Goal: Task Accomplishment & Management: Use online tool/utility

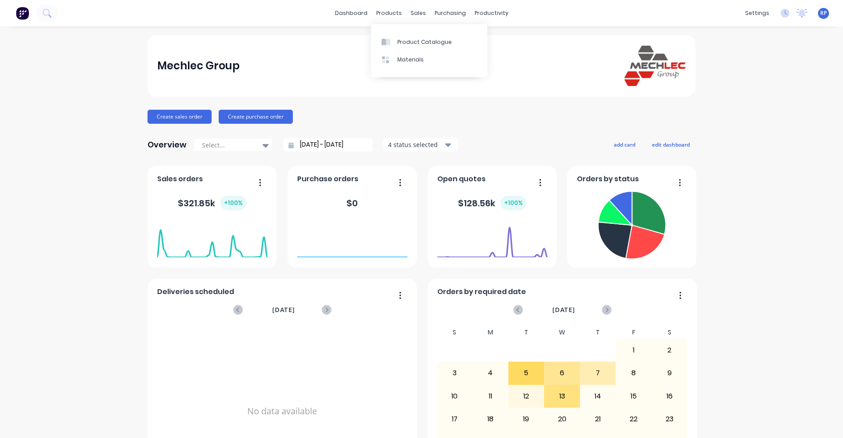
click at [409, 51] on link "Materials" at bounding box center [429, 60] width 116 height 18
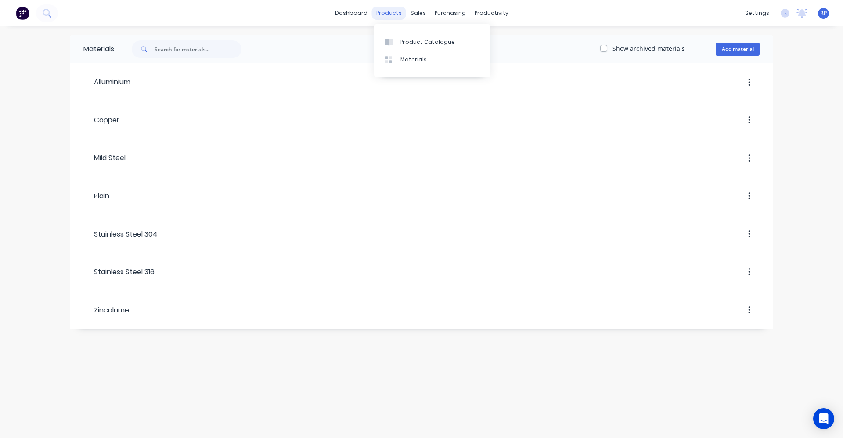
click at [395, 13] on div "products" at bounding box center [389, 13] width 34 height 13
click at [407, 43] on div "Product Catalogue" at bounding box center [428, 42] width 54 height 8
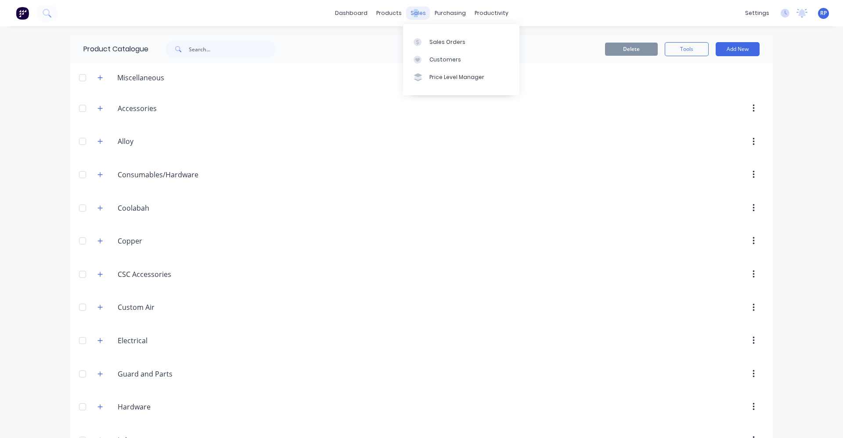
click at [413, 15] on div "sales" at bounding box center [418, 13] width 24 height 13
click at [413, 17] on div "sales" at bounding box center [418, 13] width 24 height 13
click at [438, 43] on div "Sales Orders" at bounding box center [448, 42] width 36 height 8
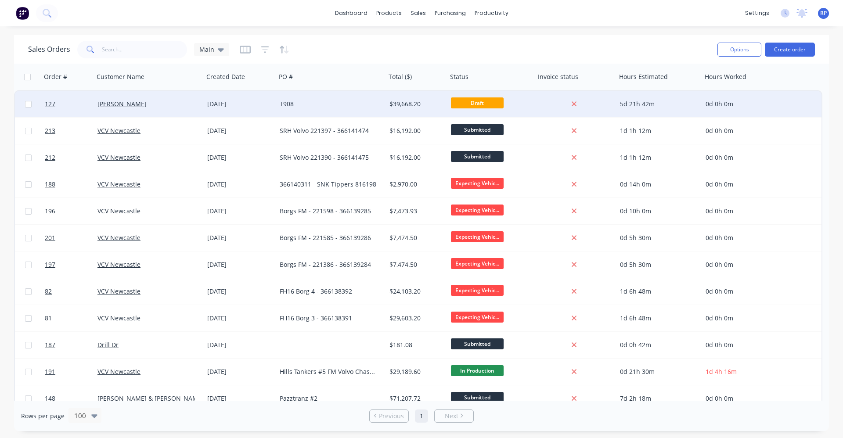
click at [340, 101] on div "T908" at bounding box center [329, 104] width 98 height 9
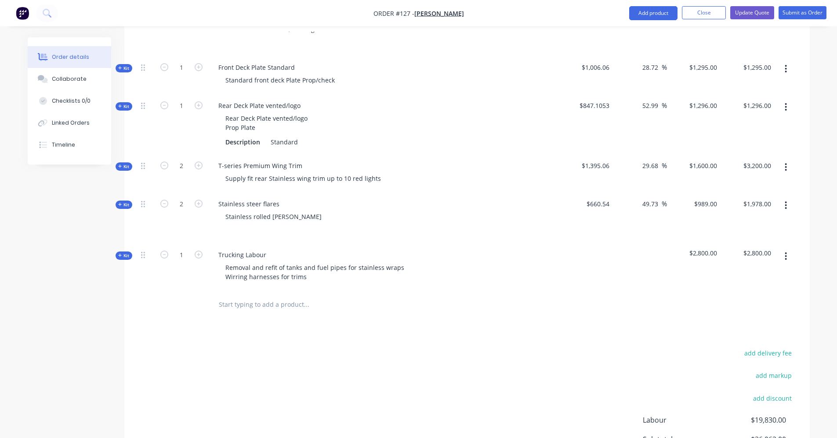
scroll to position [726, 0]
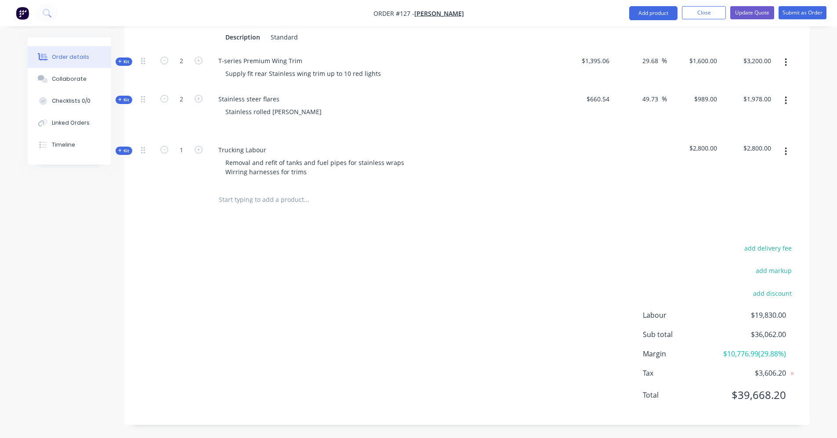
click at [787, 147] on icon "button" at bounding box center [785, 152] width 2 height 10
click at [751, 221] on div "Delete" at bounding box center [755, 227] width 68 height 13
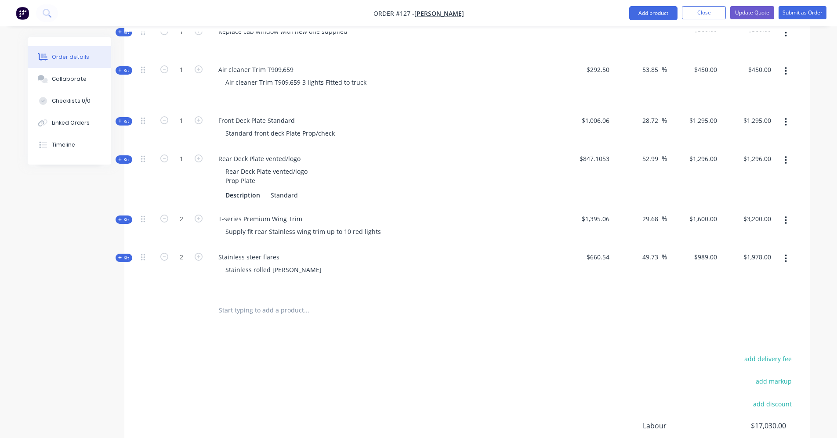
scroll to position [537, 0]
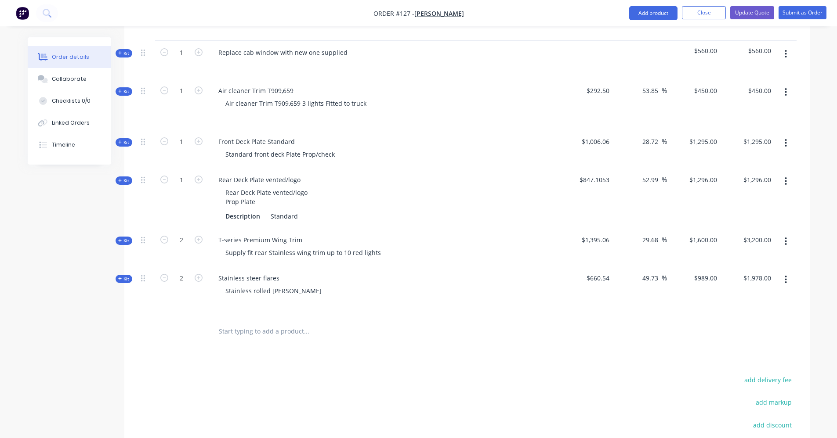
click at [787, 242] on button "button" at bounding box center [785, 242] width 21 height 16
click at [747, 334] on div "Delete" at bounding box center [755, 335] width 68 height 13
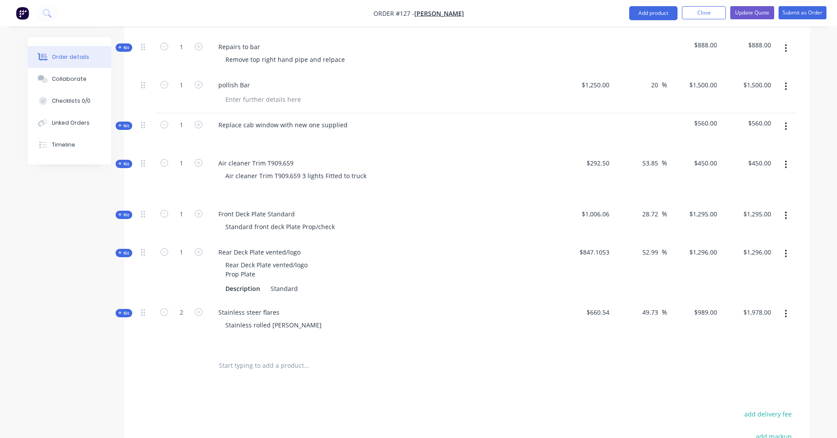
scroll to position [449, 0]
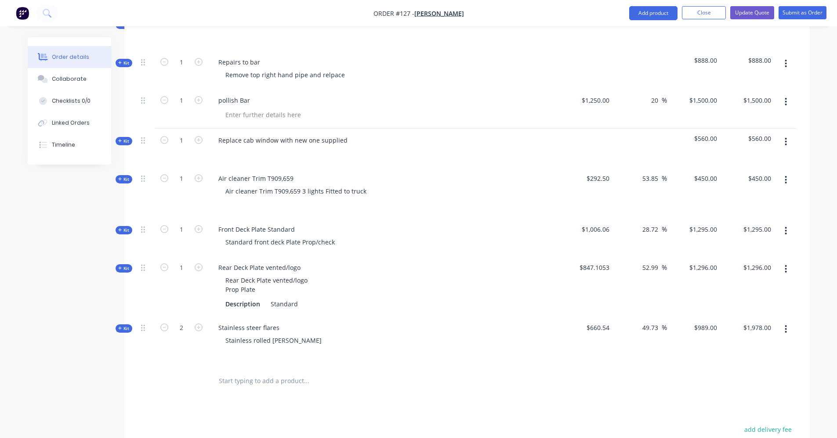
click at [784, 269] on icon "button" at bounding box center [785, 269] width 2 height 10
click at [766, 362] on div "Delete" at bounding box center [755, 362] width 68 height 13
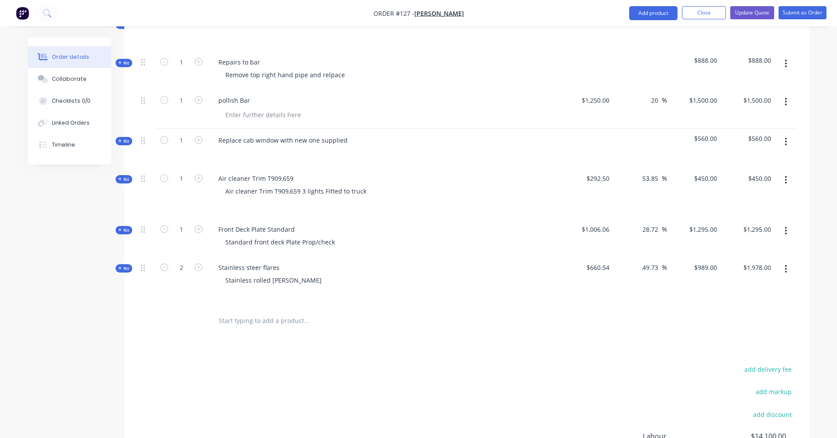
click at [784, 230] on button "button" at bounding box center [785, 231] width 21 height 16
click at [772, 328] on div "Delete" at bounding box center [755, 324] width 68 height 13
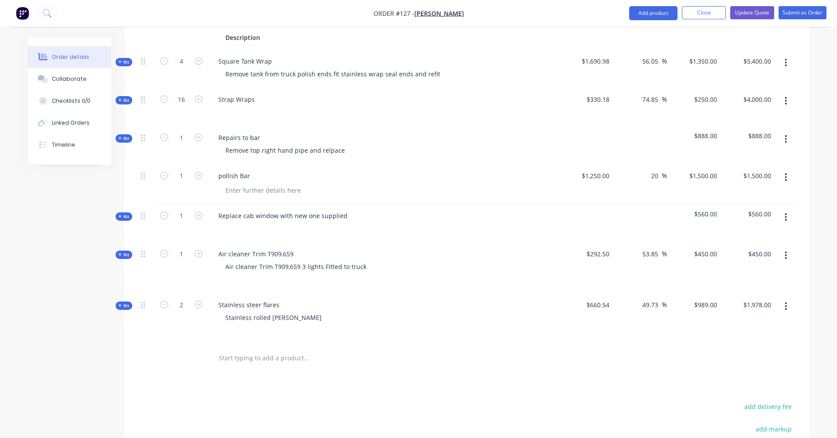
scroll to position [361, 0]
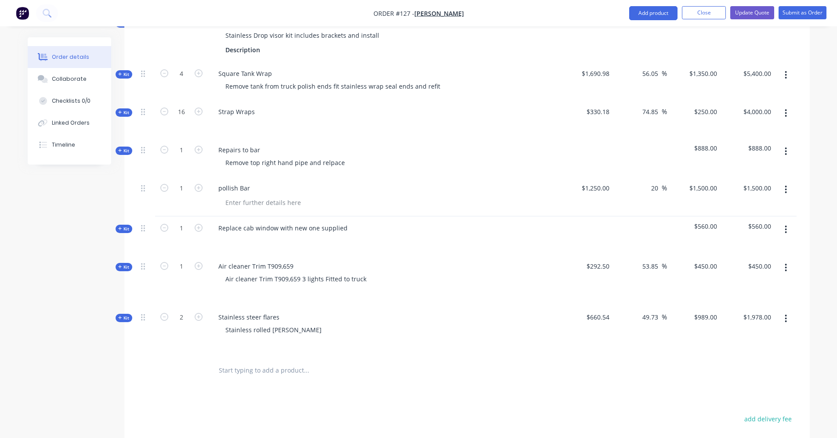
click at [783, 269] on button "button" at bounding box center [785, 268] width 21 height 16
click at [755, 366] on div "Delete" at bounding box center [755, 361] width 68 height 13
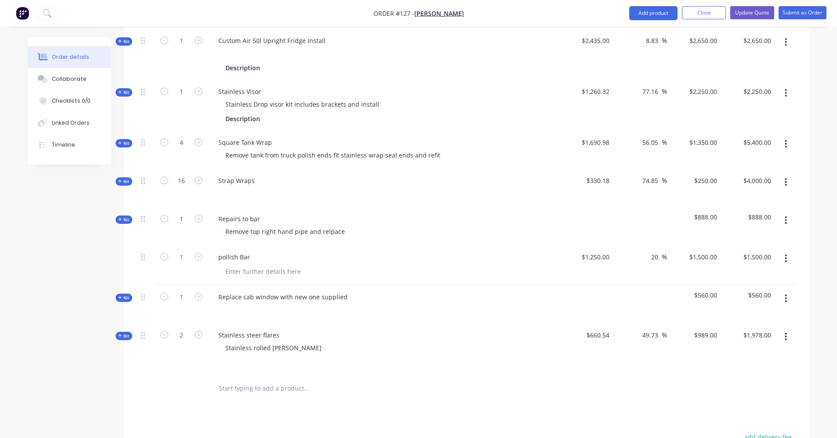
scroll to position [273, 0]
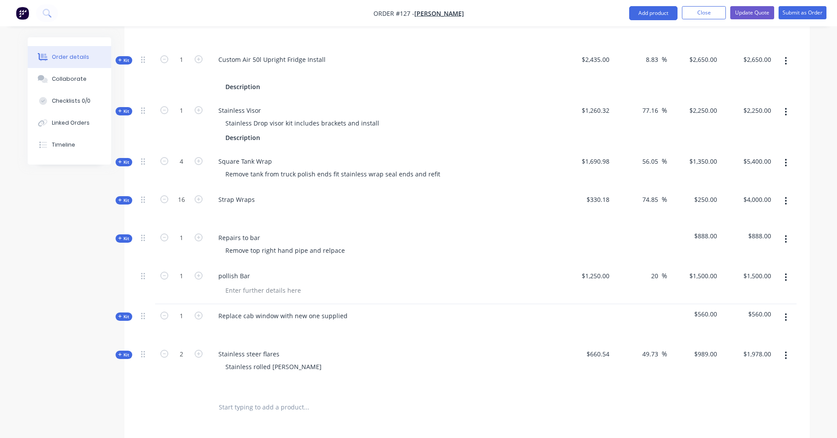
click at [123, 316] on span "Kit" at bounding box center [123, 317] width 11 height 7
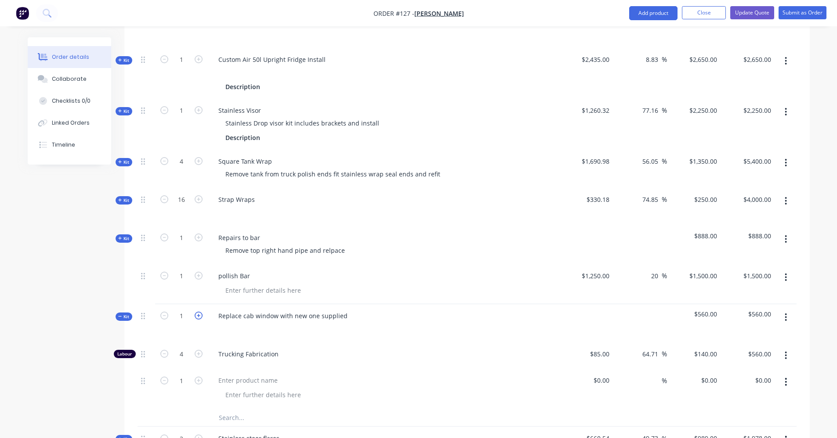
click at [198, 318] on icon "button" at bounding box center [199, 316] width 8 height 8
type input "2"
type input "8"
type input "$1,120.00"
type input "2"
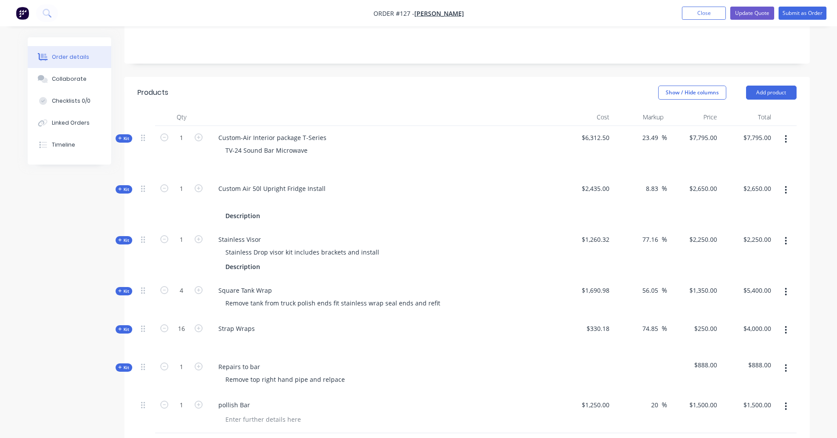
scroll to position [141, 0]
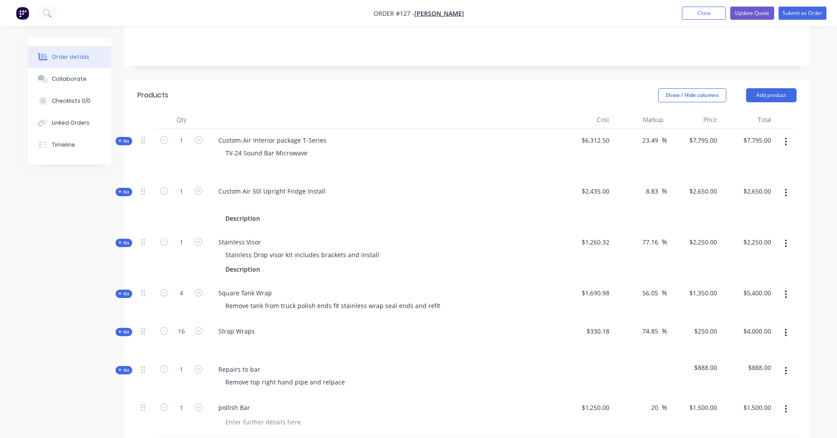
click at [784, 240] on button "button" at bounding box center [785, 244] width 21 height 16
click at [741, 338] on div "Delete" at bounding box center [755, 337] width 68 height 13
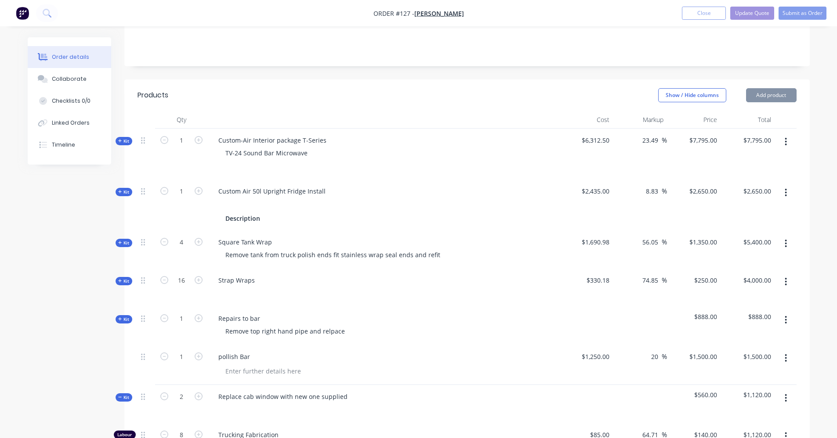
click at [785, 194] on icon "button" at bounding box center [785, 193] width 2 height 10
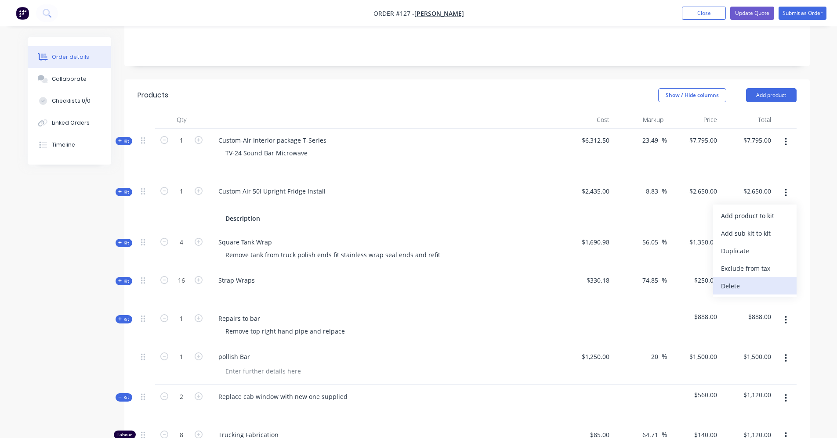
click at [763, 284] on div "Delete" at bounding box center [755, 286] width 68 height 13
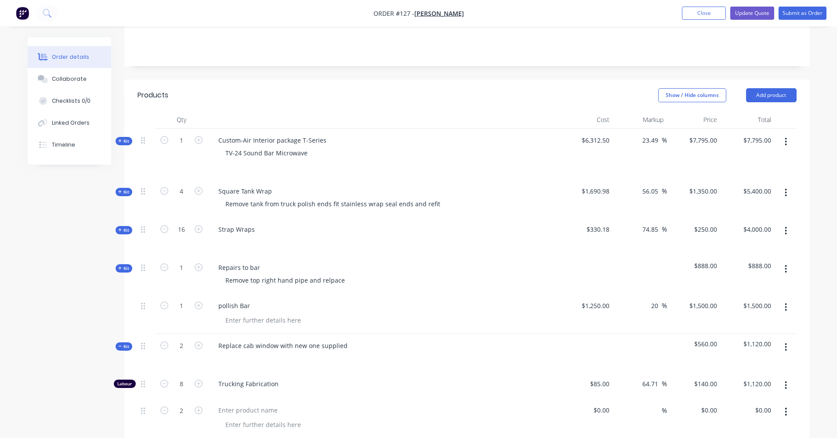
click at [787, 143] on button "button" at bounding box center [785, 142] width 21 height 16
click at [743, 239] on div "Delete" at bounding box center [755, 235] width 68 height 13
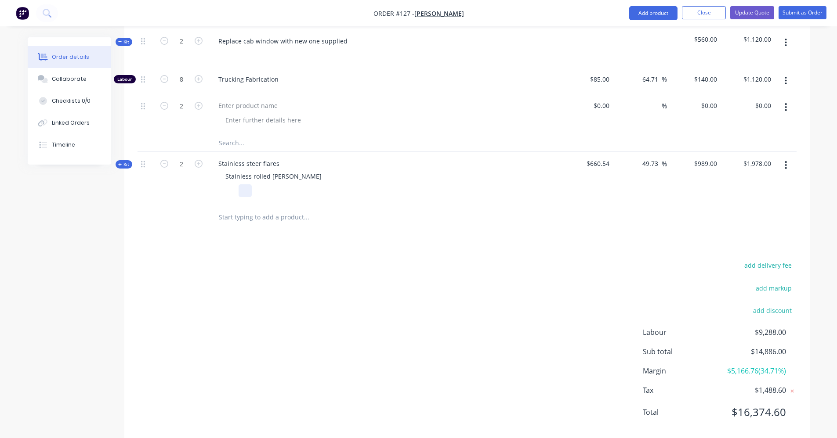
scroll to position [351, 0]
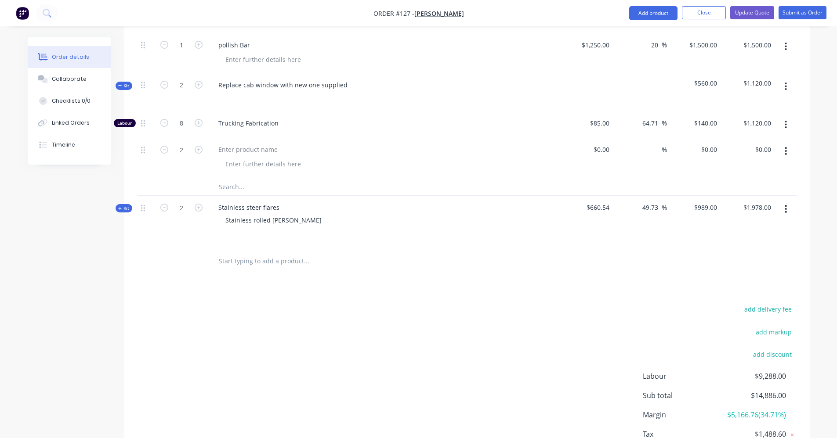
click at [784, 149] on button "button" at bounding box center [785, 151] width 21 height 16
click at [626, 250] on div at bounding box center [466, 261] width 659 height 29
click at [786, 154] on icon "button" at bounding box center [786, 151] width 2 height 8
click at [768, 225] on div "Delete" at bounding box center [755, 226] width 68 height 13
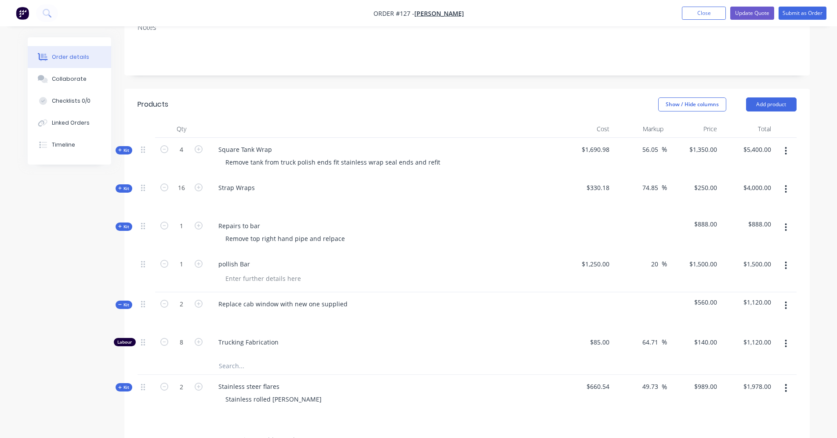
scroll to position [132, 0]
click at [684, 15] on button "Close" at bounding box center [704, 13] width 44 height 13
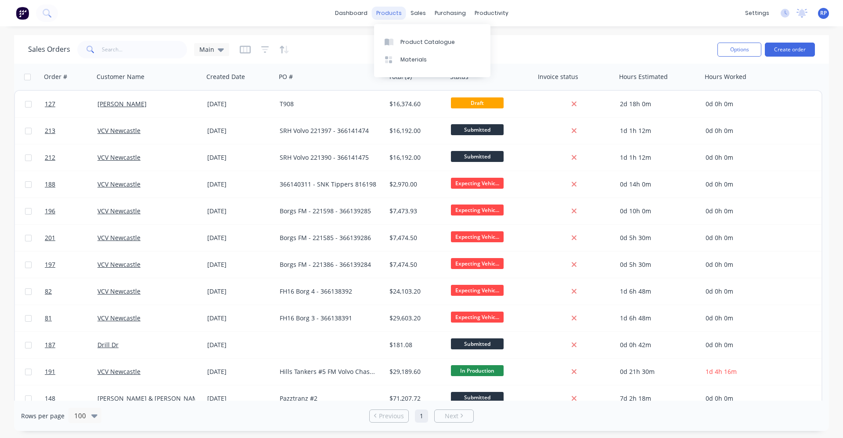
click at [402, 17] on div "products" at bounding box center [389, 13] width 34 height 13
click at [417, 47] on link "Product Catalogue" at bounding box center [432, 42] width 116 height 18
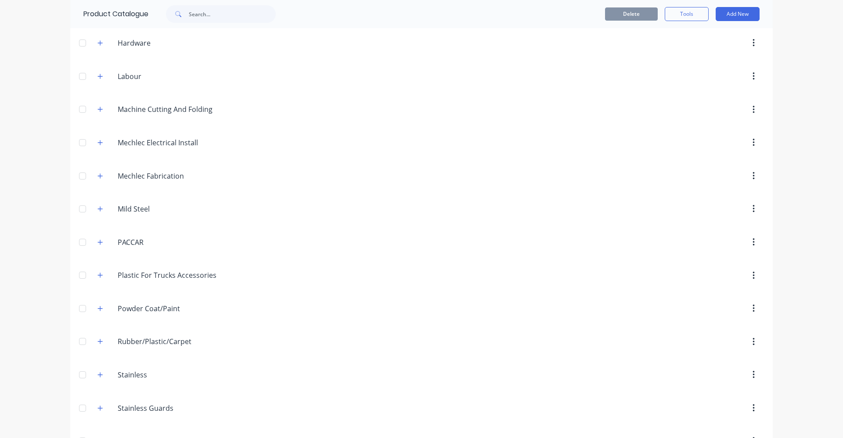
scroll to position [426, 0]
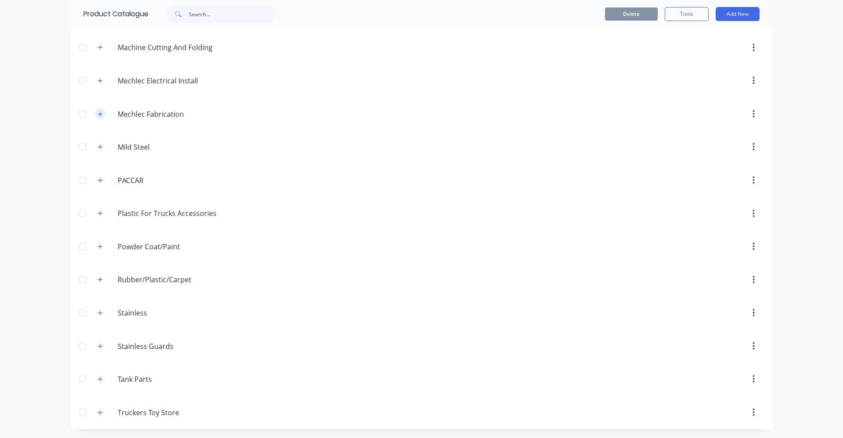
click at [98, 112] on icon "button" at bounding box center [100, 114] width 5 height 6
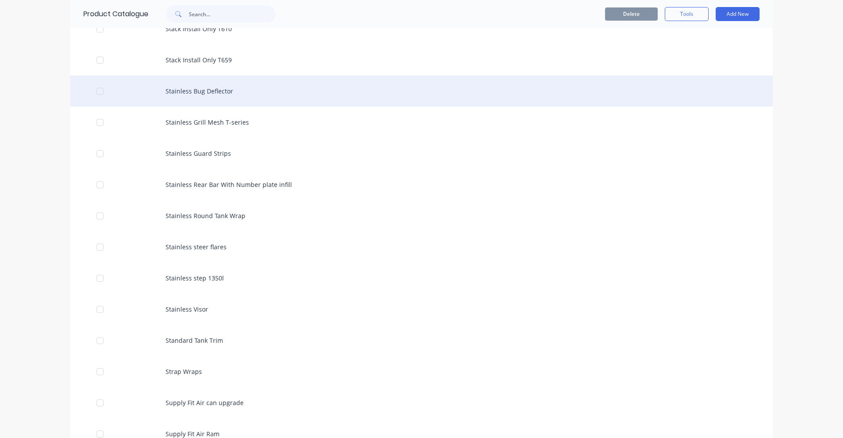
scroll to position [2534, 0]
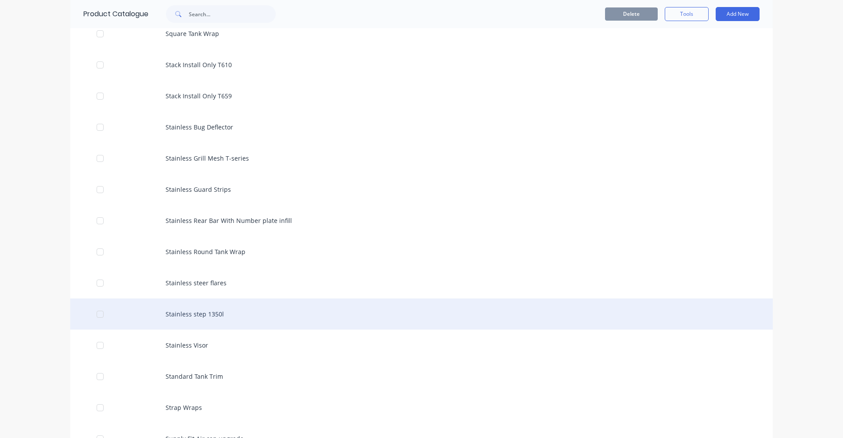
click at [238, 314] on div "Stainless step 1350l" at bounding box center [421, 314] width 703 height 31
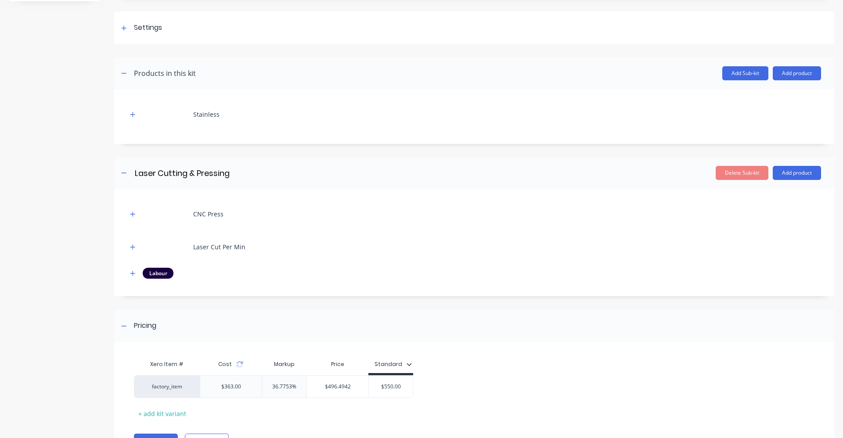
scroll to position [132, 0]
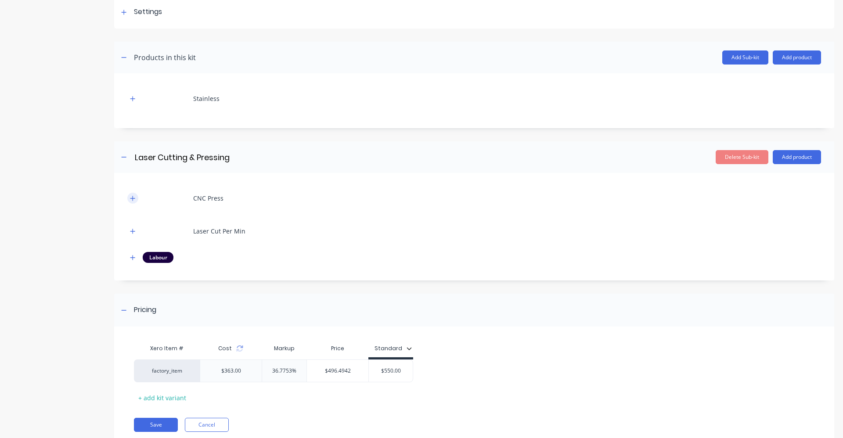
click at [136, 198] on button "button" at bounding box center [132, 198] width 11 height 11
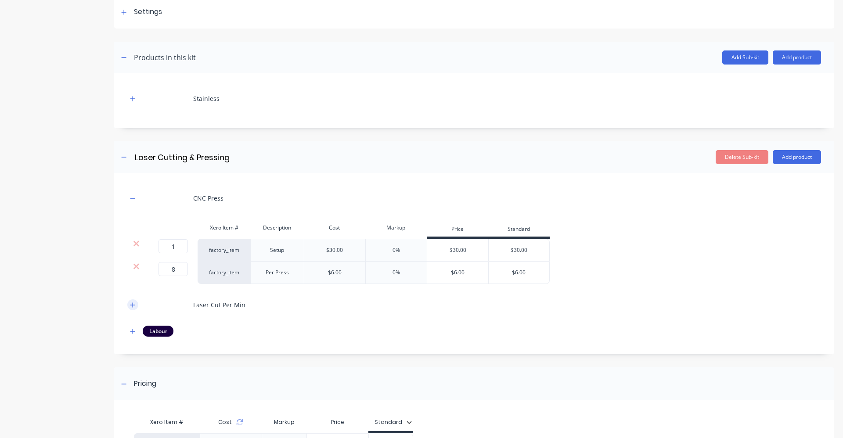
click at [134, 309] on button "button" at bounding box center [132, 305] width 11 height 11
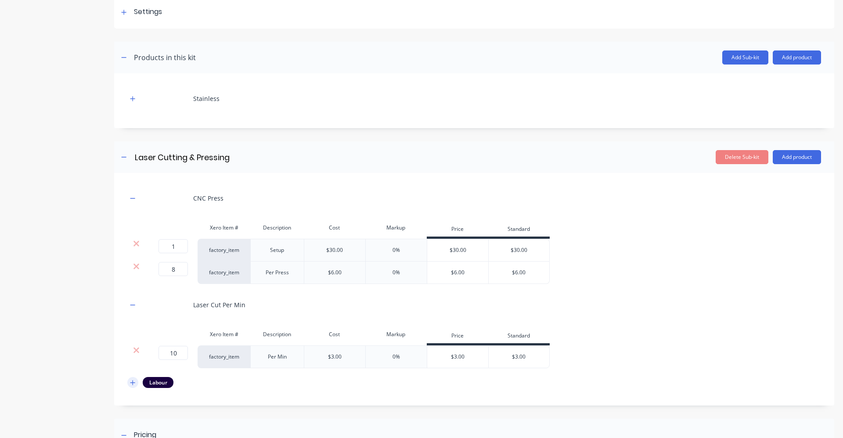
click at [132, 384] on icon "button" at bounding box center [132, 383] width 5 height 6
click at [131, 98] on icon "button" at bounding box center [132, 99] width 5 height 6
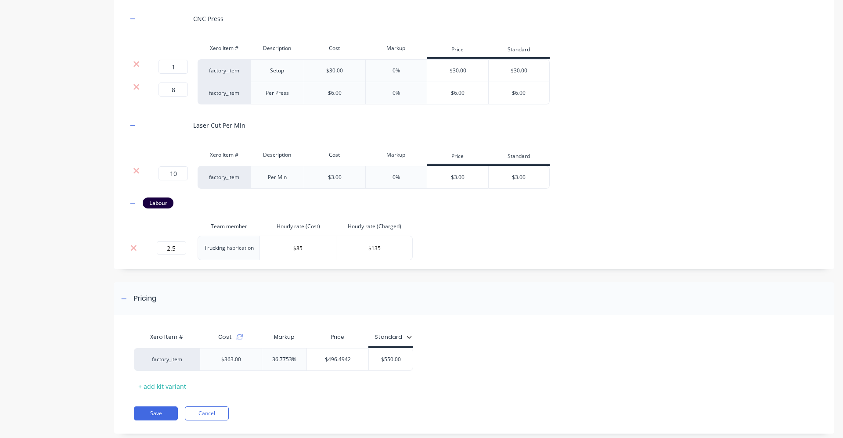
scroll to position [439, 0]
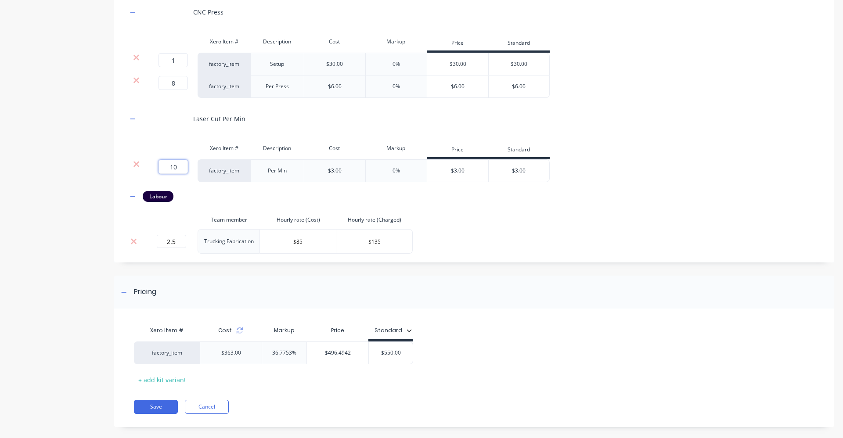
click at [179, 166] on input "10" at bounding box center [173, 167] width 29 height 14
type input "30"
click at [523, 218] on div "CNC Press Xero Item # Description Cost Markup Price Standard 1 1 ? factory_item…" at bounding box center [474, 127] width 694 height 254
click at [240, 329] on icon at bounding box center [240, 329] width 6 height 3
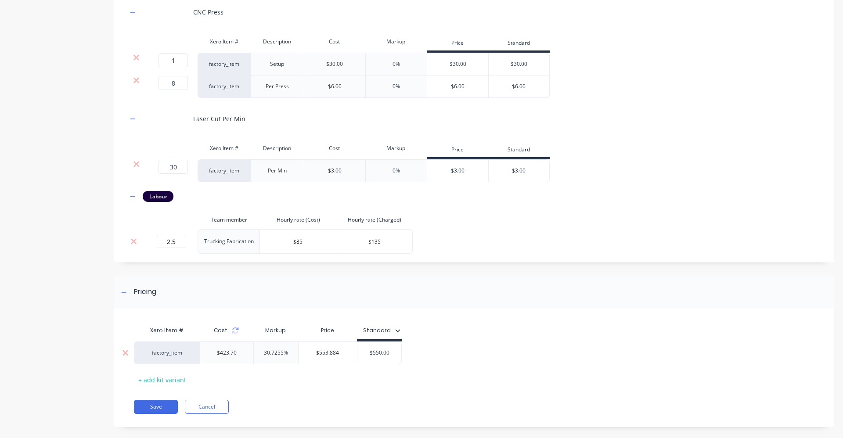
click at [394, 354] on input "$550.00" at bounding box center [380, 353] width 44 height 8
type input "$580"
click at [379, 278] on div "Pricing" at bounding box center [474, 292] width 720 height 33
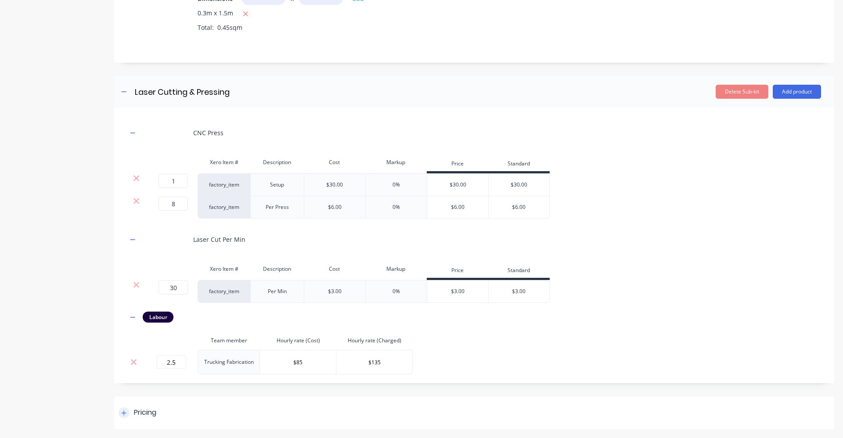
scroll to position [318, 0]
click at [657, 215] on div "1 1 ? factory_item Setup $30.00 0% $30.00 $30.00 8 8 ? factory_item Per Press $…" at bounding box center [474, 195] width 694 height 45
click at [112, 411] on div "Product details Collaborate Order History Add image Stainless step 1350l Stainl…" at bounding box center [422, 73] width 826 height 713
click at [234, 418] on div "Pricing" at bounding box center [474, 413] width 720 height 33
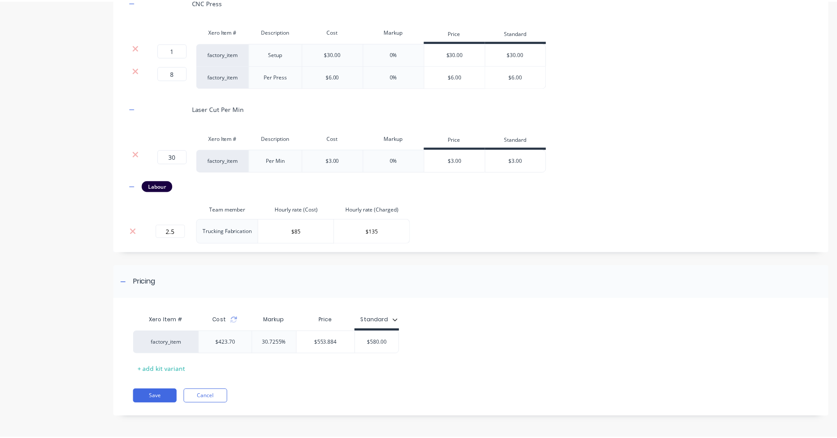
scroll to position [450, 0]
click at [184, 156] on input "30" at bounding box center [173, 156] width 29 height 14
type input "20"
click at [201, 124] on div "CNC Press Xero Item # Description Cost Markup Price Standard 1 1 ? factory_item…" at bounding box center [474, 116] width 694 height 254
click at [237, 322] on icon at bounding box center [235, 321] width 6 height 3
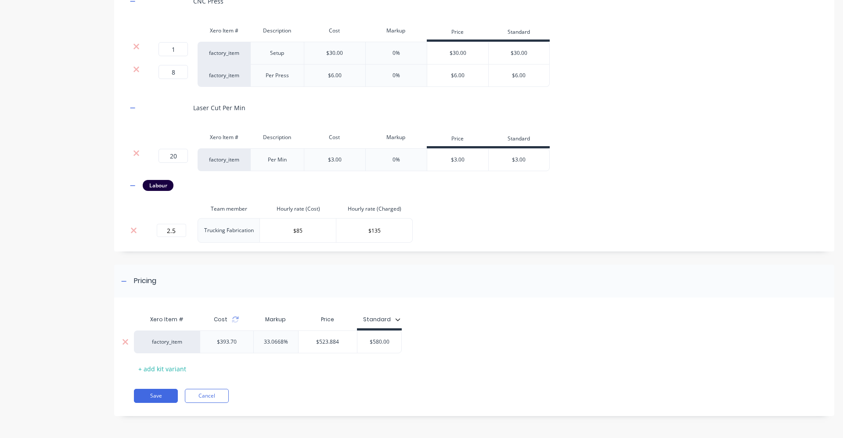
click at [394, 345] on input "$580.00" at bounding box center [380, 342] width 44 height 8
type input "$560"
click at [174, 393] on button "Save" at bounding box center [156, 396] width 44 height 14
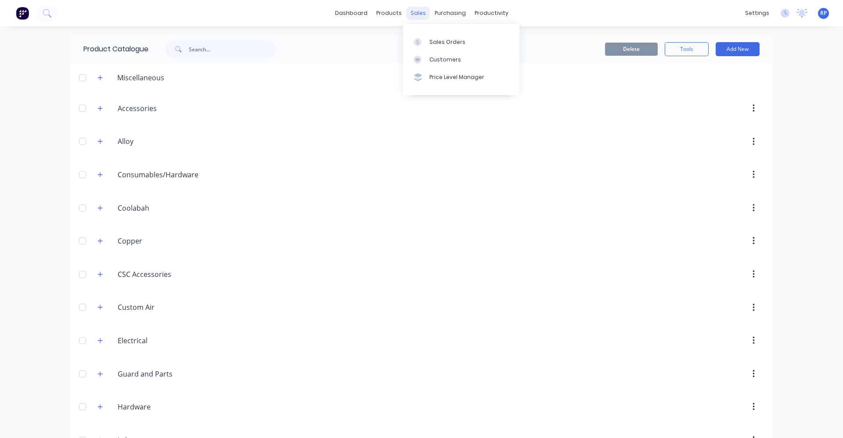
click at [422, 12] on div "sales" at bounding box center [418, 13] width 24 height 13
click at [437, 49] on link "Sales Orders" at bounding box center [461, 42] width 116 height 18
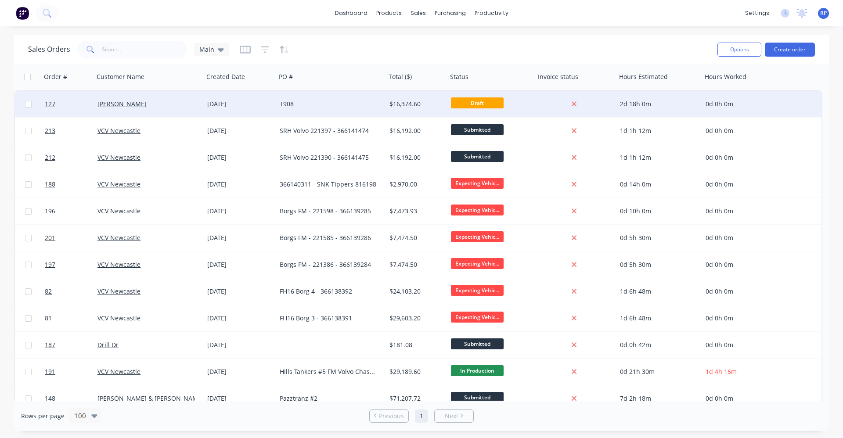
click at [269, 109] on div "[DATE]" at bounding box center [240, 104] width 72 height 26
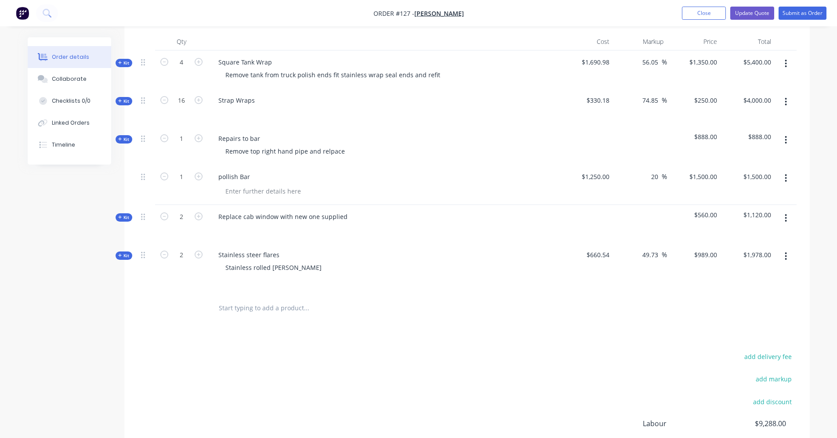
scroll to position [328, 0]
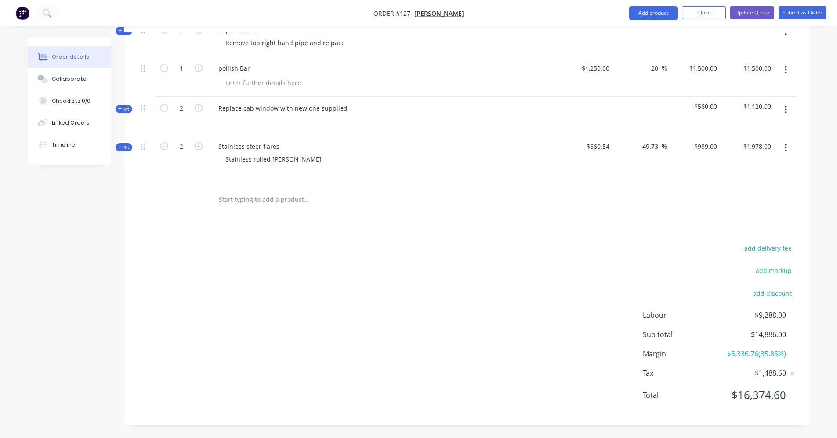
click at [241, 205] on input "text" at bounding box center [306, 200] width 176 height 18
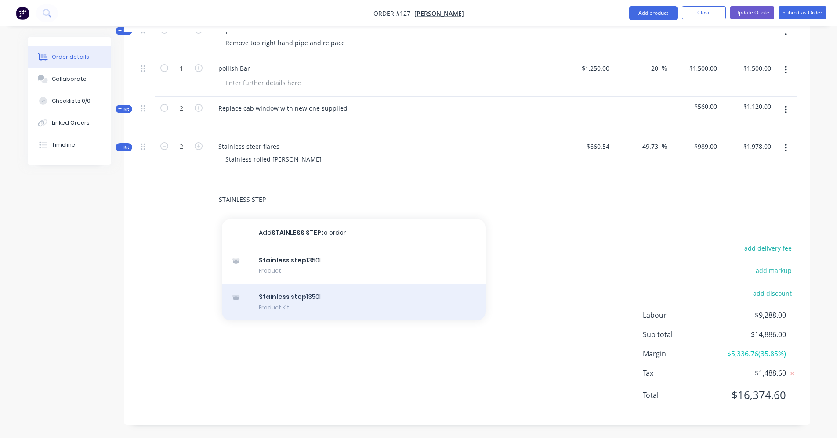
type input "STAINLESS STEP"
click at [295, 300] on div "Stainless step 1350l Product Kit" at bounding box center [354, 302] width 264 height 37
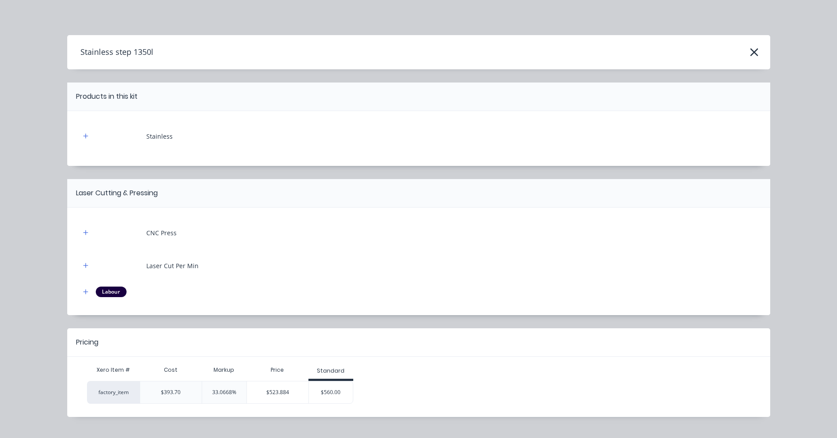
click at [330, 394] on div "$560.00" at bounding box center [331, 393] width 44 height 22
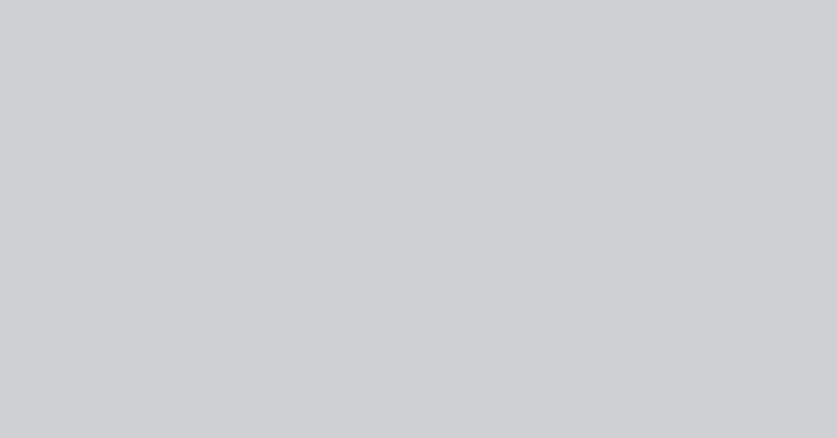
type input "42.24"
type input "$560.00"
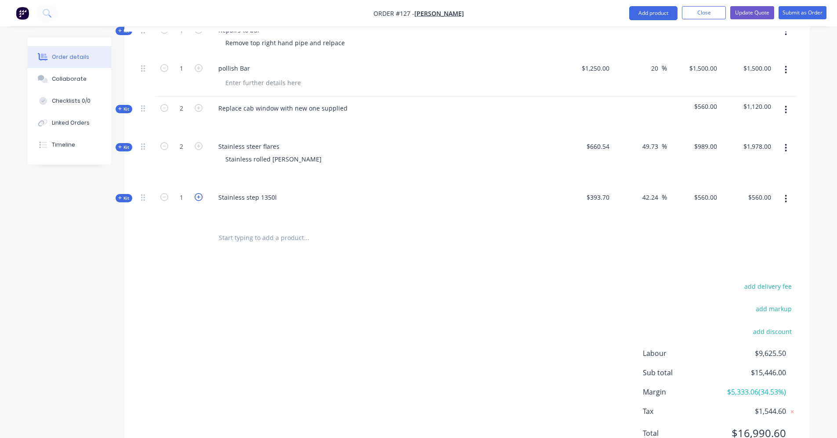
click at [199, 196] on icon "button" at bounding box center [199, 197] width 8 height 8
type input "2"
type input "$1,058.5522"
type input "$2,117.10"
click at [199, 196] on icon "button" at bounding box center [199, 197] width 8 height 8
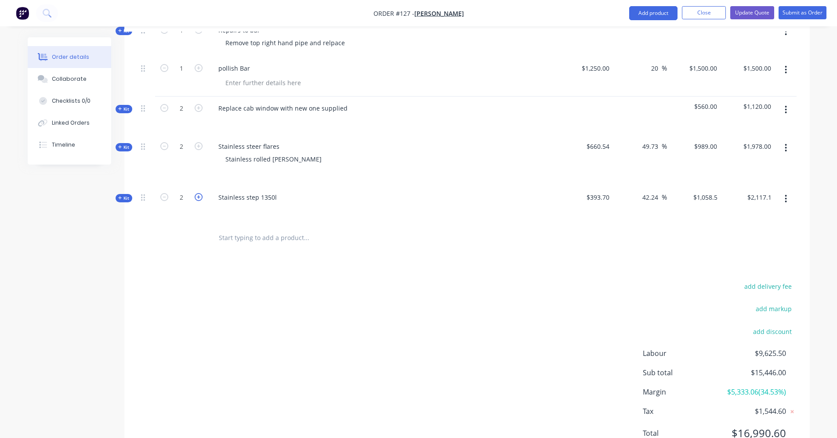
type input "3"
type input "$1,618.5522"
type input "$4,855.66"
click at [199, 196] on icon "button" at bounding box center [199, 197] width 8 height 8
type input "4"
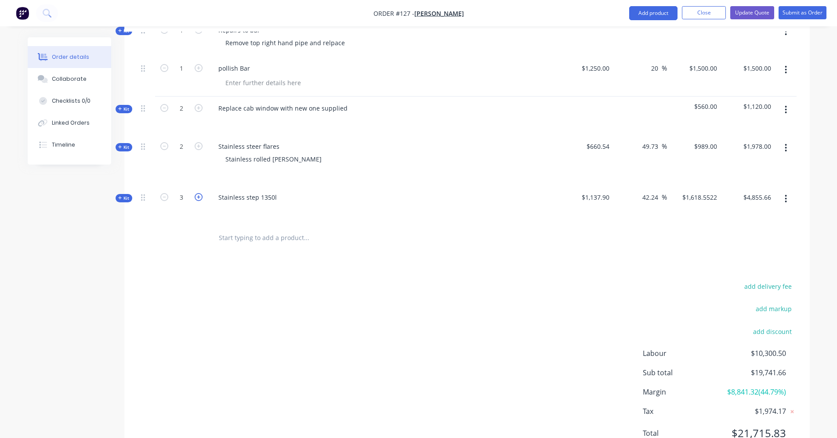
type input "$2,178.5522"
type input "$8,714.21"
click at [199, 196] on icon "button" at bounding box center [199, 197] width 8 height 8
type input "5"
type input "$2,738.5522"
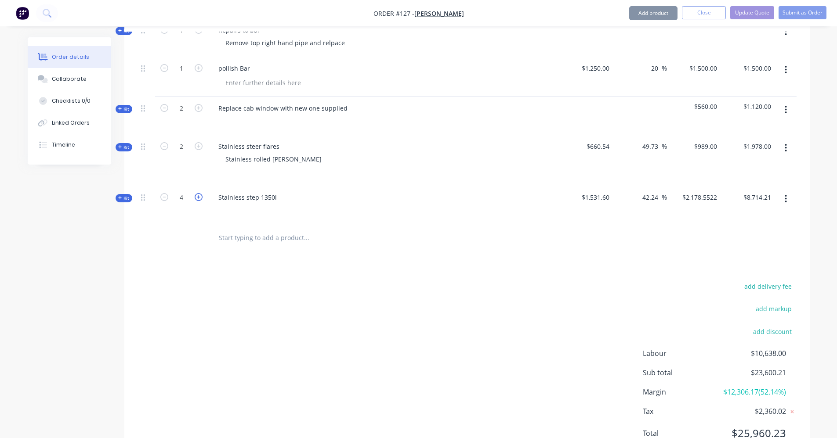
type input "$13,692.76"
click at [198, 196] on icon "button" at bounding box center [199, 197] width 8 height 8
type input "6"
type input "$3,298.5522"
type input "$19,791.31"
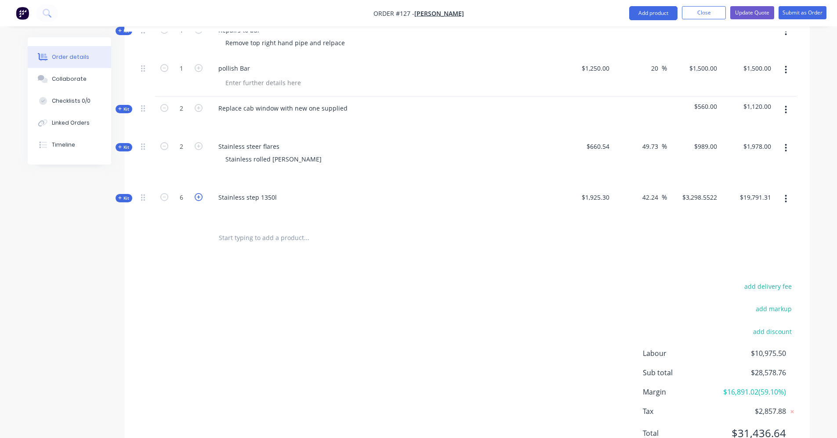
click at [198, 196] on icon "button" at bounding box center [199, 197] width 8 height 8
type input "7"
type input "$3,858.5522"
type input "$27,009.87"
click at [198, 196] on icon "button" at bounding box center [199, 197] width 8 height 8
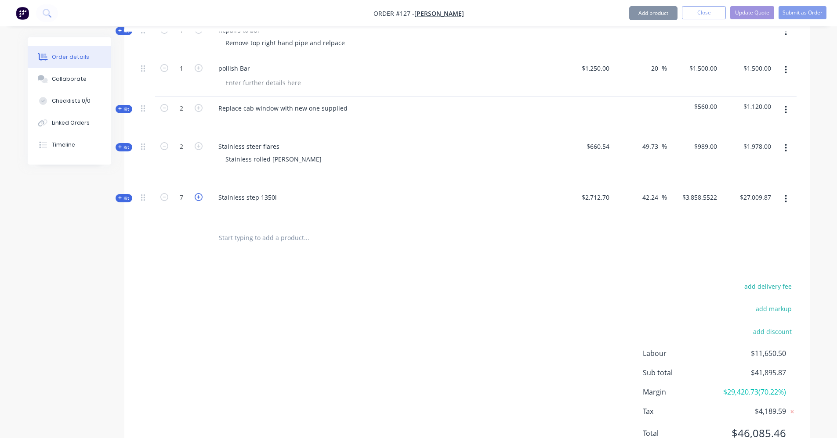
type input "8"
type input "$4,418.5522"
type input "$35,348.42"
click at [490, 257] on div "Products Show / Hide columns Add product Qty Cost Markup Price Total Kit 4 Squa…" at bounding box center [466, 178] width 685 height 571
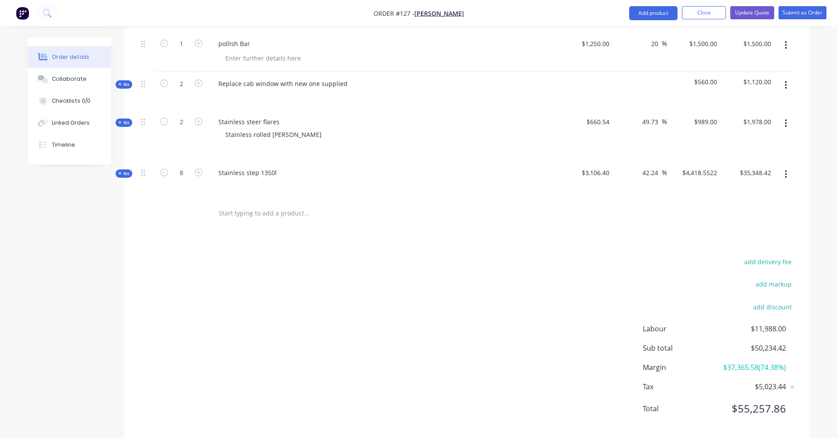
scroll to position [377, 0]
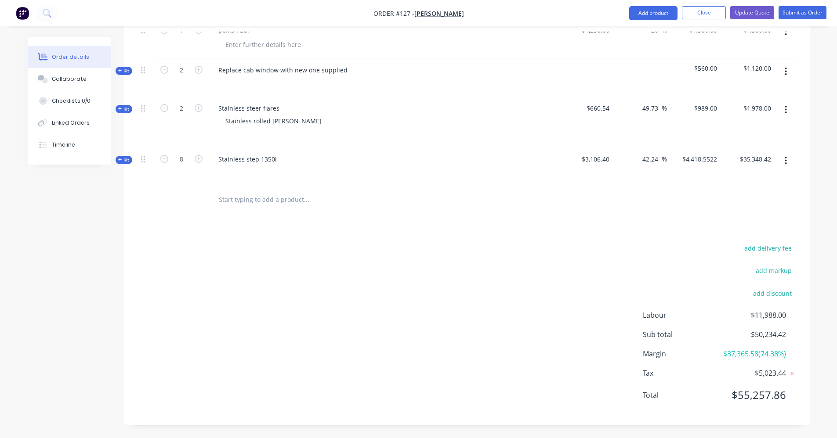
click at [489, 257] on div "add delivery fee add markup add discount Labour $11,988.00 Sub total $50,234.42…" at bounding box center [466, 327] width 659 height 170
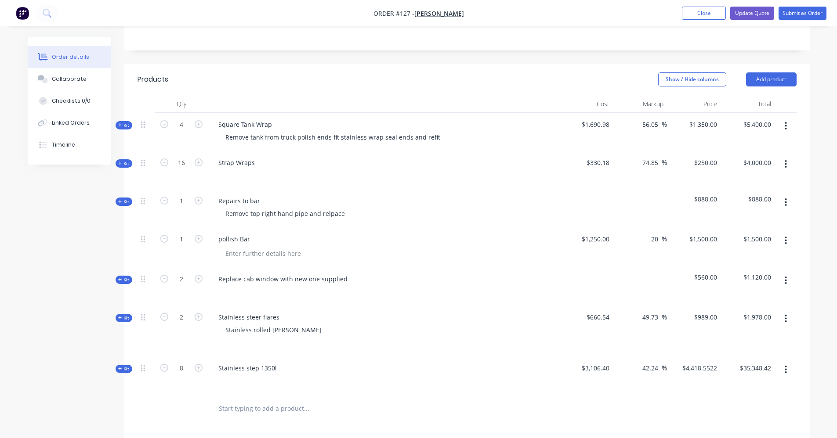
scroll to position [201, 0]
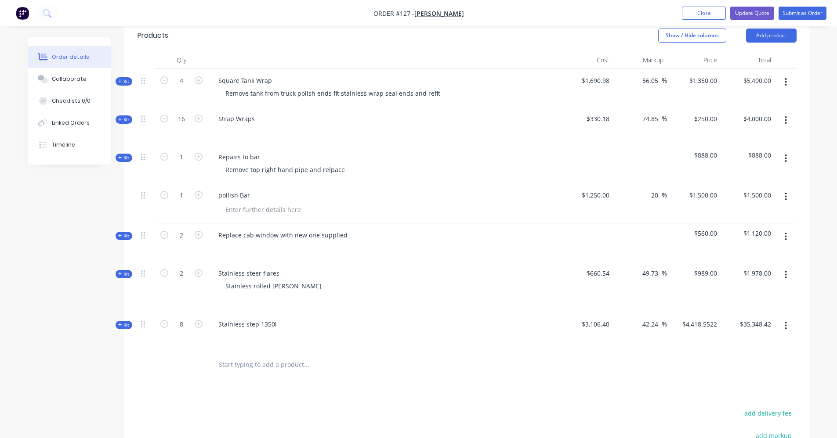
click at [785, 329] on icon "button" at bounding box center [785, 326] width 2 height 10
click at [740, 414] on div "Delete" at bounding box center [755, 419] width 68 height 13
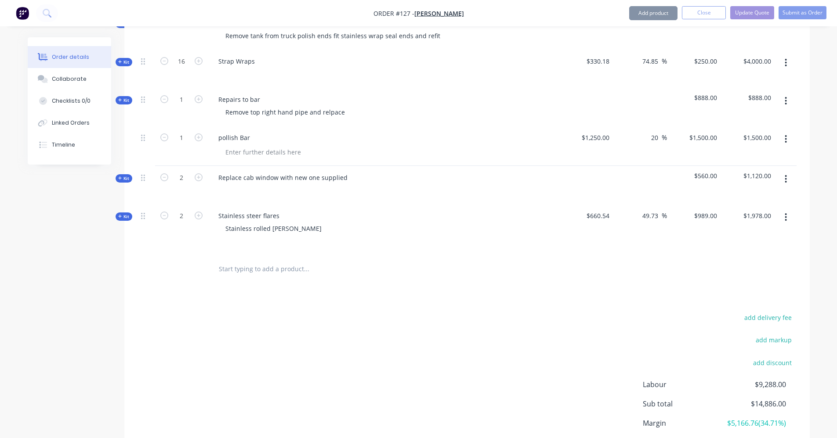
scroll to position [328, 0]
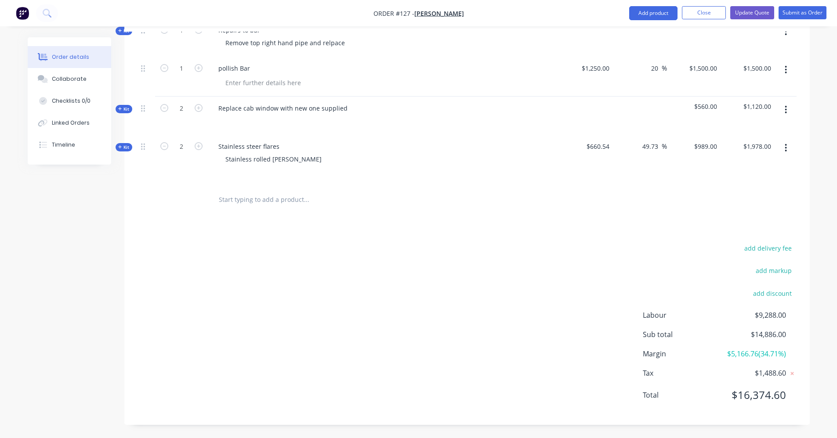
click at [271, 200] on input "text" at bounding box center [306, 200] width 176 height 18
click at [248, 202] on input "STAINLESS STEPS" at bounding box center [306, 200] width 176 height 18
click at [259, 192] on input "STAINLESS STEPS" at bounding box center [306, 200] width 176 height 18
click at [283, 200] on input "STAINLESS STEPS" at bounding box center [306, 200] width 176 height 18
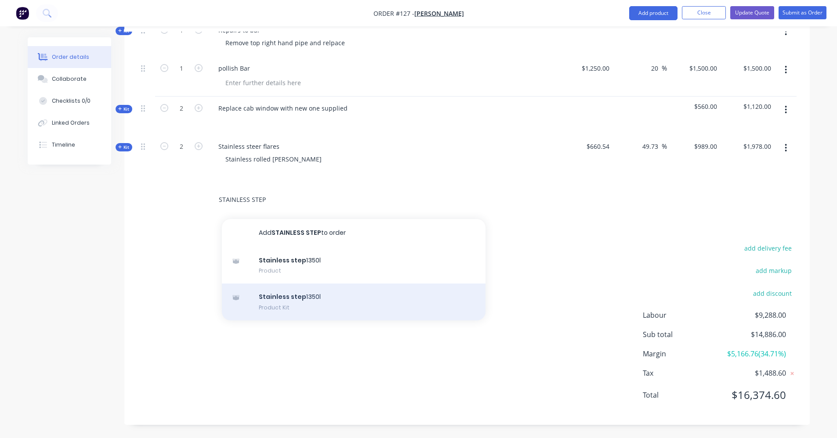
type input "STAINLESS STEP"
click at [320, 299] on div "Stainless step 1350l Product Kit" at bounding box center [354, 302] width 264 height 37
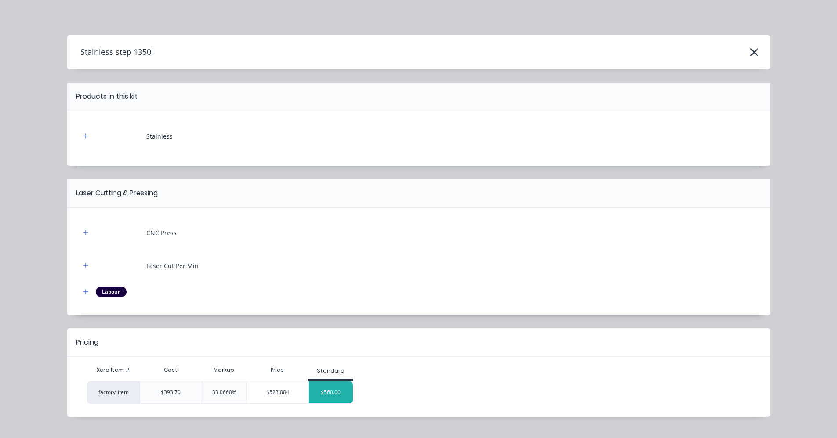
click at [324, 392] on div "$560.00" at bounding box center [331, 393] width 44 height 22
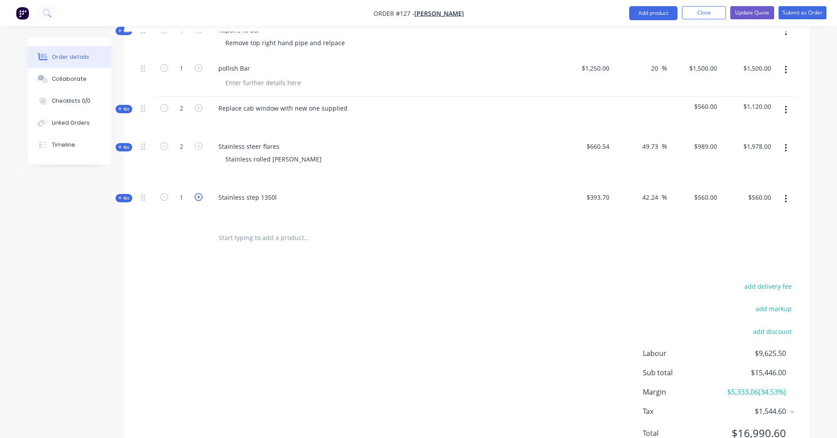
click at [199, 199] on icon "button" at bounding box center [199, 197] width 8 height 8
type input "2"
type input "$1,058.5522"
type input "$2,117.10"
click at [195, 198] on icon "button" at bounding box center [199, 197] width 8 height 8
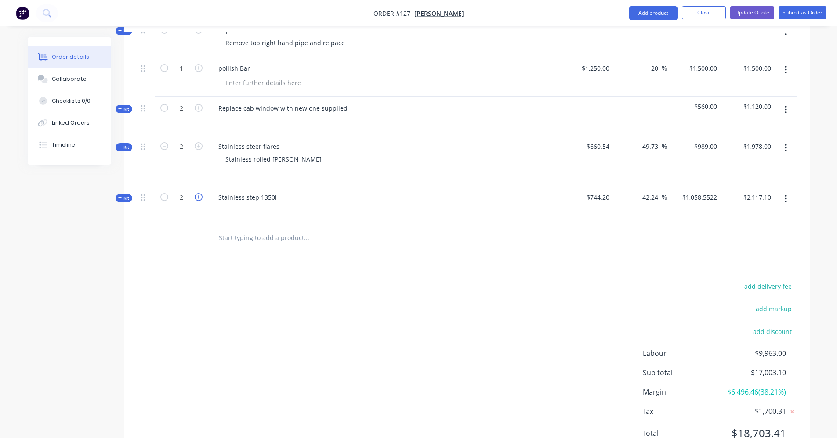
type input "3"
type input "$1,618.5522"
type input "$4,855.66"
click at [196, 198] on icon "button" at bounding box center [199, 197] width 8 height 8
type input "4"
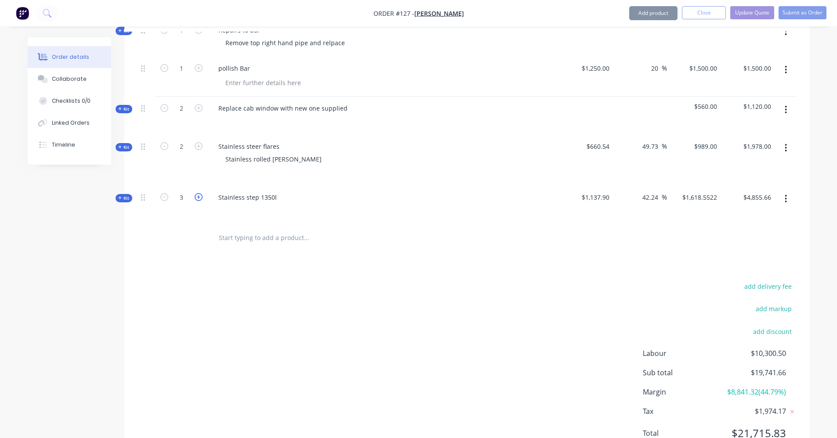
type input "$2,178.5522"
type input "$8,714.21"
click at [196, 198] on icon "button" at bounding box center [199, 197] width 8 height 8
type input "5"
type input "$2,738.5522"
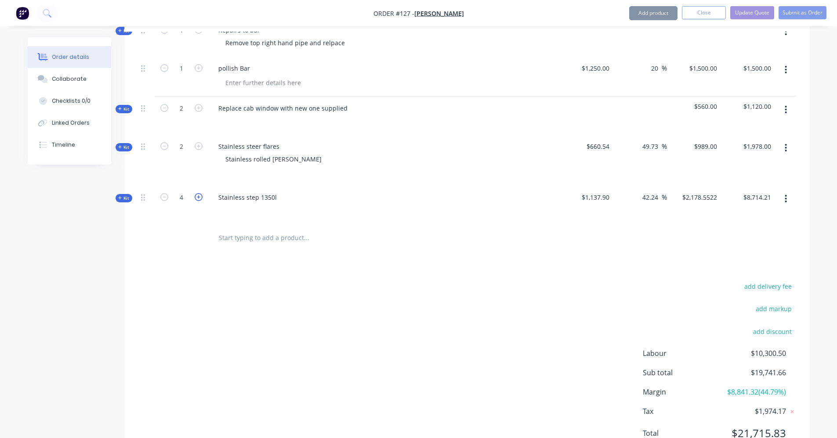
type input "$13,692.76"
click at [196, 198] on icon "button" at bounding box center [199, 197] width 8 height 8
type input "6"
type input "$3,298.5522"
type input "$19,791.31"
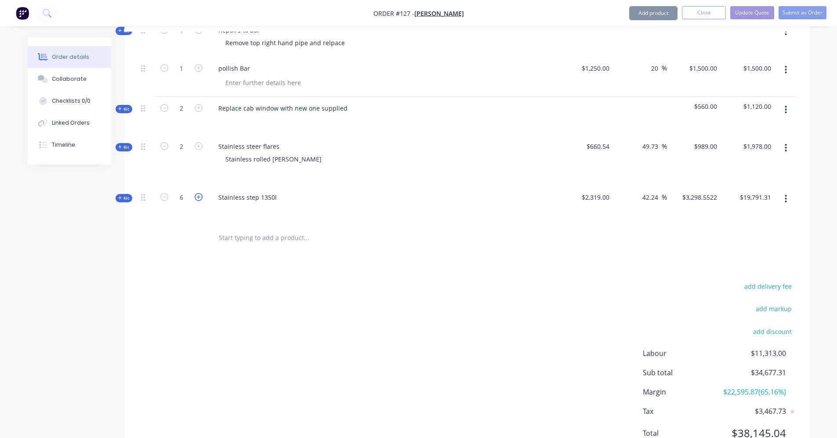
click at [196, 198] on icon "button" at bounding box center [199, 197] width 8 height 8
type input "7"
type input "$3,858.5522"
type input "$27,009.87"
click at [196, 198] on icon "button" at bounding box center [199, 197] width 8 height 8
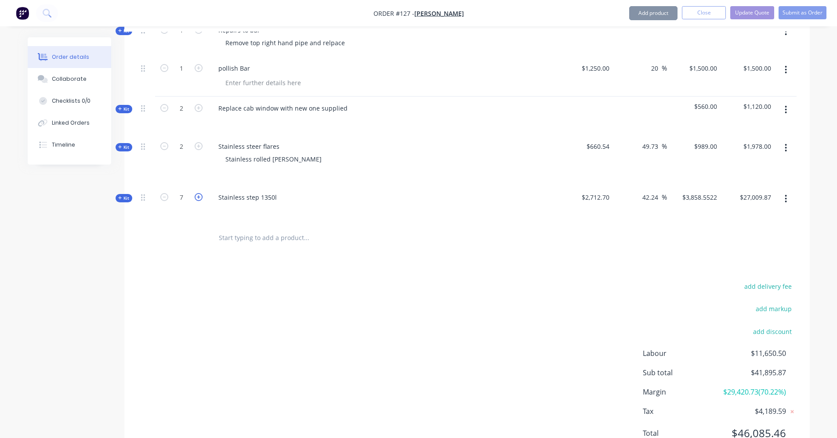
type input "8"
type input "$4,418.5522"
type input "$35,348.42"
click at [788, 199] on button "button" at bounding box center [785, 199] width 21 height 16
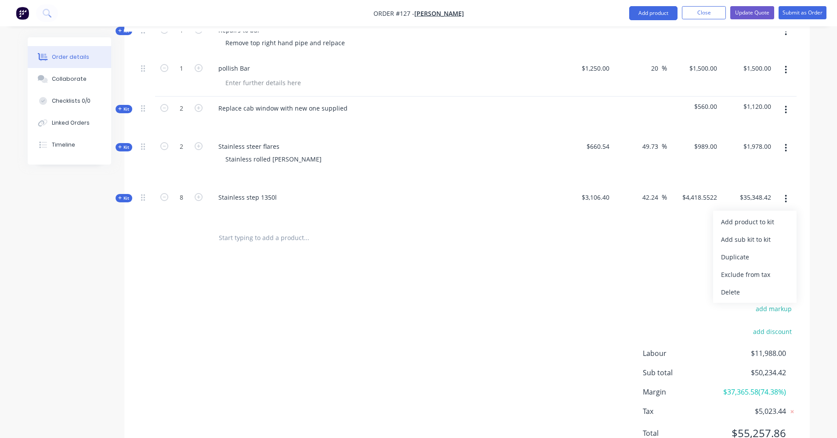
click at [622, 276] on div "Products Show / Hide columns Add product Qty Cost Markup Price Total Kit 4 Squa…" at bounding box center [466, 178] width 685 height 571
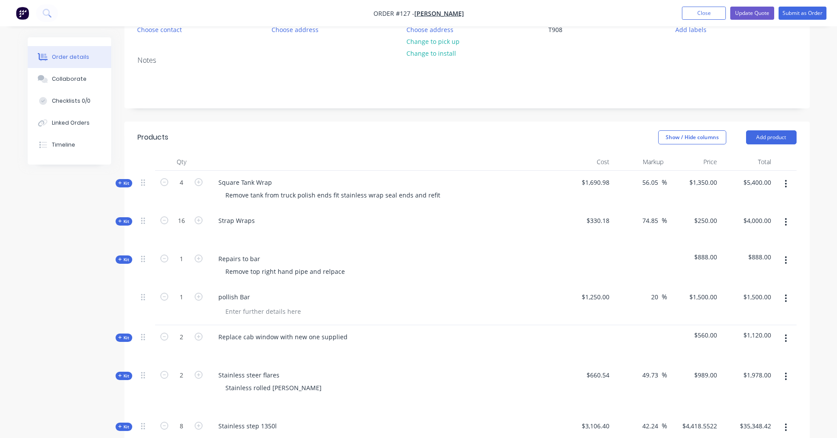
scroll to position [196, 0]
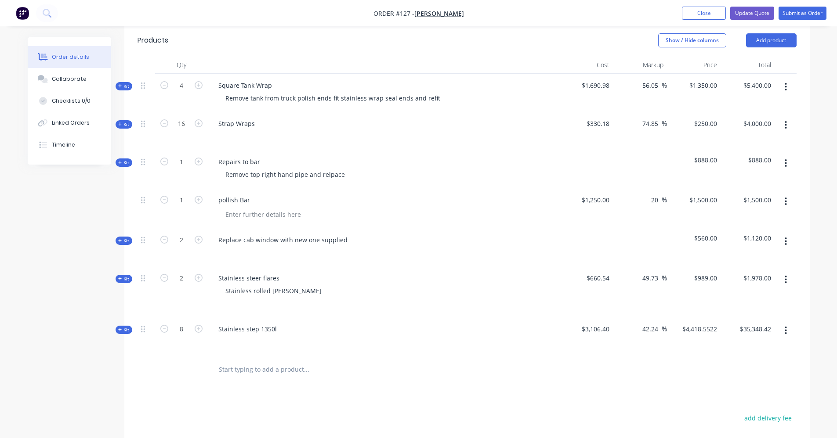
click at [119, 333] on div "Kit" at bounding box center [124, 330] width 17 height 8
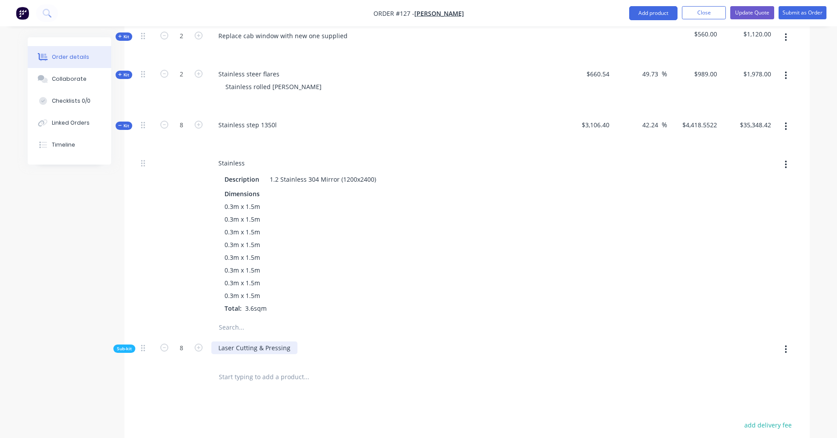
scroll to position [416, 0]
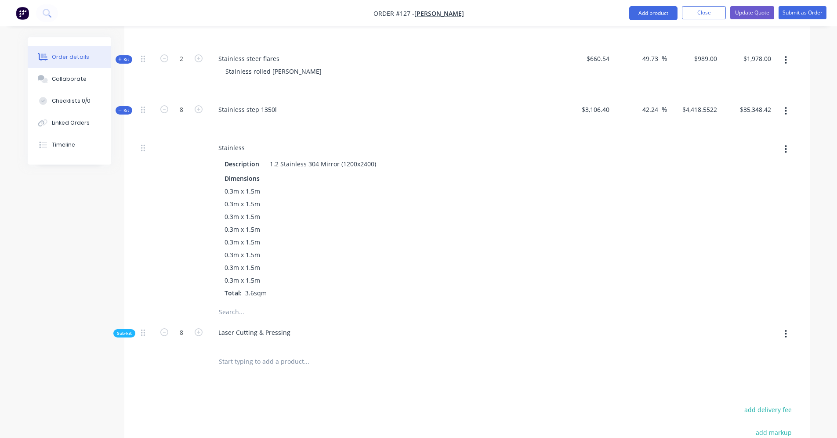
click at [123, 333] on span "Sub-kit" at bounding box center [124, 333] width 15 height 7
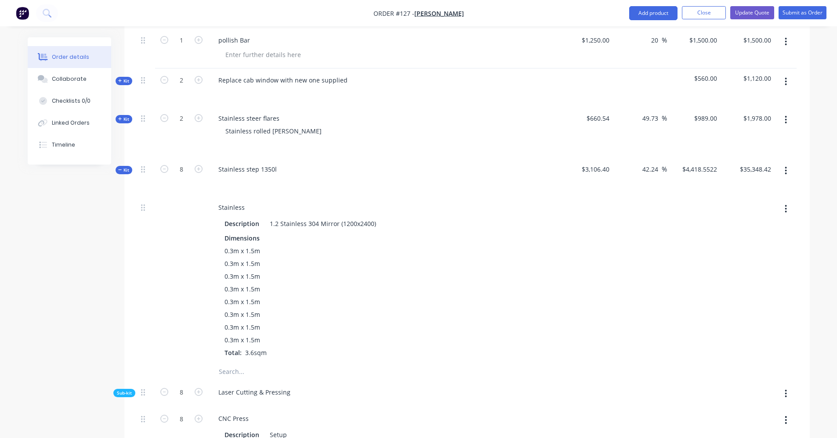
scroll to position [328, 0]
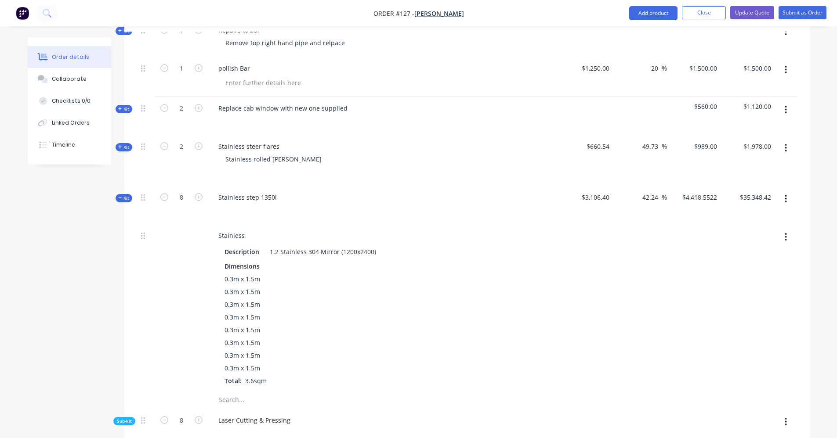
click at [784, 197] on button "button" at bounding box center [785, 199] width 21 height 16
drag, startPoint x: 552, startPoint y: 193, endPoint x: 546, endPoint y: 181, distance: 14.1
click at [551, 191] on div "Stainless step 1350l" at bounding box center [383, 205] width 351 height 38
click at [121, 199] on icon at bounding box center [120, 198] width 4 height 4
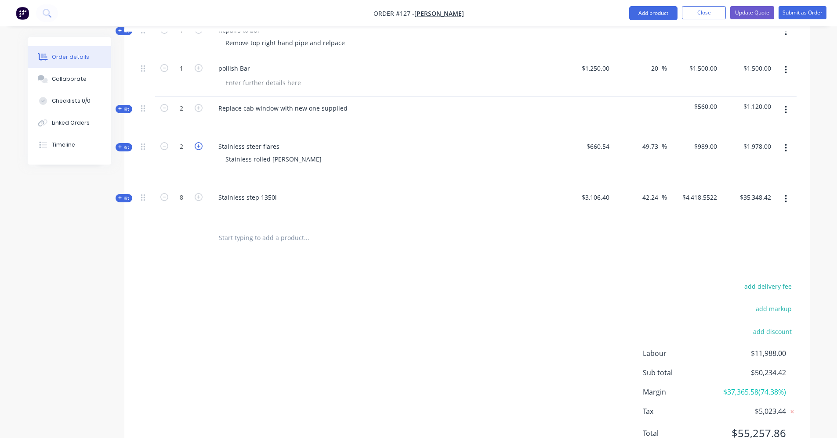
click at [197, 145] on icon "button" at bounding box center [199, 146] width 8 height 8
type input "3"
type input "$2,967.00"
click at [197, 145] on icon "button" at bounding box center [199, 146] width 8 height 8
type input "4"
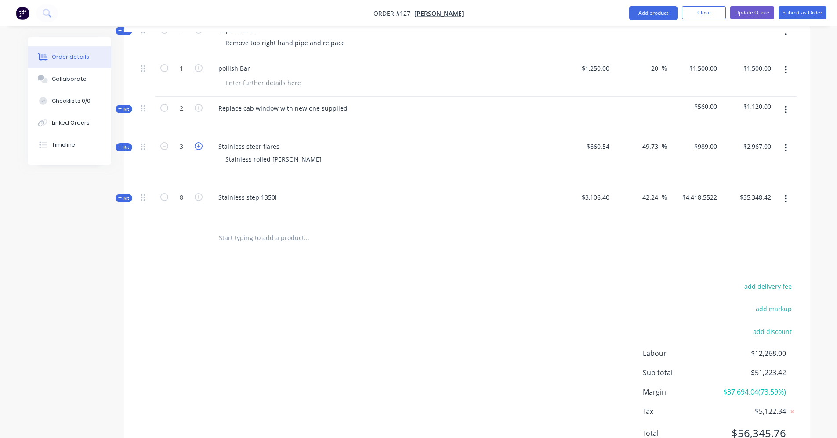
type input "$3,956.00"
click at [197, 145] on icon "button" at bounding box center [199, 146] width 8 height 8
type input "5"
type input "$4,945.00"
click at [197, 145] on icon "button" at bounding box center [199, 146] width 8 height 8
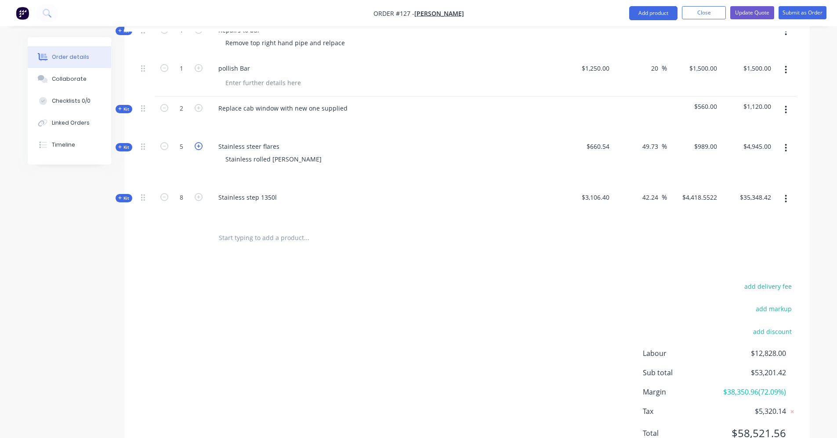
type input "6"
type input "$5,934.00"
click at [162, 147] on icon "button" at bounding box center [164, 146] width 8 height 8
type input "5"
type input "$4,945.00"
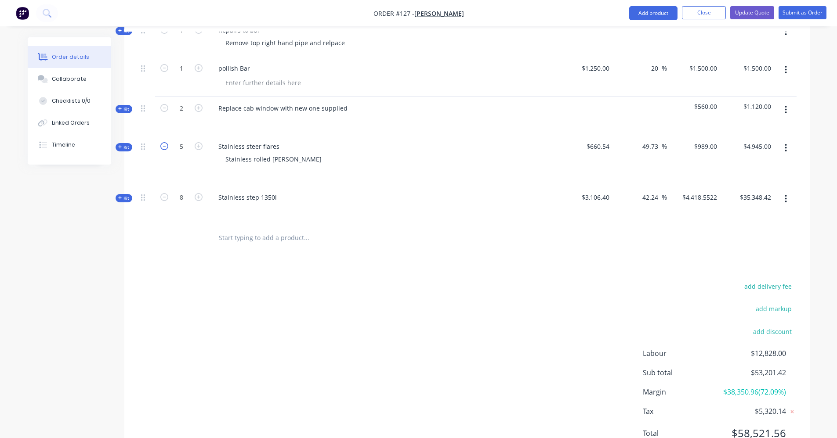
click at [162, 147] on icon "button" at bounding box center [164, 146] width 8 height 8
type input "4"
type input "$3,956.00"
click at [162, 147] on icon "button" at bounding box center [164, 146] width 8 height 8
type input "3"
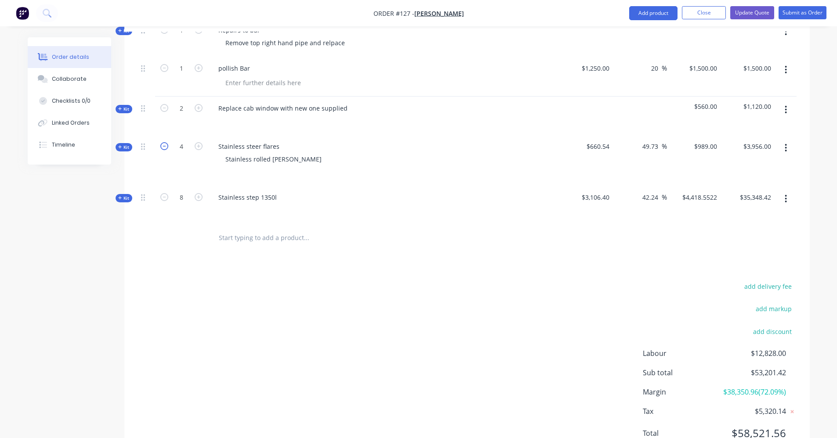
type input "$2,967.00"
click at [162, 147] on icon "button" at bounding box center [164, 146] width 8 height 8
type input "2"
type input "$1,978.00"
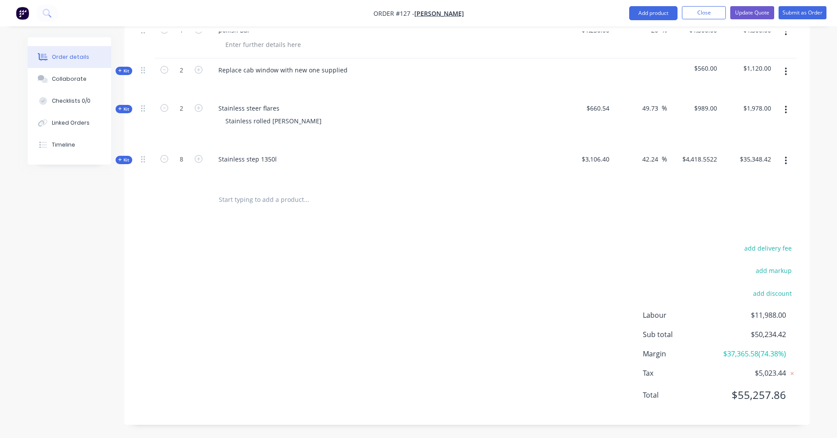
scroll to position [377, 0]
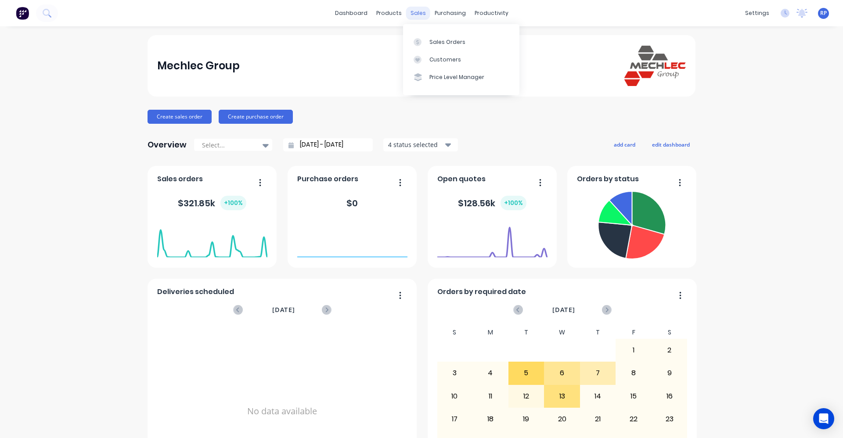
click at [422, 11] on div "sales" at bounding box center [418, 13] width 24 height 13
click at [442, 45] on div "Sales Orders" at bounding box center [448, 42] width 36 height 8
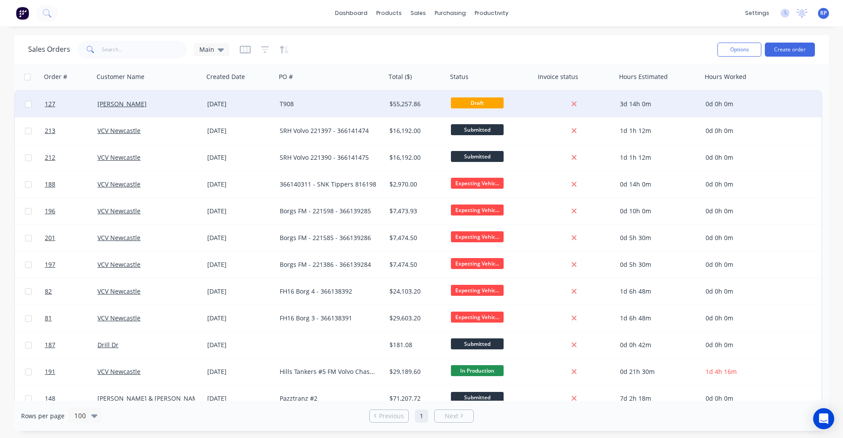
click at [302, 105] on div "T908" at bounding box center [329, 104] width 98 height 9
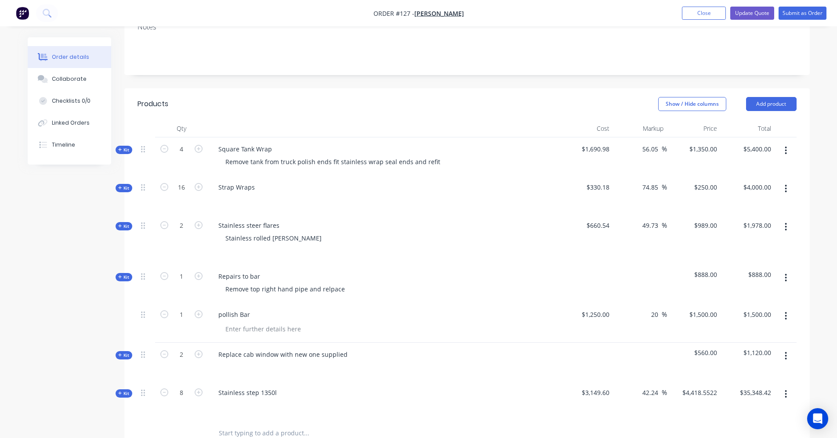
scroll to position [132, 0]
click at [695, 14] on button "Close" at bounding box center [704, 13] width 44 height 13
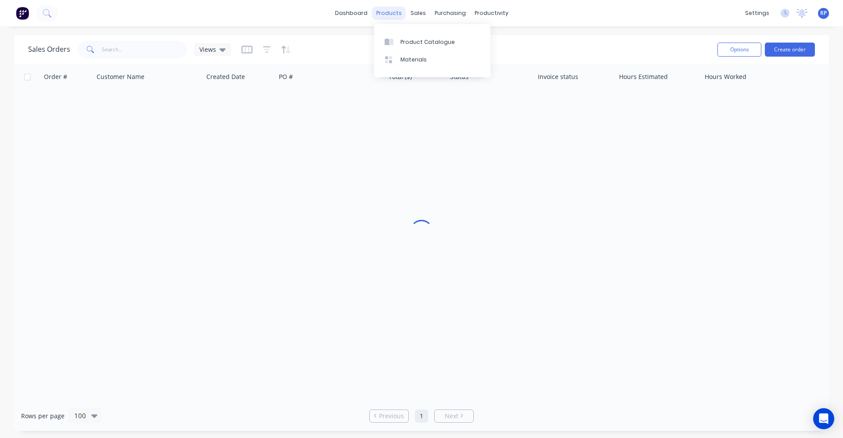
click at [393, 14] on div "products" at bounding box center [389, 13] width 34 height 13
click at [412, 47] on link "Product Catalogue" at bounding box center [432, 42] width 116 height 18
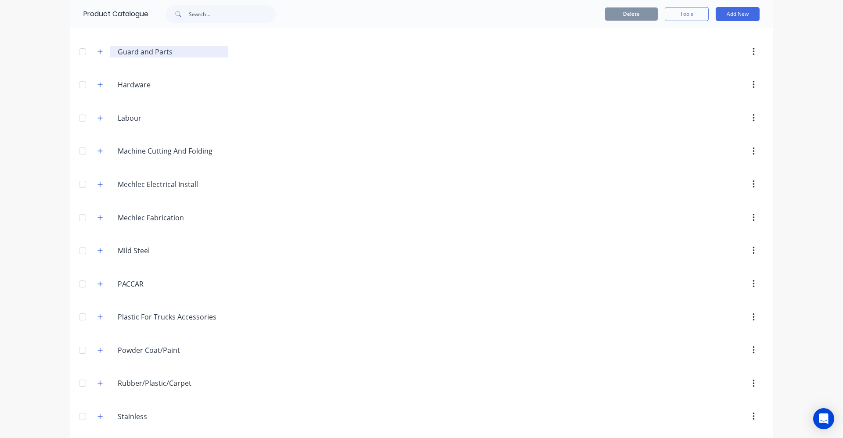
scroll to position [426, 0]
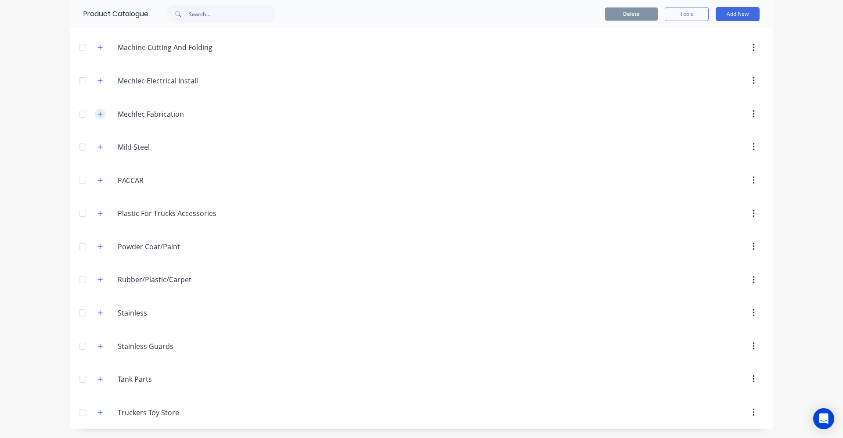
click at [98, 115] on icon "button" at bounding box center [100, 114] width 5 height 6
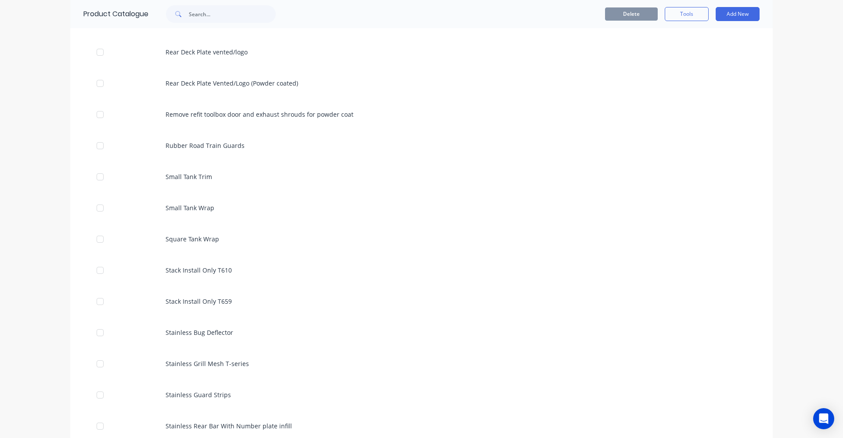
scroll to position [2447, 0]
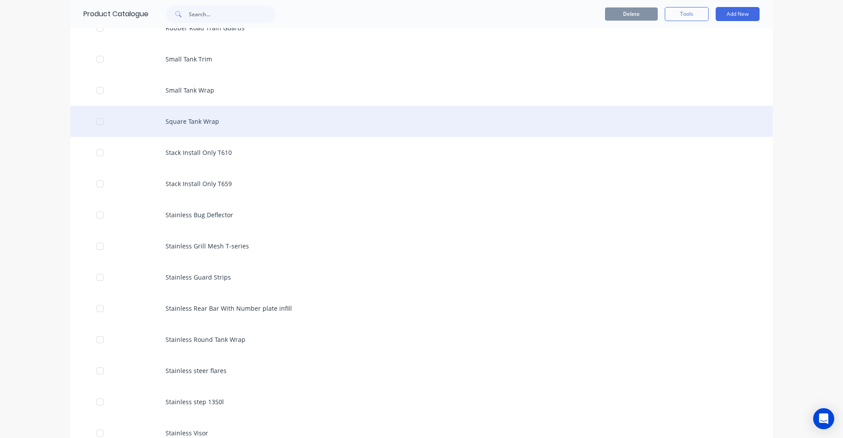
click at [196, 119] on div "Square Tank Wrap" at bounding box center [421, 121] width 703 height 31
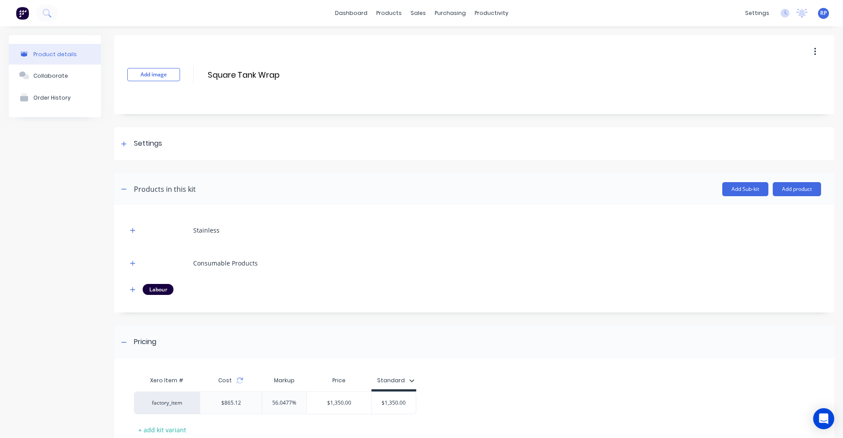
drag, startPoint x: 130, startPoint y: 291, endPoint x: 130, endPoint y: 279, distance: 11.4
click at [130, 291] on icon "button" at bounding box center [132, 290] width 5 height 6
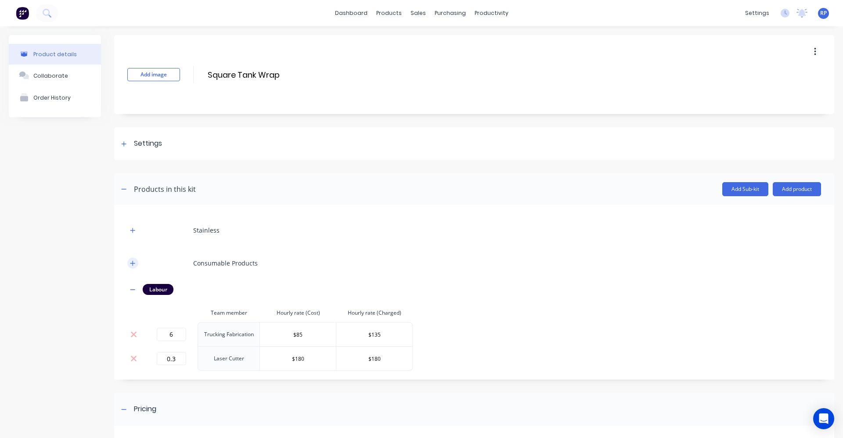
click at [132, 266] on icon "button" at bounding box center [132, 263] width 5 height 6
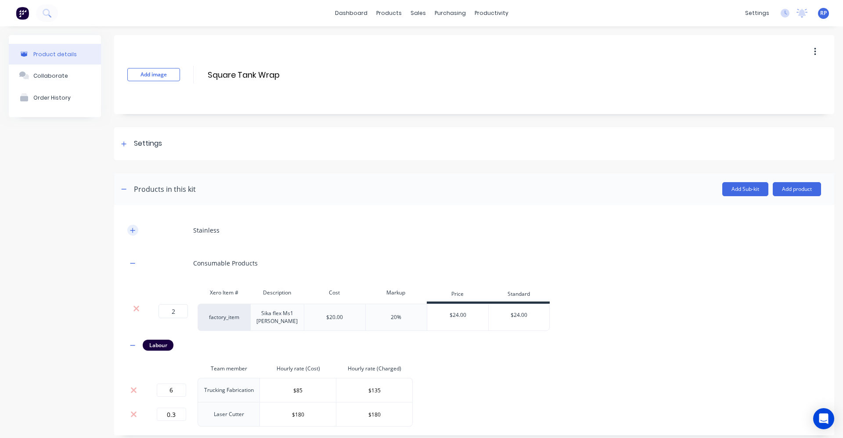
click at [132, 232] on icon "button" at bounding box center [132, 231] width 5 height 6
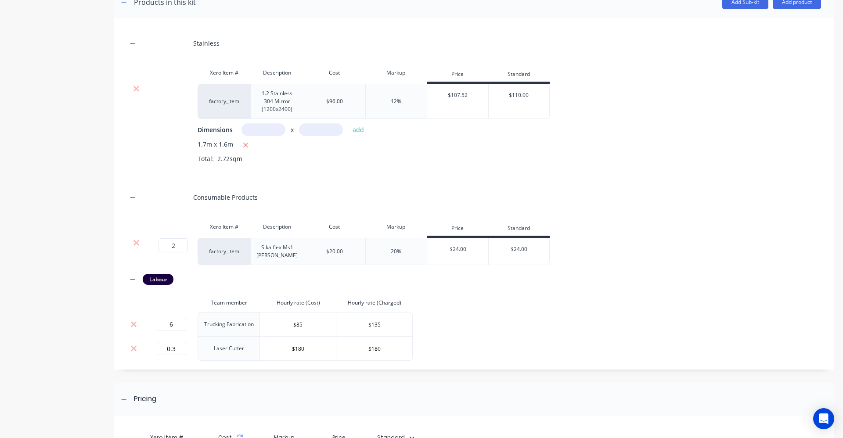
scroll to position [264, 0]
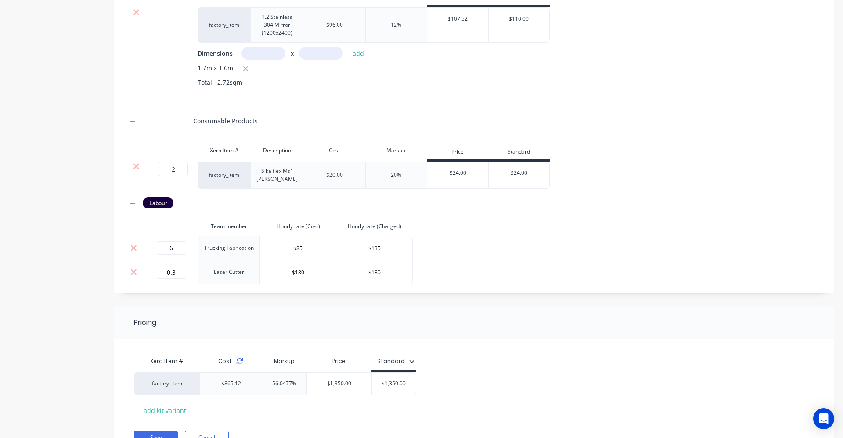
click at [241, 361] on icon at bounding box center [240, 359] width 6 height 3
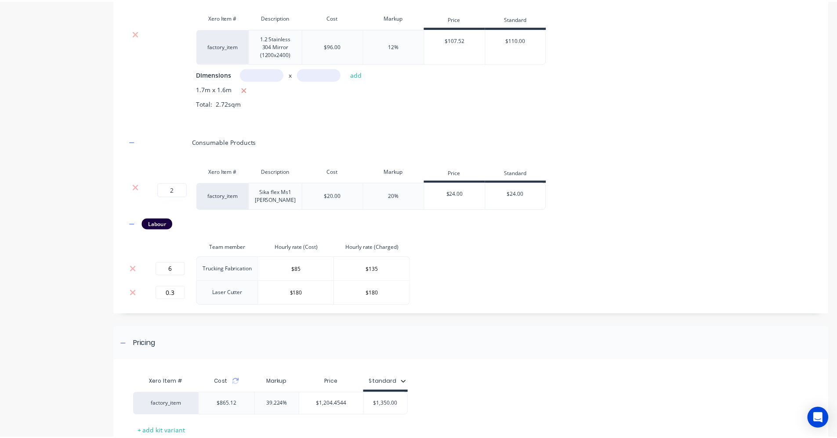
scroll to position [305, 0]
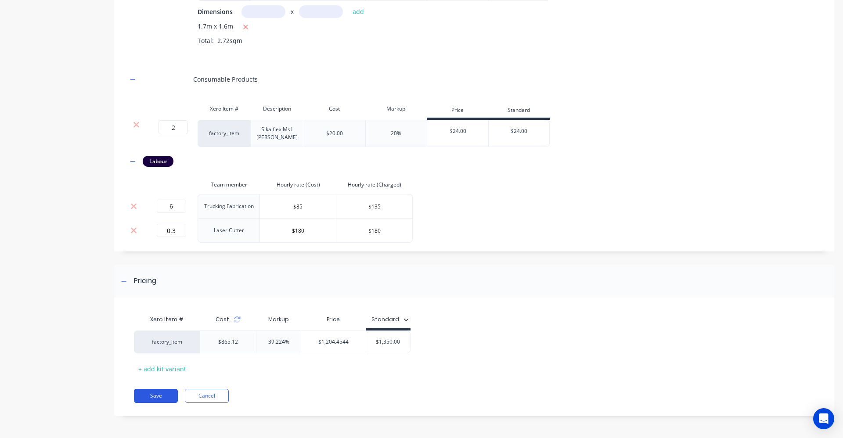
click at [160, 395] on button "Save" at bounding box center [156, 396] width 44 height 14
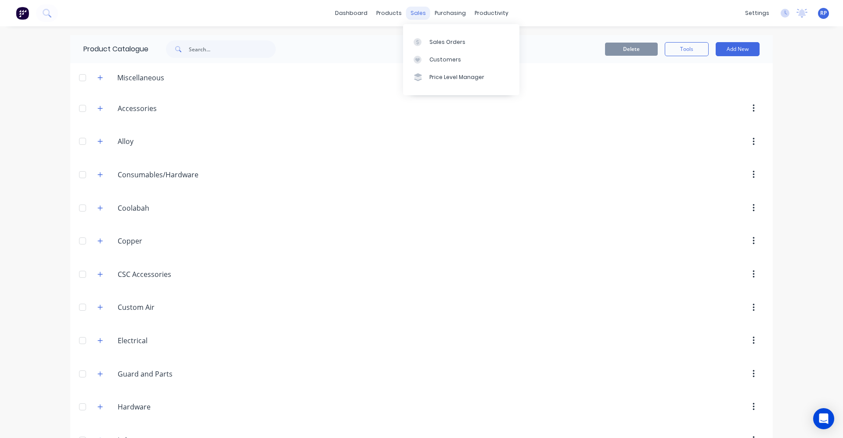
click at [409, 13] on div "sales" at bounding box center [418, 13] width 24 height 13
click at [426, 36] on link "Sales Orders" at bounding box center [461, 42] width 116 height 18
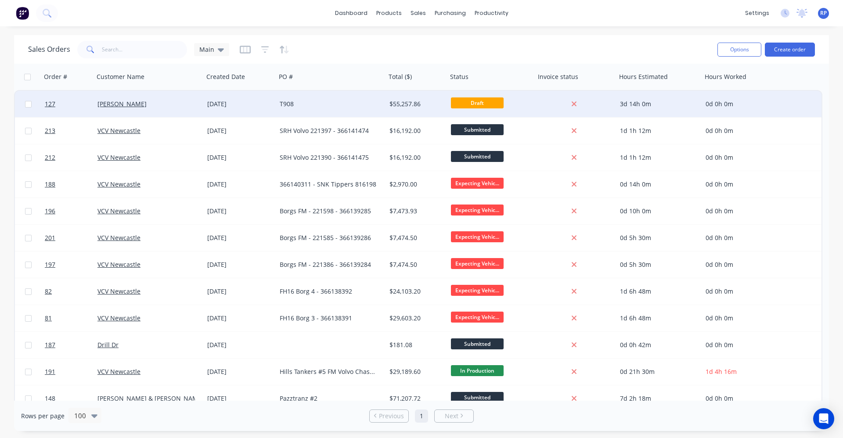
click at [343, 107] on div "T908" at bounding box center [329, 104] width 98 height 9
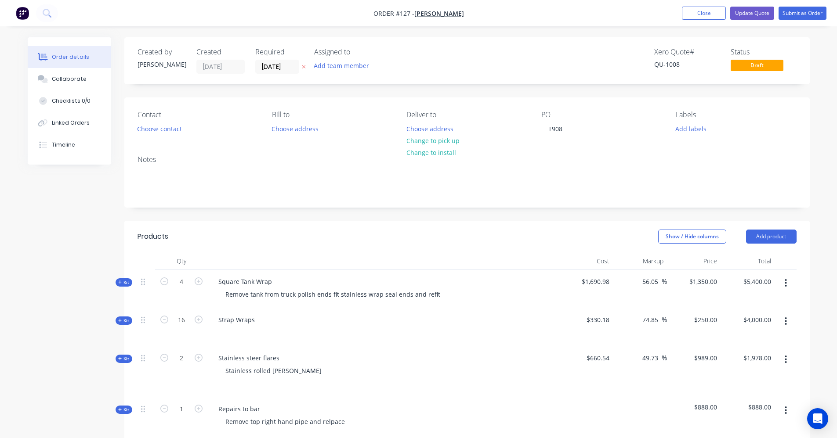
click at [123, 283] on span "Kit" at bounding box center [123, 282] width 11 height 7
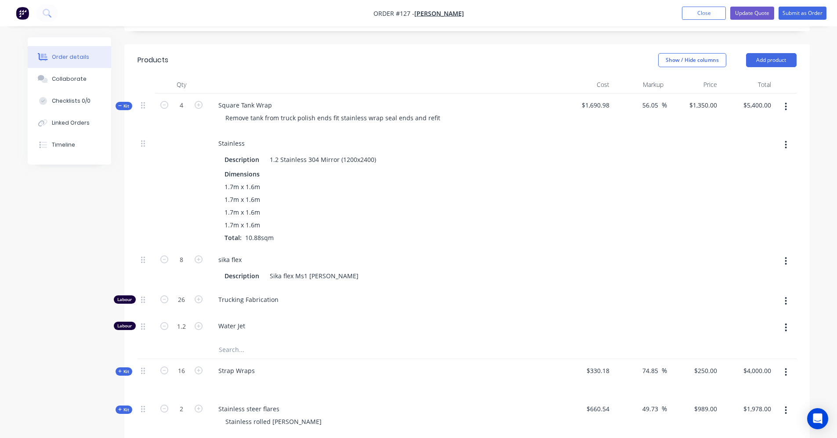
scroll to position [220, 0]
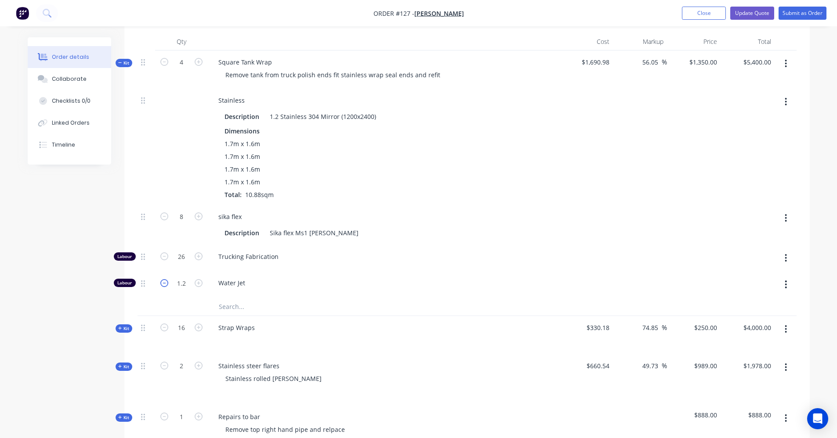
click at [164, 286] on icon "button" at bounding box center [164, 283] width 8 height 8
type input "$2,568.5142"
type input "$10,274.06"
type input "0.2"
click at [164, 285] on icon "button" at bounding box center [164, 283] width 8 height 8
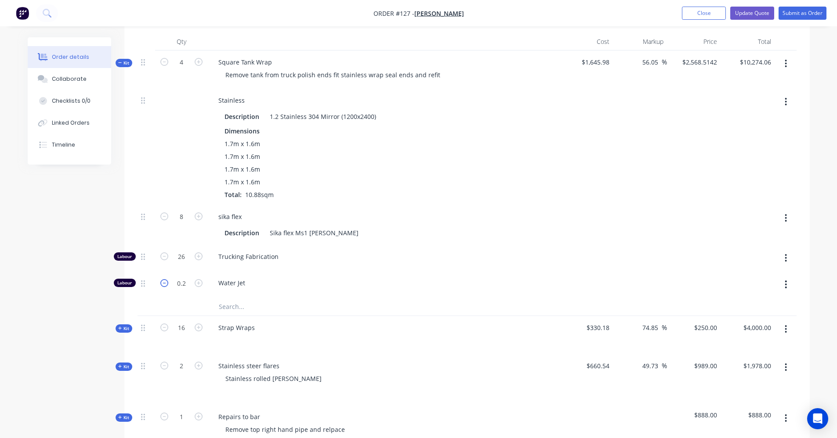
click at [164, 285] on icon "button" at bounding box center [164, 283] width 8 height 8
click at [199, 285] on icon "button" at bounding box center [199, 283] width 8 height 8
type input "$2,638.7357"
type input "$10,554.94"
type input "1.2"
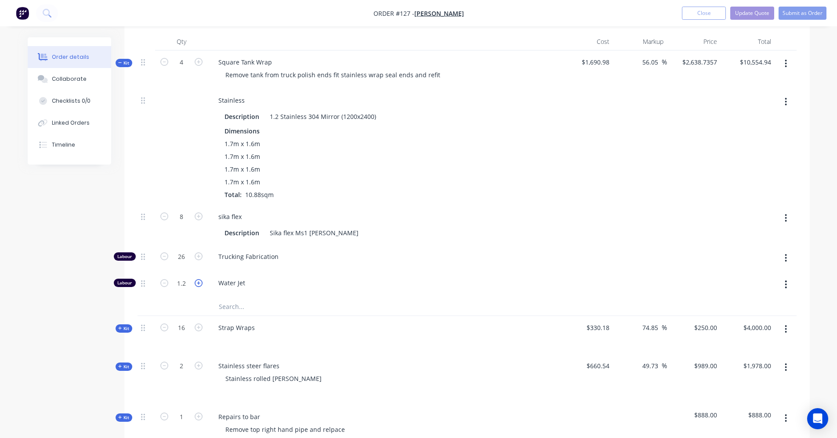
click at [199, 285] on icon "button" at bounding box center [199, 283] width 8 height 8
type input "$2,708.9571"
type input "$10,835.83"
type input "2.2"
click at [200, 284] on icon "button" at bounding box center [199, 283] width 8 height 8
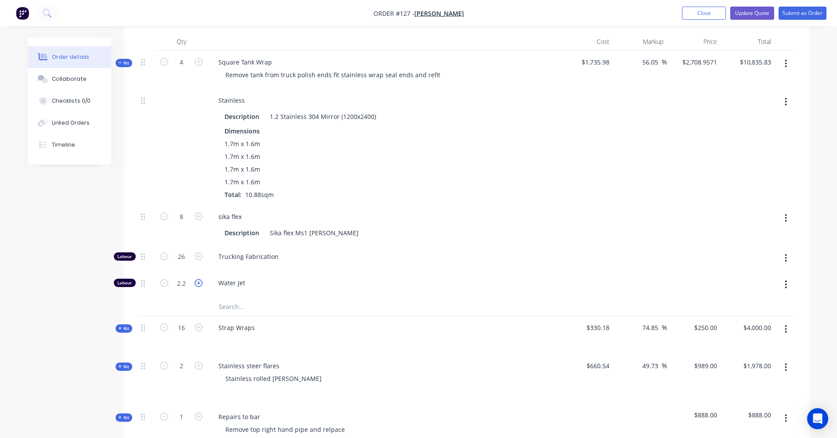
type input "$2,779.1786"
type input "$11,116.71"
type input "3.2"
click at [164, 285] on icon "button" at bounding box center [164, 283] width 8 height 8
type input "$2,708.9571"
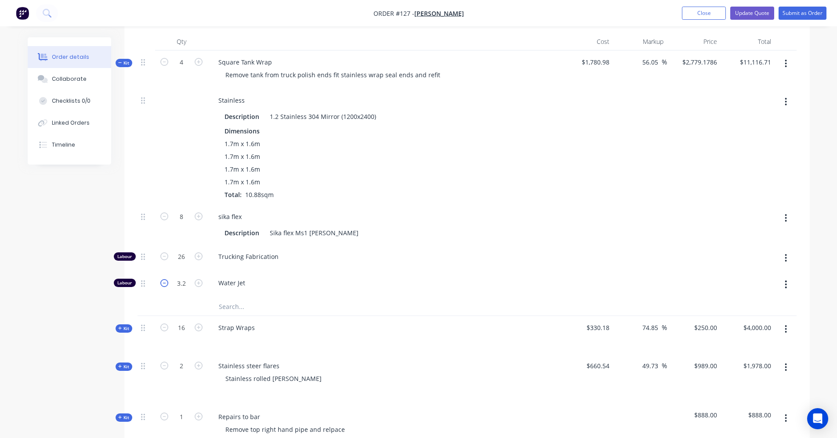
type input "$10,835.83"
type input "2.2"
click at [164, 284] on icon "button" at bounding box center [164, 283] width 8 height 8
type input "$2,638.7357"
type input "$10,554.94"
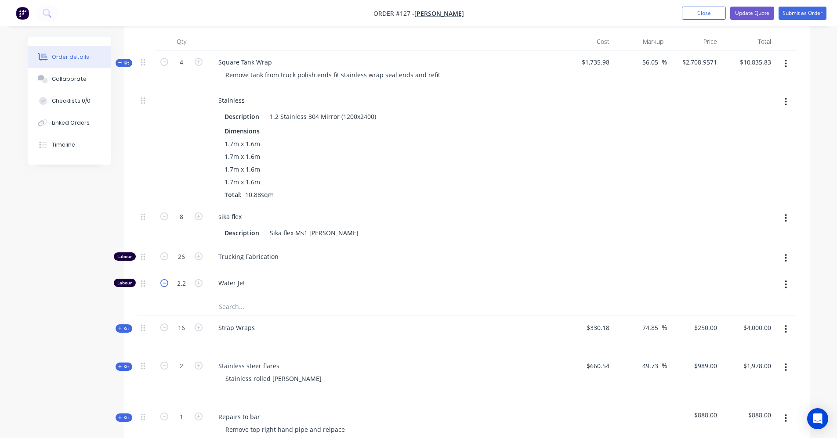
type input "1.2"
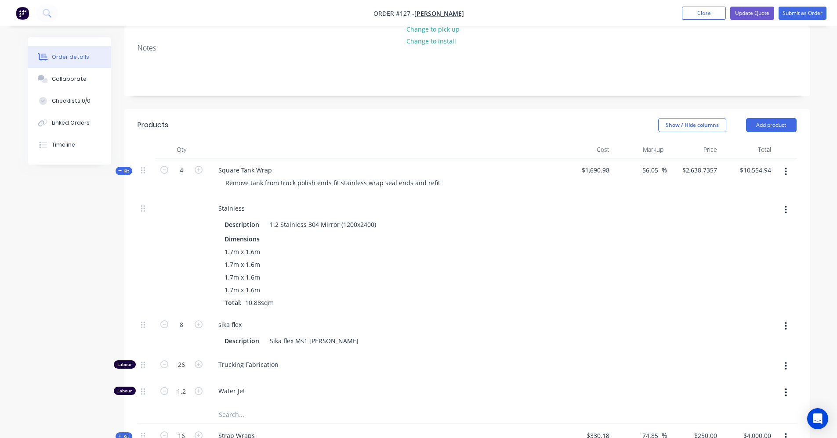
scroll to position [132, 0]
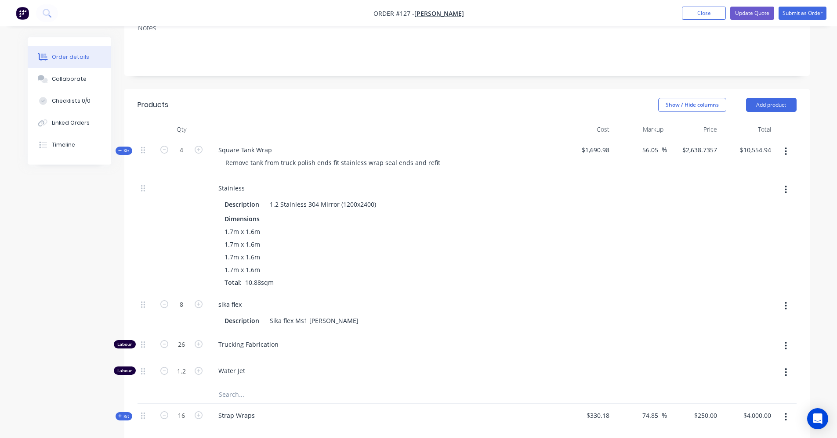
click at [785, 152] on icon "button" at bounding box center [786, 152] width 2 height 8
drag, startPoint x: 748, startPoint y: 244, endPoint x: 740, endPoint y: 239, distance: 9.1
click at [747, 244] on div "Delete" at bounding box center [755, 245] width 68 height 13
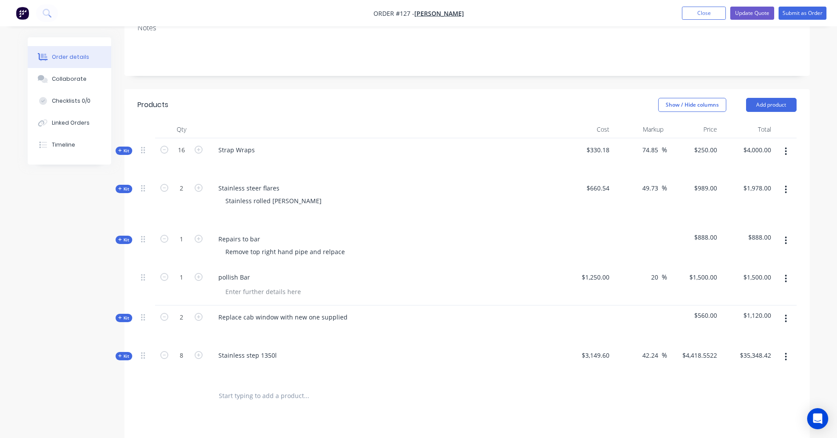
drag, startPoint x: 236, startPoint y: 394, endPoint x: 217, endPoint y: 361, distance: 37.8
click at [236, 394] on input "text" at bounding box center [306, 396] width 176 height 18
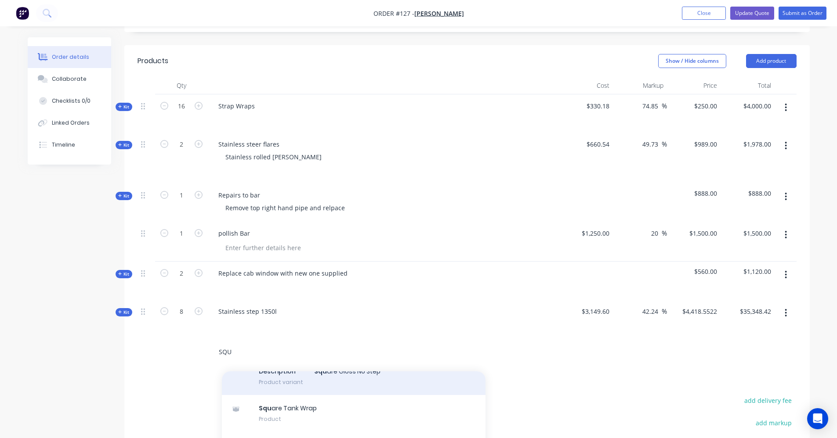
scroll to position [264, 0]
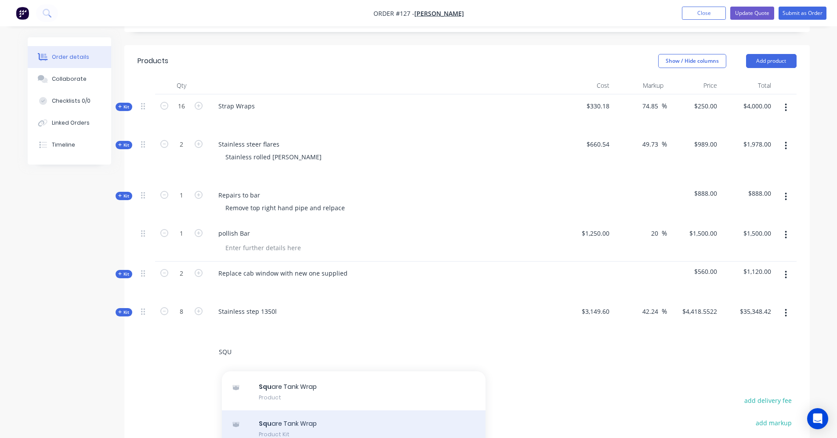
type input "SQU"
click at [302, 425] on div "Squ are Tank Wrap Product Kit" at bounding box center [354, 429] width 264 height 37
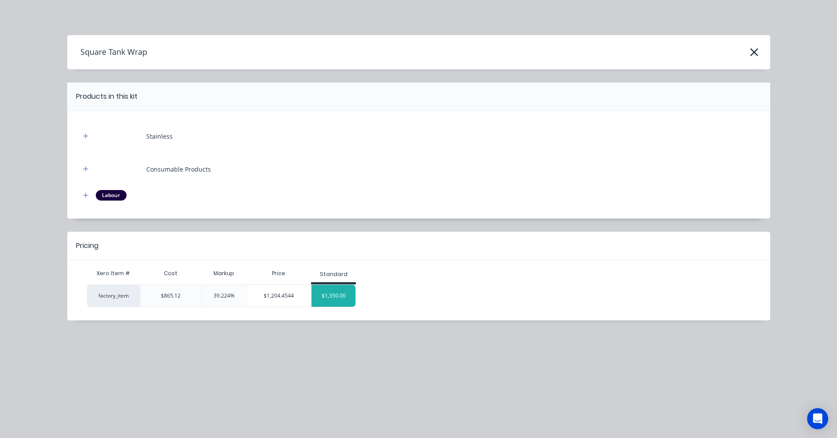
click at [334, 294] on div "$1,350.00" at bounding box center [333, 296] width 44 height 22
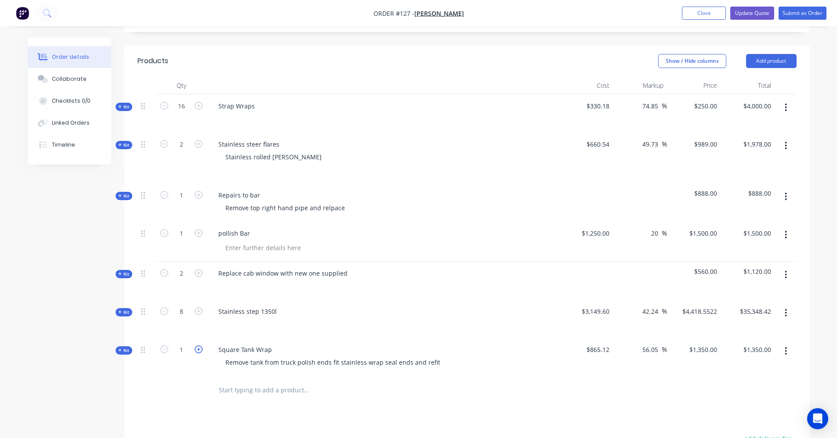
click at [197, 351] on icon "button" at bounding box center [199, 350] width 8 height 8
type input "2"
type input "$2,700.00"
click at [197, 351] on icon "button" at bounding box center [199, 350] width 8 height 8
type input "3"
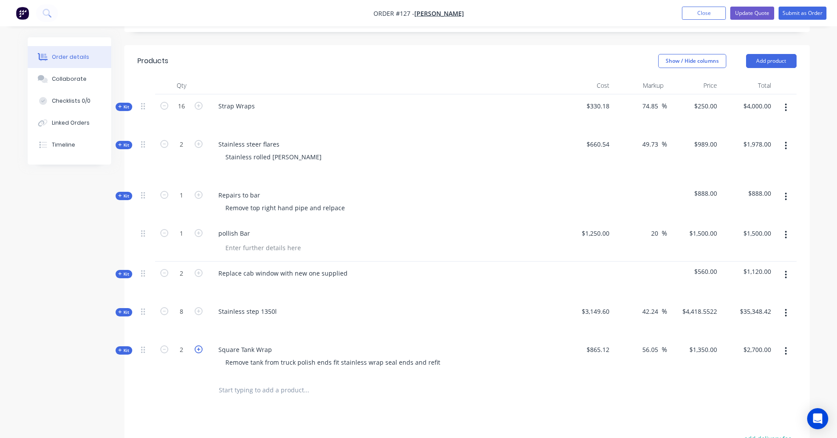
type input "$4,050.00"
click at [197, 351] on icon "button" at bounding box center [199, 350] width 8 height 8
type input "4"
type input "$5,400.00"
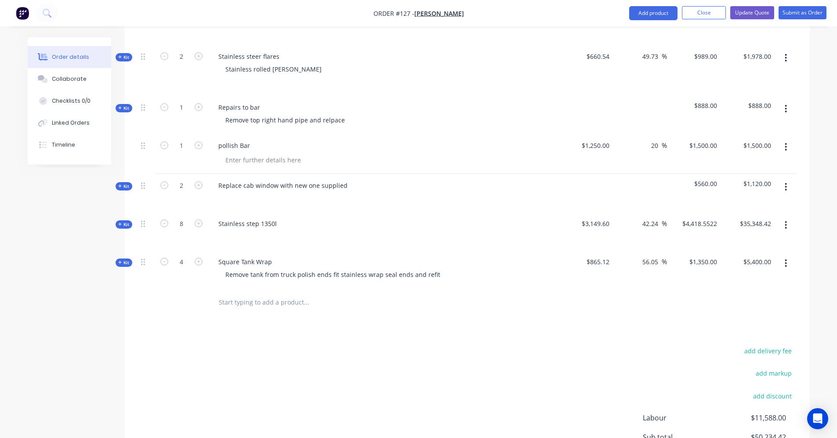
click at [784, 227] on button "button" at bounding box center [785, 225] width 21 height 16
click at [745, 322] on div "Delete" at bounding box center [755, 318] width 68 height 13
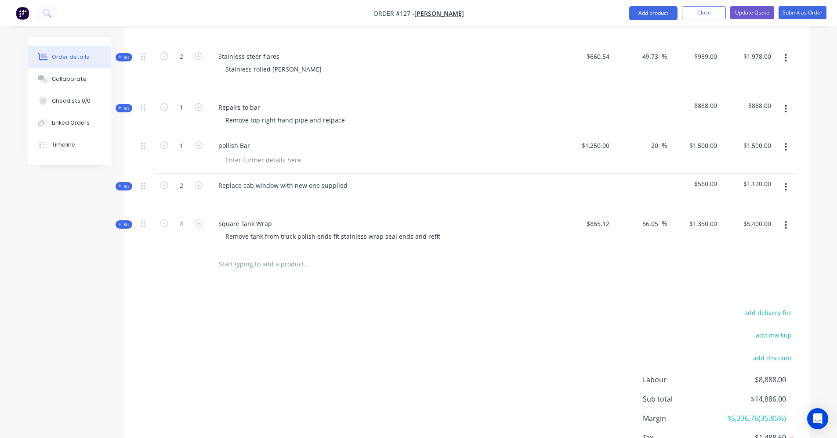
click at [314, 262] on input "text" at bounding box center [306, 265] width 176 height 18
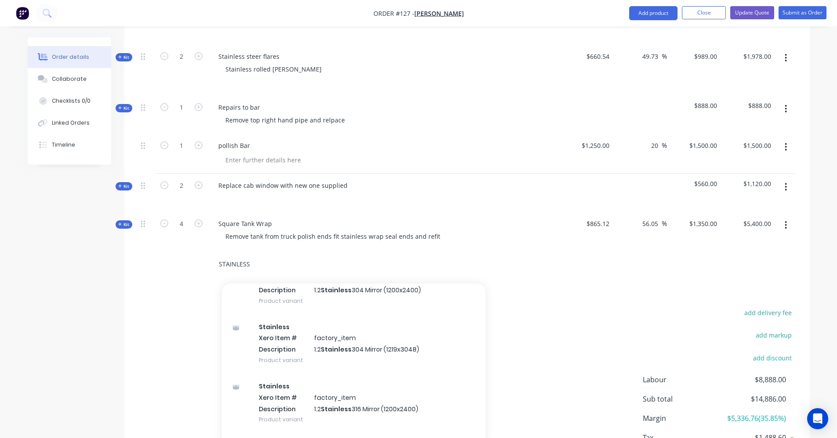
scroll to position [307, 0]
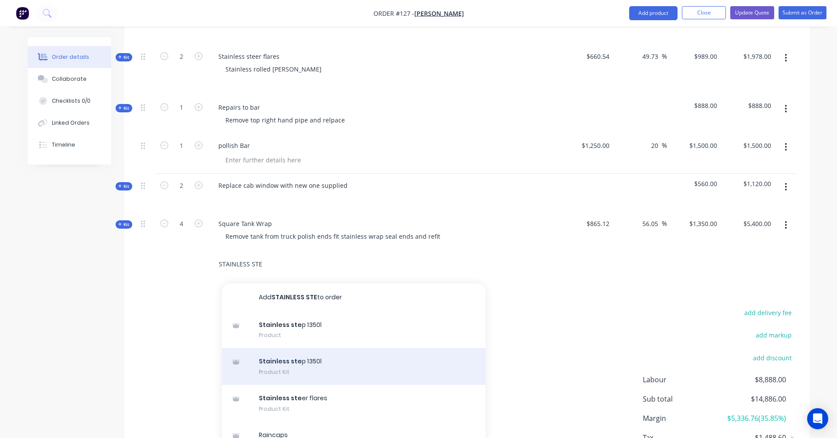
type input "STAINLESS STE"
click at [306, 365] on div "Stainless ste p 1350l Product Kit" at bounding box center [354, 366] width 264 height 37
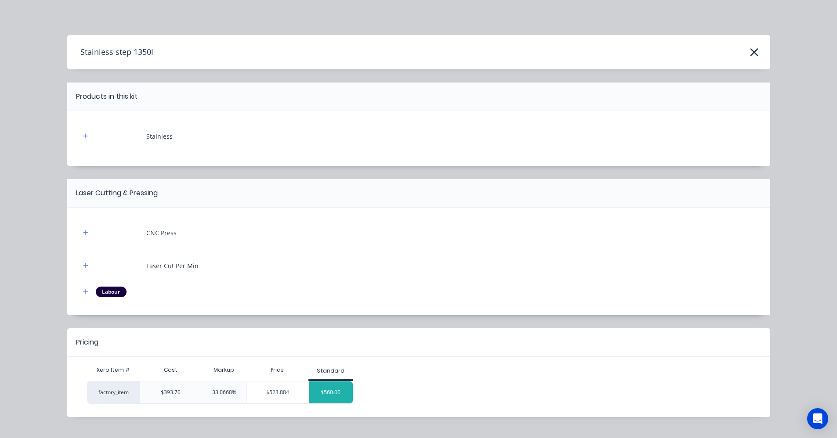
click at [328, 389] on div "$560.00" at bounding box center [331, 393] width 44 height 22
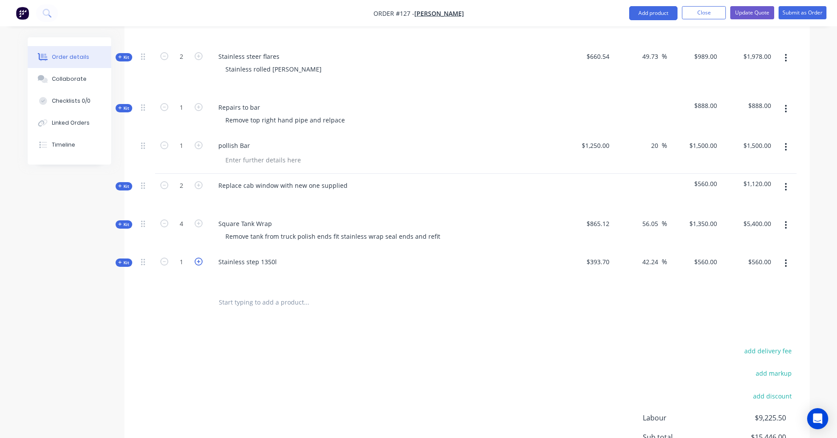
click at [198, 260] on icon "button" at bounding box center [199, 262] width 8 height 8
type input "2"
type input "$1,058.5522"
type input "$2,117.10"
click at [198, 260] on icon "button" at bounding box center [199, 262] width 8 height 8
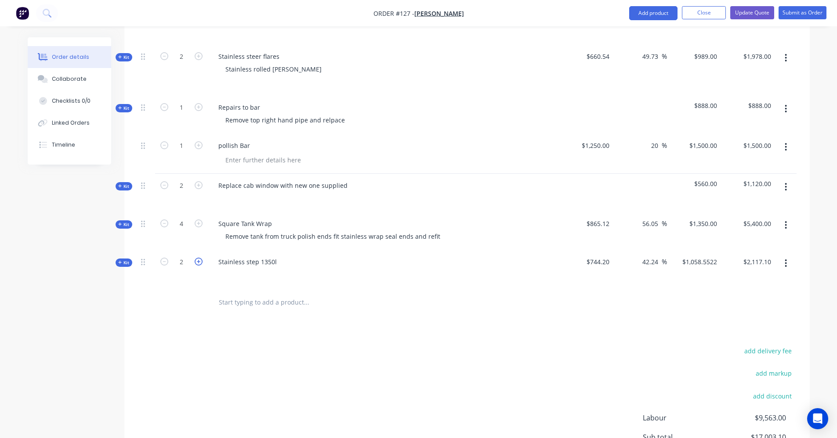
type input "3"
type input "$1,618.5522"
type input "$4,855.66"
click at [198, 261] on icon "button" at bounding box center [199, 262] width 8 height 8
type input "4"
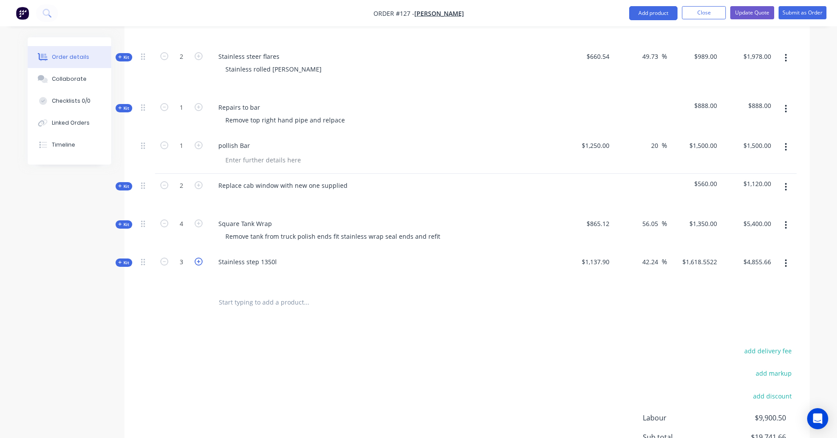
type input "$2,178.5522"
type input "$8,714.21"
click at [198, 261] on icon "button" at bounding box center [199, 262] width 8 height 8
type input "5"
type input "$2,738.5522"
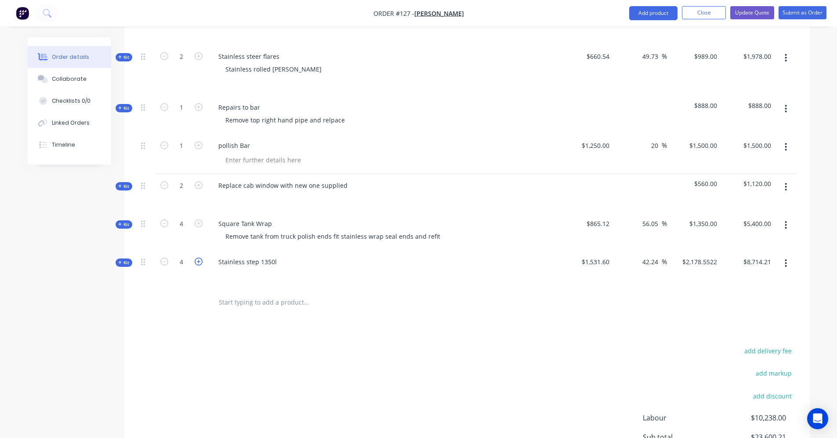
type input "$13,692.76"
click at [198, 261] on icon "button" at bounding box center [199, 262] width 8 height 8
type input "6"
type input "$3,298.5522"
type input "$19,791.31"
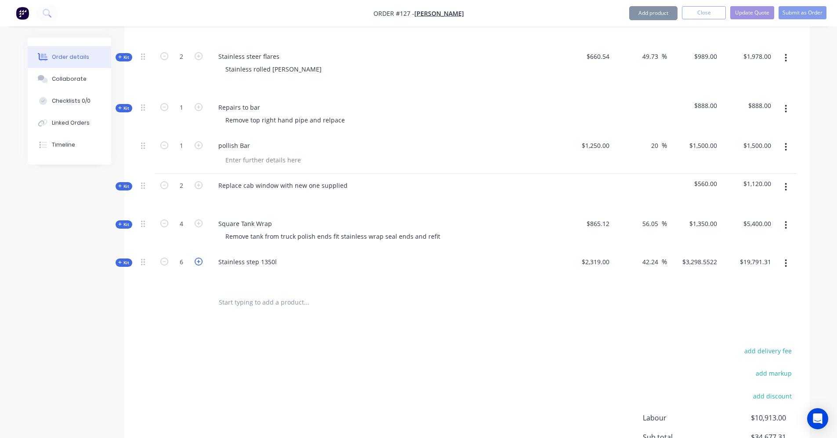
click at [198, 261] on icon "button" at bounding box center [199, 262] width 8 height 8
type input "7"
type input "$3,858.5522"
type input "$27,009.87"
click at [198, 261] on icon "button" at bounding box center [199, 262] width 8 height 8
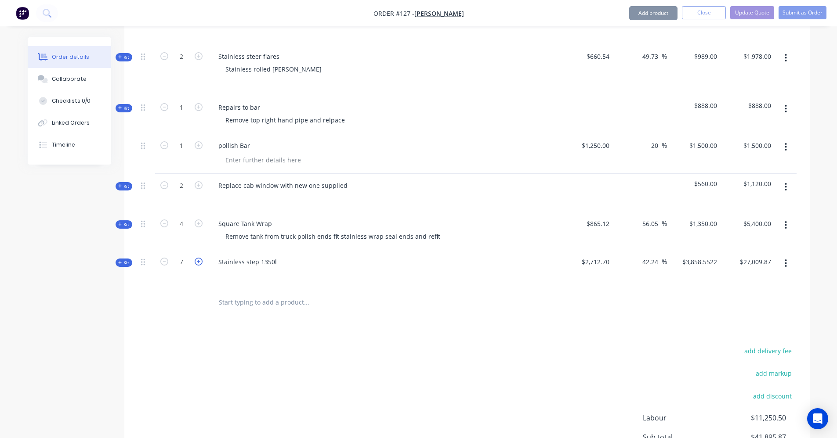
type input "8"
type input "$4,418.5522"
type input "$35,348.42"
click at [785, 264] on icon "button" at bounding box center [786, 264] width 2 height 8
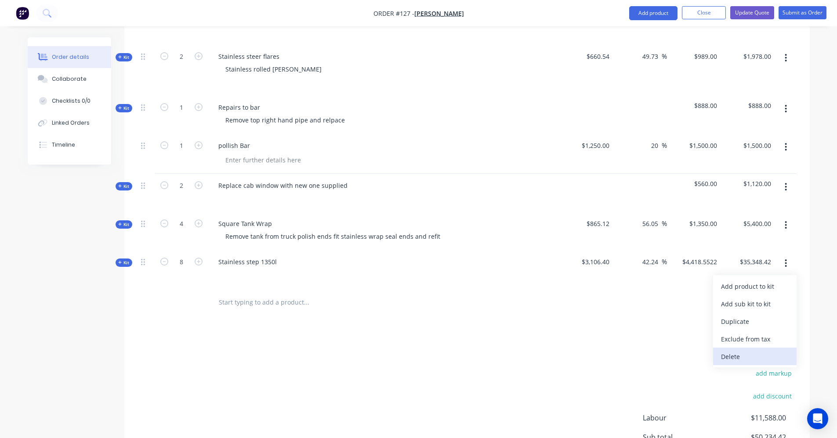
click at [748, 357] on div "Delete" at bounding box center [755, 357] width 68 height 13
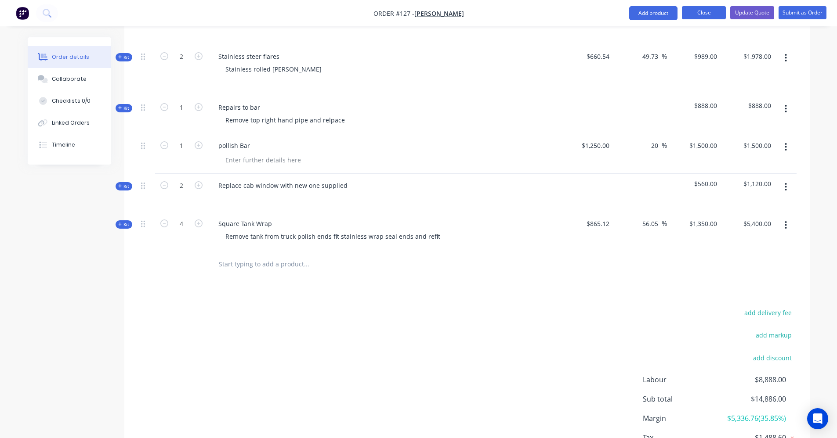
click at [700, 7] on button "Close" at bounding box center [704, 12] width 44 height 13
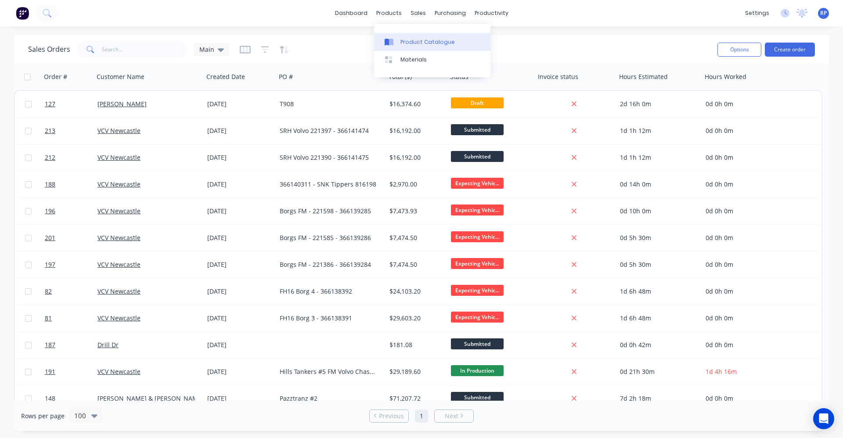
click at [404, 48] on link "Product Catalogue" at bounding box center [432, 42] width 116 height 18
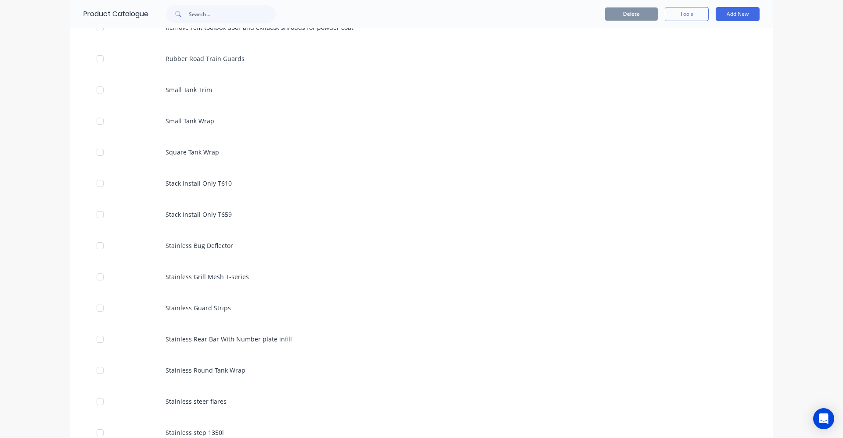
scroll to position [2723, 0]
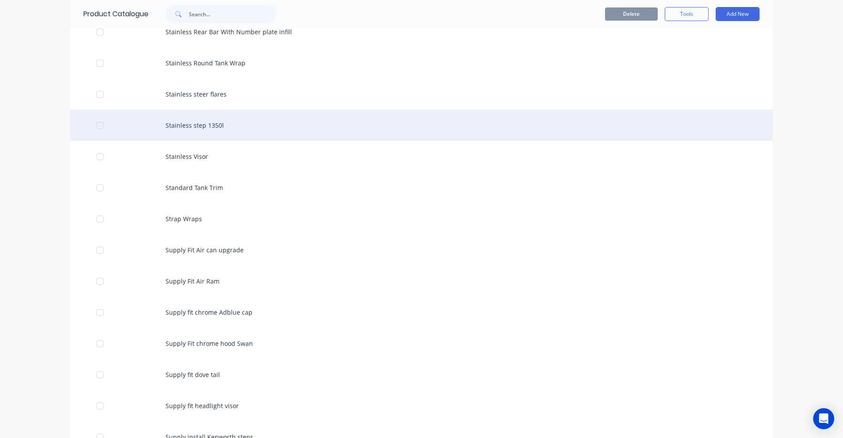
click at [199, 122] on div "Stainless step 1350l" at bounding box center [421, 125] width 703 height 31
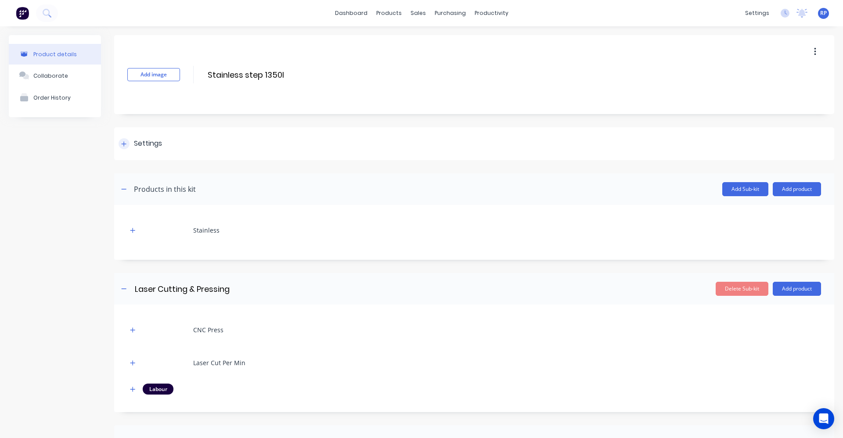
click at [126, 141] on div at bounding box center [124, 143] width 11 height 11
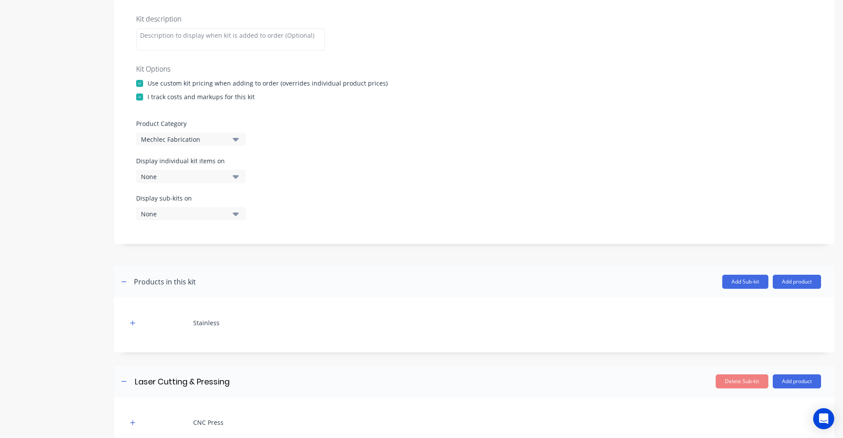
scroll to position [264, 0]
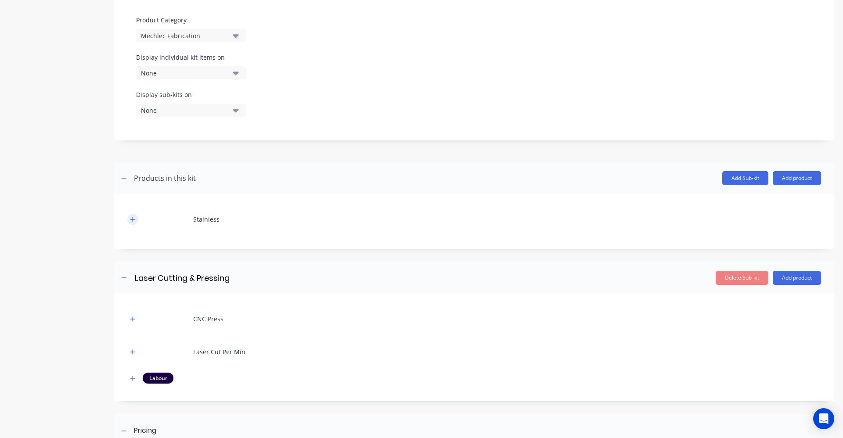
click at [136, 220] on button "button" at bounding box center [132, 219] width 11 height 11
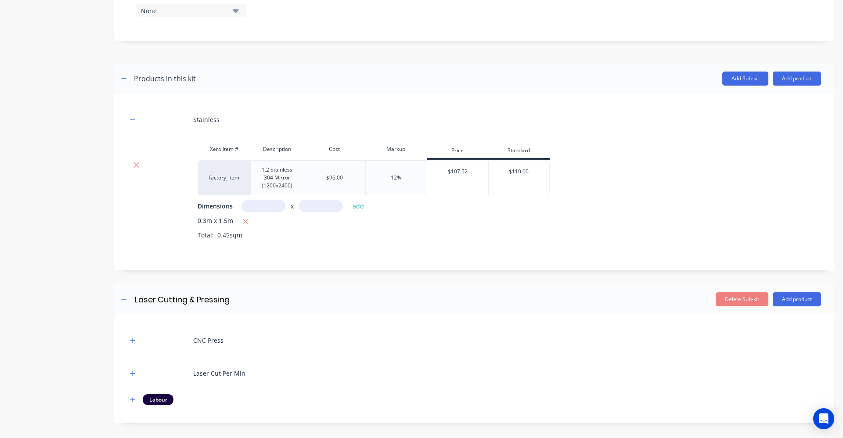
scroll to position [395, 0]
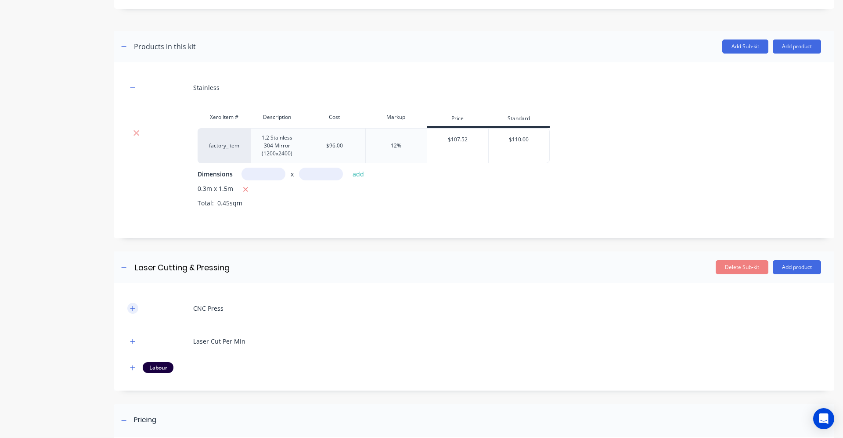
click at [131, 312] on button "button" at bounding box center [132, 308] width 11 height 11
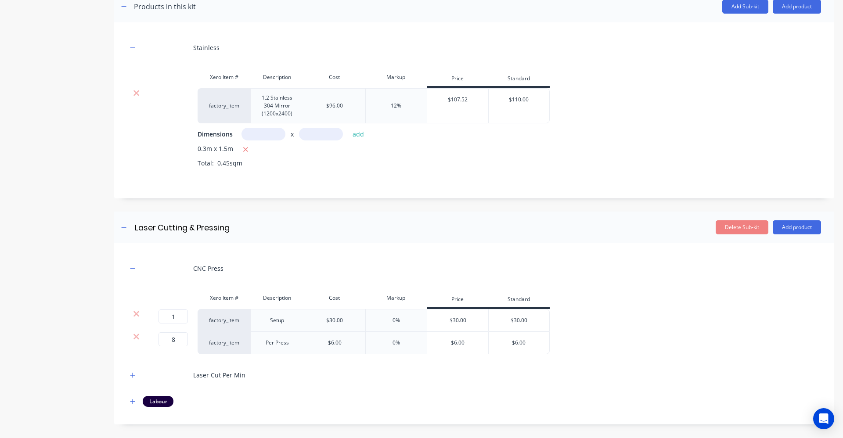
scroll to position [483, 0]
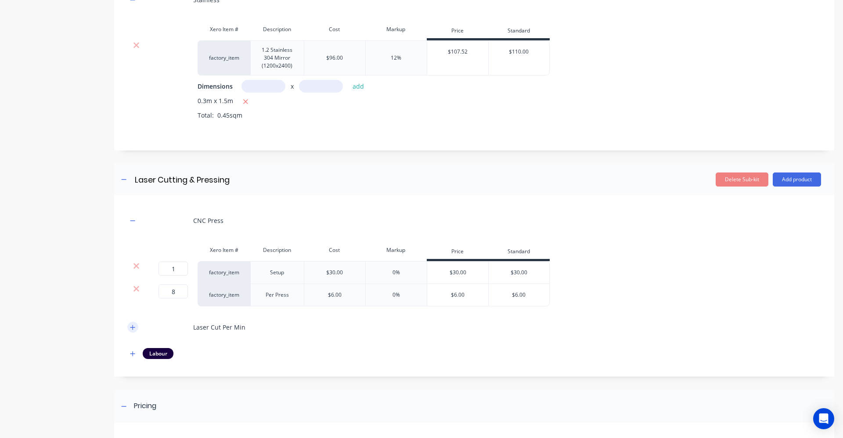
click at [134, 326] on icon "button" at bounding box center [132, 328] width 5 height 6
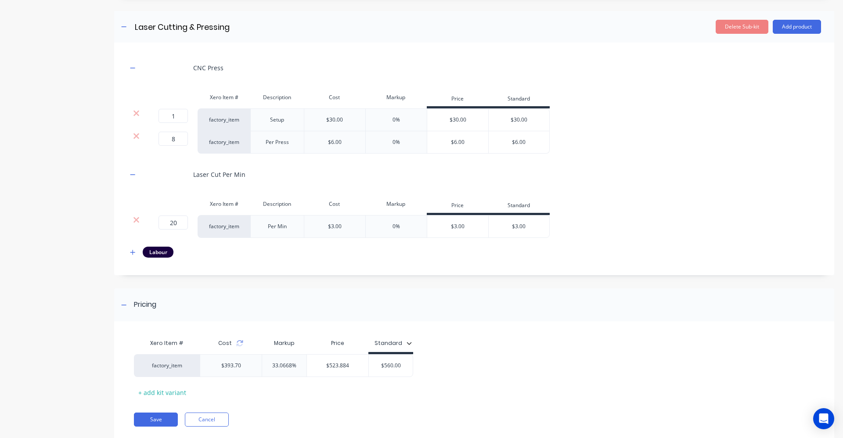
scroll to position [659, 0]
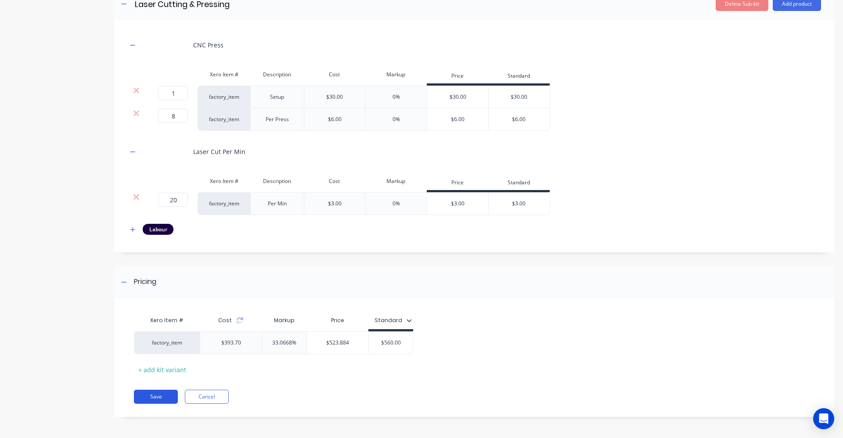
click at [172, 395] on button "Save" at bounding box center [156, 397] width 44 height 14
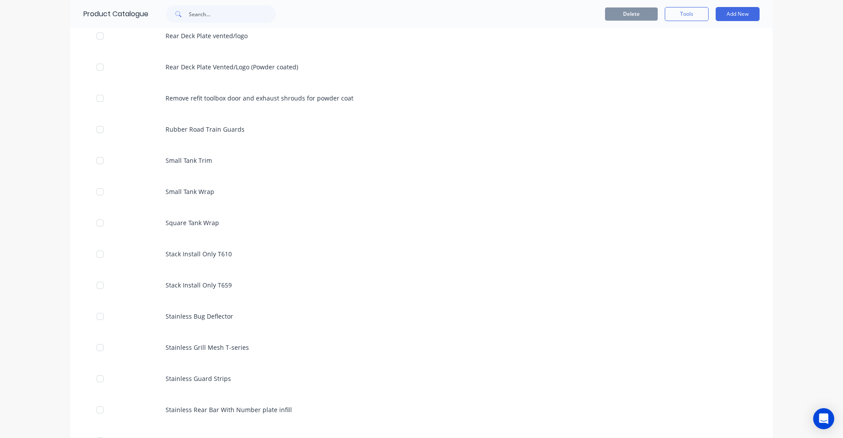
scroll to position [2284, 0]
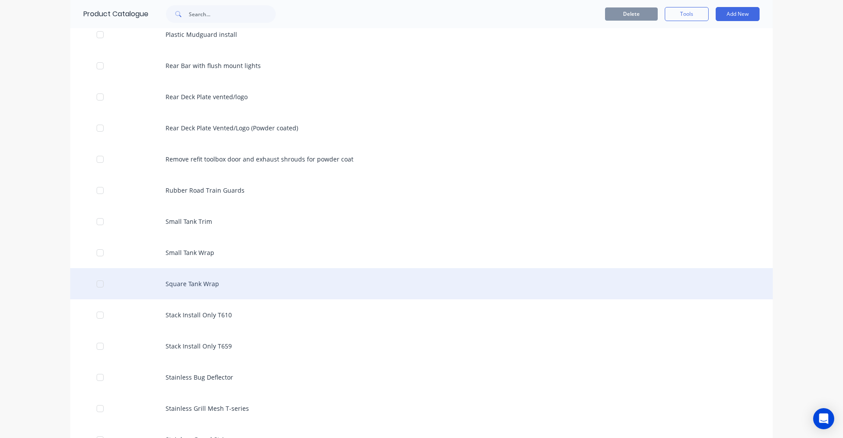
click at [198, 284] on div "Square Tank Wrap" at bounding box center [421, 283] width 703 height 31
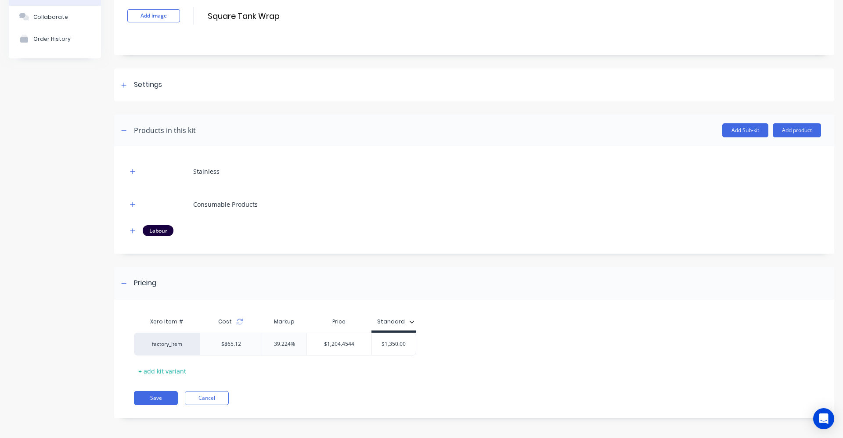
scroll to position [61, 0]
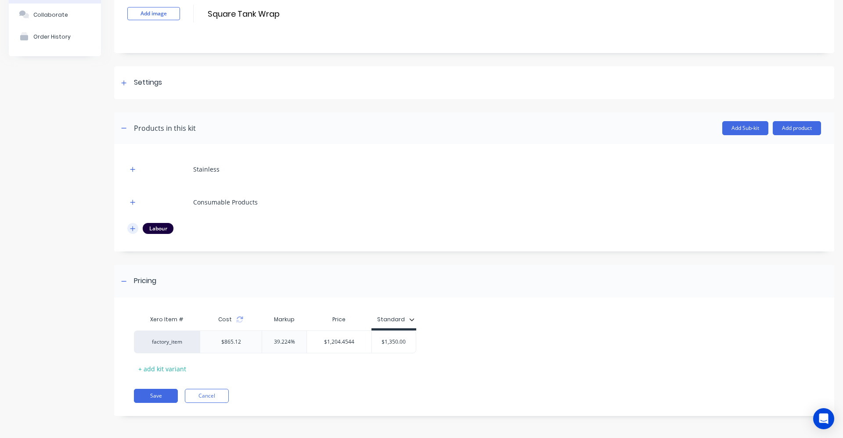
click at [133, 228] on icon "button" at bounding box center [132, 228] width 5 height 5
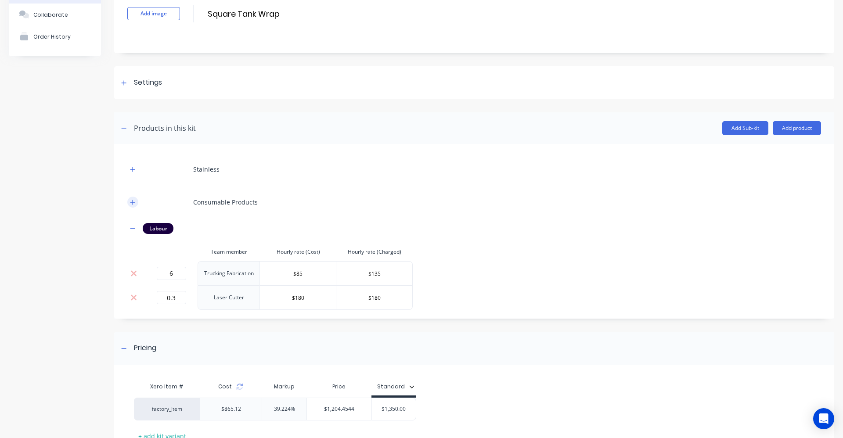
click at [134, 201] on icon "button" at bounding box center [132, 202] width 5 height 6
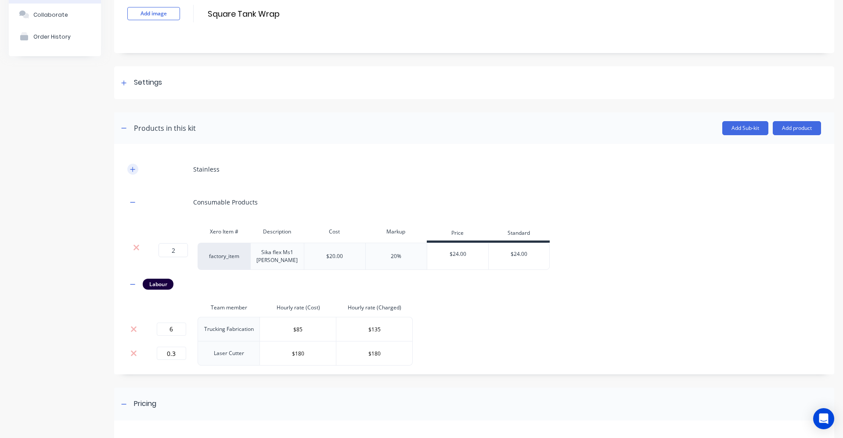
click at [130, 170] on button "button" at bounding box center [132, 169] width 11 height 11
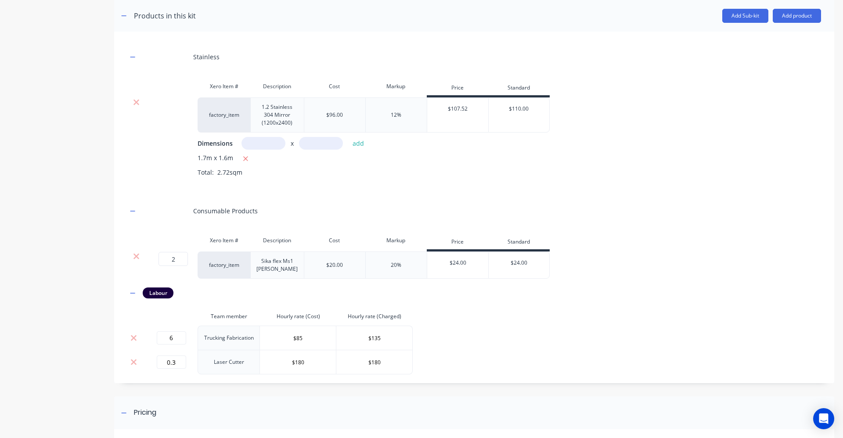
scroll to position [193, 0]
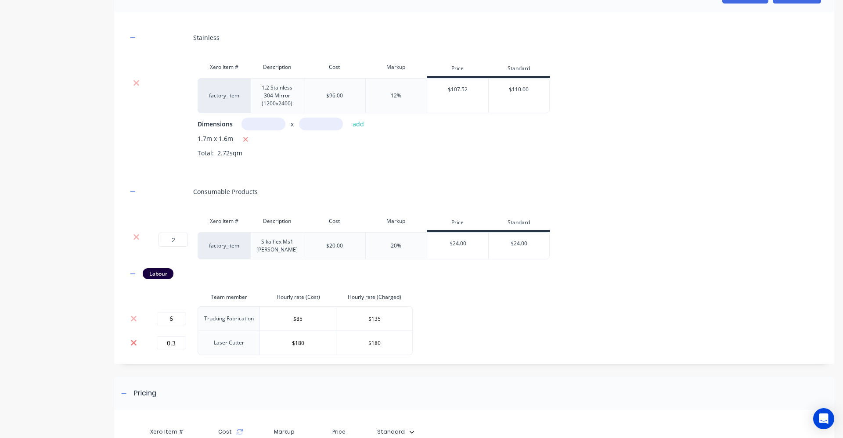
click at [136, 343] on icon at bounding box center [133, 343] width 7 height 9
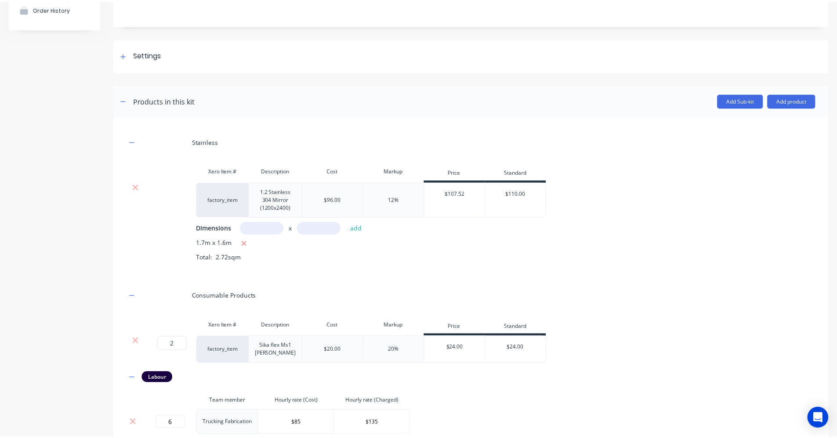
scroll to position [61, 0]
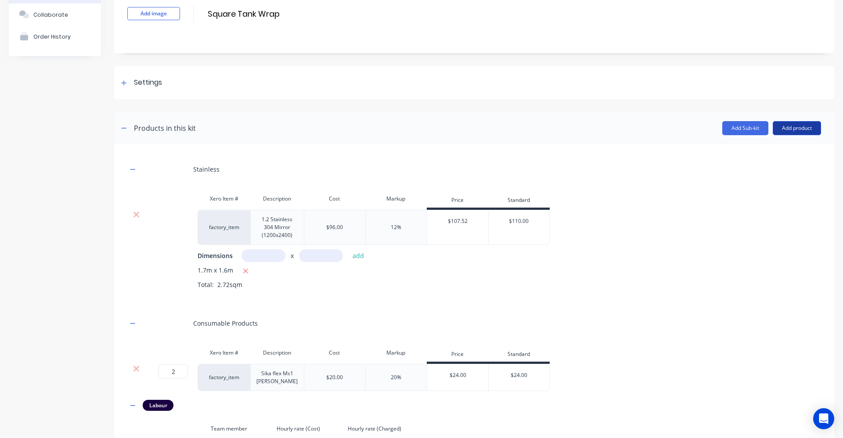
click at [774, 131] on button "Add product" at bounding box center [797, 128] width 48 height 14
click at [757, 153] on div "Product catalogue" at bounding box center [780, 151] width 68 height 13
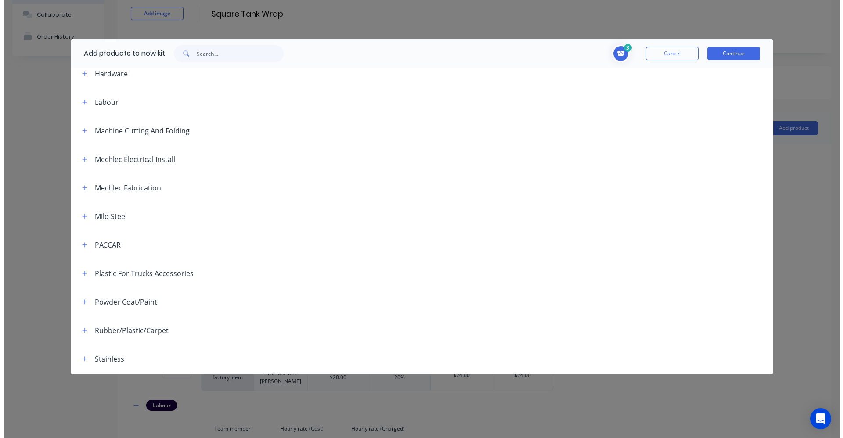
scroll to position [290, 0]
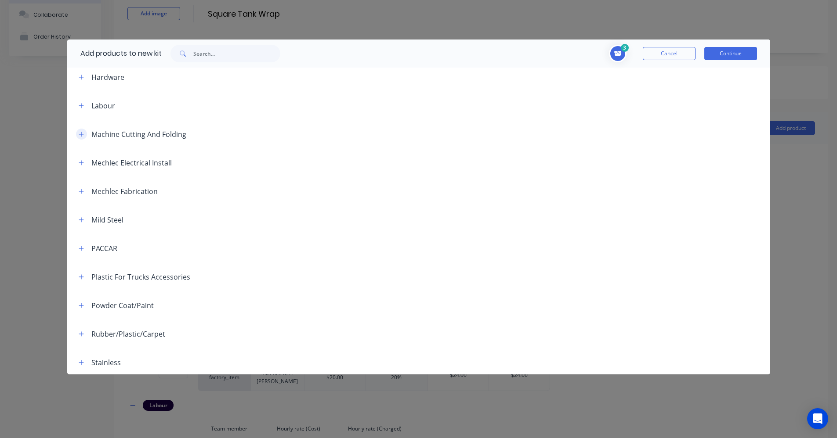
click at [81, 134] on icon "button" at bounding box center [81, 134] width 5 height 5
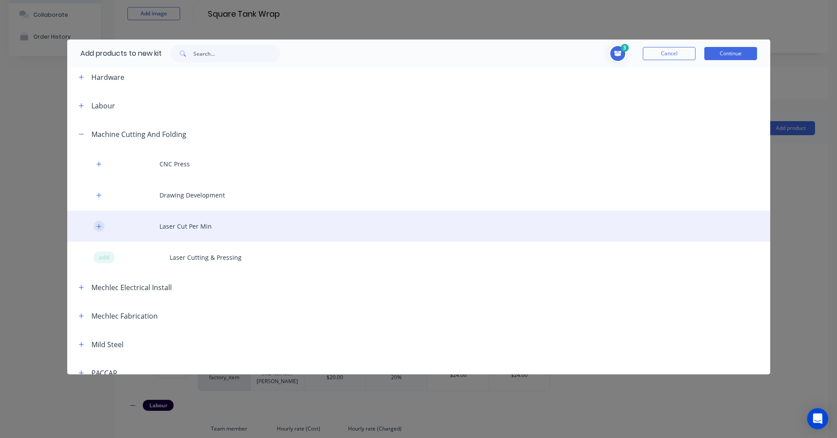
click at [96, 227] on icon "button" at bounding box center [98, 227] width 5 height 6
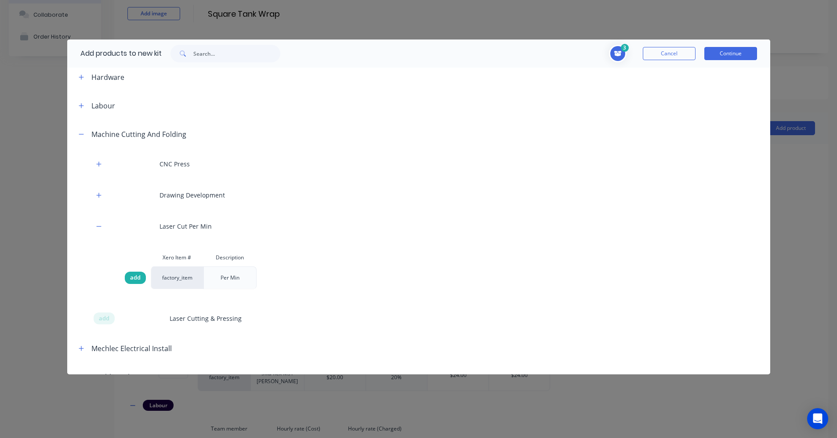
click at [135, 280] on span "add" at bounding box center [135, 278] width 11 height 9
click at [741, 58] on button "Continue" at bounding box center [730, 53] width 53 height 13
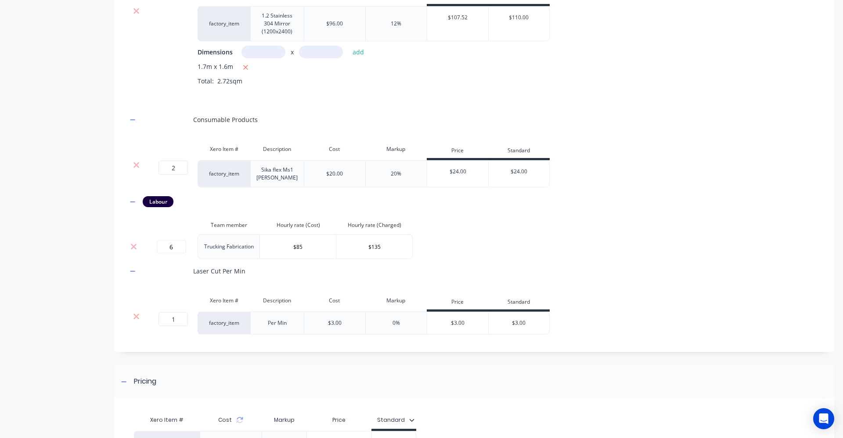
scroll to position [281, 0]
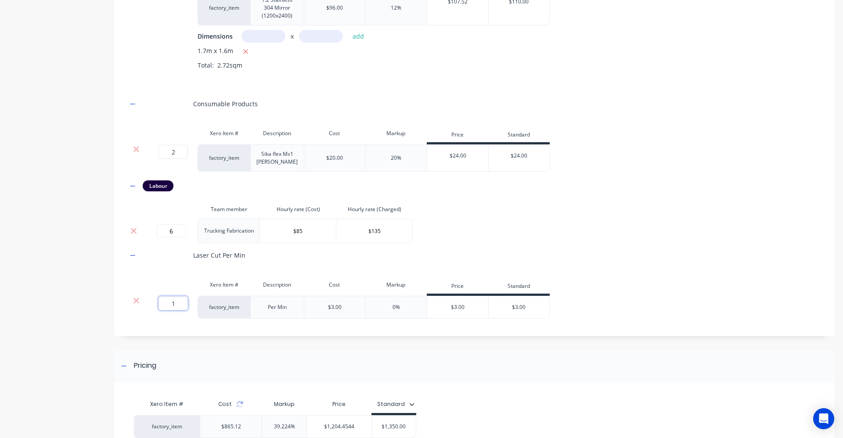
click at [182, 303] on input "1" at bounding box center [173, 303] width 29 height 14
type input "10"
click at [517, 254] on div "Laser Cut Per Min" at bounding box center [474, 255] width 694 height 24
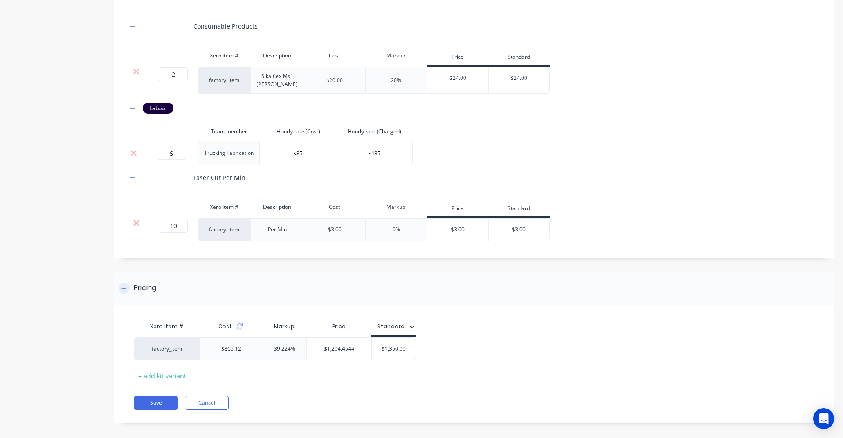
scroll to position [365, 0]
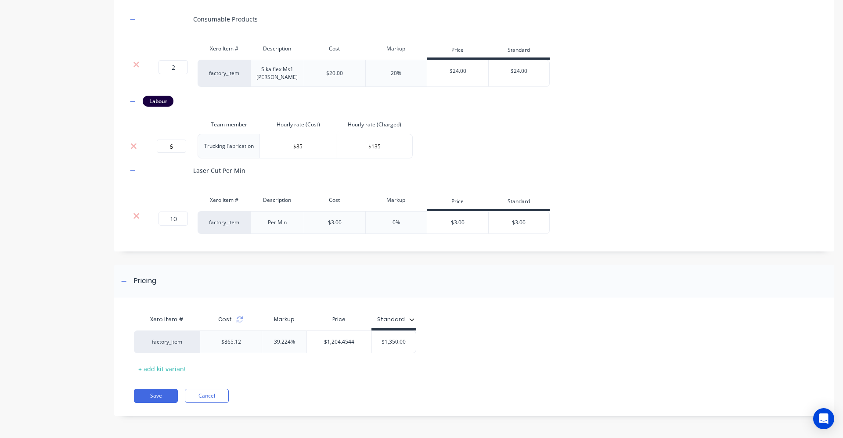
click at [255, 367] on div "Xero Item # Cost Markup Price Standard factory_item $865.12 39.224% $1,204.4544…" at bounding box center [471, 343] width 674 height 65
click at [240, 320] on icon at bounding box center [239, 319] width 7 height 7
click at [149, 395] on button "Save" at bounding box center [156, 396] width 44 height 14
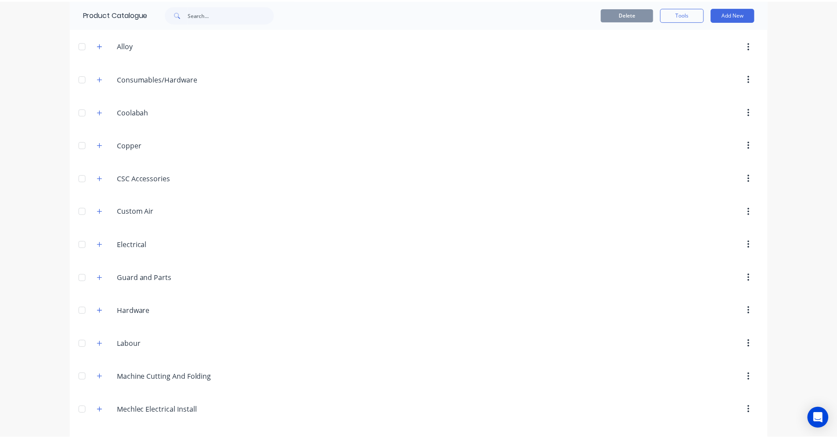
scroll to position [132, 0]
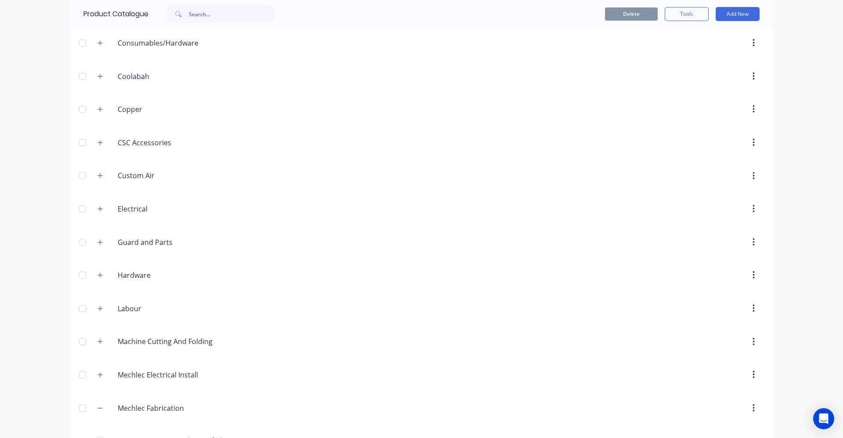
click at [426, 281] on div at bounding box center [496, 275] width 536 height 16
click at [731, 20] on button "Add New" at bounding box center [738, 14] width 44 height 14
click at [717, 75] on div "Product Kit" at bounding box center [718, 71] width 68 height 13
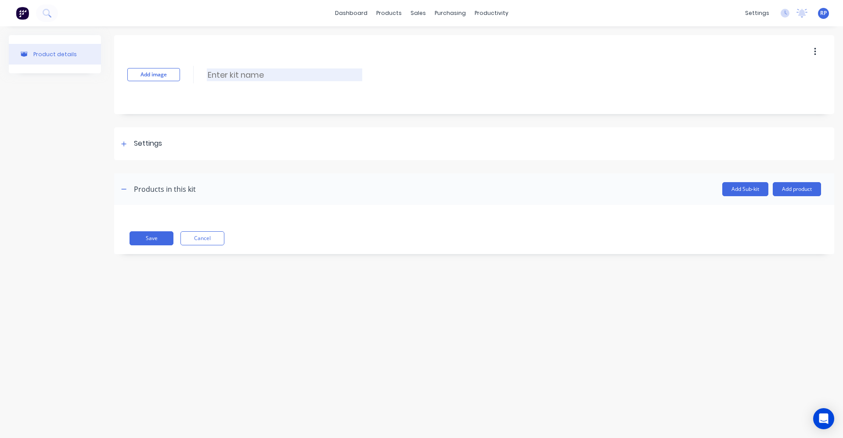
click at [311, 75] on input at bounding box center [284, 75] width 155 height 13
type input "Toll Lazer light bar brackets"
click at [796, 192] on button "Add product" at bounding box center [797, 189] width 48 height 14
click at [768, 216] on div "Product catalogue" at bounding box center [780, 212] width 68 height 13
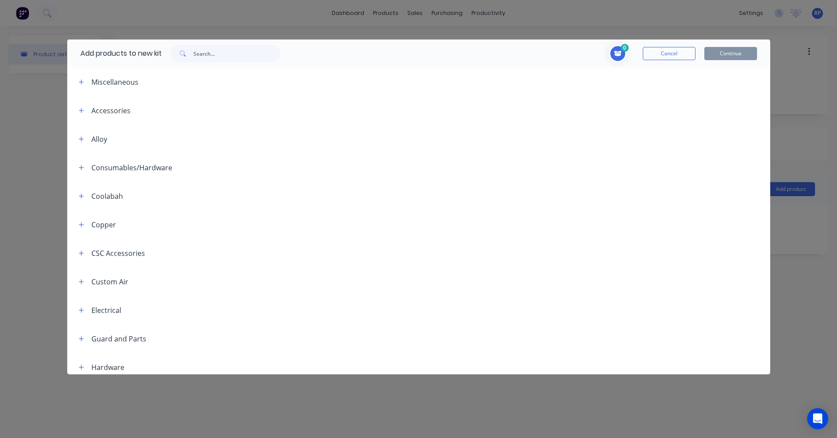
scroll to position [44, 0]
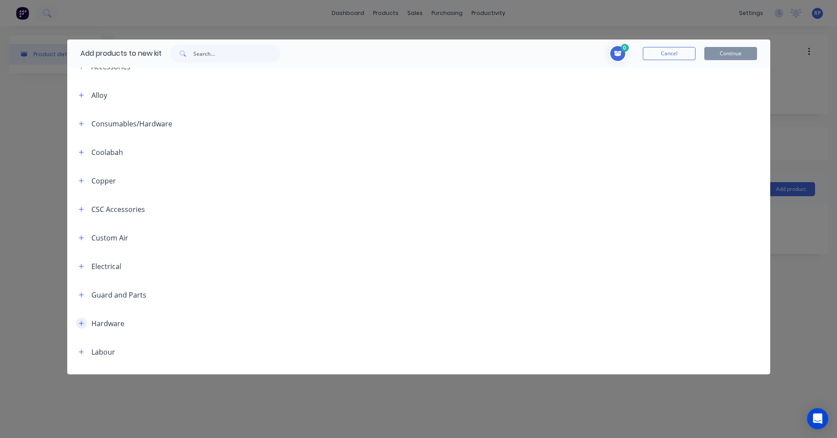
click at [83, 324] on icon "button" at bounding box center [81, 324] width 5 height 6
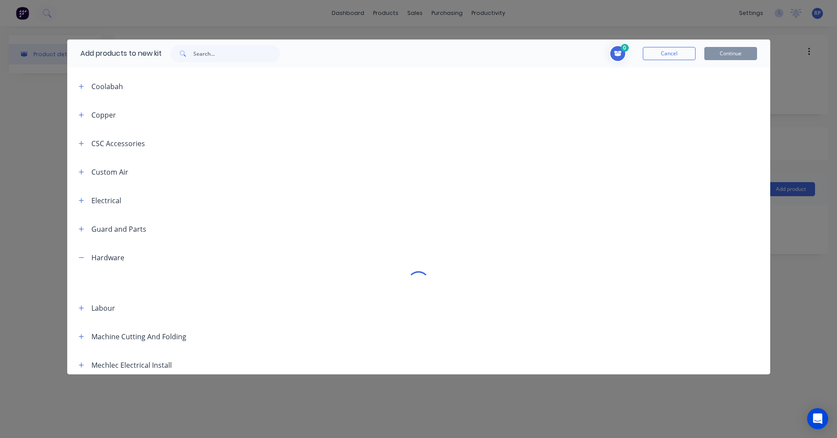
scroll to position [132, 0]
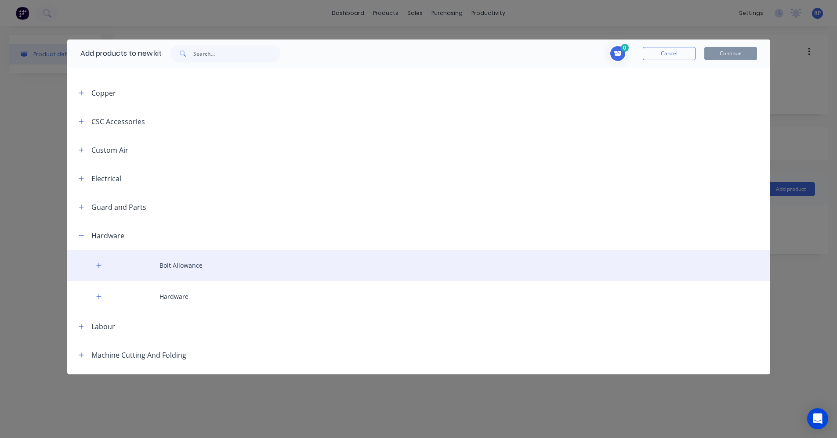
click at [97, 267] on icon "button" at bounding box center [98, 266] width 5 height 6
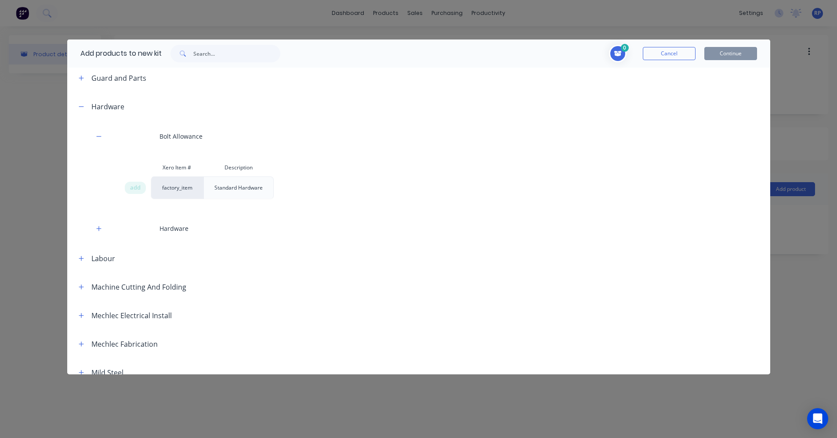
scroll to position [264, 0]
click at [130, 186] on span "add" at bounding box center [135, 185] width 11 height 9
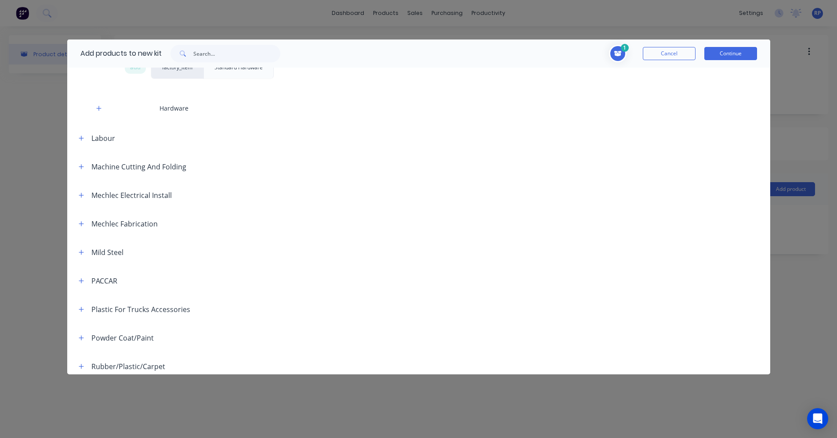
scroll to position [395, 0]
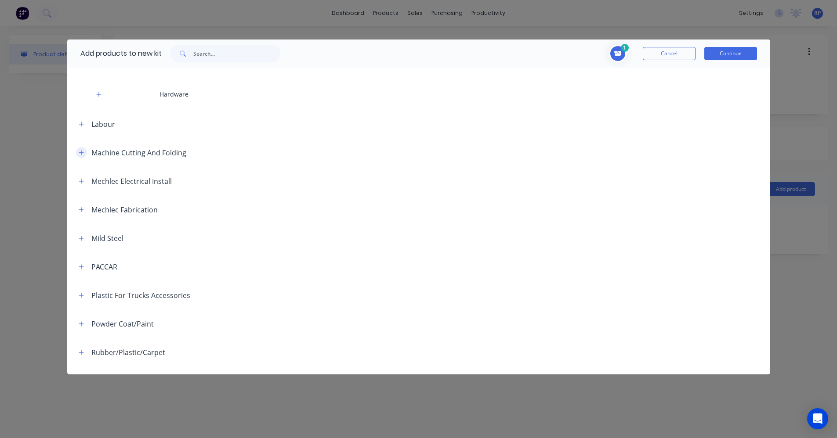
click at [83, 151] on icon "button" at bounding box center [81, 153] width 5 height 6
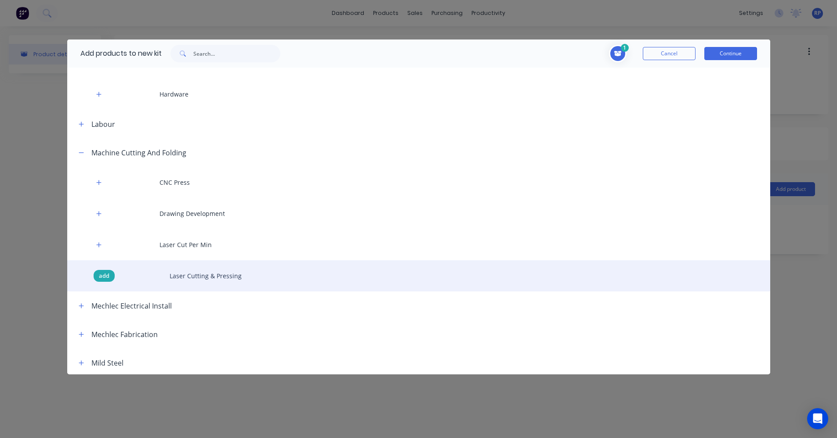
click at [106, 276] on span "add" at bounding box center [104, 276] width 11 height 9
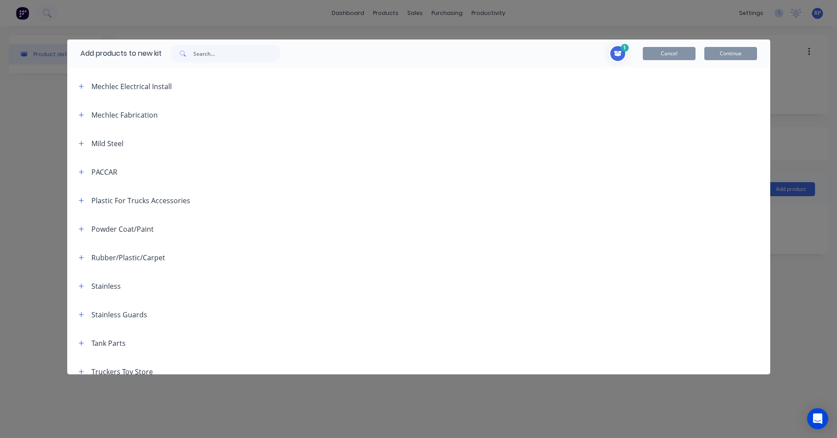
scroll to position [626, 0]
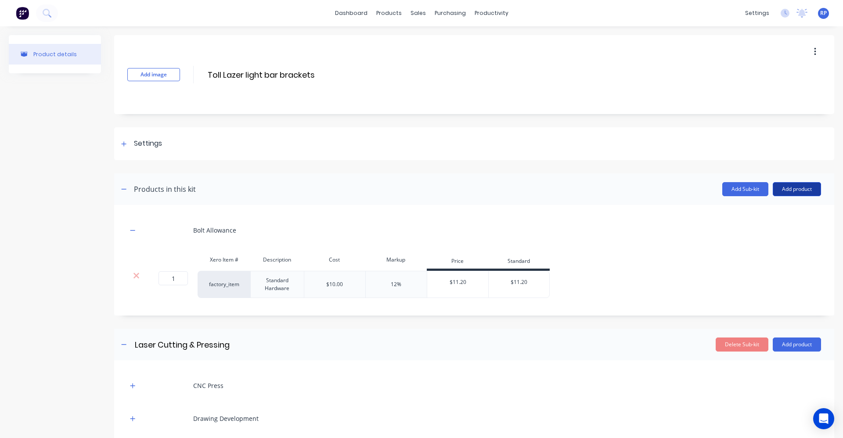
click at [782, 189] on button "Add product" at bounding box center [797, 189] width 48 height 14
click at [767, 216] on div "Product catalogue" at bounding box center [780, 212] width 68 height 13
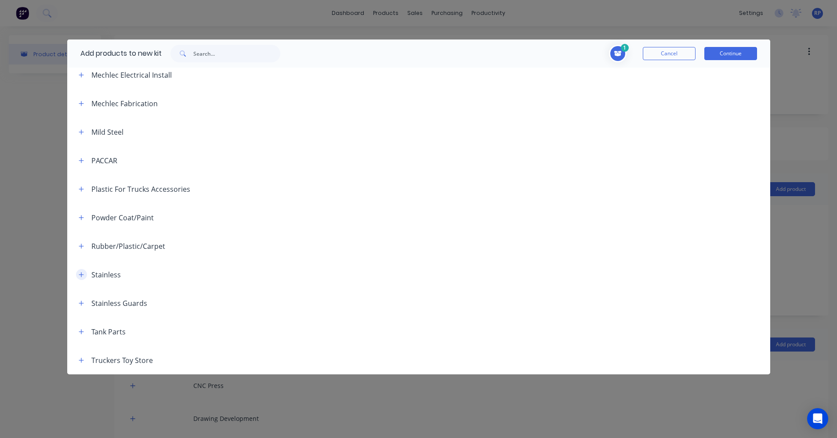
click at [82, 276] on icon "button" at bounding box center [81, 275] width 5 height 6
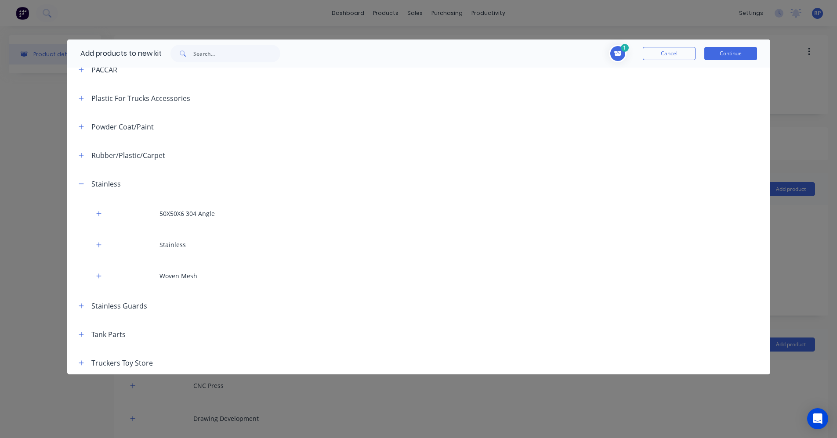
scroll to position [720, 0]
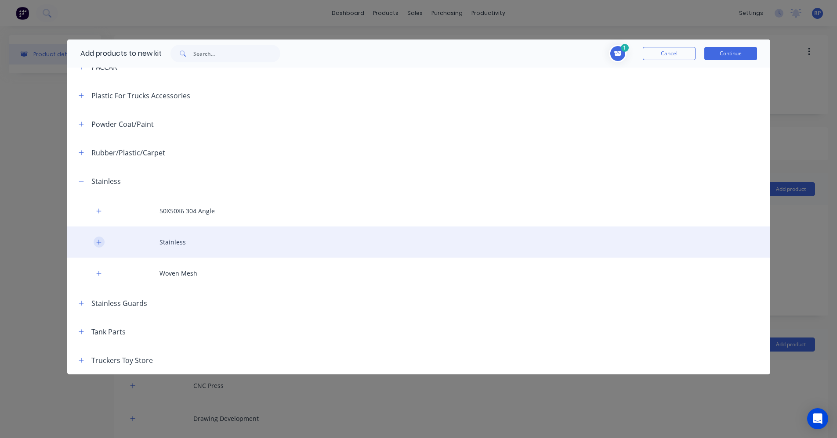
click at [100, 237] on button "button" at bounding box center [99, 242] width 11 height 11
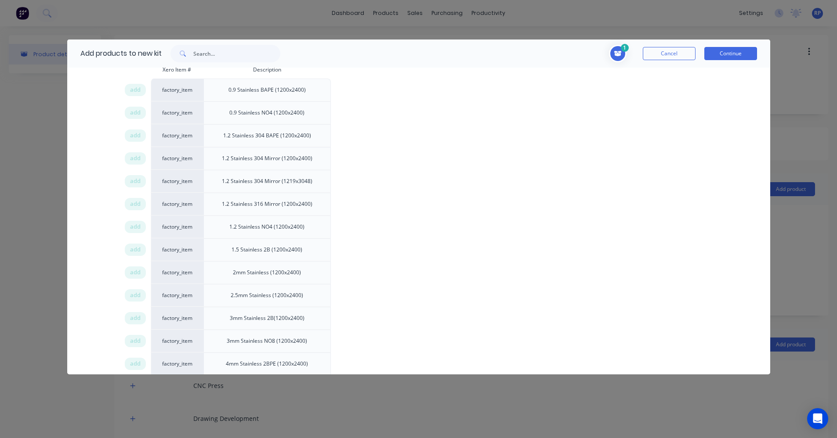
scroll to position [940, 0]
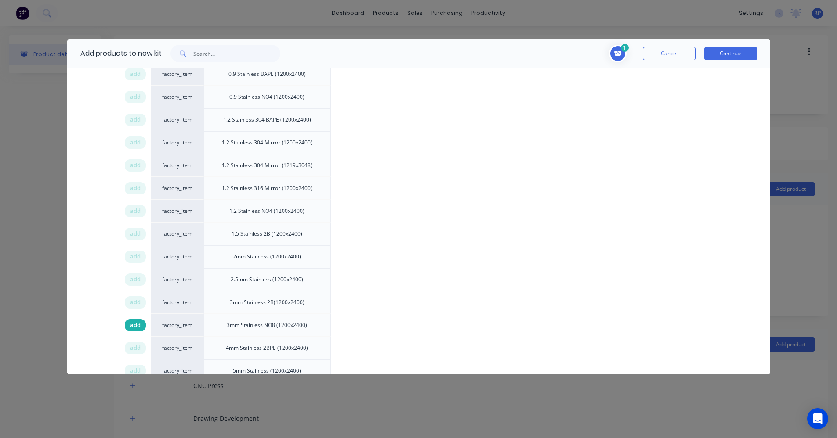
click at [130, 324] on span "add" at bounding box center [135, 325] width 11 height 9
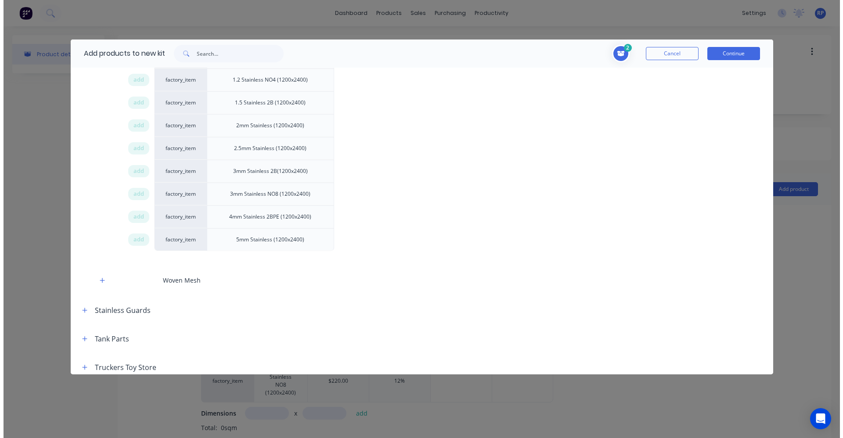
scroll to position [1071, 0]
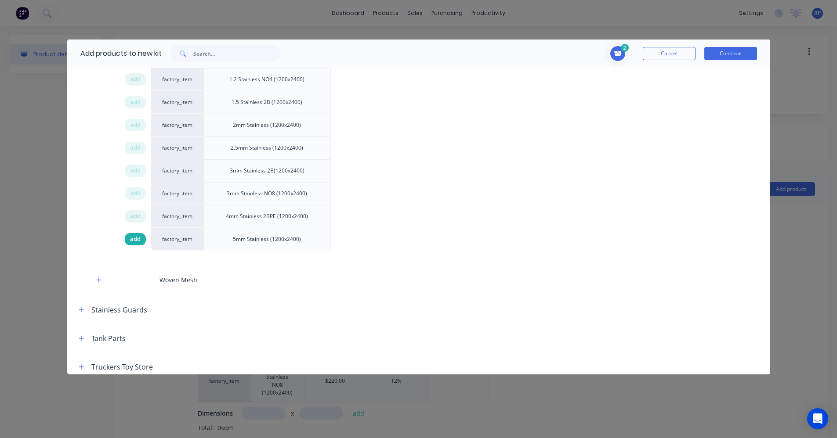
click at [133, 241] on span "add" at bounding box center [135, 239] width 11 height 9
click at [735, 55] on button "Continue" at bounding box center [730, 53] width 53 height 13
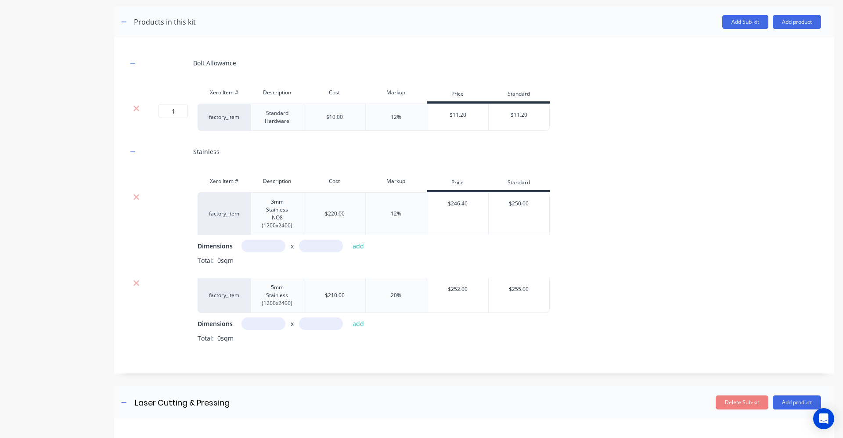
scroll to position [176, 0]
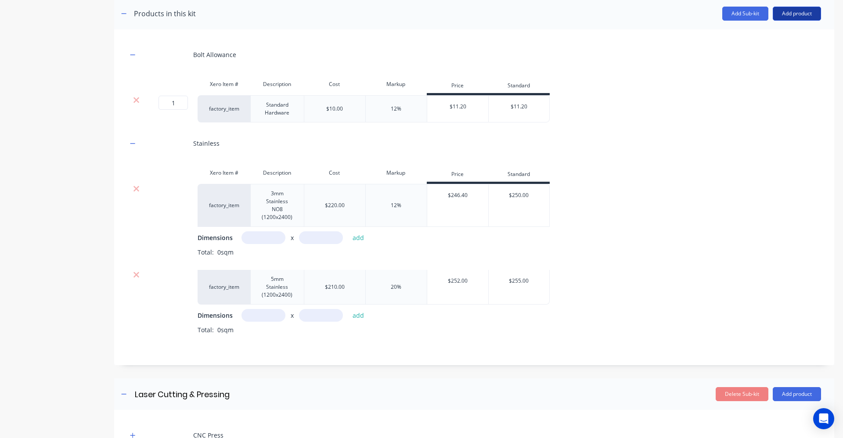
click at [773, 16] on button "Add product" at bounding box center [797, 14] width 48 height 14
click at [765, 53] on div "Labour" at bounding box center [780, 53] width 68 height 13
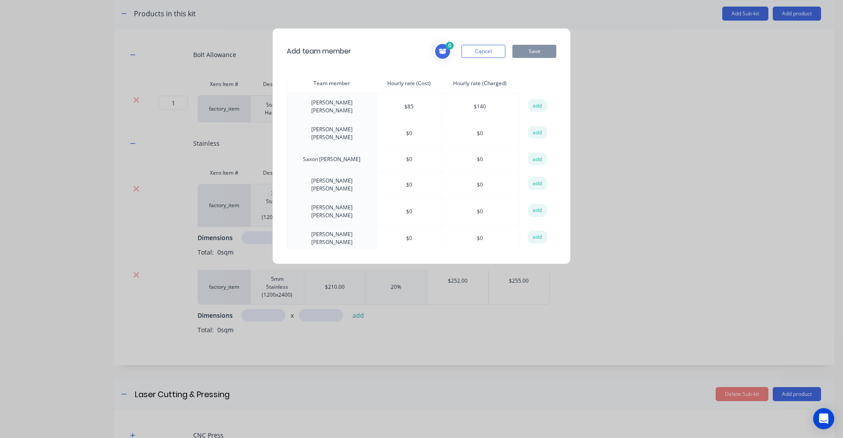
scroll to position [307, 0]
click at [537, 181] on button "add" at bounding box center [537, 187] width 19 height 13
click at [542, 49] on button "Save" at bounding box center [535, 51] width 44 height 13
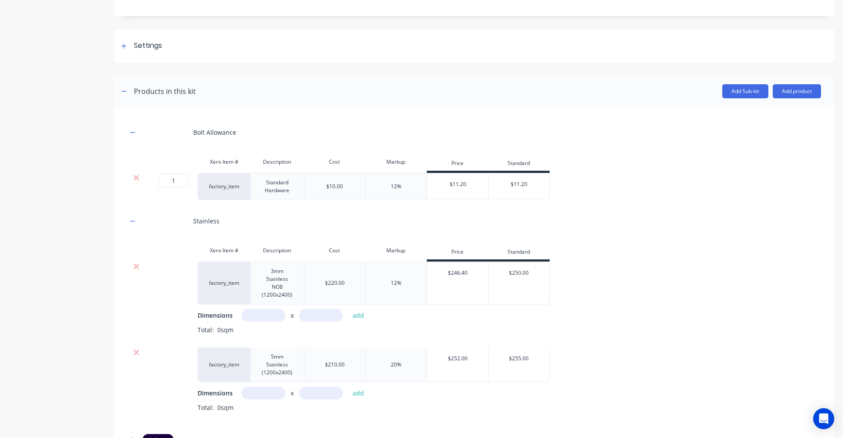
scroll to position [94, 0]
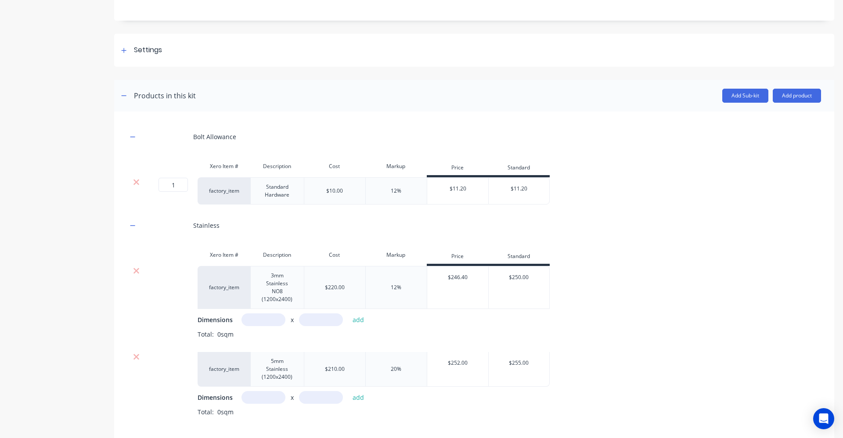
click at [278, 314] on input "text" at bounding box center [264, 320] width 44 height 13
type input "0.3m"
click at [303, 323] on input "text" at bounding box center [321, 320] width 44 height 13
type input "0.1m"
click at [361, 321] on button "add" at bounding box center [358, 320] width 21 height 12
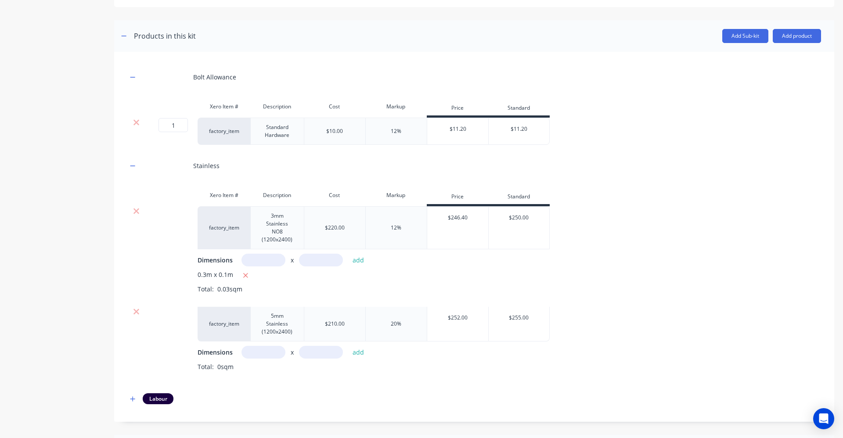
scroll to position [181, 0]
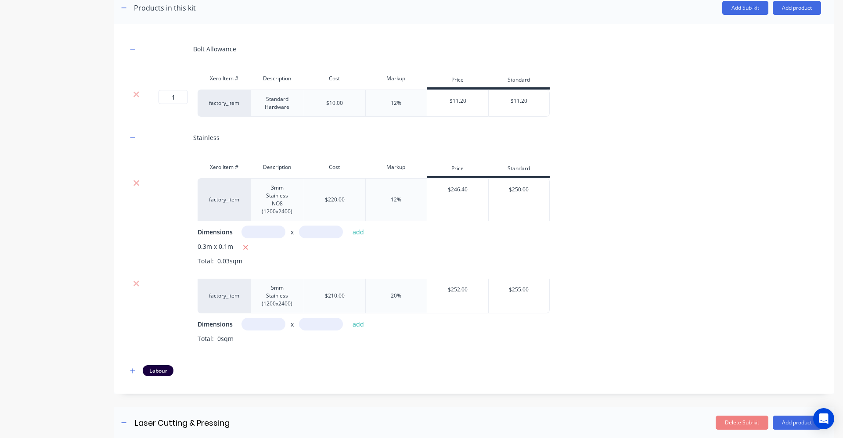
click at [275, 323] on input "text" at bounding box center [264, 324] width 44 height 13
click at [257, 235] on input "text" at bounding box center [264, 232] width 44 height 13
type input "0.2m"
click at [319, 234] on input "text" at bounding box center [321, 232] width 44 height 13
type input "0.2m"
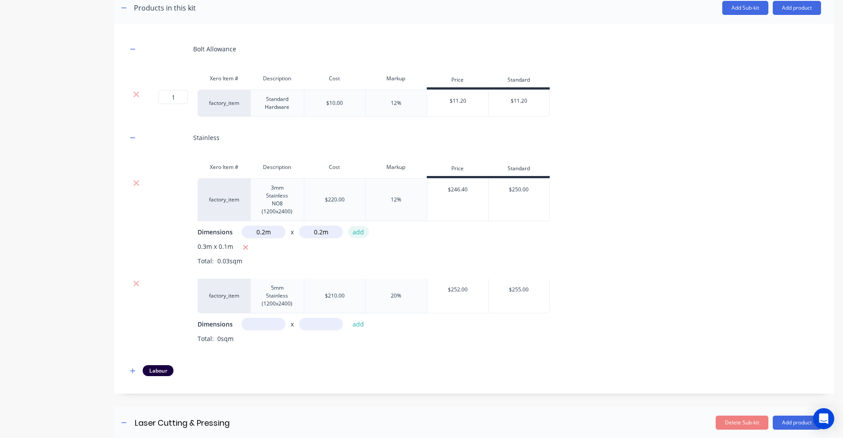
click at [354, 233] on button "add" at bounding box center [358, 232] width 21 height 12
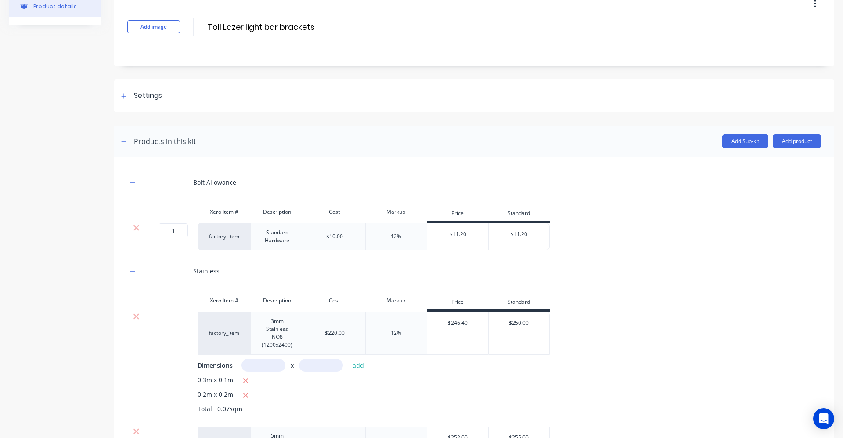
scroll to position [0, 0]
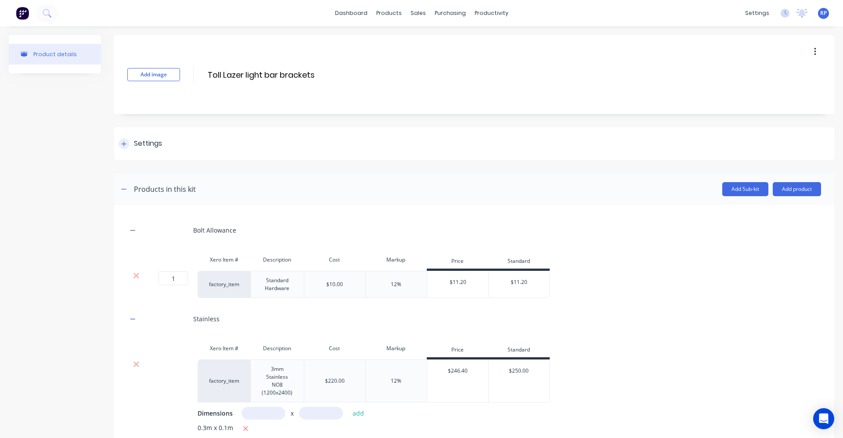
click at [129, 145] on div at bounding box center [124, 143] width 11 height 11
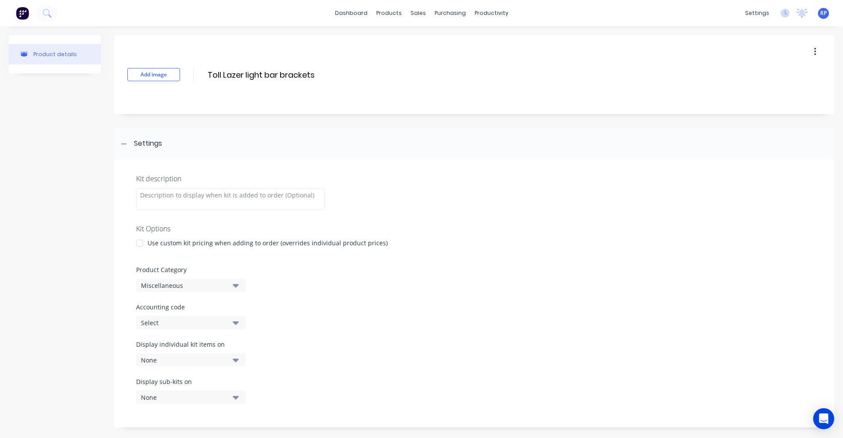
click at [143, 242] on div at bounding box center [140, 244] width 18 height 18
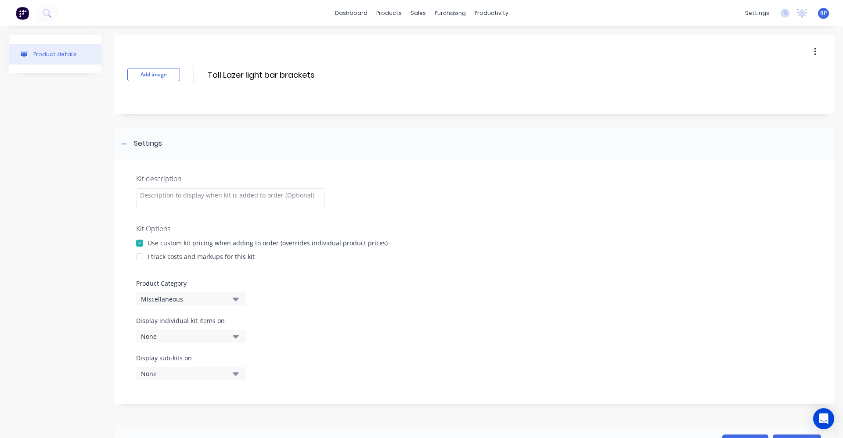
click at [144, 256] on div at bounding box center [140, 257] width 18 height 18
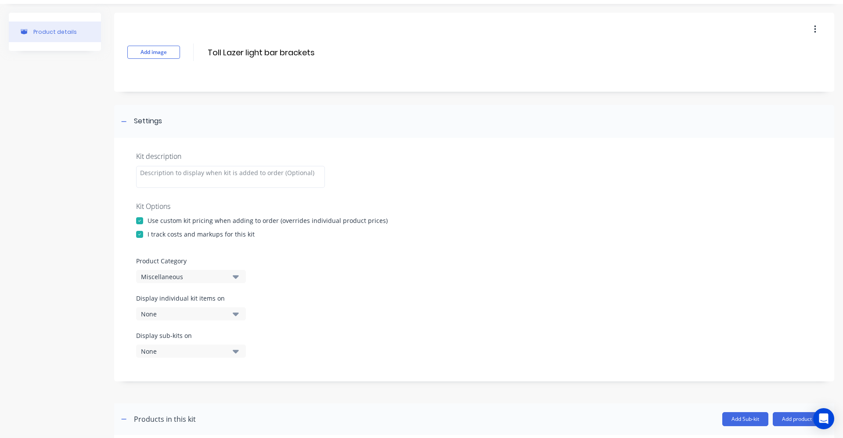
scroll to position [44, 0]
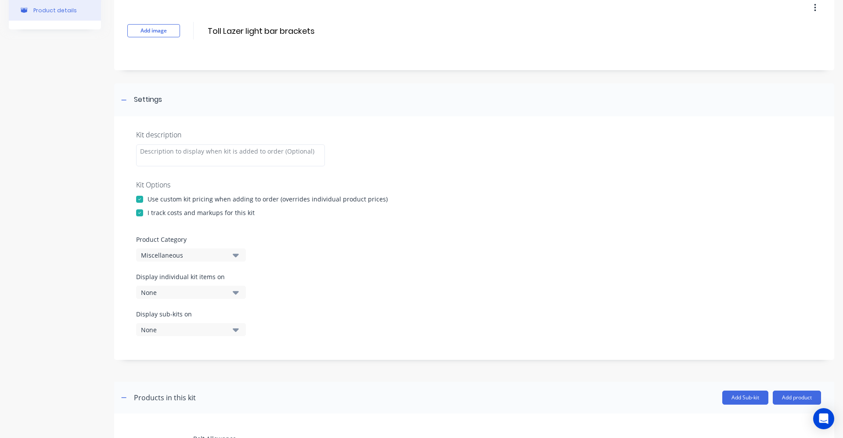
click at [235, 254] on icon "button" at bounding box center [236, 255] width 6 height 10
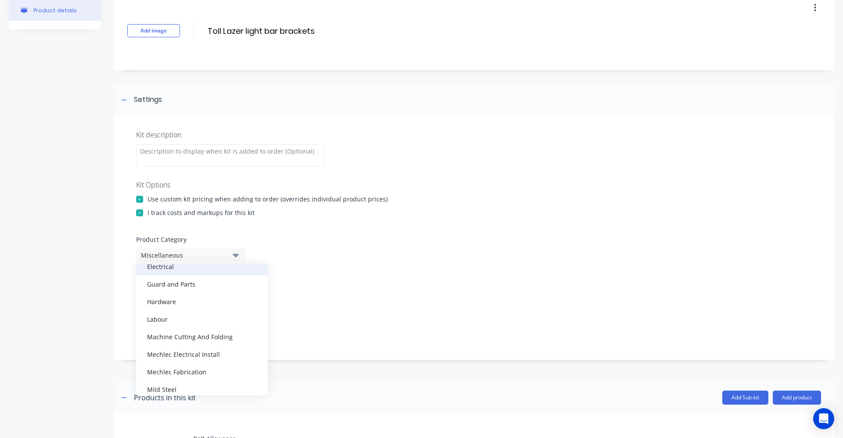
scroll to position [176, 0]
click at [198, 353] on div "Mechlec Fabrication" at bounding box center [202, 356] width 132 height 18
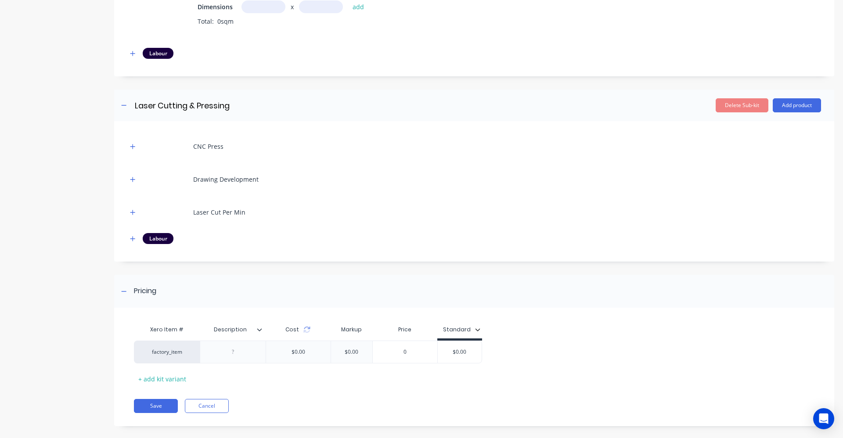
scroll to position [776, 0]
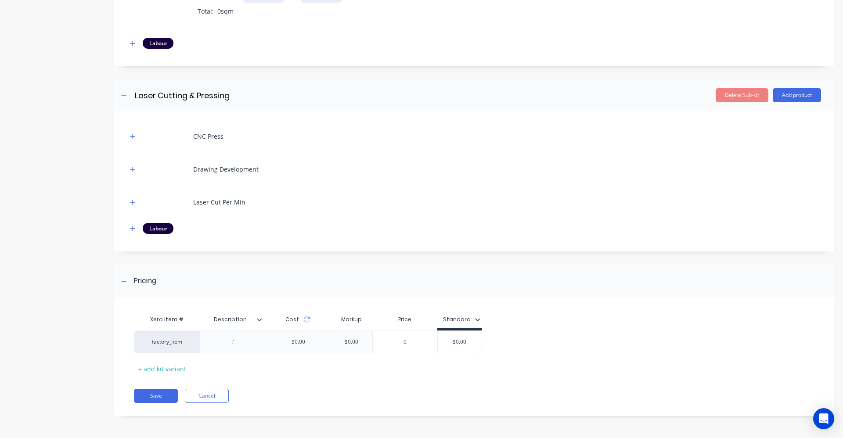
click at [259, 320] on icon at bounding box center [259, 319] width 5 height 3
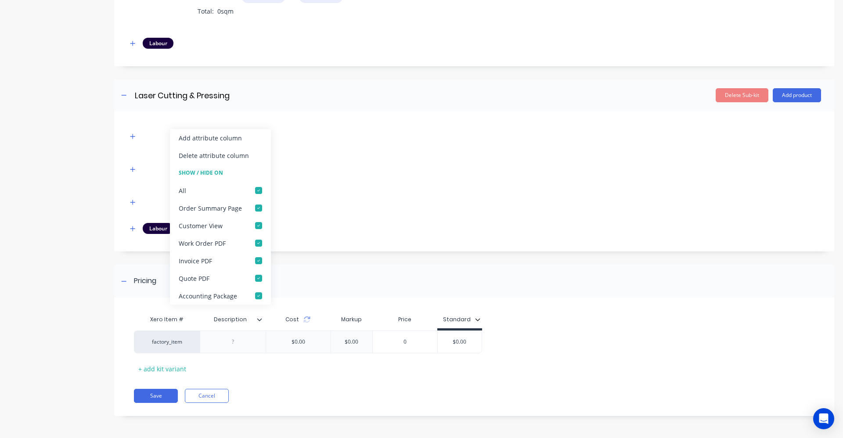
click at [242, 158] on div "Delete attribute column" at bounding box center [214, 155] width 70 height 9
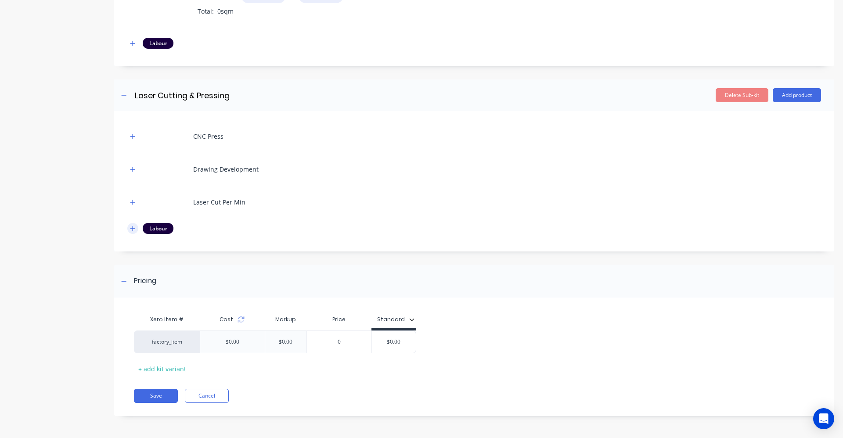
click at [131, 226] on icon "button" at bounding box center [132, 229] width 5 height 6
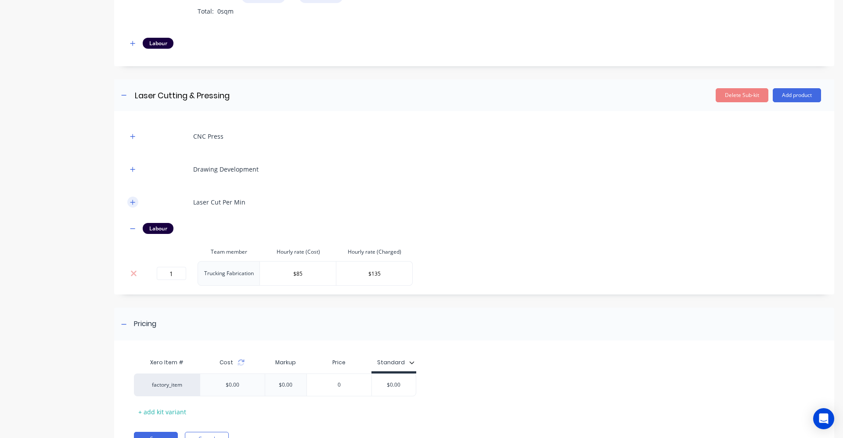
click at [133, 205] on icon "button" at bounding box center [132, 202] width 5 height 6
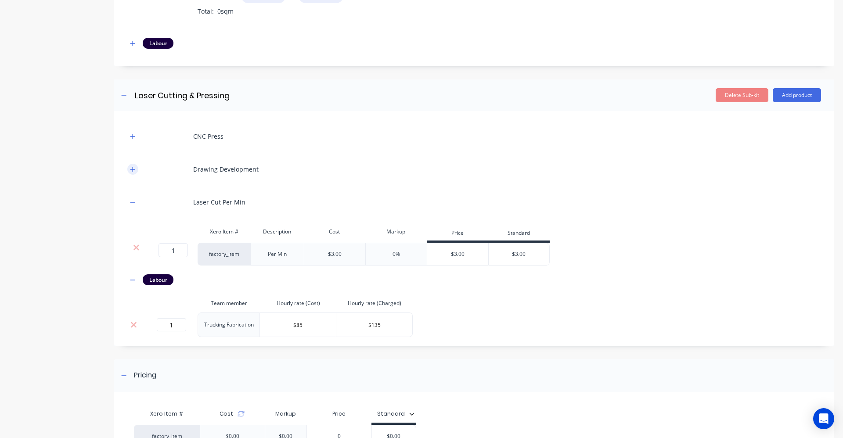
click at [132, 172] on icon "button" at bounding box center [132, 169] width 5 height 6
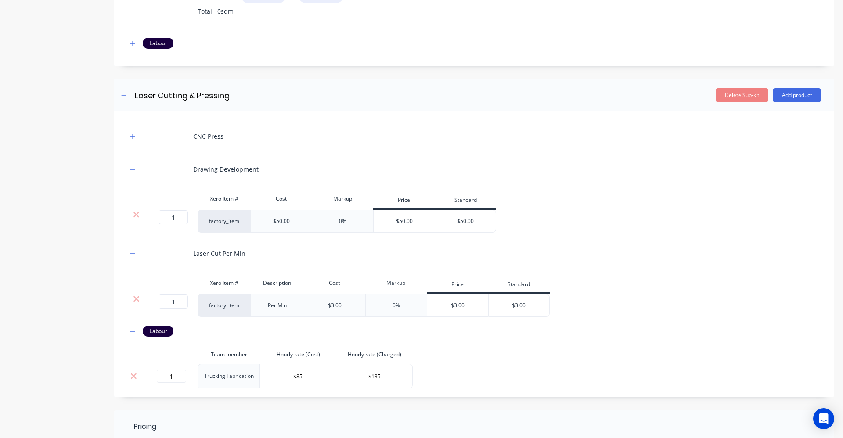
drag, startPoint x: 132, startPoint y: 136, endPoint x: 134, endPoint y: 143, distance: 7.1
click at [132, 137] on icon "button" at bounding box center [132, 136] width 5 height 5
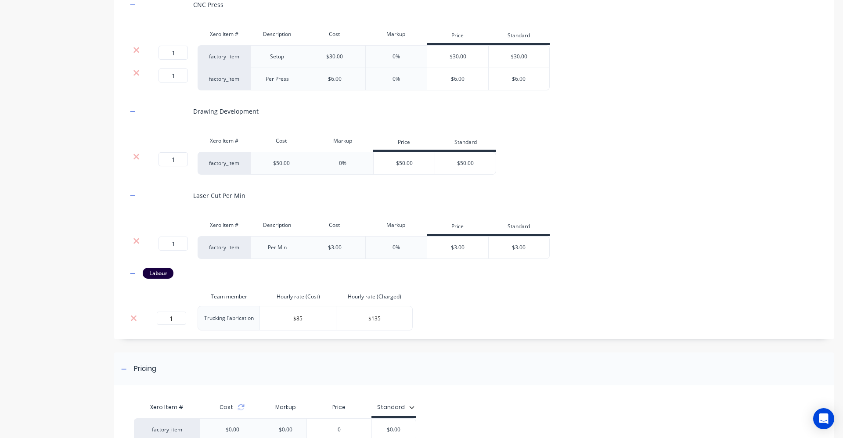
scroll to position [996, 0]
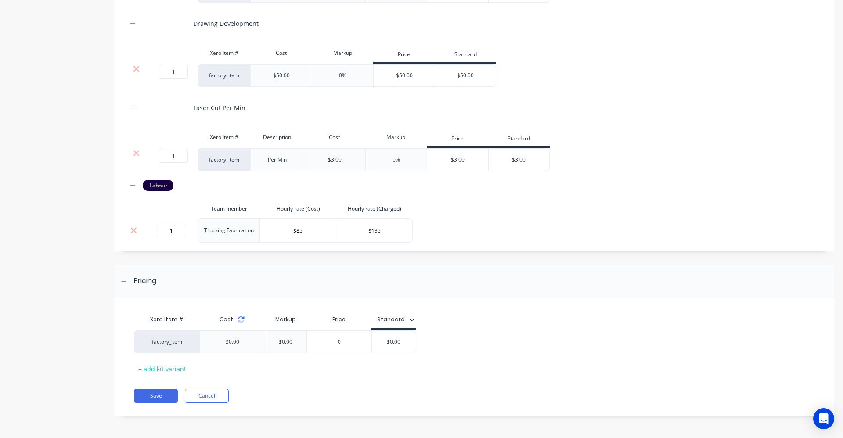
click at [242, 320] on icon at bounding box center [241, 319] width 7 height 7
click at [178, 232] on input "1" at bounding box center [171, 230] width 29 height 13
type input "0.2"
click at [231, 283] on div "Pricing" at bounding box center [474, 281] width 720 height 33
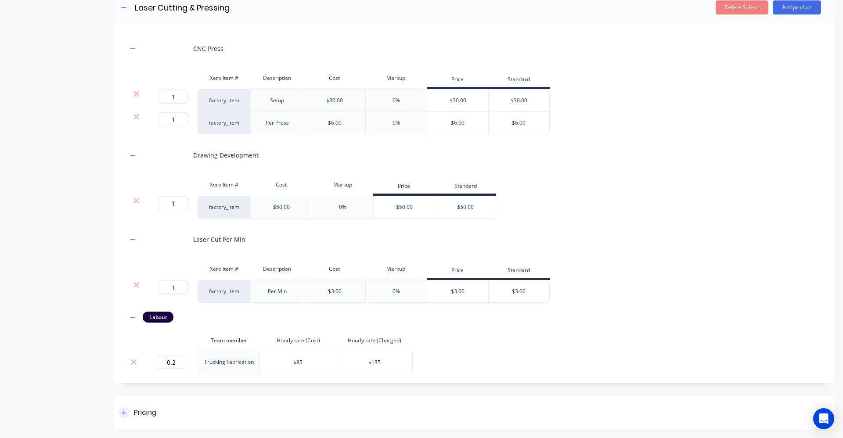
scroll to position [864, 0]
click at [533, 350] on div "CNC Press Xero Item # Description Cost Markup Price Standard 1 1 ? factory_item…" at bounding box center [474, 205] width 694 height 338
click at [121, 409] on div at bounding box center [124, 413] width 11 height 11
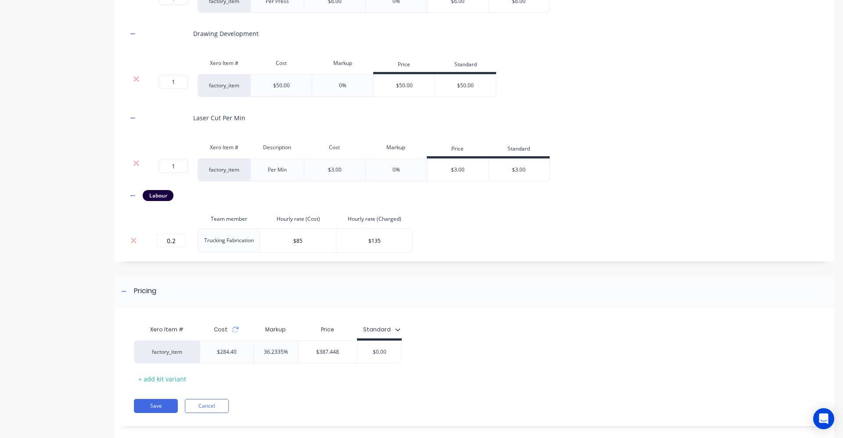
scroll to position [996, 0]
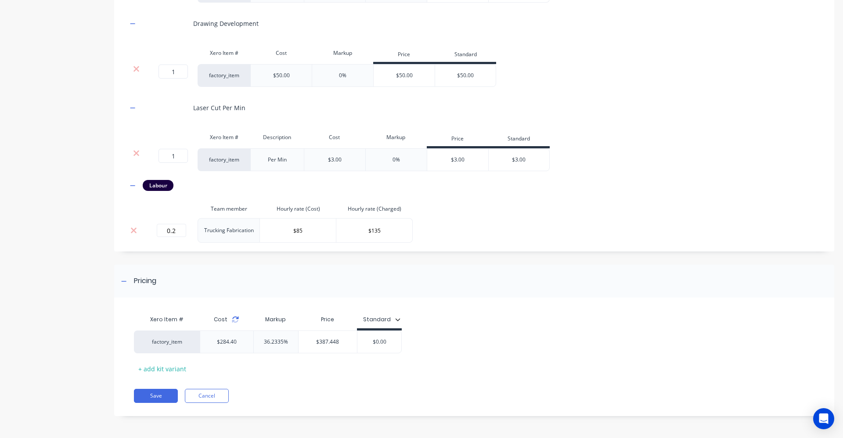
click at [235, 318] on icon at bounding box center [235, 319] width 7 height 7
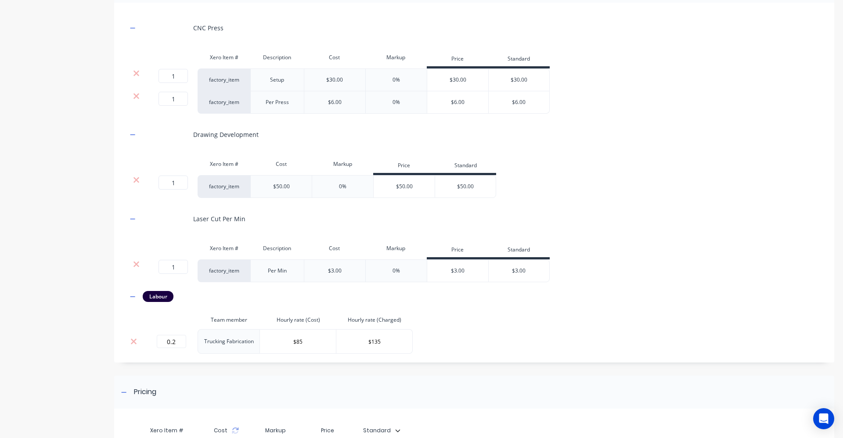
scroll to position [864, 0]
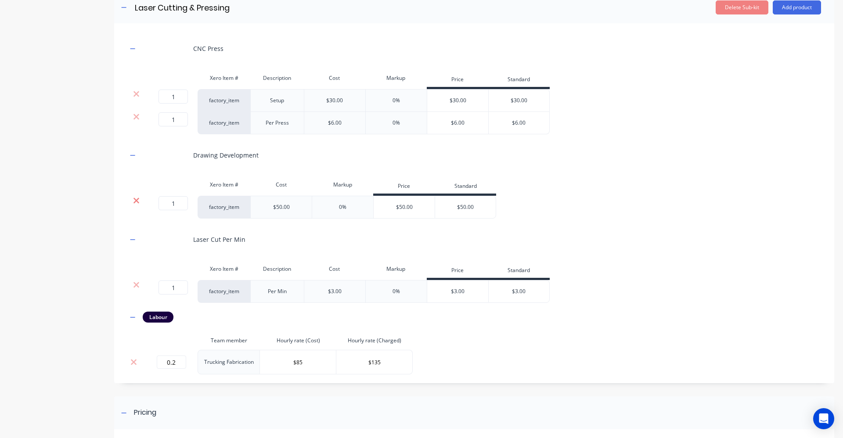
click at [136, 202] on icon at bounding box center [136, 200] width 7 height 9
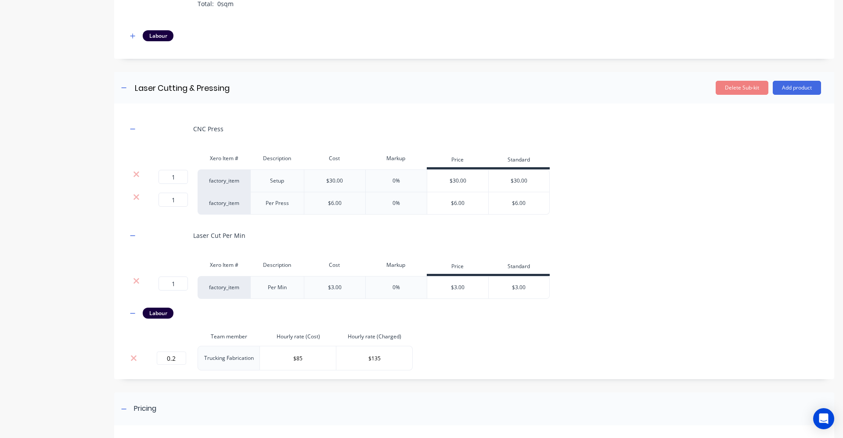
scroll to position [776, 0]
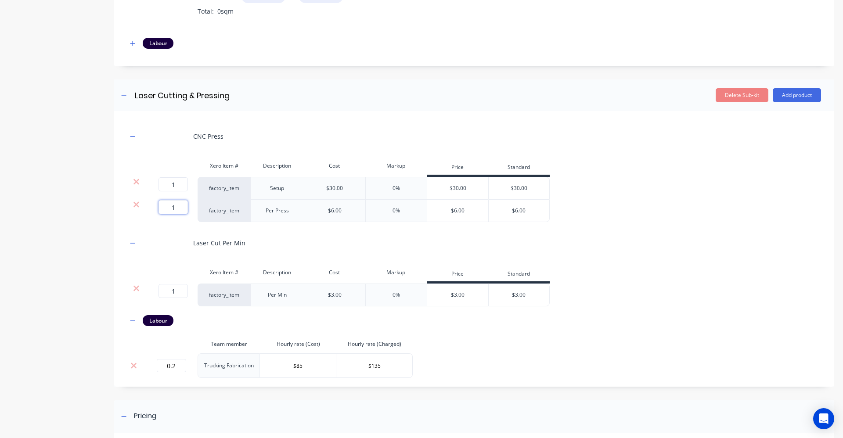
click at [175, 210] on input "1" at bounding box center [173, 207] width 29 height 14
type input "2"
click at [179, 184] on input "1" at bounding box center [173, 184] width 29 height 14
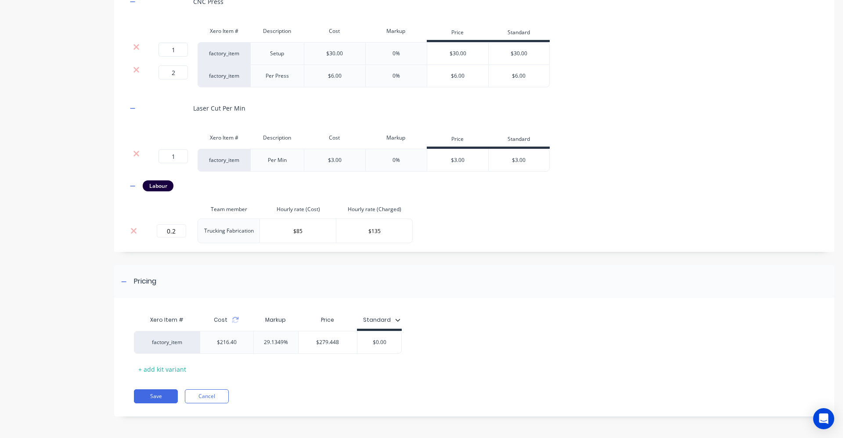
scroll to position [911, 0]
click at [236, 318] on icon at bounding box center [235, 319] width 7 height 7
click at [181, 155] on input "1" at bounding box center [173, 156] width 29 height 14
type input "2"
type input "3"
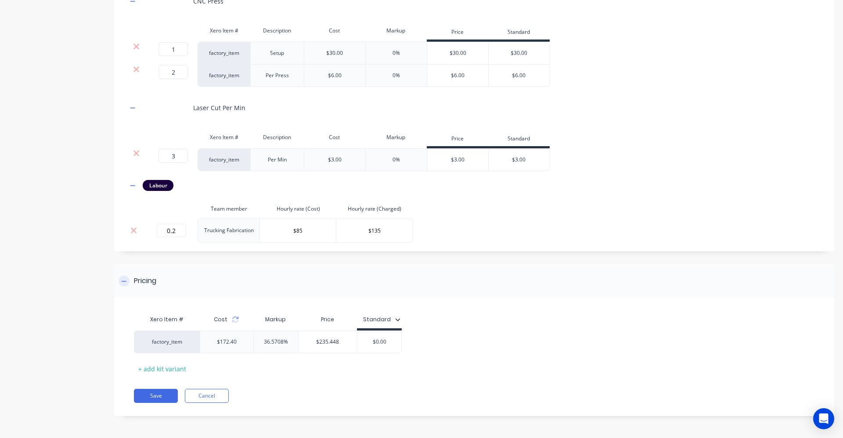
click at [355, 289] on div "Pricing" at bounding box center [474, 281] width 720 height 33
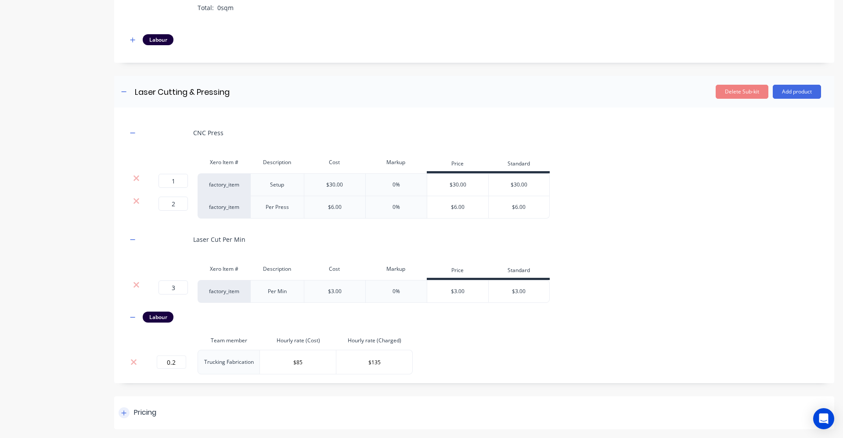
click at [124, 412] on icon at bounding box center [124, 413] width 5 height 5
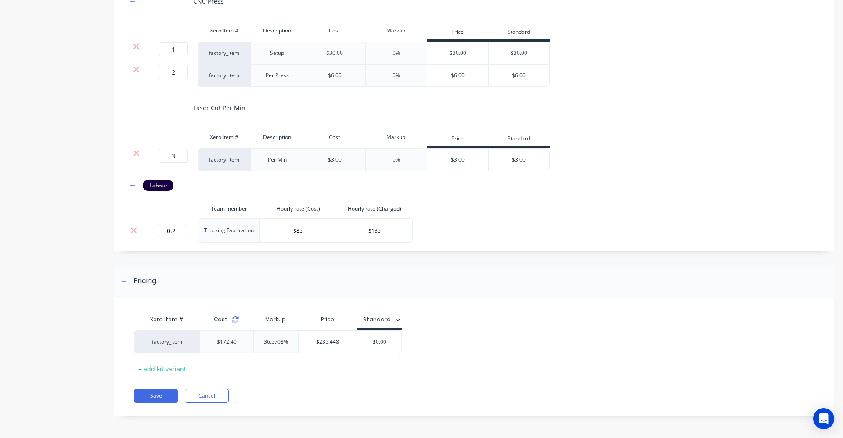
click at [236, 319] on icon at bounding box center [236, 318] width 6 height 3
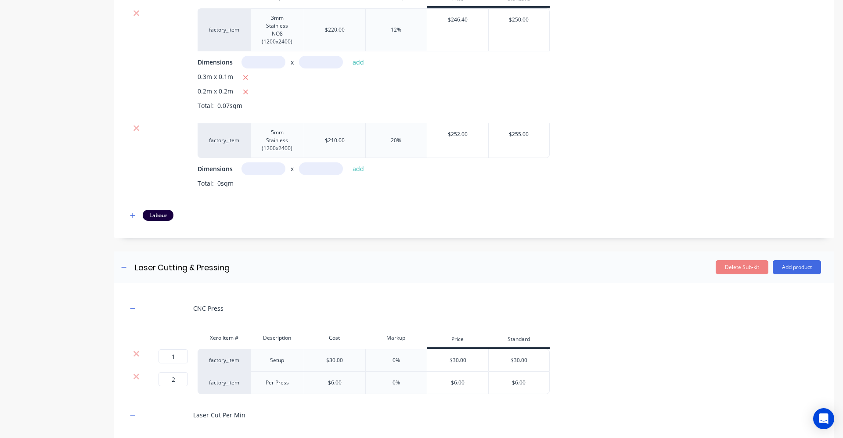
scroll to position [560, 0]
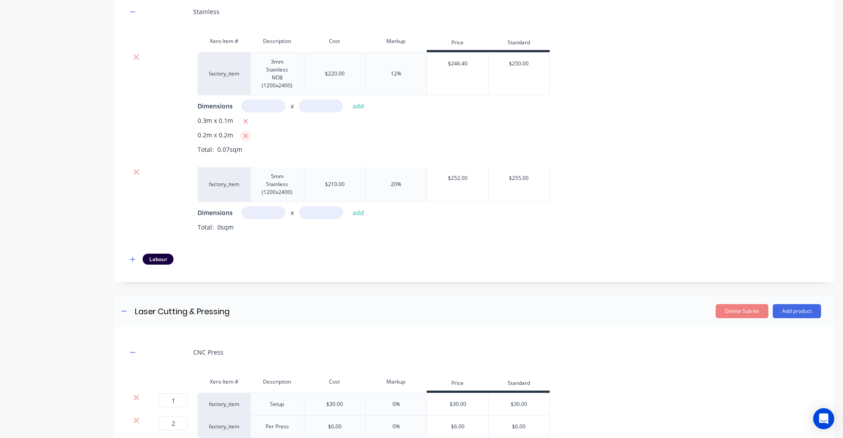
click at [243, 135] on icon "button" at bounding box center [246, 136] width 6 height 8
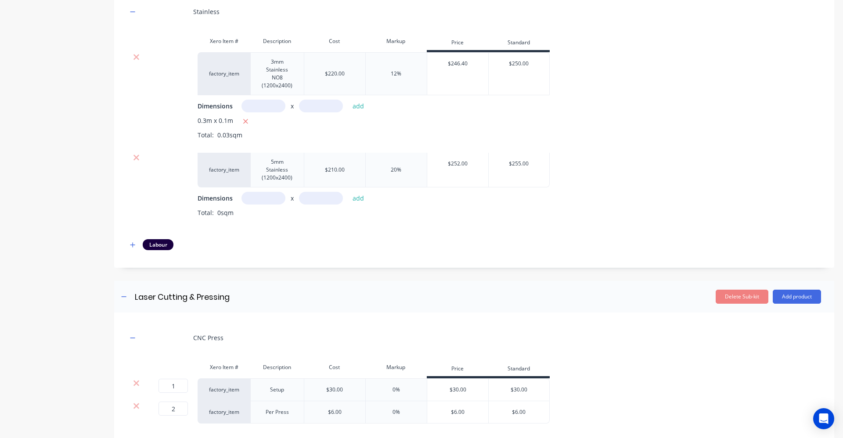
click at [277, 107] on input "text" at bounding box center [264, 106] width 44 height 13
type input "0.2m"
click at [312, 107] on input "text" at bounding box center [321, 106] width 44 height 13
type input ".m"
click at [270, 105] on input "0.2m" at bounding box center [264, 106] width 44 height 13
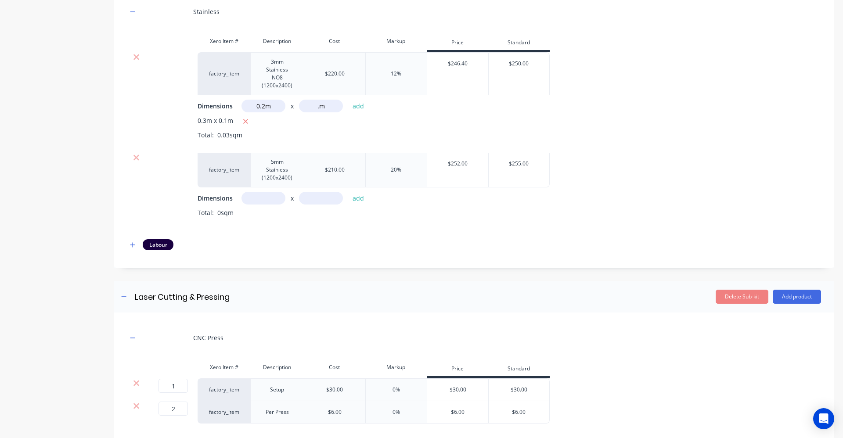
click at [264, 106] on input "0.2m" at bounding box center [264, 106] width 44 height 13
type input "m"
click at [271, 197] on input "text" at bounding box center [264, 198] width 44 height 13
type input "0.15m"
click at [337, 199] on input "text" at bounding box center [321, 198] width 44 height 13
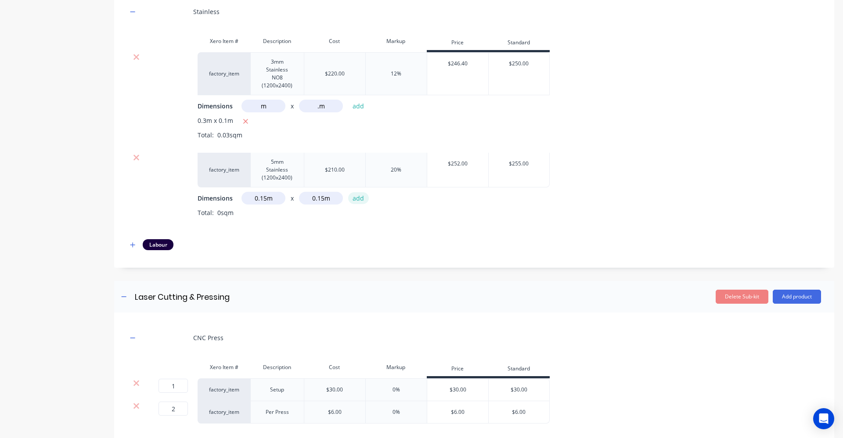
type input "0.15m"
click at [365, 200] on button "add" at bounding box center [358, 198] width 21 height 12
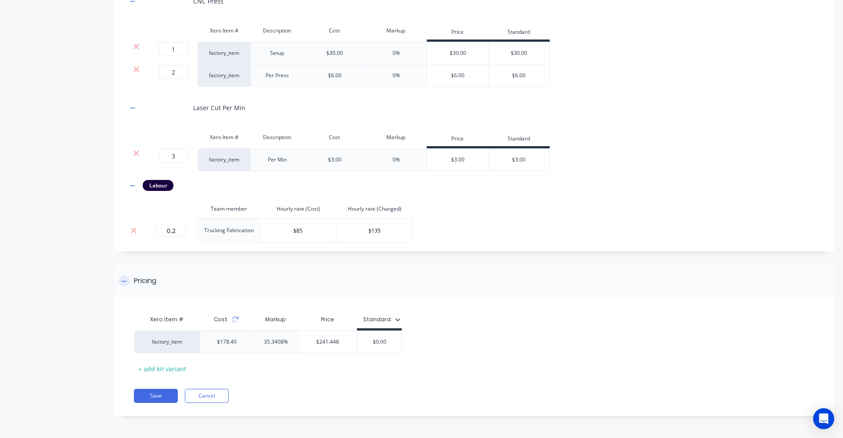
click at [239, 272] on div "Pricing" at bounding box center [474, 281] width 720 height 33
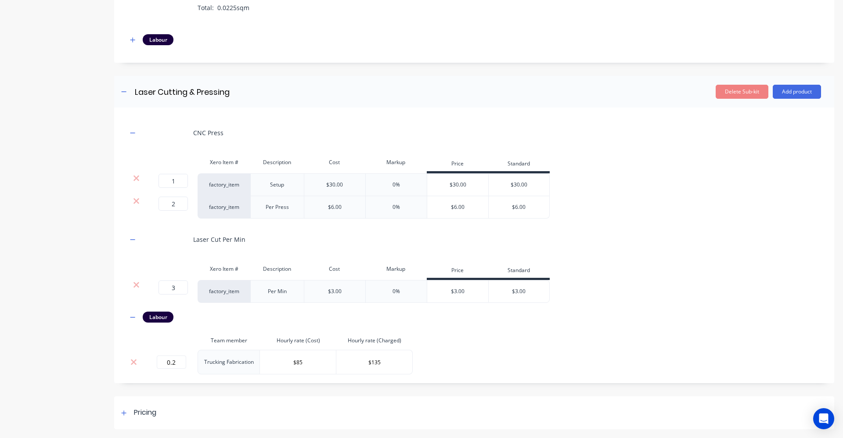
scroll to position [780, 0]
click at [120, 412] on div at bounding box center [124, 413] width 11 height 11
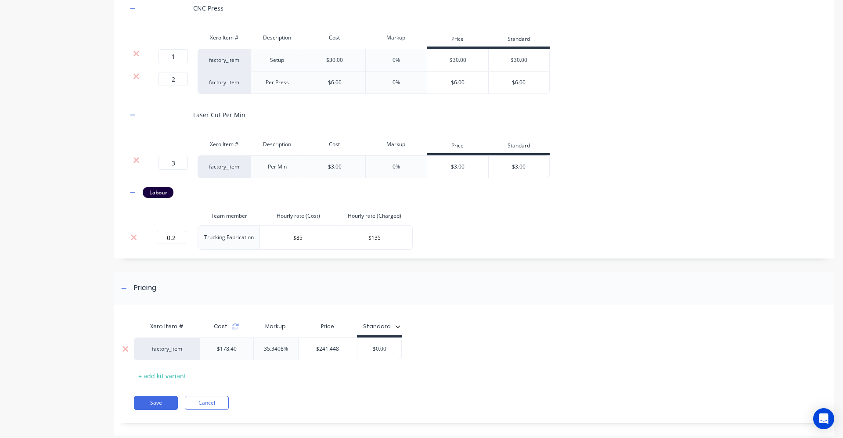
scroll to position [911, 0]
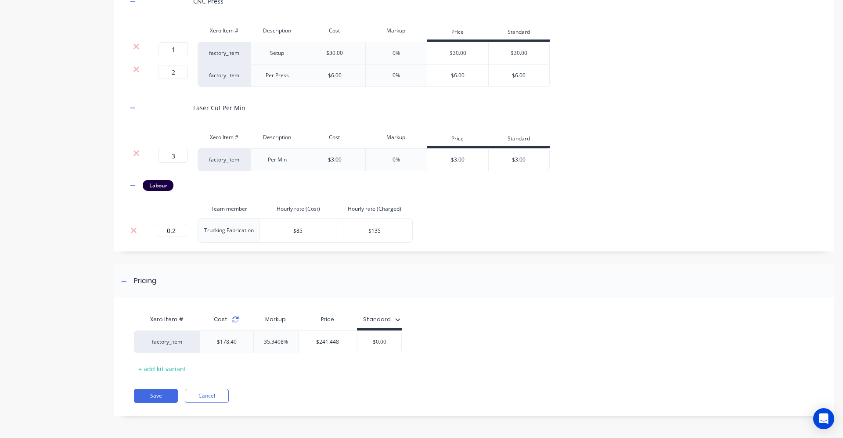
click at [238, 321] on icon at bounding box center [235, 319] width 7 height 7
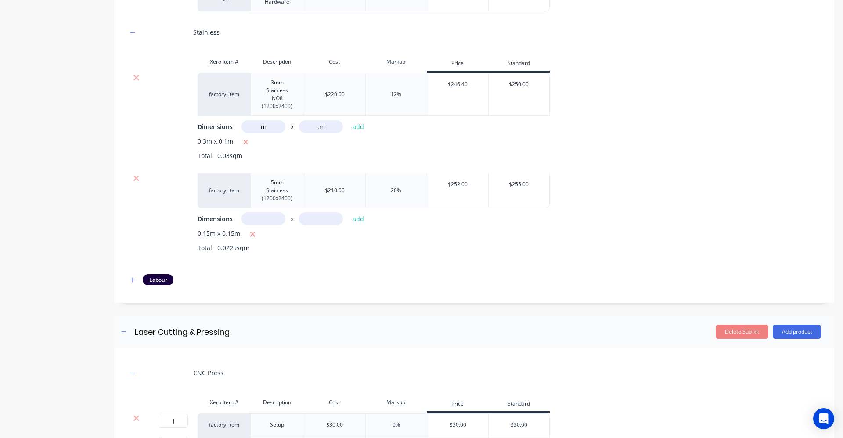
scroll to position [560, 0]
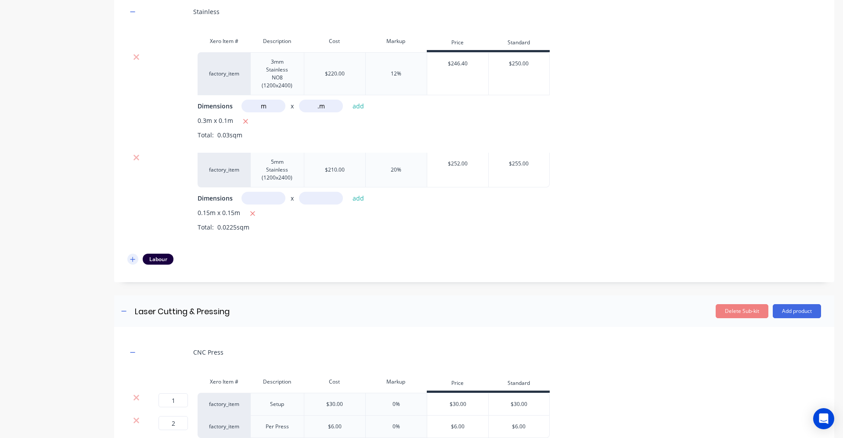
click at [130, 258] on icon "button" at bounding box center [132, 260] width 5 height 6
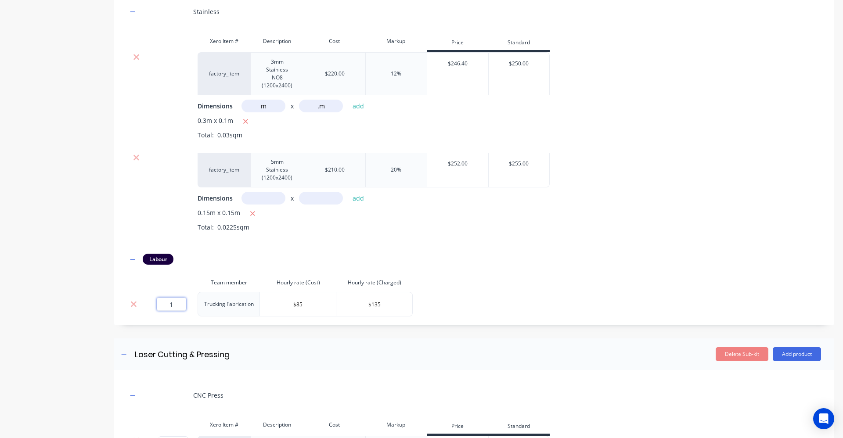
click at [175, 306] on input "1" at bounding box center [171, 304] width 29 height 13
type input "0.2"
click at [469, 242] on div "0.15m x 0.15m Total: 0.0225sqm" at bounding box center [510, 226] width 624 height 37
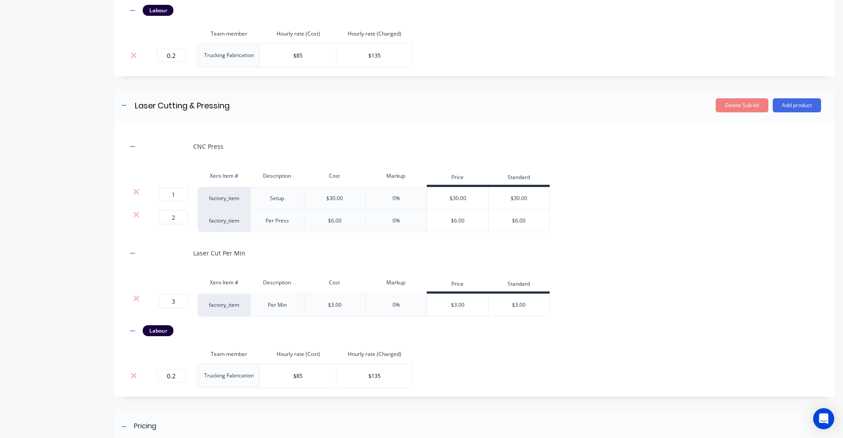
scroll to position [824, 0]
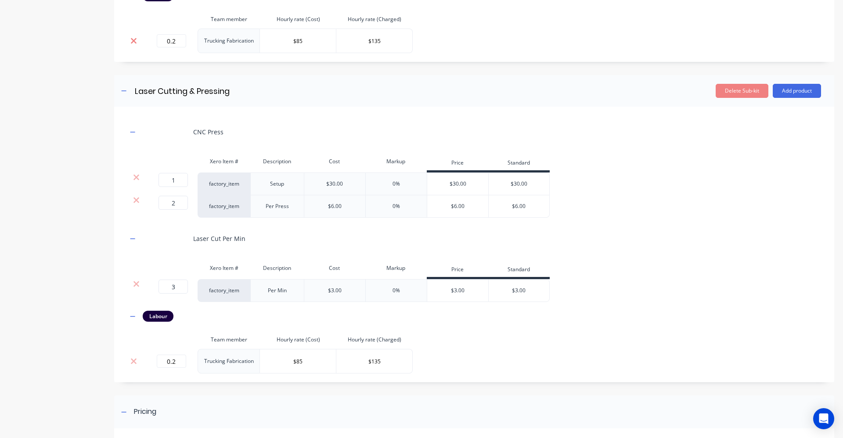
click at [137, 40] on icon at bounding box center [133, 40] width 7 height 9
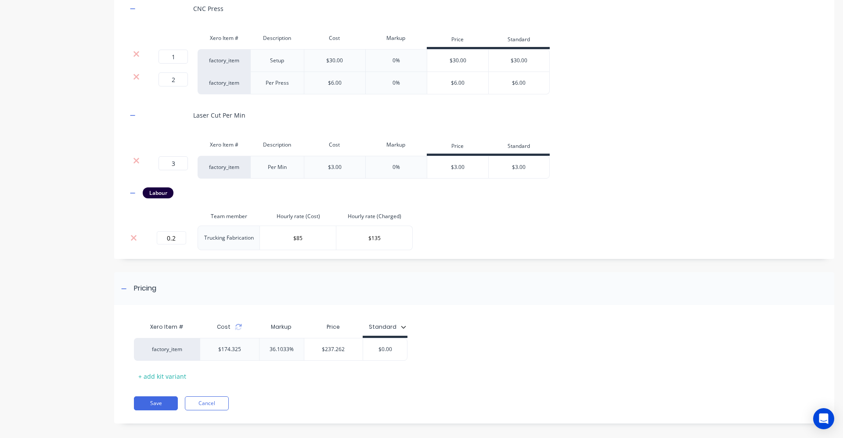
scroll to position [892, 0]
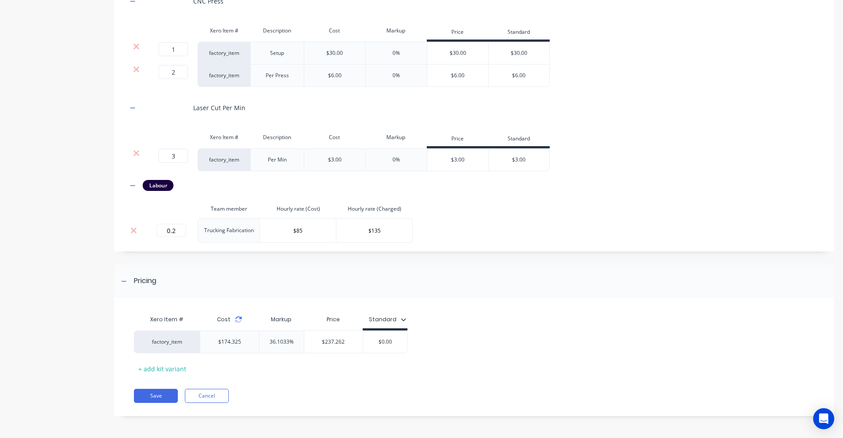
click at [238, 321] on icon at bounding box center [238, 319] width 7 height 7
click at [180, 48] on input "1" at bounding box center [173, 49] width 29 height 14
type input ".2"
click at [256, 300] on div "Pricing Xero Item # Cost Markup Price Standard factory_item $89.325 14.4831% $1…" at bounding box center [474, 341] width 720 height 152
click at [234, 318] on icon at bounding box center [237, 318] width 6 height 3
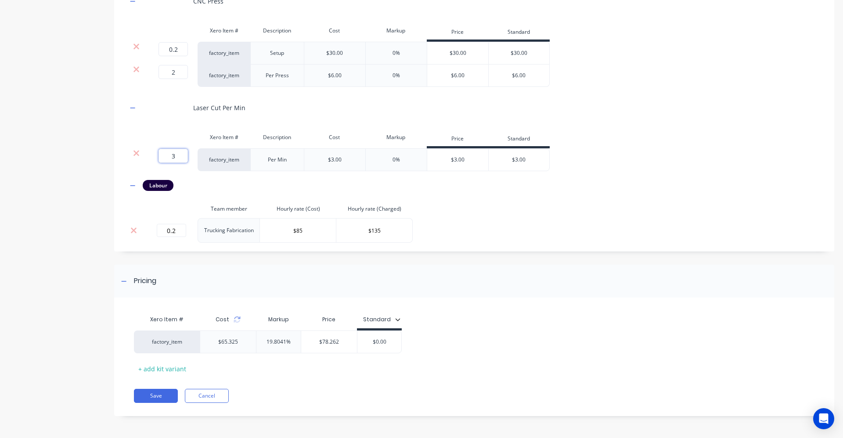
click at [179, 151] on input "3" at bounding box center [173, 156] width 29 height 14
type input "10"
drag, startPoint x: 464, startPoint y: 181, endPoint x: 477, endPoint y: 182, distance: 13.2
click at [465, 181] on div "Labour" at bounding box center [474, 185] width 694 height 11
click at [236, 322] on icon at bounding box center [237, 321] width 6 height 3
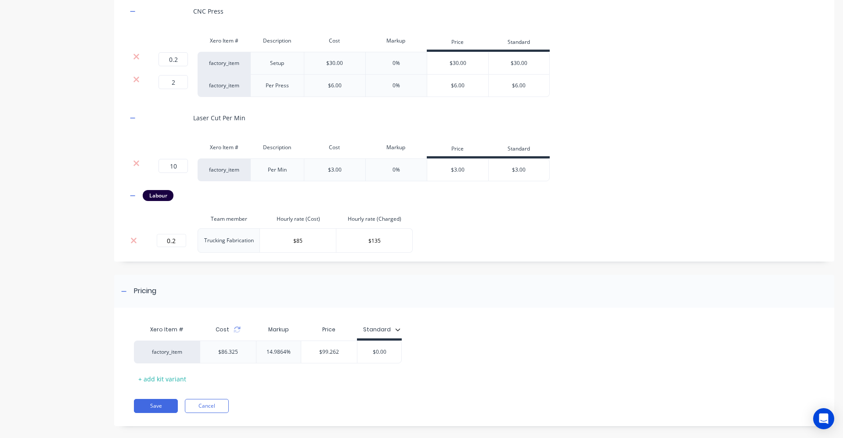
scroll to position [874, 0]
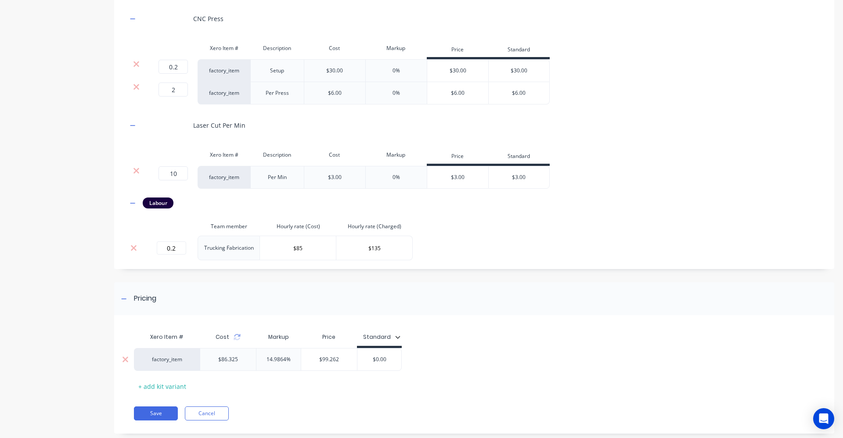
type input "$0.00"
click at [395, 360] on input "$0.00" at bounding box center [380, 360] width 44 height 8
click at [179, 174] on input "10" at bounding box center [173, 173] width 29 height 14
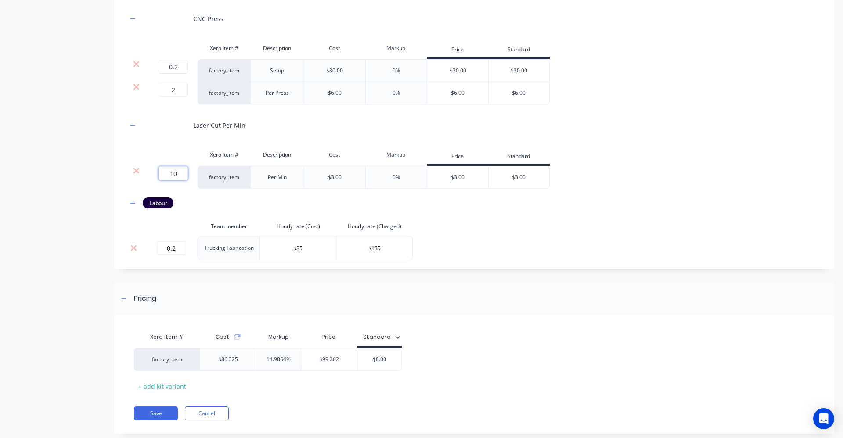
type input "5"
click at [195, 201] on div "Labour" at bounding box center [474, 203] width 694 height 11
click at [237, 337] on icon at bounding box center [237, 337] width 7 height 7
click at [388, 361] on input "$0.00" at bounding box center [380, 360] width 44 height 8
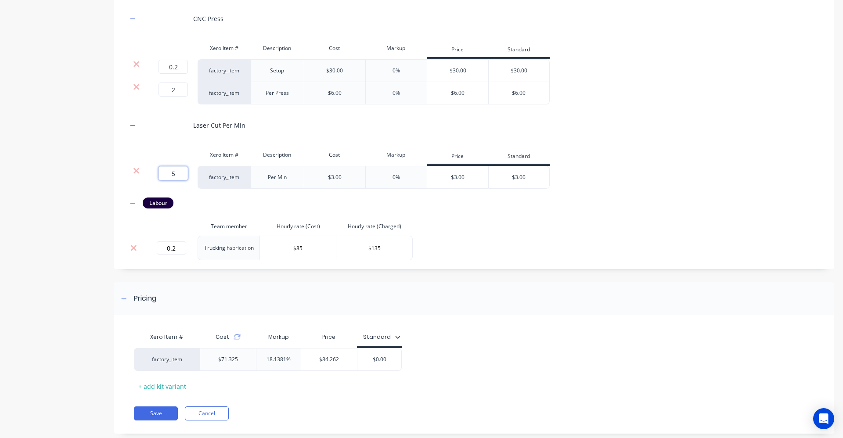
click at [182, 173] on input "5" at bounding box center [173, 173] width 29 height 14
type input "7"
click at [227, 320] on div "Pricing Xero Item # Cost Markup Price Standard factory_item $71.325 18.1381% $8…" at bounding box center [474, 358] width 720 height 152
click at [234, 339] on icon at bounding box center [237, 339] width 6 height 3
click at [390, 361] on input "$0.00" at bounding box center [380, 360] width 44 height 8
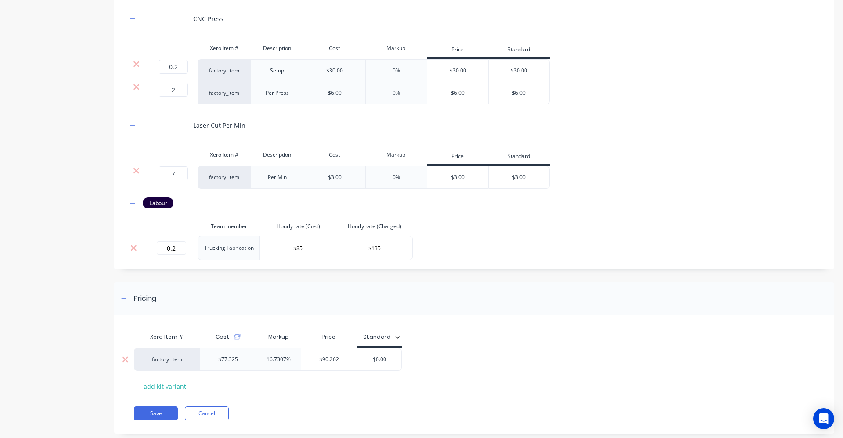
click at [390, 361] on input "$0.00" at bounding box center [380, 360] width 44 height 8
type input "$95"
click at [407, 378] on div "Xero Item # Cost Markup Price Standard factory_item $77.325 16.7307% $90.262 $9…" at bounding box center [471, 361] width 674 height 65
click at [165, 411] on button "Save" at bounding box center [156, 414] width 44 height 14
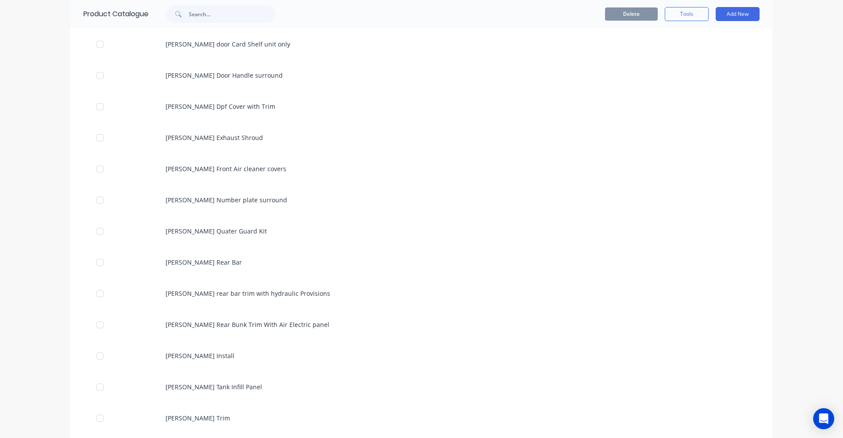
scroll to position [1625, 0]
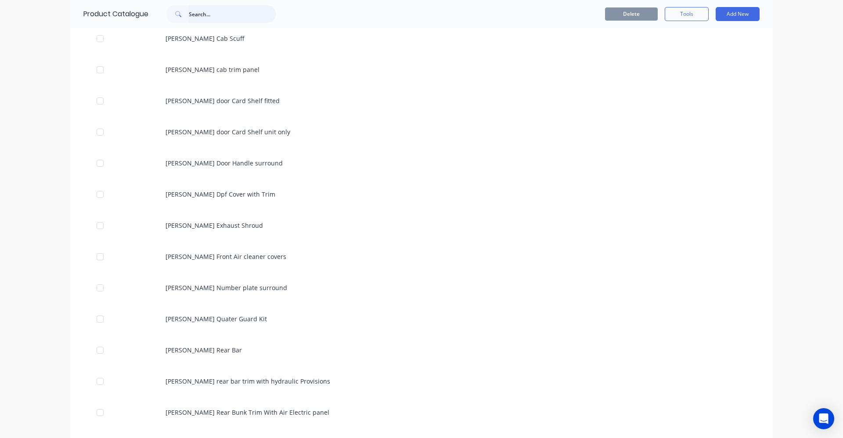
click at [213, 12] on input "text" at bounding box center [232, 14] width 87 height 18
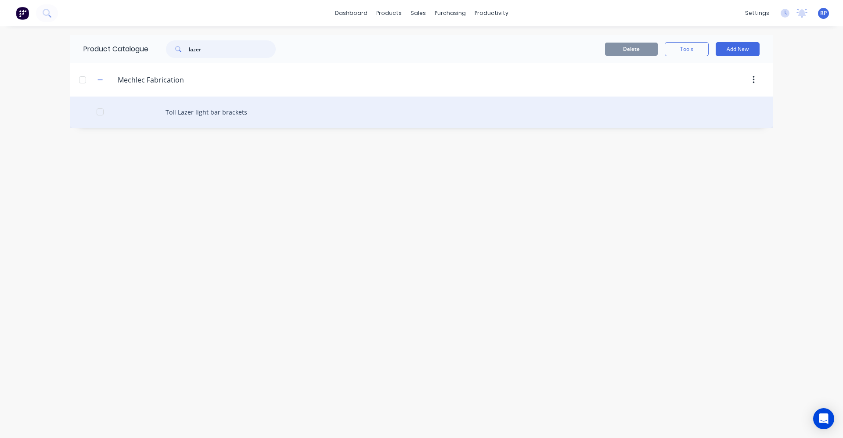
type input "lazer"
click at [237, 108] on div "Toll Lazer light bar brackets" at bounding box center [421, 112] width 703 height 31
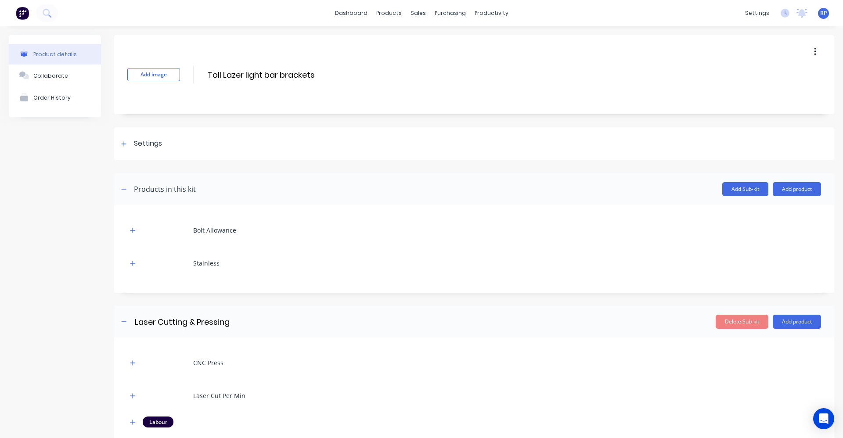
drag, startPoint x: 277, startPoint y: 75, endPoint x: 195, endPoint y: 77, distance: 82.6
click at [195, 77] on div "Add image Toll Lazer light bar brackets Toll Lazer light bar brackets Enter kit…" at bounding box center [474, 74] width 720 height 79
click at [238, 73] on input "[PERSON_NAME] holder brackets" at bounding box center [284, 75] width 155 height 13
click at [293, 75] on input "[PERSON_NAME] holder brackets" at bounding box center [284, 75] width 155 height 13
click at [294, 76] on input "[PERSON_NAME] holder brackets" at bounding box center [284, 75] width 155 height 13
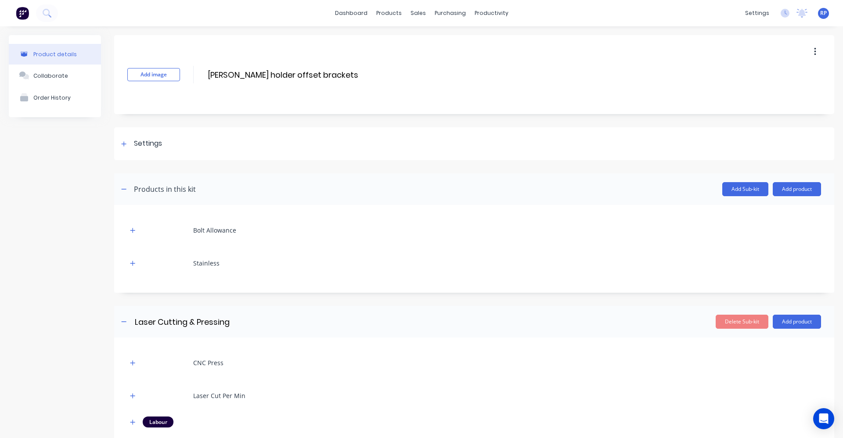
type input "[PERSON_NAME] holder offset brackets"
click at [271, 251] on div "Stainless" at bounding box center [474, 263] width 694 height 24
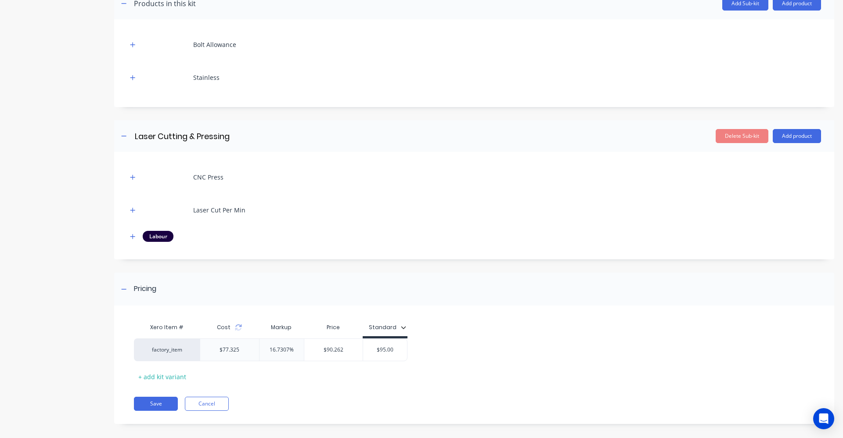
scroll to position [194, 0]
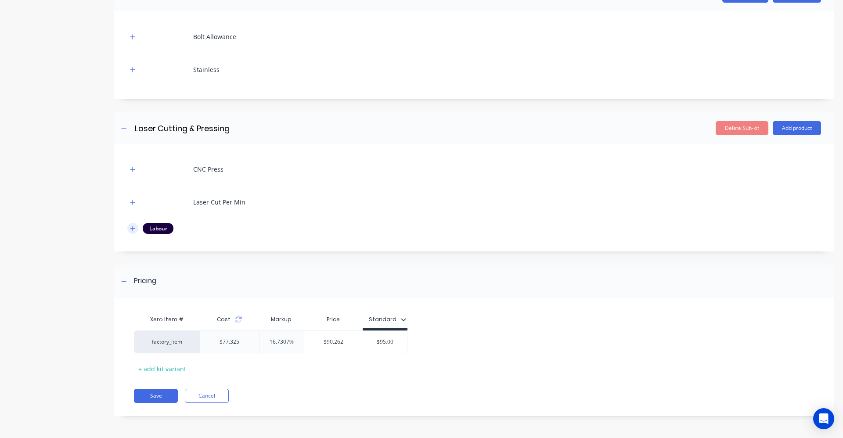
click at [134, 228] on icon "button" at bounding box center [132, 228] width 5 height 5
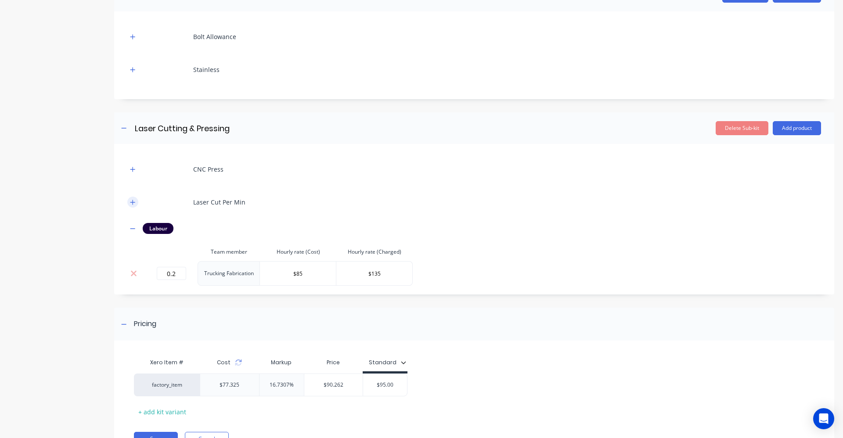
click at [132, 205] on icon "button" at bounding box center [132, 202] width 5 height 6
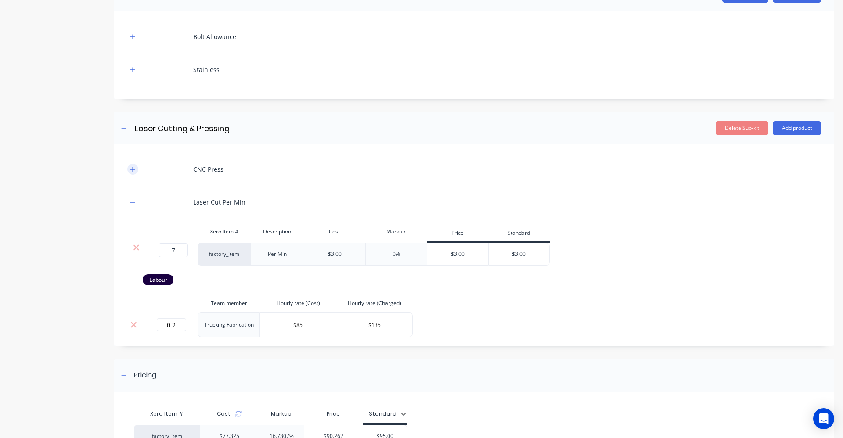
click at [135, 170] on icon "button" at bounding box center [132, 169] width 5 height 6
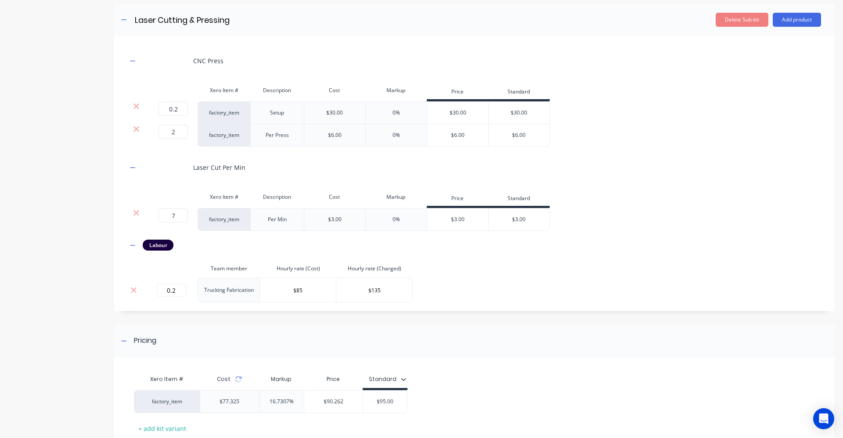
scroll to position [325, 0]
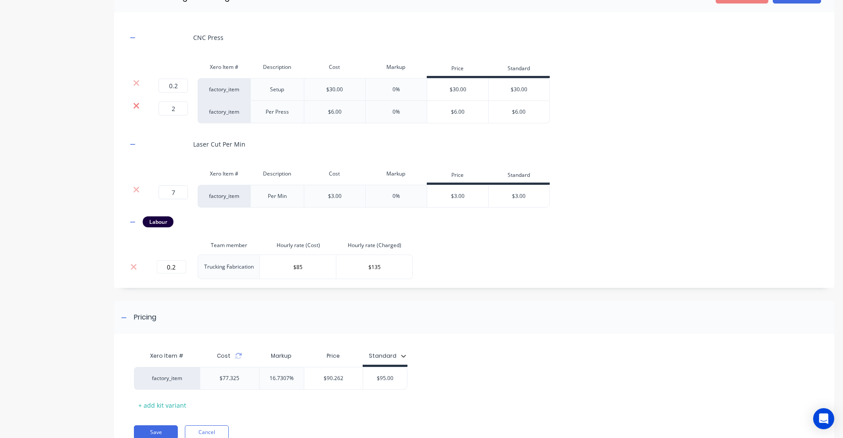
click at [139, 106] on icon at bounding box center [136, 105] width 7 height 9
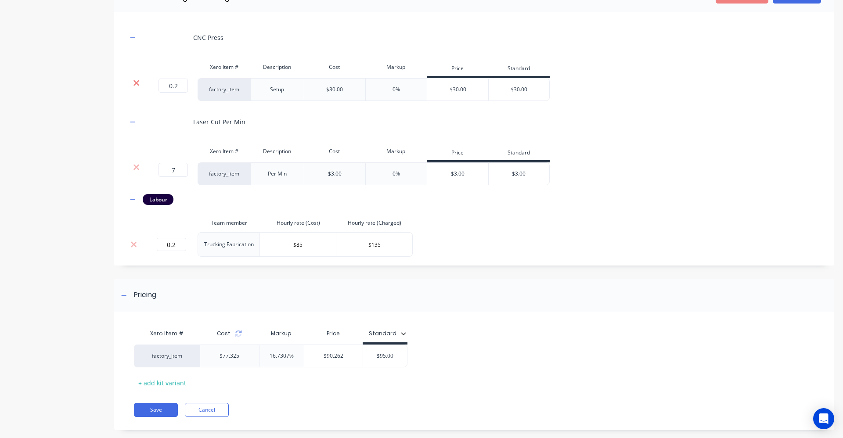
click at [137, 83] on icon at bounding box center [136, 83] width 7 height 9
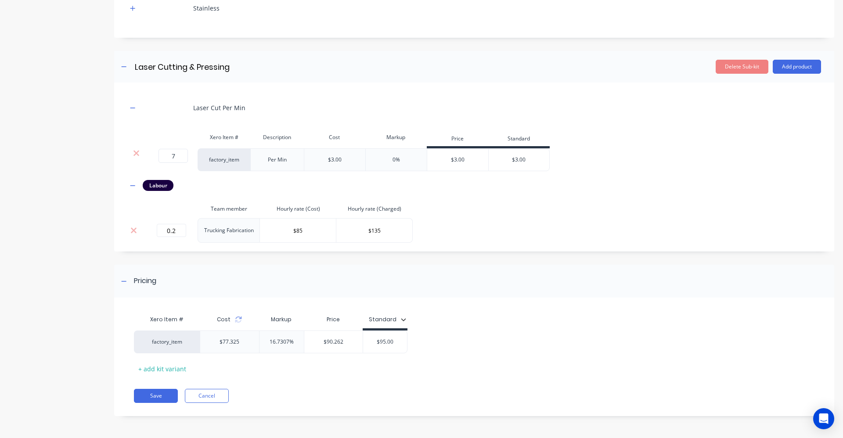
scroll to position [255, 0]
click at [134, 9] on icon "button" at bounding box center [132, 8] width 5 height 6
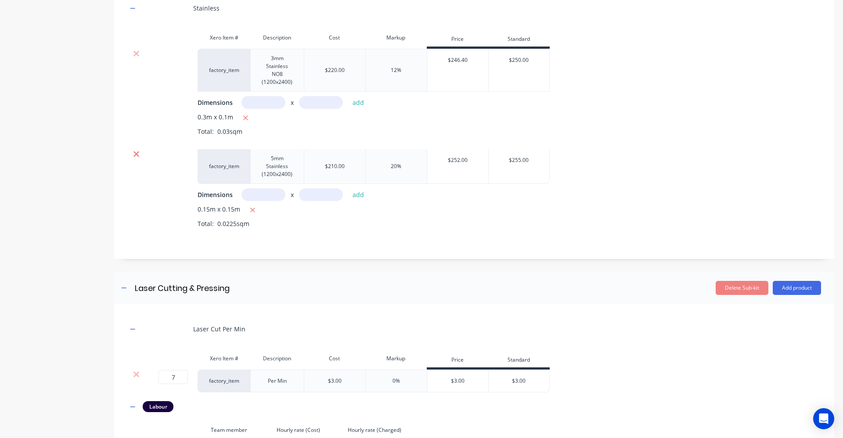
click at [139, 152] on icon at bounding box center [136, 154] width 7 height 9
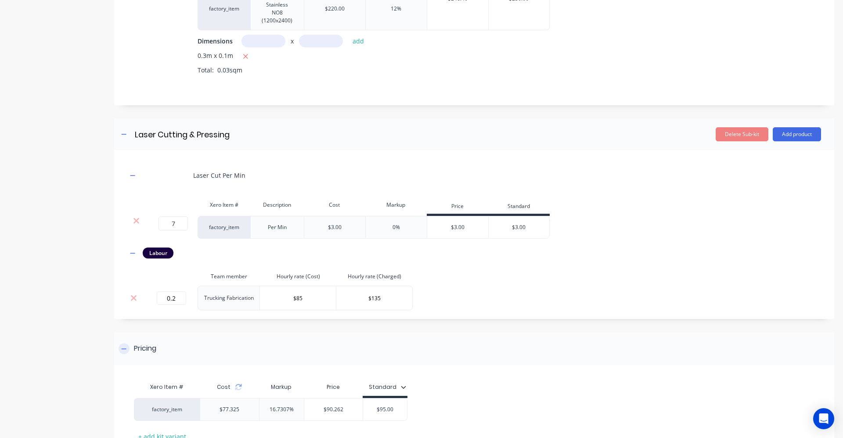
scroll to position [384, 0]
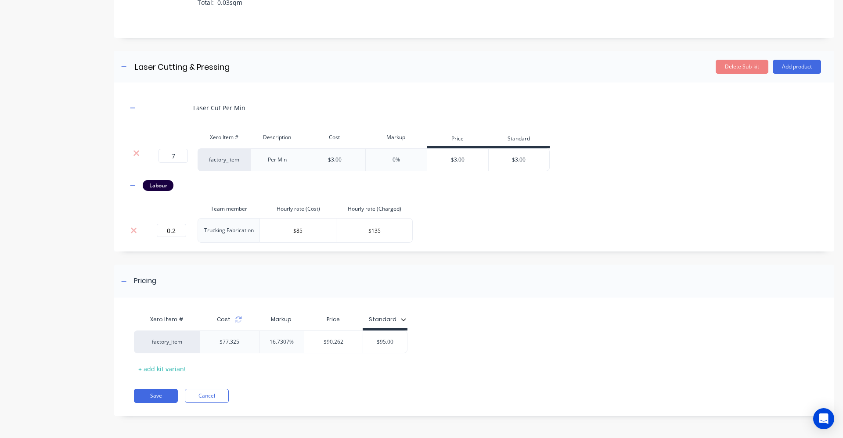
click at [240, 317] on icon at bounding box center [238, 319] width 7 height 7
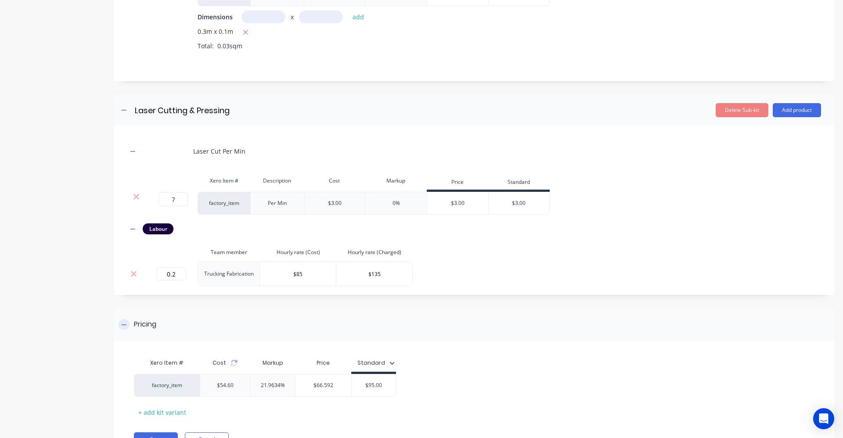
scroll to position [296, 0]
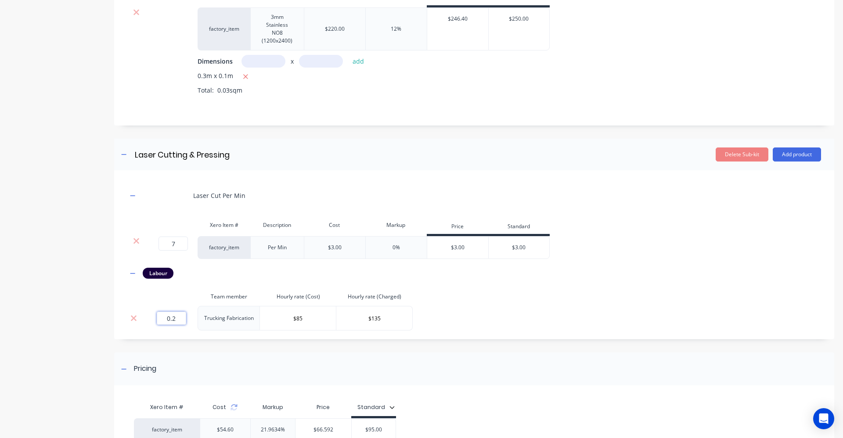
click at [175, 318] on input "0.2" at bounding box center [171, 318] width 29 height 13
type input "0.1"
click at [229, 282] on div "Laser Cut Per Min Xero Item # Description Cost Markup Price Standard 7 7 ? fact…" at bounding box center [474, 257] width 694 height 147
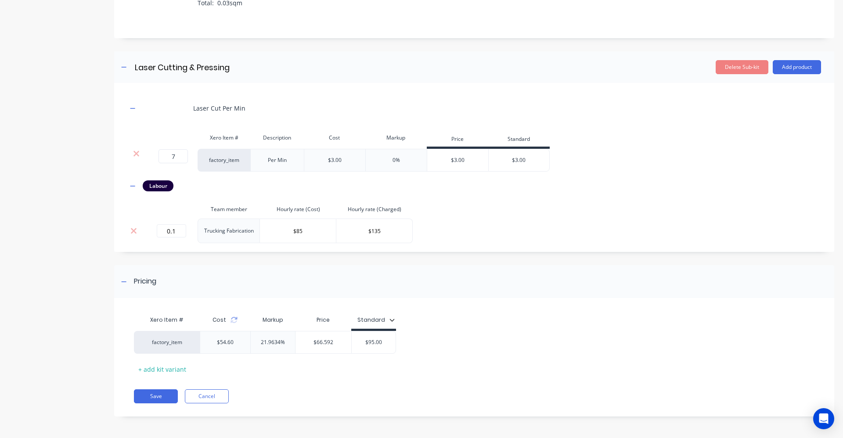
scroll to position [384, 0]
click at [257, 309] on div "Xero Item # Cost Markup Price Standard factory_item $54.60 21.9634% $66.592 $95…" at bounding box center [470, 341] width 713 height 69
click at [233, 320] on icon at bounding box center [234, 319] width 7 height 7
type input "$95.00"
click at [390, 340] on input "$95.00" at bounding box center [374, 342] width 44 height 8
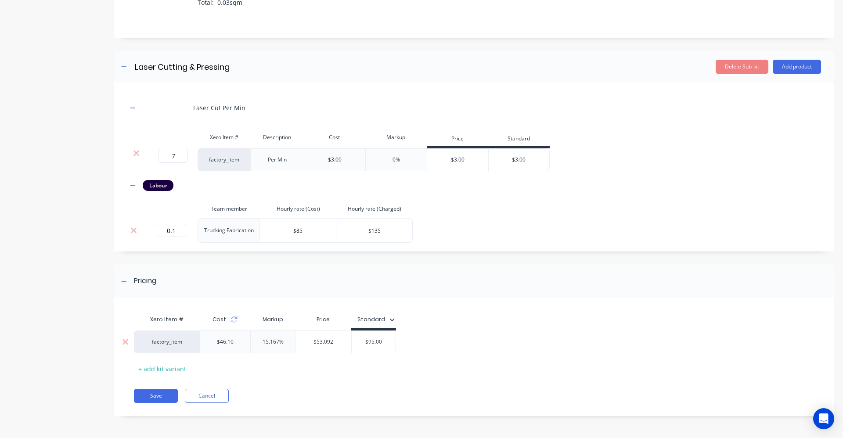
click at [390, 340] on input "$95.00" at bounding box center [374, 342] width 44 height 8
click at [176, 158] on input "7" at bounding box center [173, 156] width 29 height 14
type input "4"
click at [271, 187] on div "Labour" at bounding box center [474, 185] width 694 height 11
click at [231, 318] on icon at bounding box center [234, 319] width 7 height 7
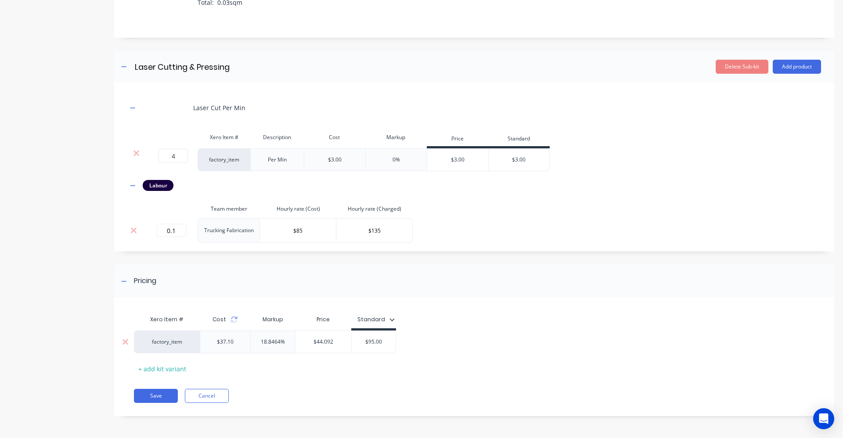
click at [388, 345] on input "$95.00" at bounding box center [374, 342] width 44 height 8
click at [388, 344] on input "$95.00" at bounding box center [374, 342] width 44 height 8
type input "$46"
click at [489, 304] on div "Pricing Xero Item # Cost Markup Price Standard factory_item $37.10 18.8464% $44…" at bounding box center [474, 341] width 720 height 152
click at [161, 394] on button "Save" at bounding box center [156, 396] width 44 height 14
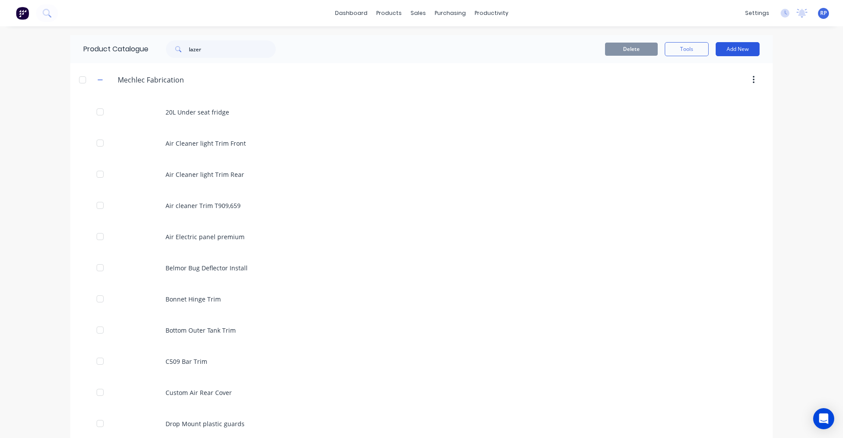
click at [744, 48] on button "Add New" at bounding box center [738, 49] width 44 height 14
click at [711, 105] on div "Product Kit" at bounding box center [718, 107] width 68 height 13
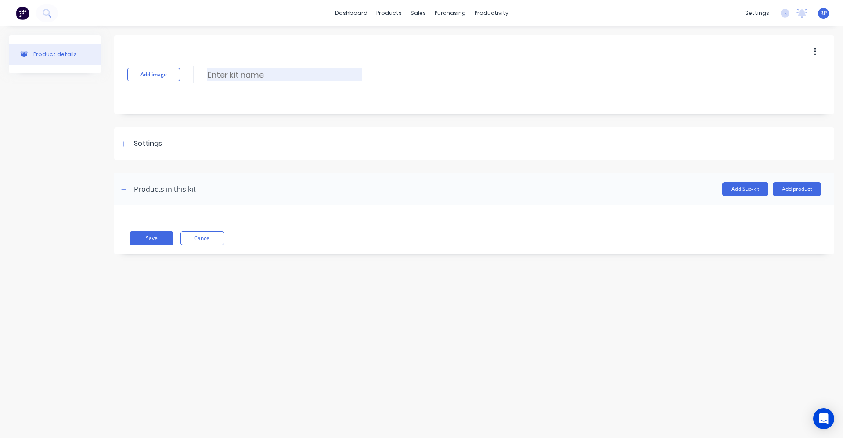
click at [299, 80] on input at bounding box center [284, 75] width 155 height 13
type input "[PERSON_NAME] Light bar mounts"
click at [126, 146] on icon at bounding box center [123, 144] width 5 height 6
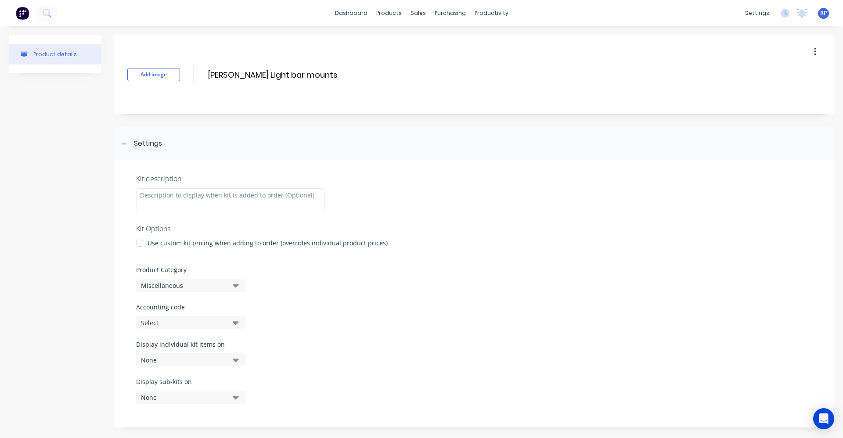
click at [142, 244] on div at bounding box center [140, 244] width 18 height 18
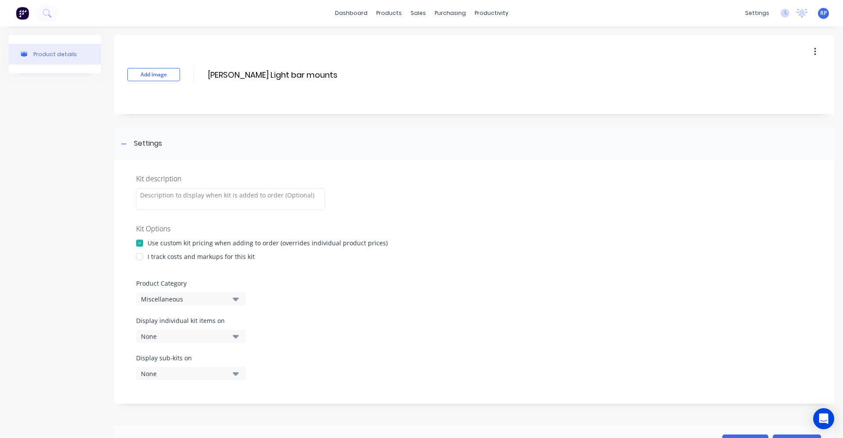
drag, startPoint x: 139, startPoint y: 259, endPoint x: 166, endPoint y: 295, distance: 44.5
click at [140, 260] on div at bounding box center [140, 257] width 18 height 18
click at [236, 305] on button "Miscellaneous" at bounding box center [191, 299] width 110 height 13
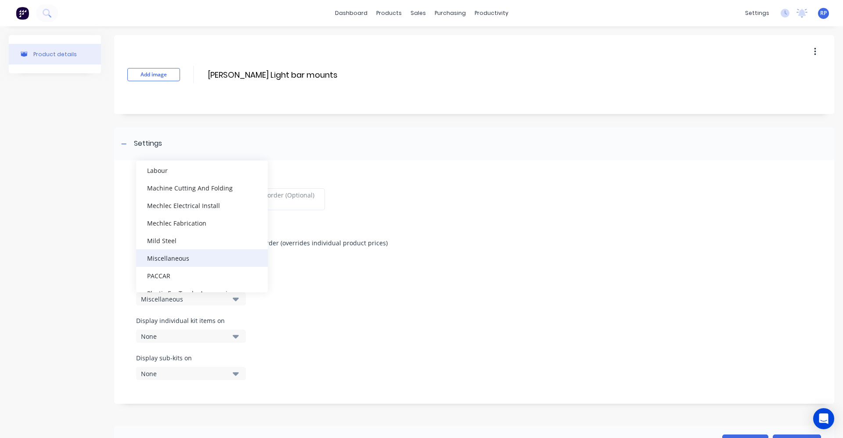
scroll to position [220, 0]
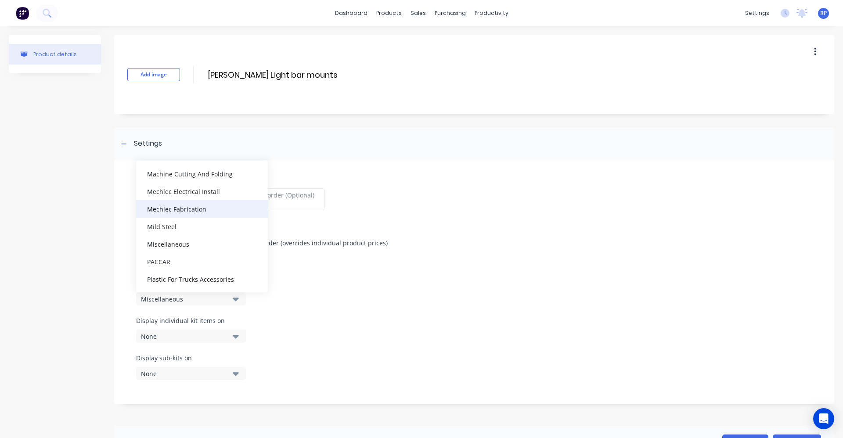
click at [190, 212] on div "Mechlec Fabrication" at bounding box center [202, 209] width 132 height 18
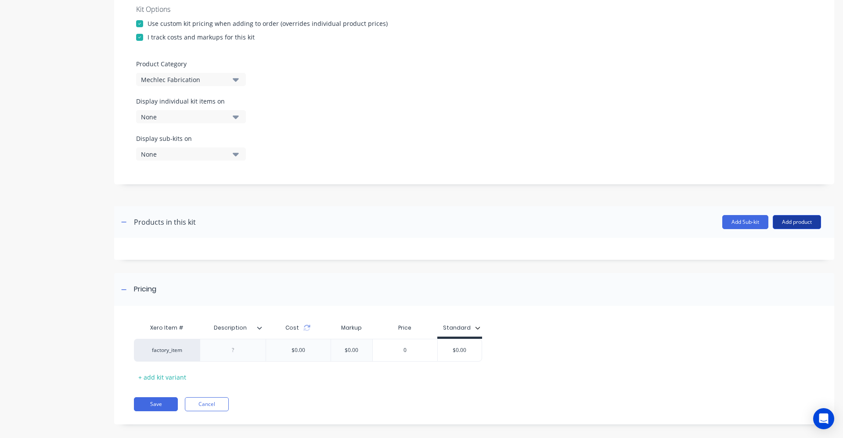
click at [799, 219] on button "Add product" at bounding box center [797, 222] width 48 height 14
click at [773, 249] on div "Product catalogue" at bounding box center [780, 245] width 68 height 13
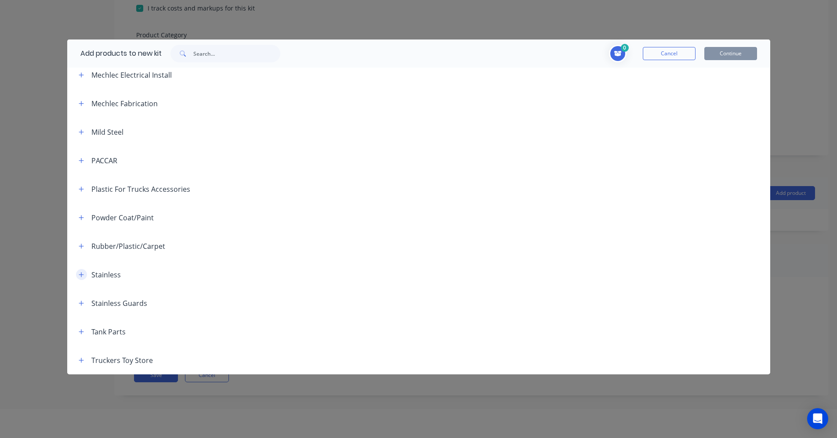
scroll to position [44, 0]
click at [83, 274] on icon "button" at bounding box center [81, 275] width 5 height 6
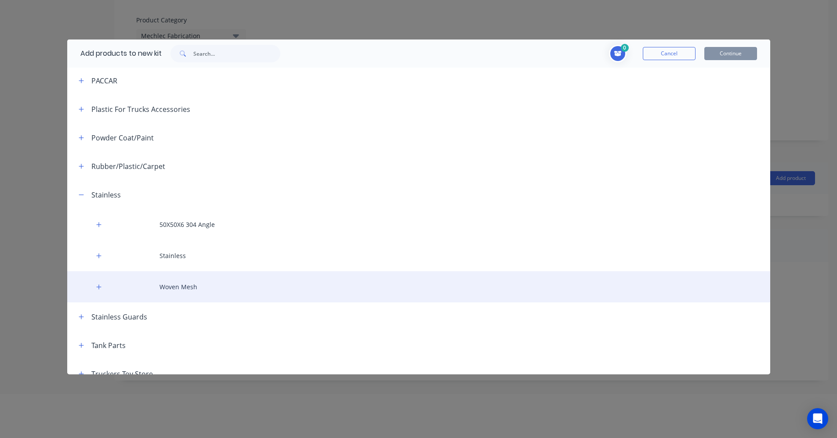
scroll to position [466, 0]
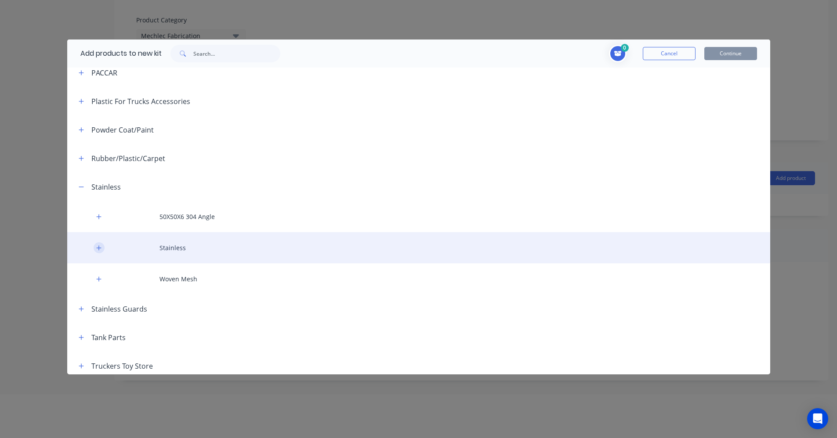
click at [100, 250] on icon "button" at bounding box center [98, 248] width 5 height 6
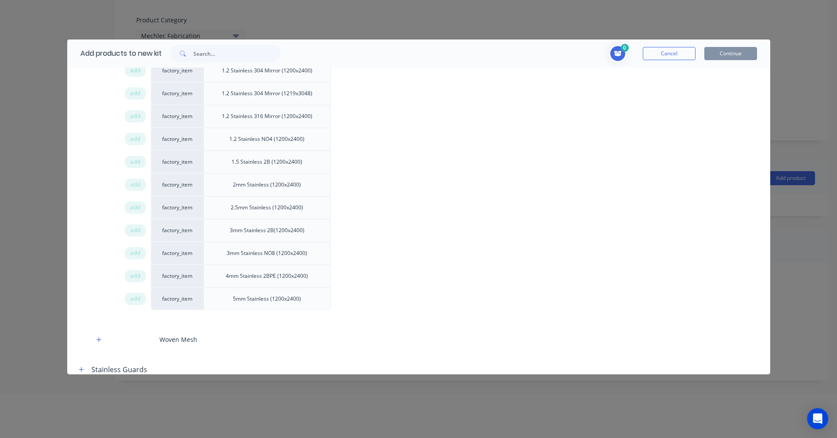
scroll to position [773, 0]
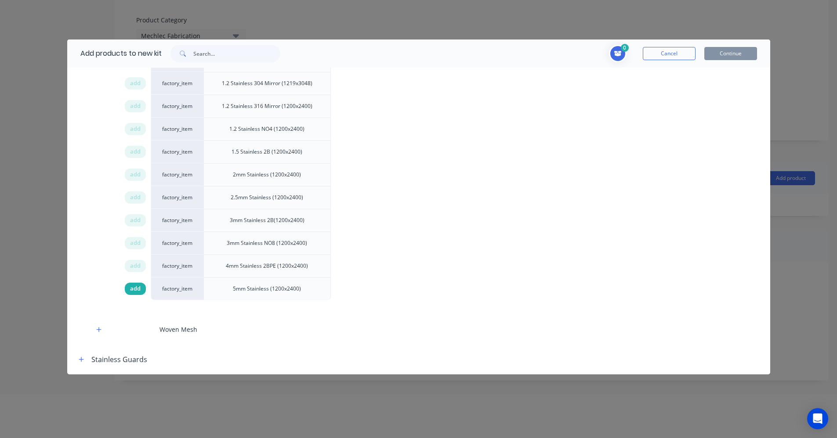
click at [138, 289] on span "add" at bounding box center [135, 289] width 11 height 9
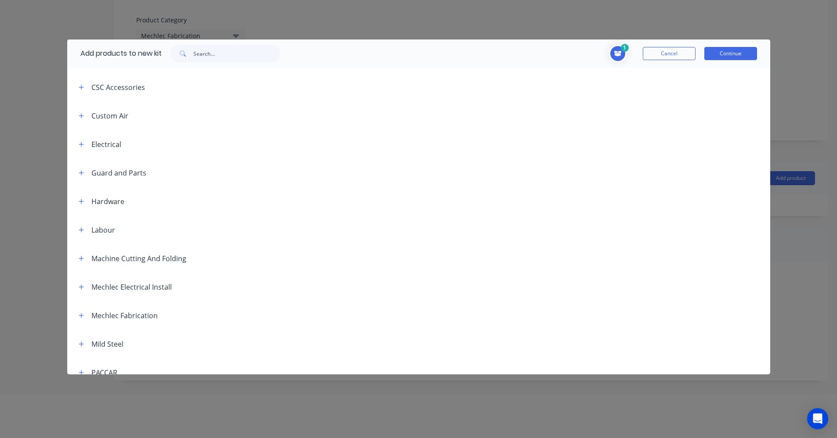
scroll to position [127, 0]
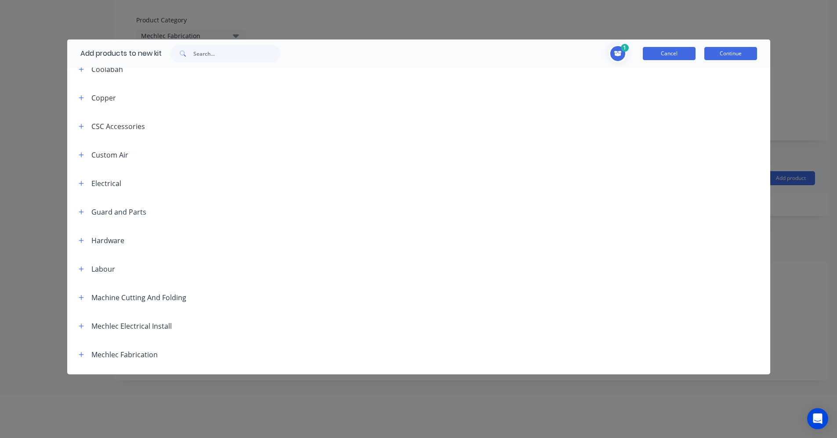
click at [688, 56] on button "Cancel" at bounding box center [669, 53] width 53 height 13
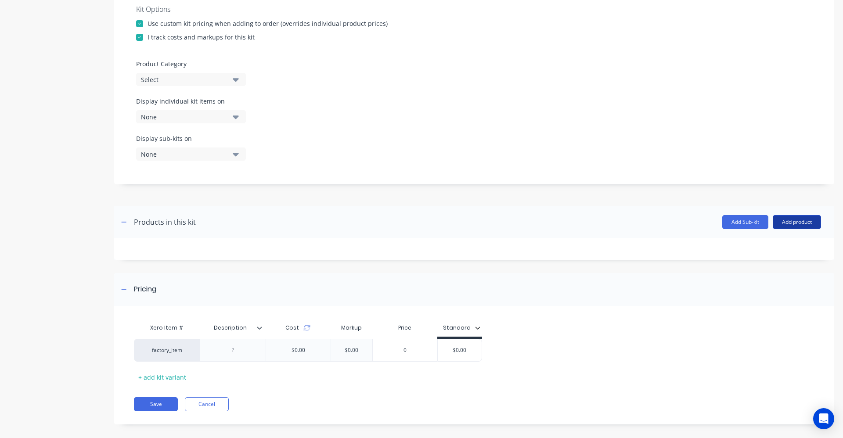
click at [797, 219] on button "Add product" at bounding box center [797, 222] width 48 height 14
click at [755, 251] on div "Product catalogue" at bounding box center [780, 245] width 68 height 13
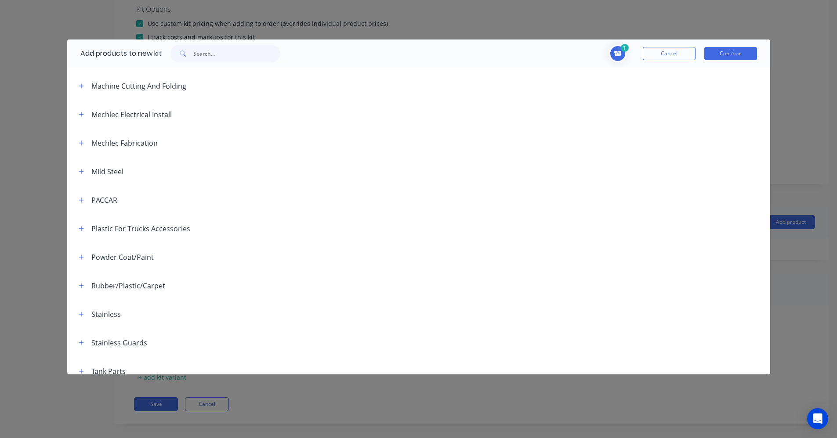
scroll to position [378, 0]
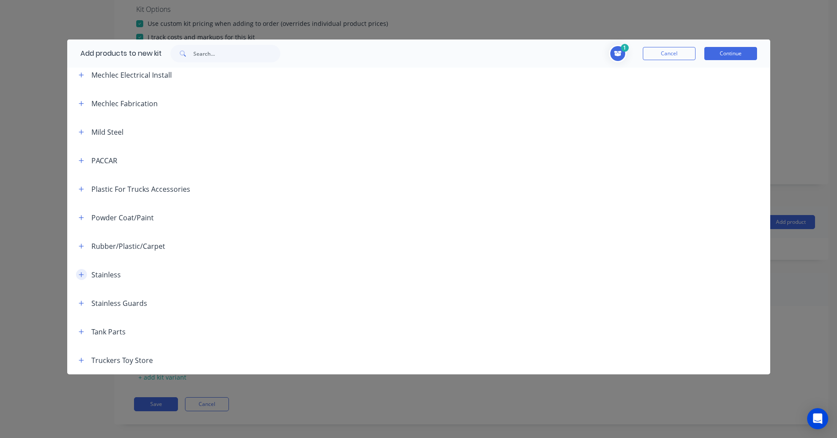
click at [80, 275] on icon "button" at bounding box center [81, 275] width 5 height 6
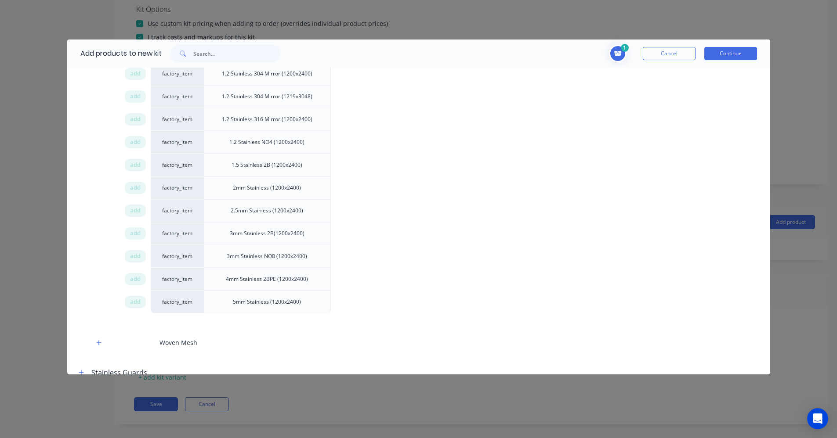
scroll to position [773, 0]
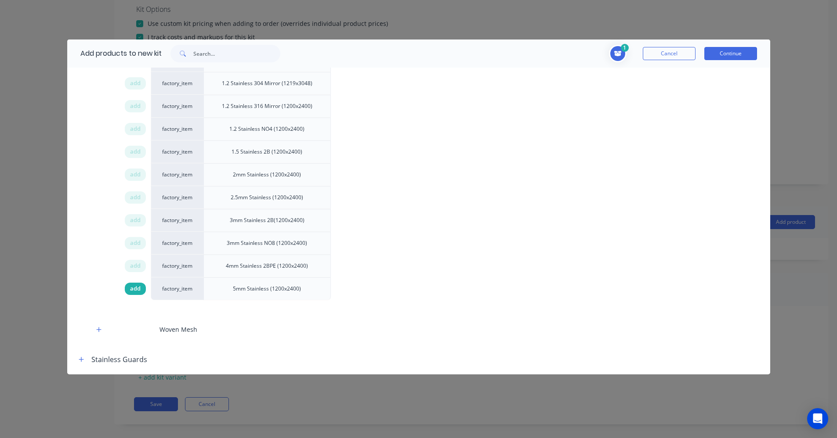
click at [137, 291] on span "add" at bounding box center [135, 289] width 11 height 9
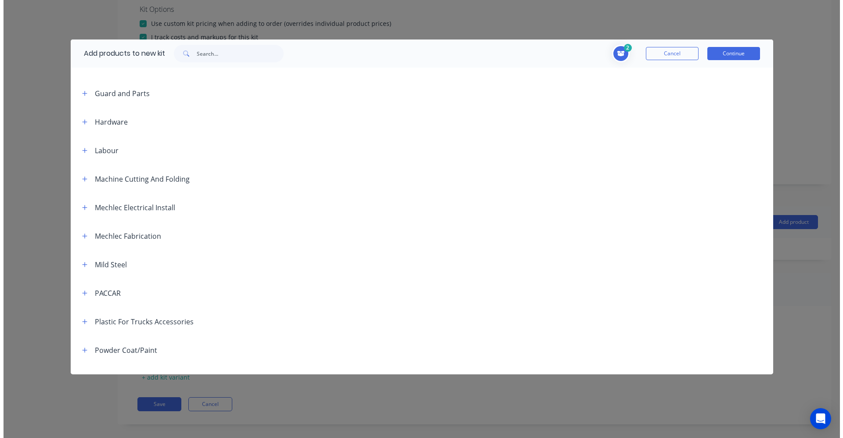
scroll to position [215, 0]
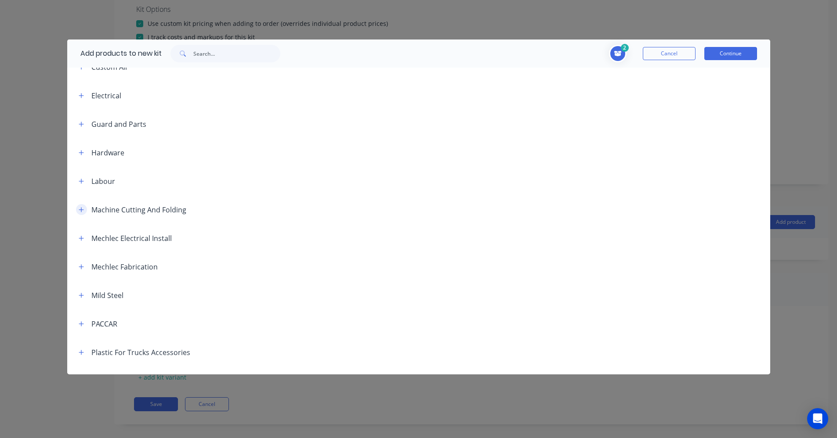
click at [81, 209] on icon "button" at bounding box center [81, 209] width 5 height 5
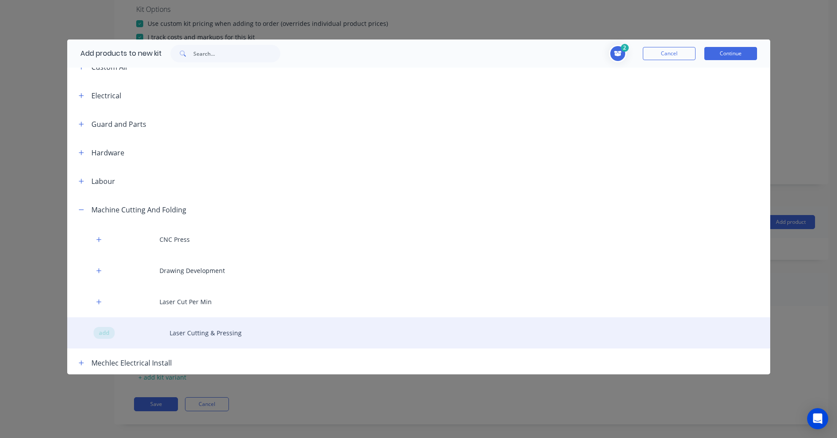
click at [105, 334] on span "add" at bounding box center [104, 333] width 11 height 9
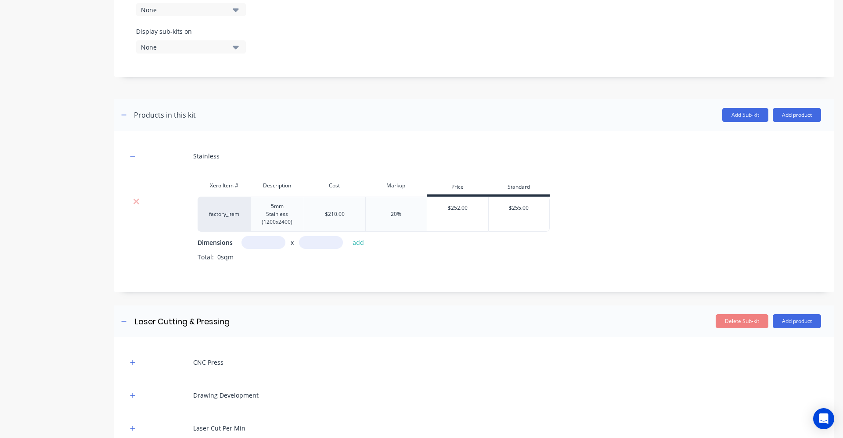
scroll to position [362, 0]
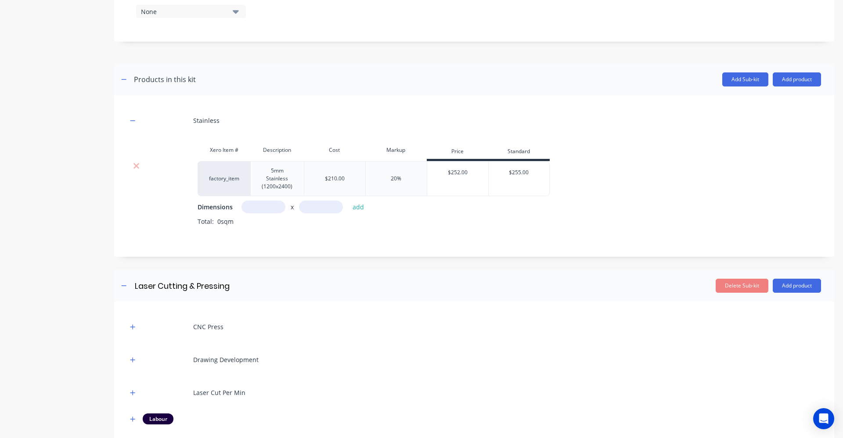
click at [268, 211] on input "text" at bounding box center [264, 207] width 44 height 13
type input "0.15m"
click at [321, 207] on input "text" at bounding box center [321, 207] width 44 height 13
type input "0.15m"
click at [356, 206] on button "add" at bounding box center [358, 207] width 21 height 12
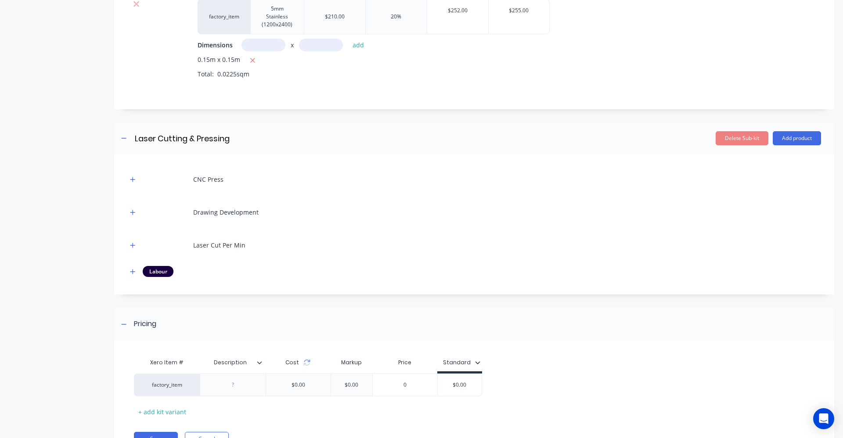
scroll to position [538, 0]
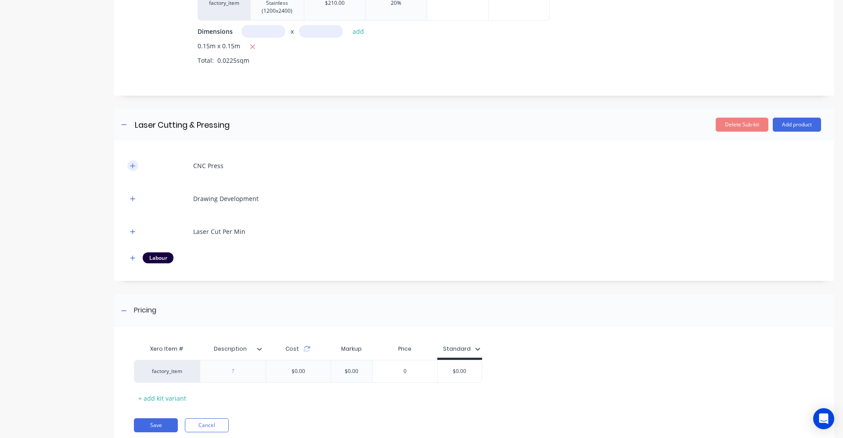
click at [133, 165] on icon "button" at bounding box center [132, 165] width 5 height 5
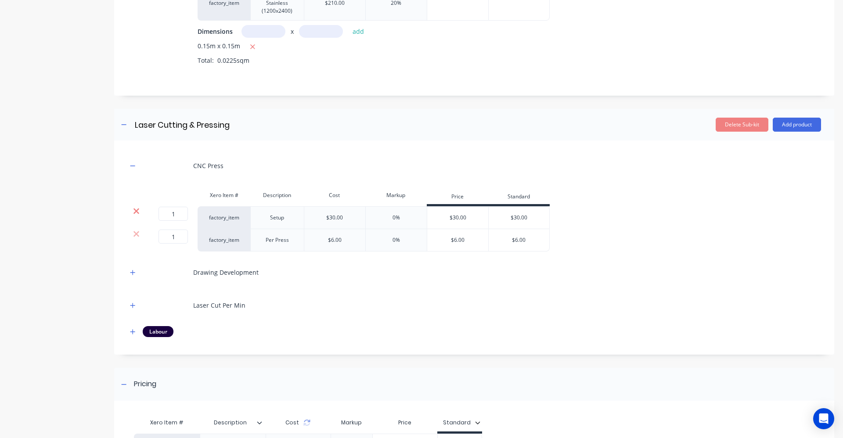
click at [134, 211] on icon at bounding box center [136, 211] width 7 height 9
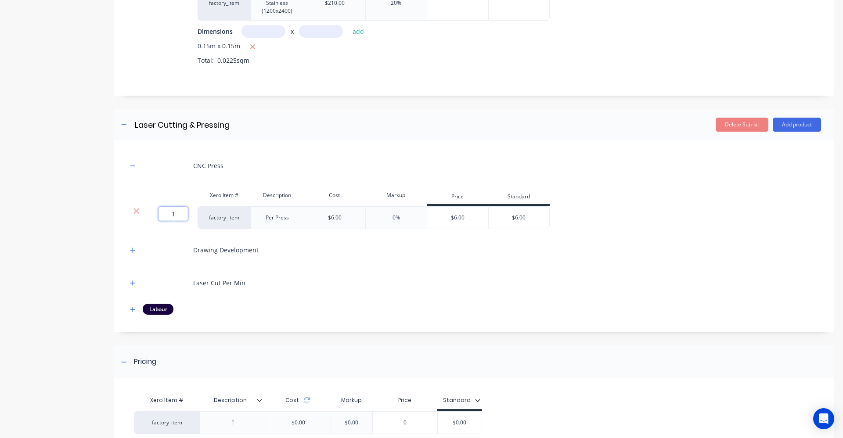
click at [179, 214] on input "1" at bounding box center [173, 214] width 29 height 14
type input "2"
click at [308, 253] on div "Drawing Development" at bounding box center [474, 250] width 694 height 24
click at [130, 251] on button "button" at bounding box center [132, 250] width 11 height 11
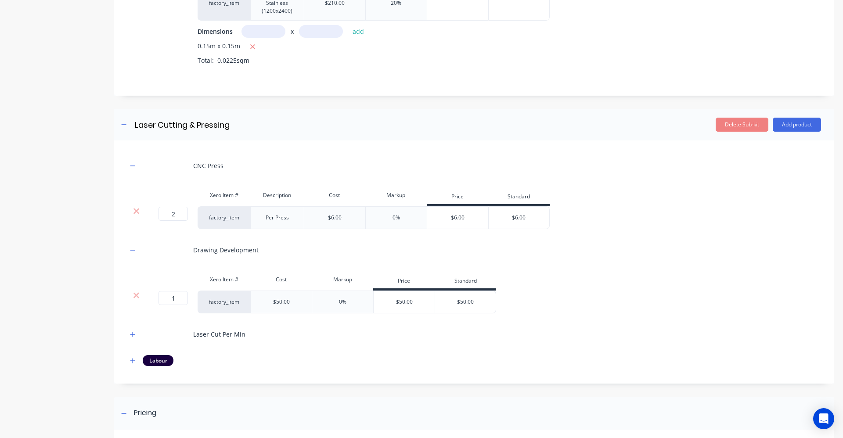
click at [134, 296] on icon at bounding box center [136, 295] width 7 height 9
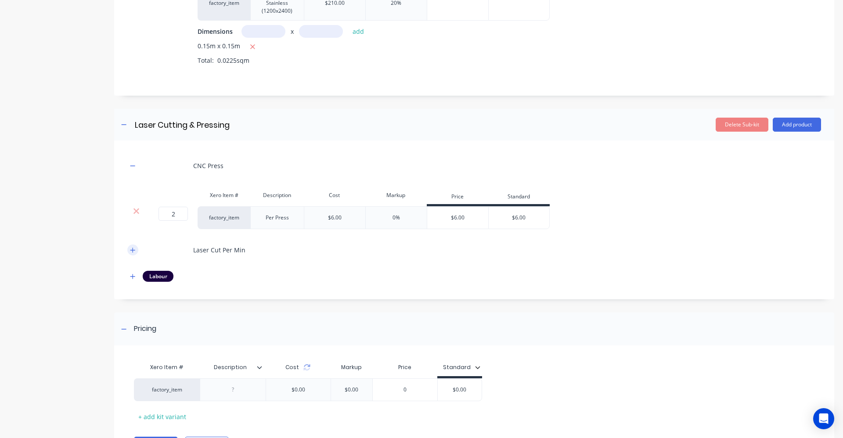
click at [135, 251] on icon "button" at bounding box center [132, 250] width 5 height 6
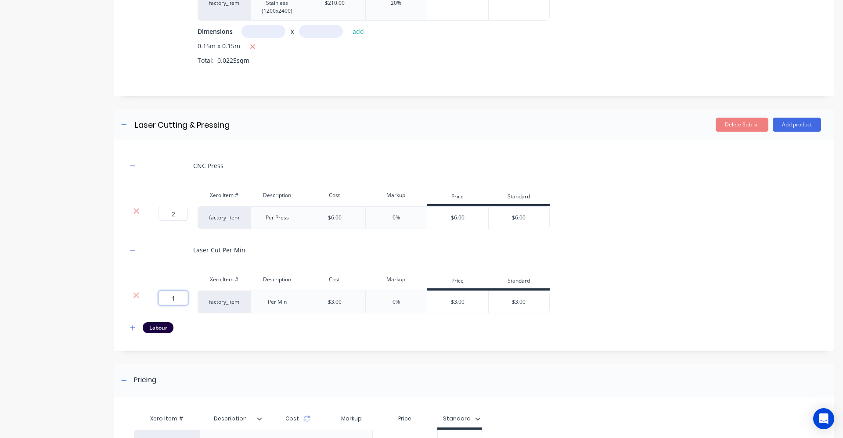
click at [176, 300] on input "1" at bounding box center [173, 298] width 29 height 14
type input "4"
type input "5"
click at [223, 322] on div "CNC Press Xero Item # Description Cost Markup Price Standard 2 2 ? factory_item…" at bounding box center [474, 244] width 694 height 180
click at [127, 329] on div "CNC Press Xero Item # Description Cost Markup Price Standard 2 2 ? factory_item…" at bounding box center [474, 246] width 720 height 210
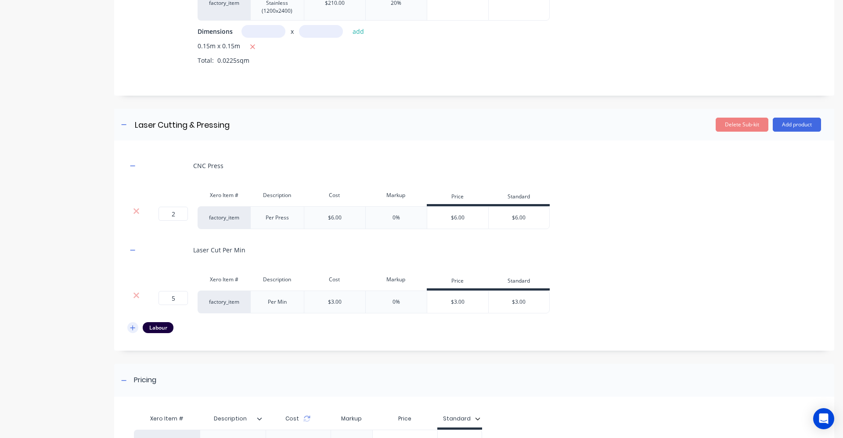
click at [131, 327] on icon "button" at bounding box center [132, 328] width 5 height 6
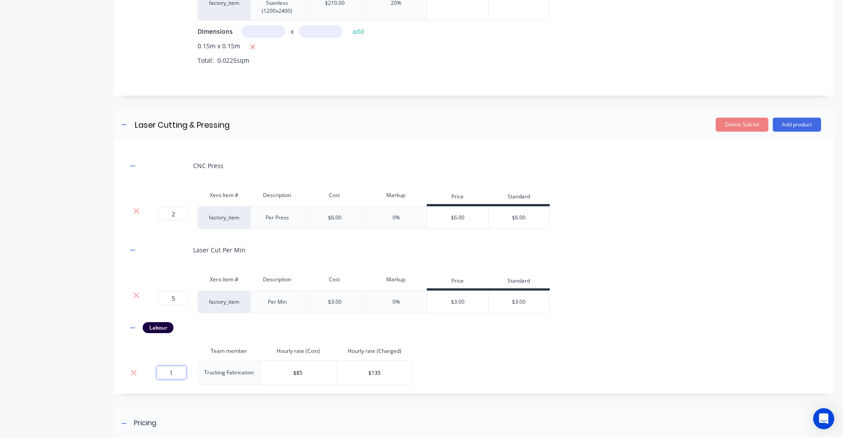
click at [181, 374] on input "1" at bounding box center [171, 372] width 29 height 13
type input "0.1"
click at [248, 328] on div "Labour" at bounding box center [474, 327] width 694 height 11
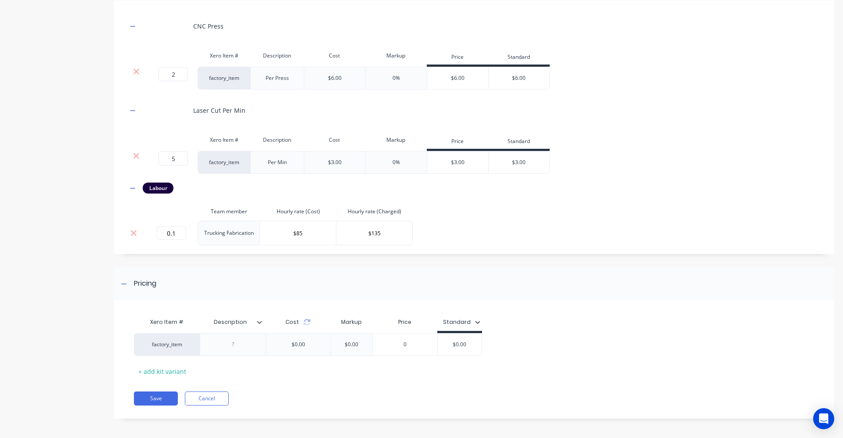
scroll to position [680, 0]
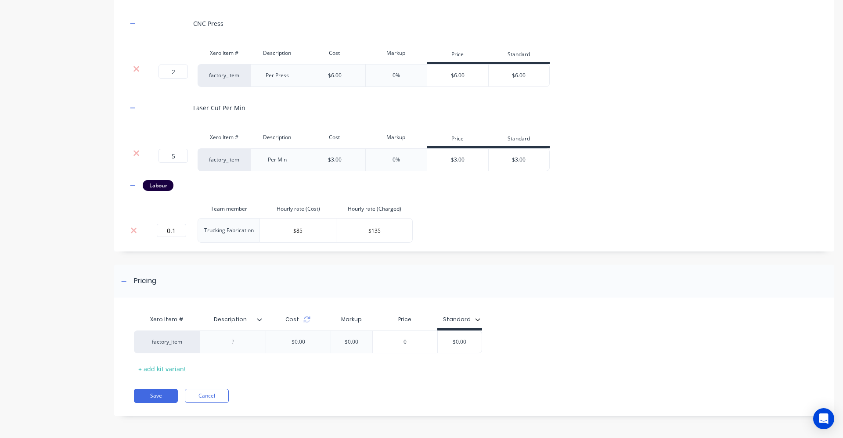
click at [257, 322] on icon at bounding box center [259, 319] width 5 height 5
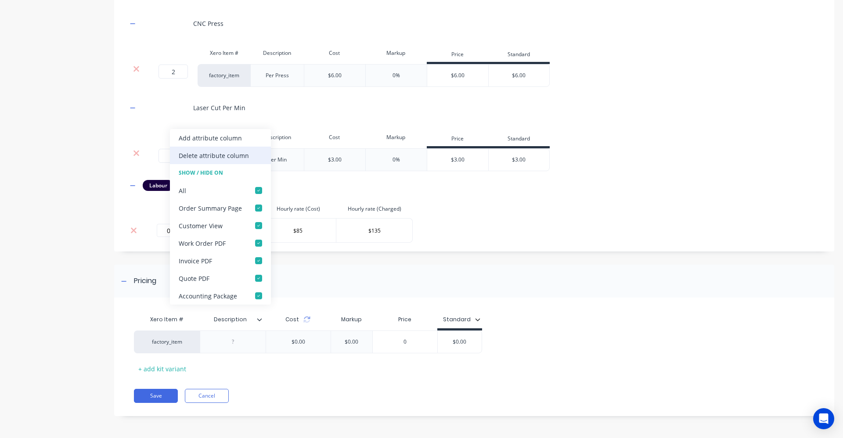
click at [237, 155] on div "Delete attribute column" at bounding box center [214, 155] width 70 height 9
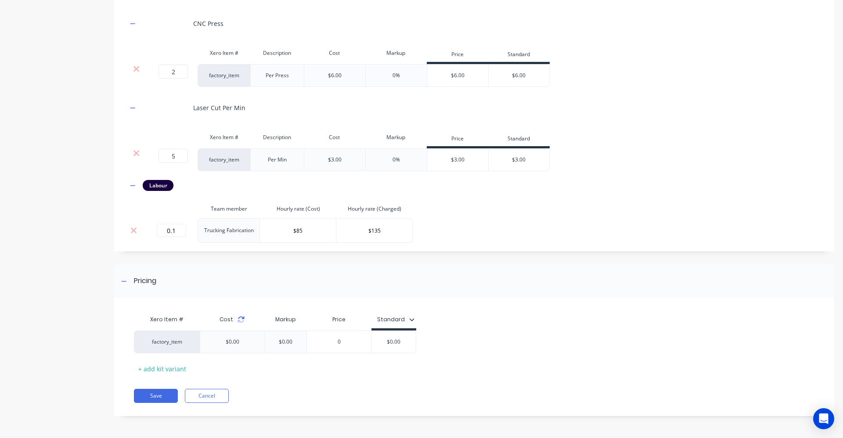
click at [243, 319] on icon at bounding box center [242, 318] width 6 height 3
click at [384, 340] on input "$0.00" at bounding box center [377, 342] width 44 height 8
type input "$50"
click at [404, 288] on div "Pricing" at bounding box center [474, 281] width 720 height 33
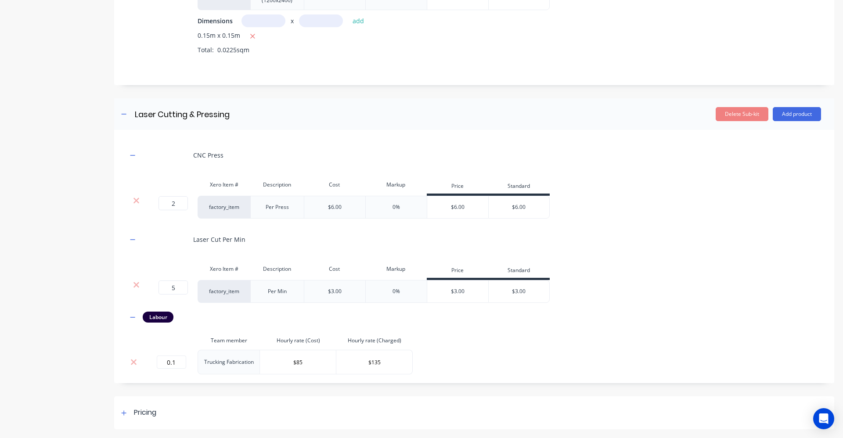
scroll to position [549, 0]
click at [688, 314] on div "Labour" at bounding box center [474, 317] width 694 height 11
click at [122, 409] on div at bounding box center [124, 413] width 11 height 11
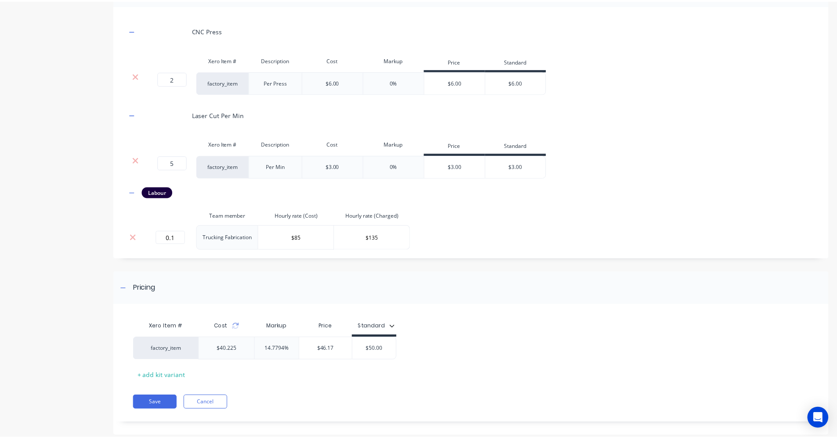
scroll to position [680, 0]
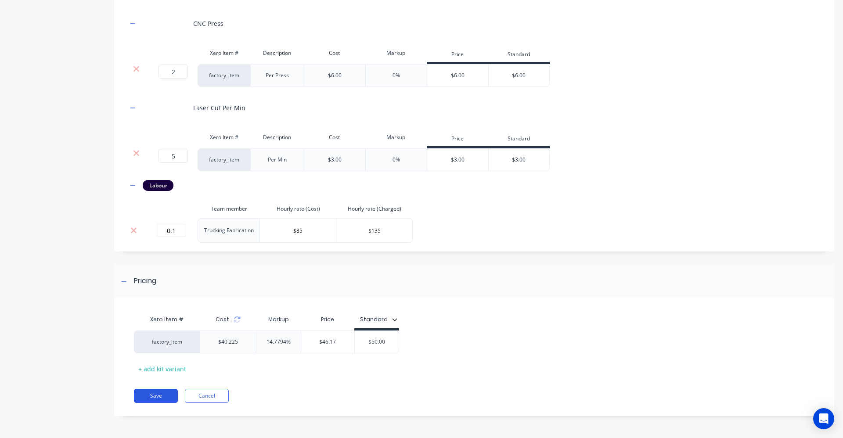
click at [155, 394] on button "Save" at bounding box center [156, 396] width 44 height 14
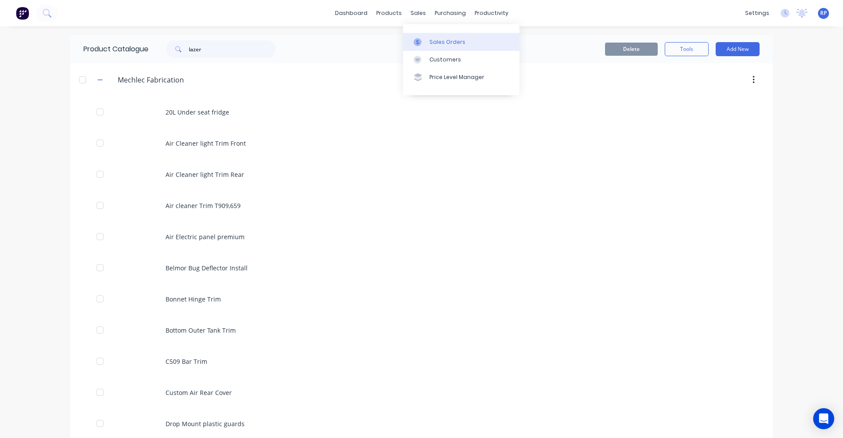
click at [433, 39] on div "Sales Orders" at bounding box center [448, 42] width 36 height 8
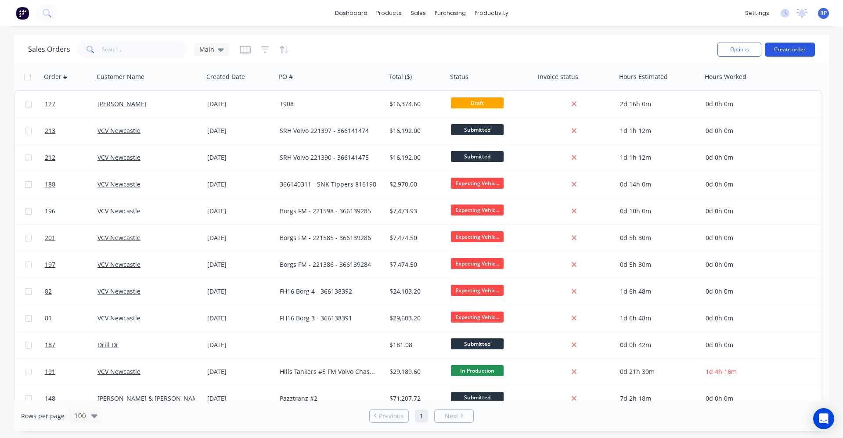
click at [784, 52] on button "Create order" at bounding box center [790, 50] width 50 height 14
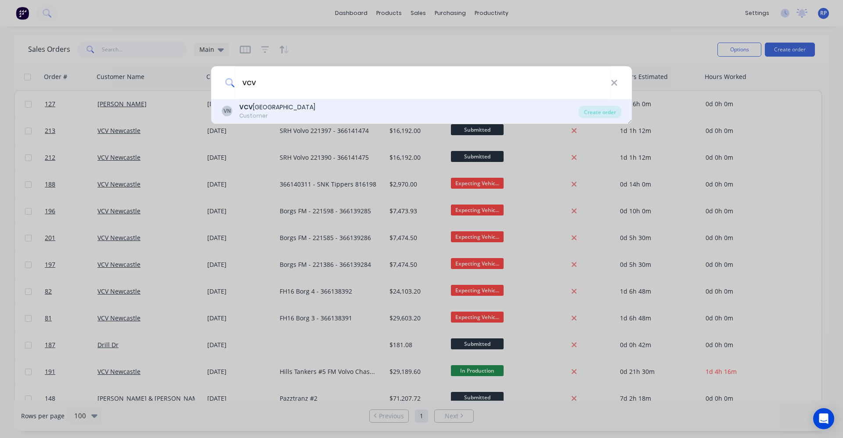
type input "vcv"
click at [311, 111] on div "VN VCV Newcastle Customer" at bounding box center [400, 111] width 357 height 17
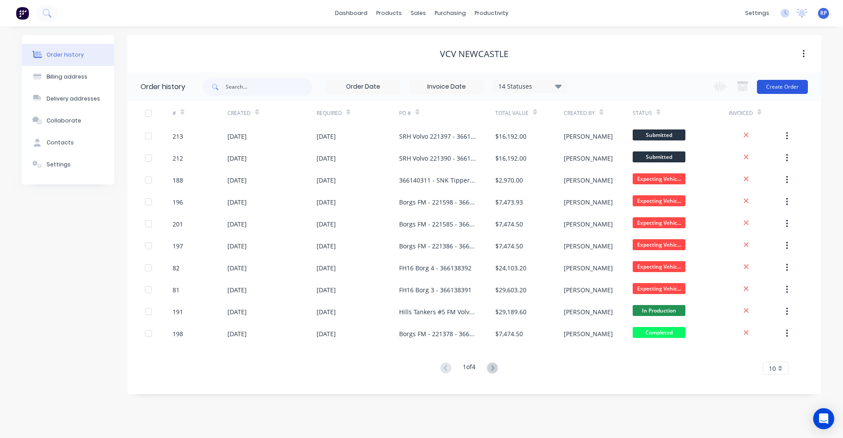
click at [778, 81] on button "Create Order" at bounding box center [782, 87] width 51 height 14
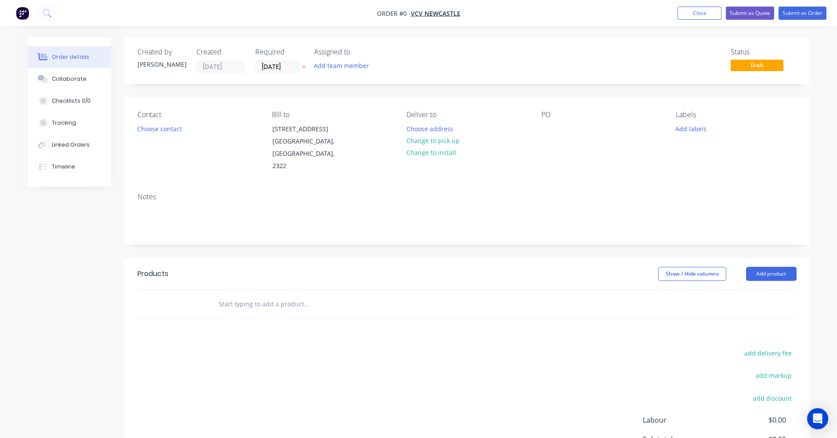
click at [369, 296] on input "text" at bounding box center [306, 305] width 176 height 18
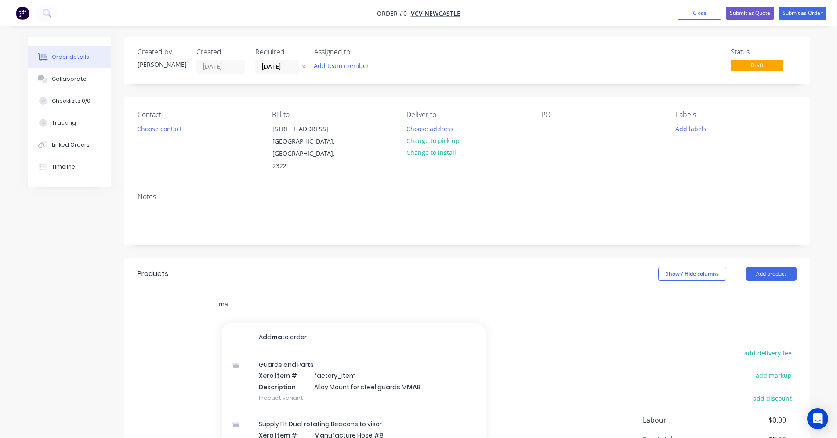
type input "m"
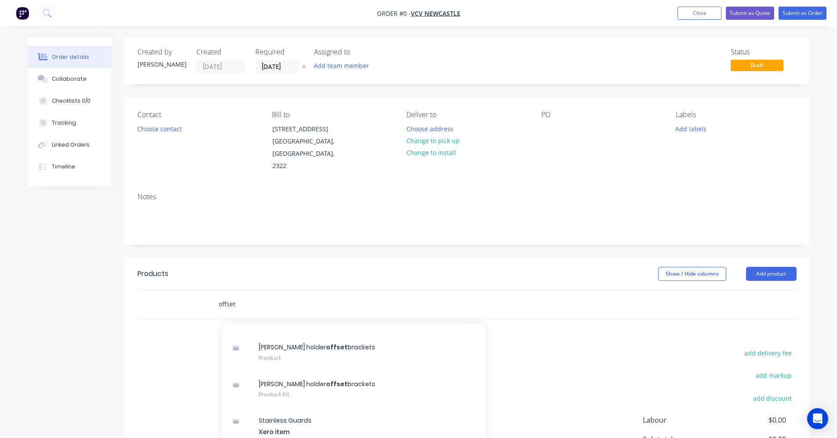
scroll to position [176, 0]
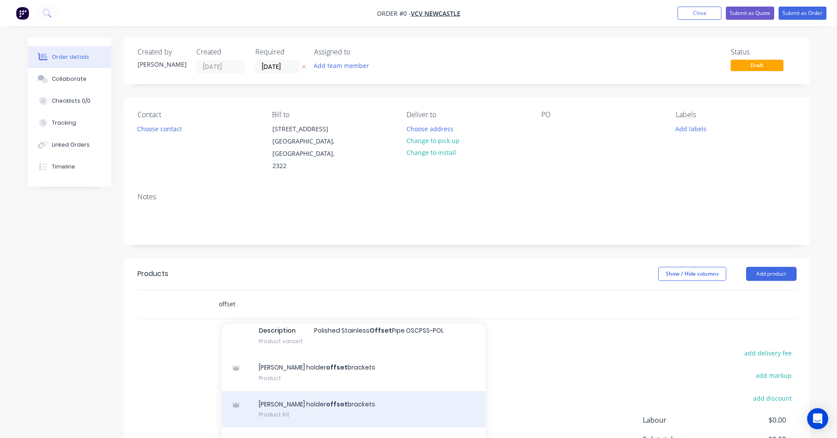
type input "offset"
click at [377, 398] on div "[PERSON_NAME] holder offset brackets Product Kit" at bounding box center [354, 409] width 264 height 37
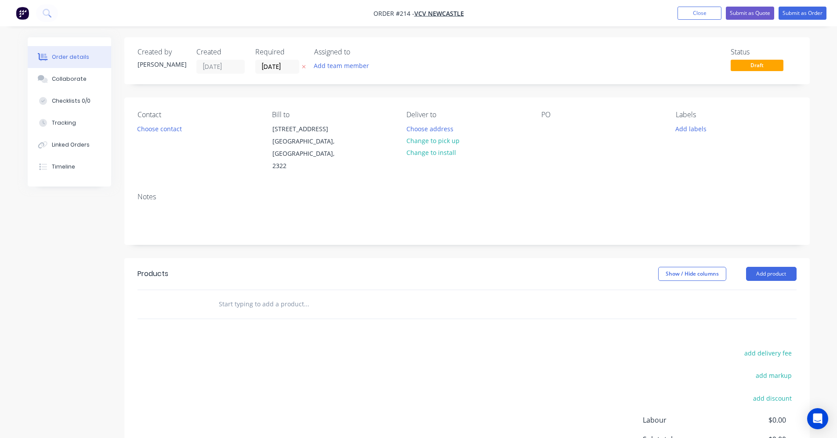
click at [296, 296] on input "text" at bounding box center [306, 305] width 176 height 18
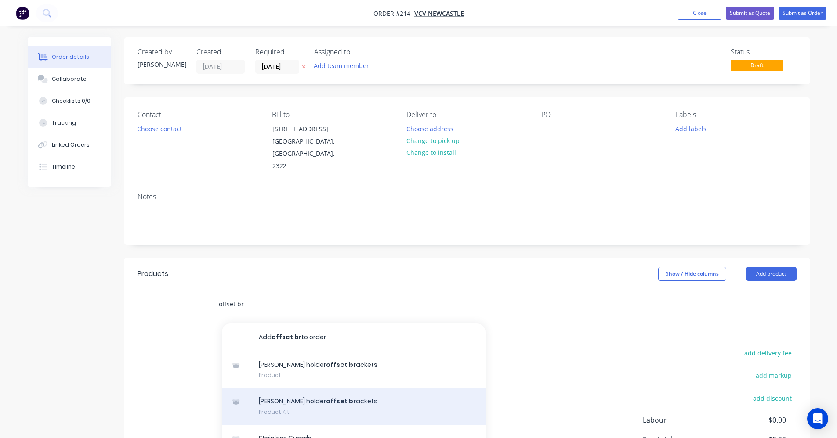
type input "offset br"
click at [329, 392] on div "[PERSON_NAME] holder offset br ackets Product Kit" at bounding box center [354, 406] width 264 height 37
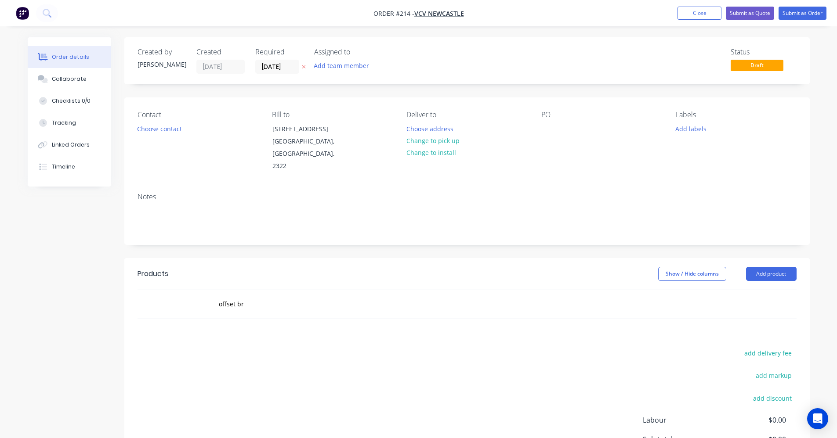
click at [503, 325] on div "Products Show / Hide columns Add product offset br add delivery fee add markup …" at bounding box center [466, 394] width 685 height 272
click at [761, 267] on button "Add product" at bounding box center [771, 274] width 51 height 14
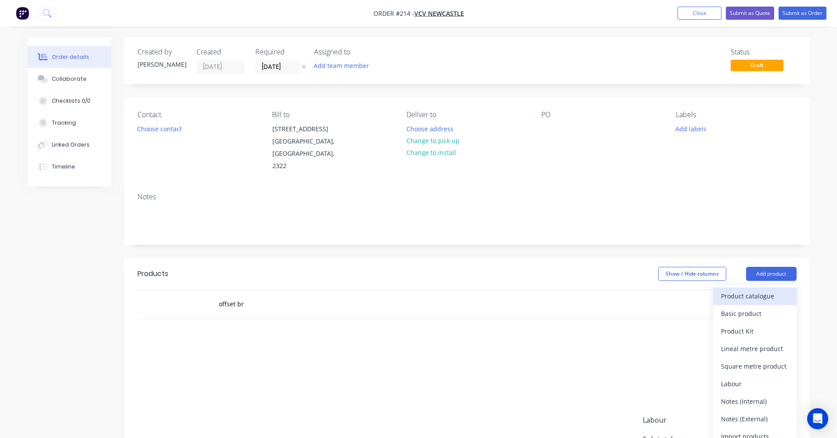
click at [735, 290] on div "Product catalogue" at bounding box center [755, 296] width 68 height 13
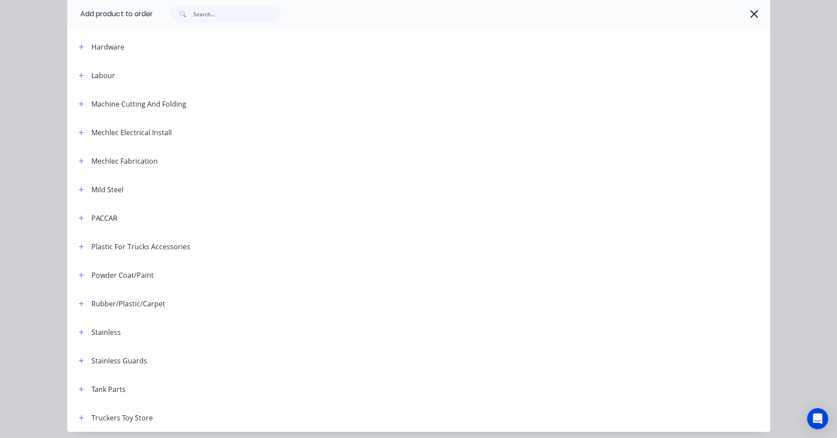
scroll to position [351, 0]
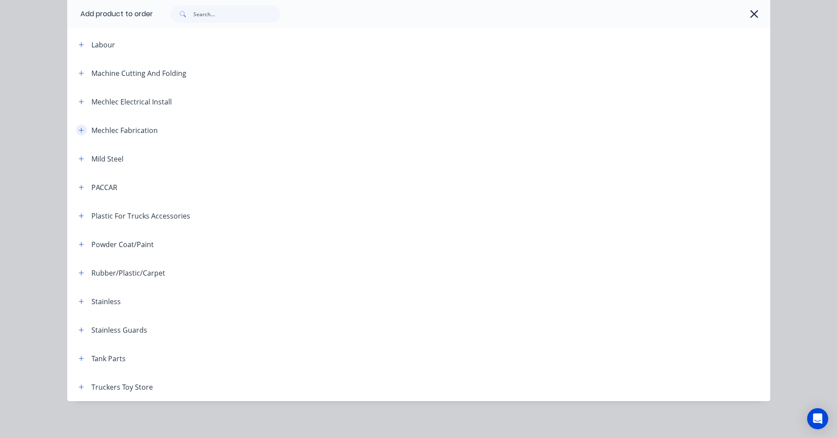
click at [79, 134] on button "button" at bounding box center [81, 130] width 11 height 11
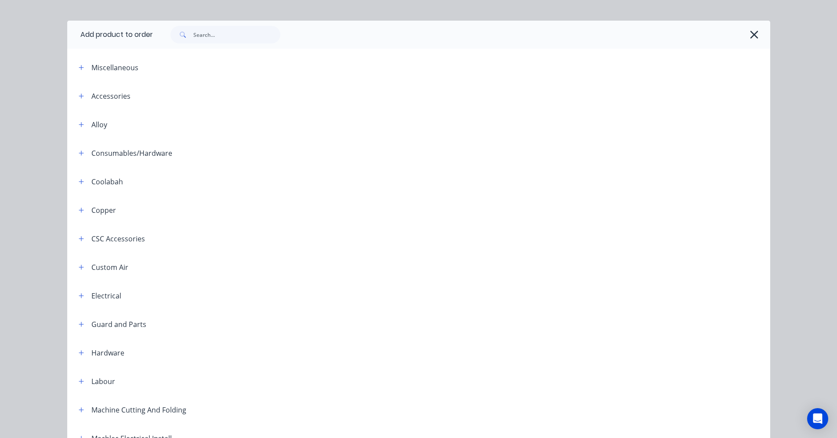
scroll to position [0, 0]
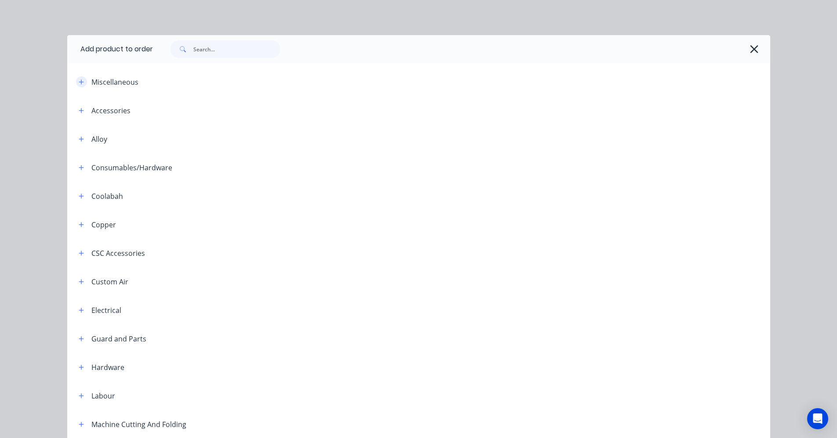
click at [79, 80] on icon "button" at bounding box center [81, 82] width 5 height 5
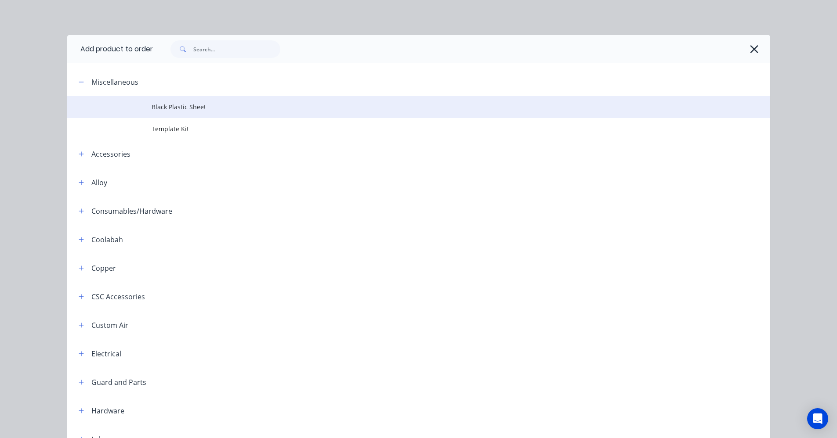
click at [170, 106] on span "Black Plastic Sheet" at bounding box center [399, 106] width 495 height 9
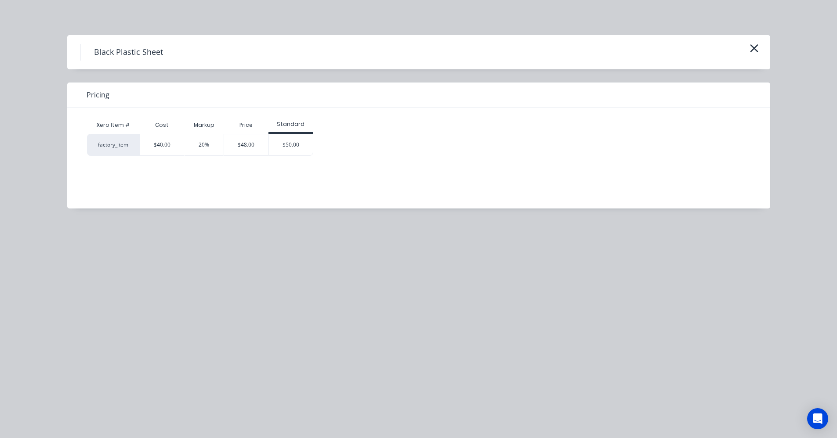
click at [105, 55] on h4 "Black Plastic Sheet" at bounding box center [128, 52] width 96 height 17
click at [105, 97] on span "Pricing" at bounding box center [98, 95] width 23 height 11
click at [749, 48] on icon "button" at bounding box center [753, 48] width 9 height 12
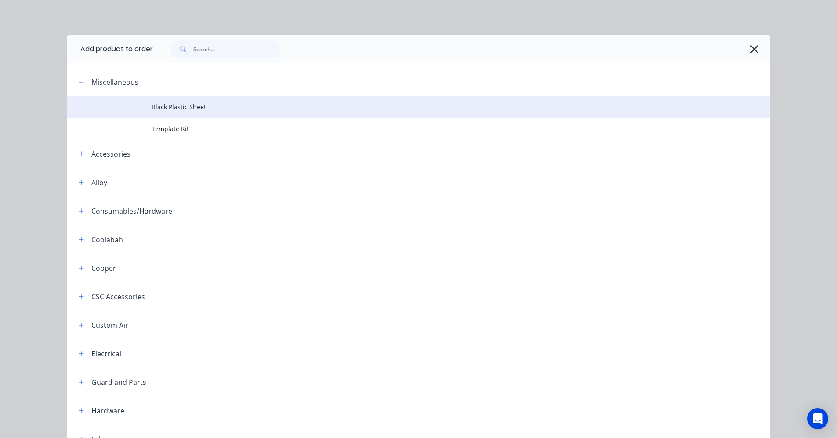
click at [161, 107] on span "Black Plastic Sheet" at bounding box center [399, 106] width 495 height 9
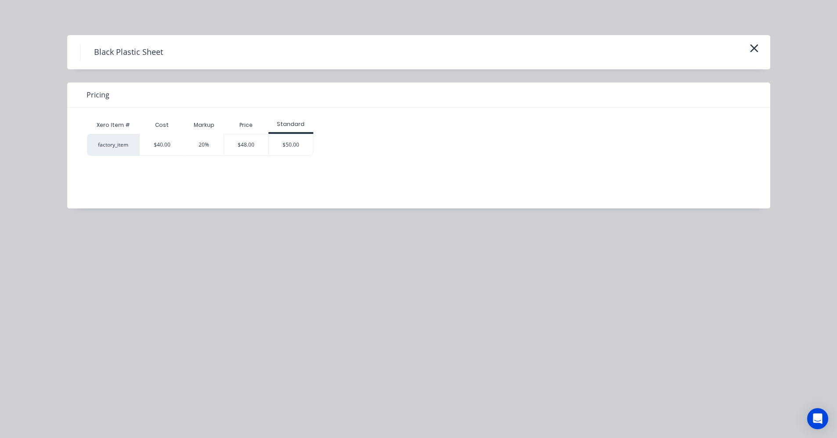
click at [99, 147] on div "factory_item" at bounding box center [113, 145] width 53 height 22
click at [106, 75] on div "Black Plastic Sheet Pricing Xero Item # Cost Markup Price Standard factory_item…" at bounding box center [418, 121] width 703 height 173
drag, startPoint x: 101, startPoint y: 85, endPoint x: 106, endPoint y: 83, distance: 5.7
click at [102, 85] on div "Pricing" at bounding box center [418, 95] width 703 height 25
click at [757, 51] on icon "button" at bounding box center [754, 48] width 8 height 8
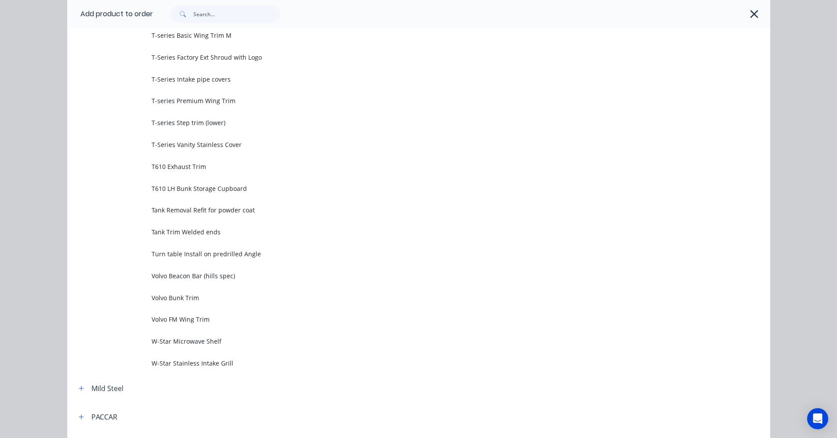
scroll to position [2627, 0]
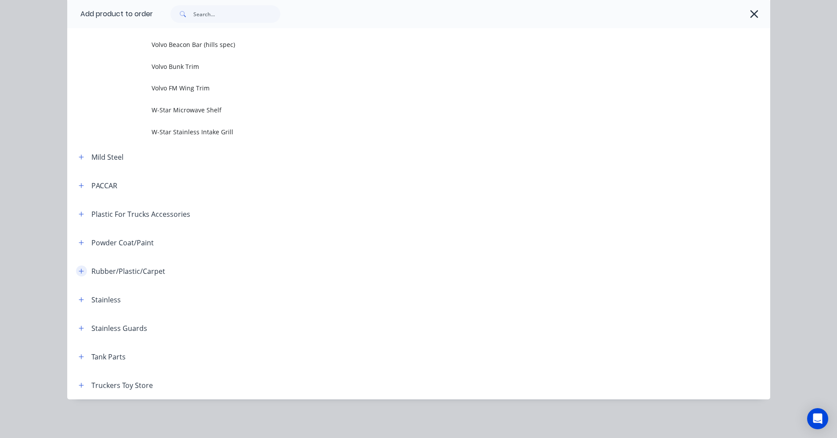
click at [80, 271] on icon "button" at bounding box center [81, 271] width 5 height 6
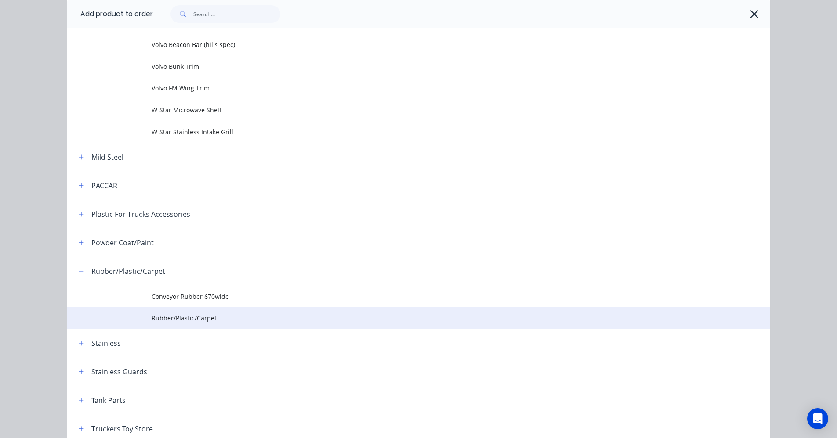
click at [187, 323] on span "Rubber/Plastic/Carpet" at bounding box center [399, 318] width 495 height 9
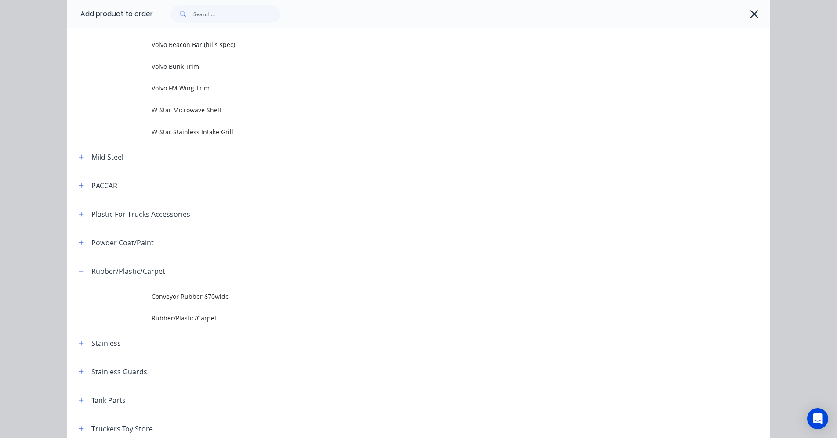
scroll to position [0, 0]
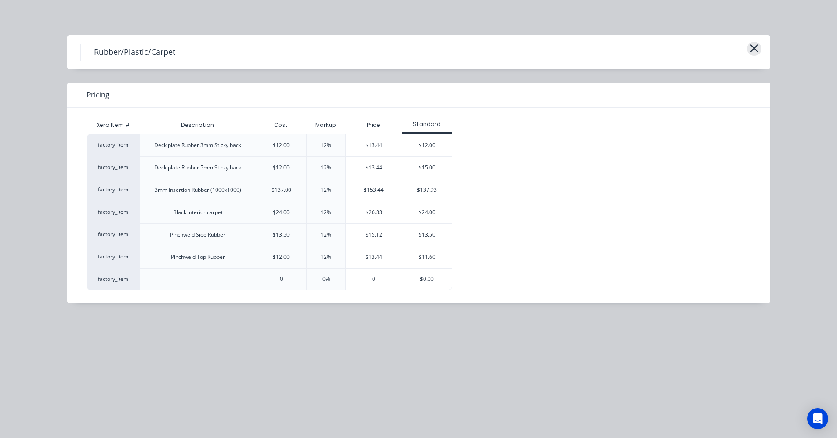
click at [754, 47] on icon "button" at bounding box center [753, 48] width 9 height 12
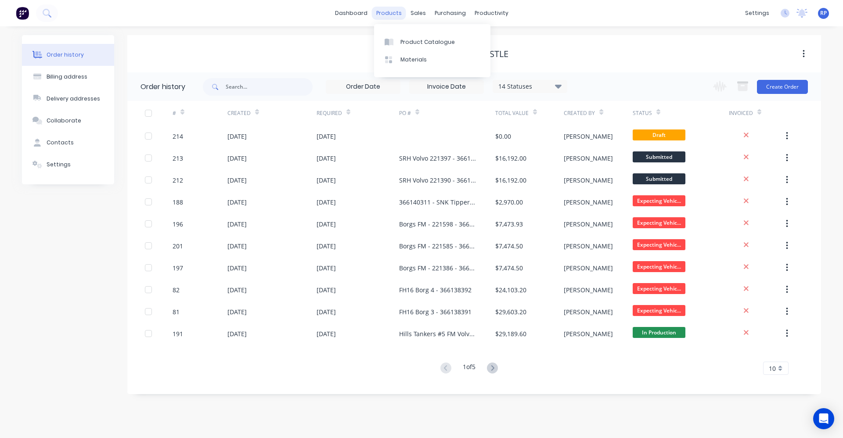
click at [398, 14] on div "products" at bounding box center [389, 13] width 34 height 13
click at [407, 42] on div "Product Catalogue" at bounding box center [428, 42] width 54 height 8
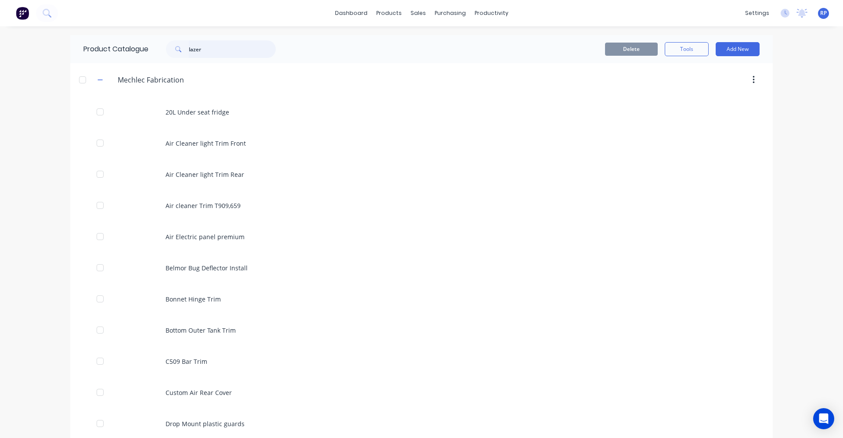
click at [240, 50] on input "lazer" at bounding box center [232, 49] width 87 height 18
click at [239, 49] on input "lazer" at bounding box center [232, 49] width 87 height 18
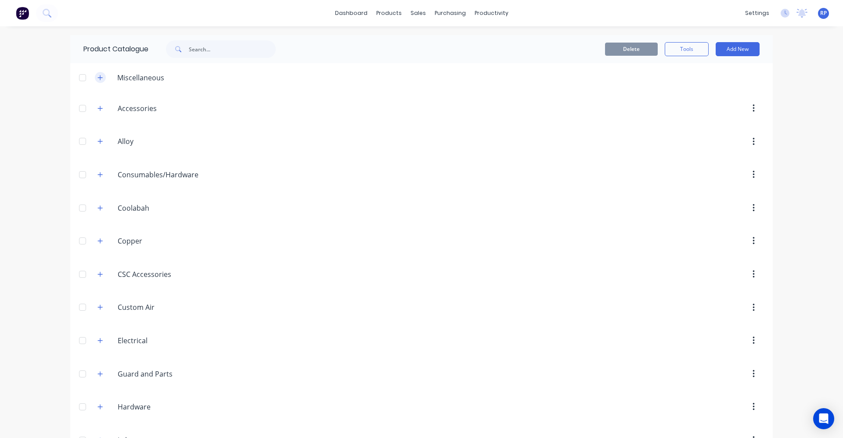
click at [101, 77] on button "button" at bounding box center [100, 77] width 11 height 11
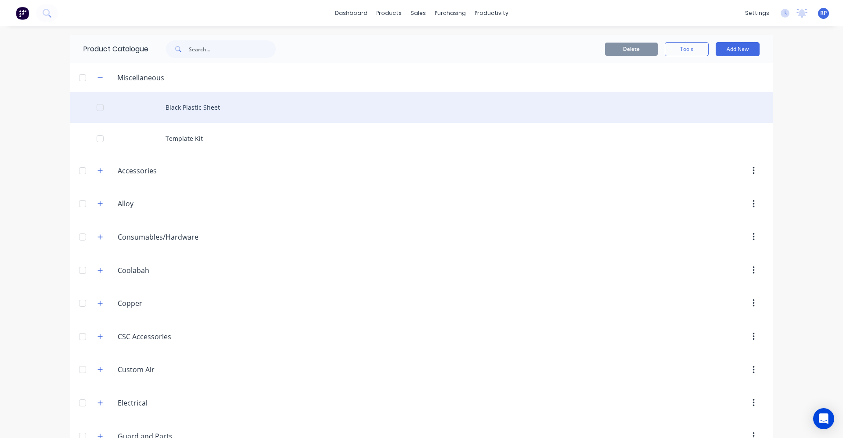
click at [155, 111] on div "Black Plastic Sheet" at bounding box center [421, 107] width 703 height 31
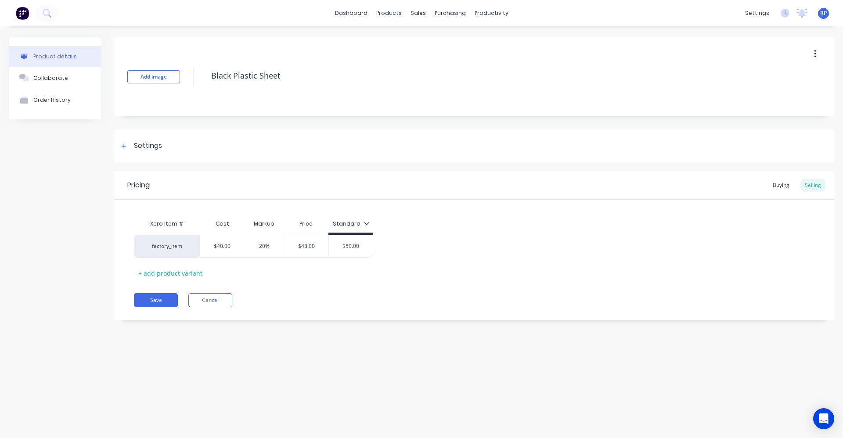
drag, startPoint x: 127, startPoint y: 147, endPoint x: 147, endPoint y: 196, distance: 53.0
click at [127, 146] on div at bounding box center [124, 146] width 11 height 11
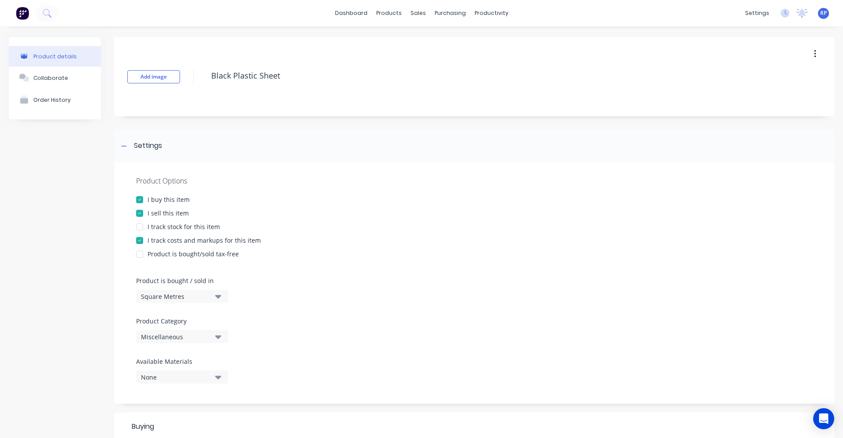
click at [221, 338] on icon "button" at bounding box center [218, 337] width 6 height 10
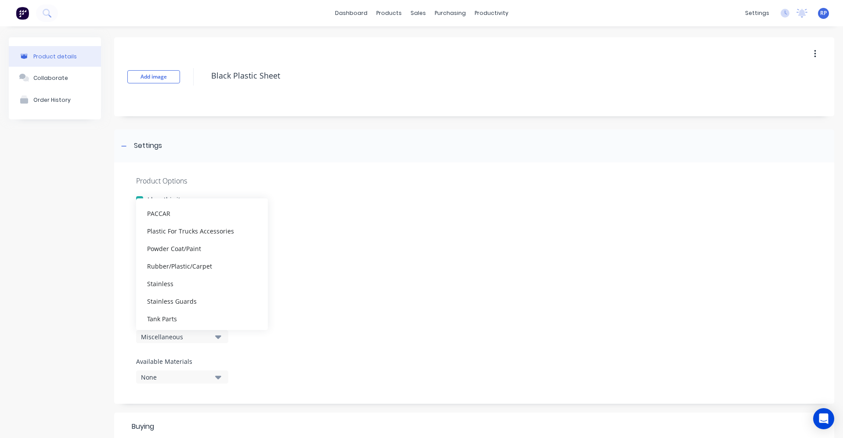
scroll to position [325, 0]
click at [186, 252] on div "Rubber/Plastic/Carpet" at bounding box center [202, 247] width 132 height 18
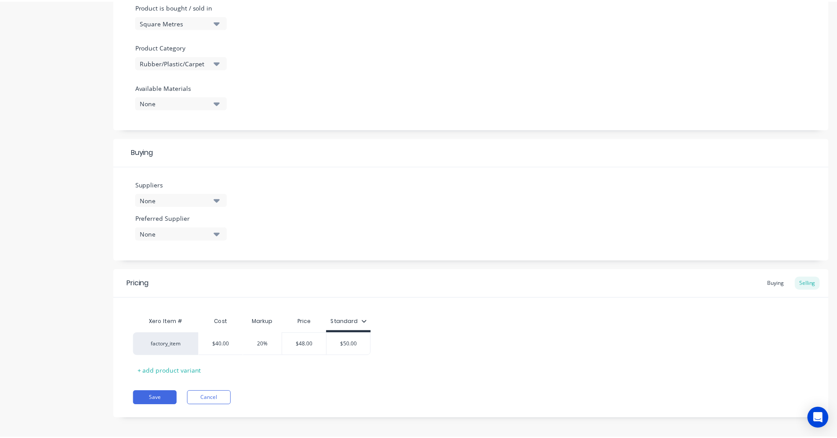
scroll to position [279, 0]
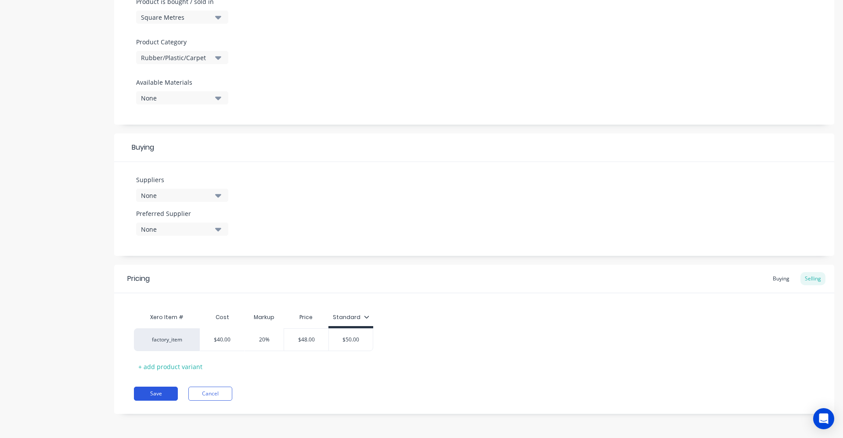
click at [157, 390] on button "Save" at bounding box center [156, 394] width 44 height 14
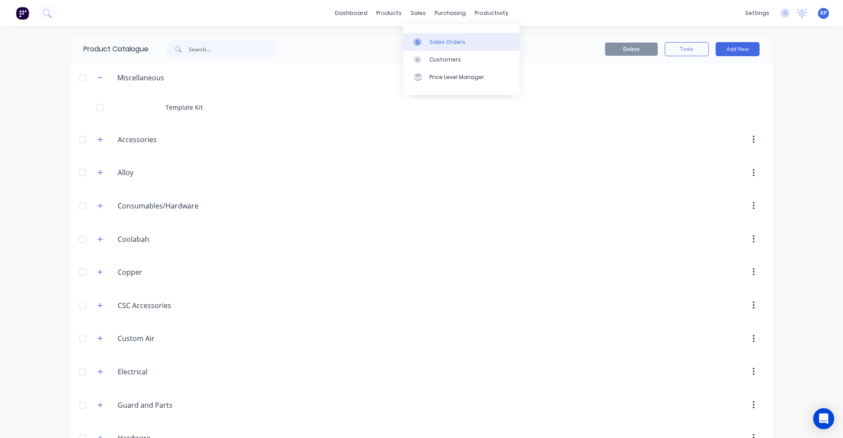
click at [427, 42] on link "Sales Orders" at bounding box center [461, 42] width 116 height 18
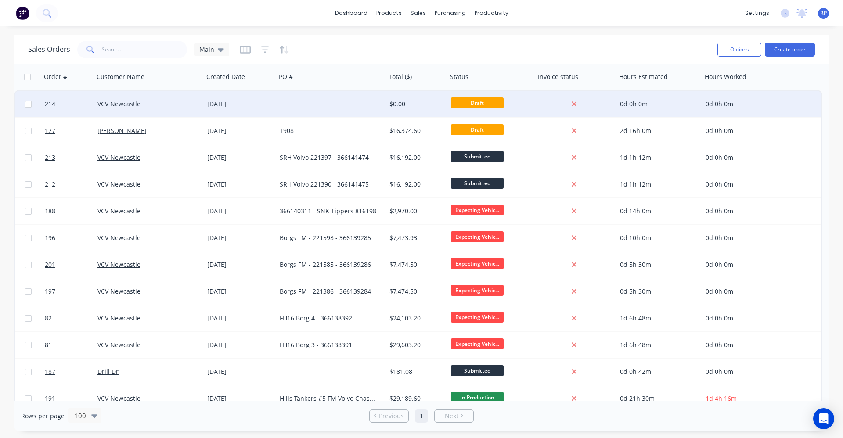
click at [383, 110] on div at bounding box center [331, 104] width 110 height 26
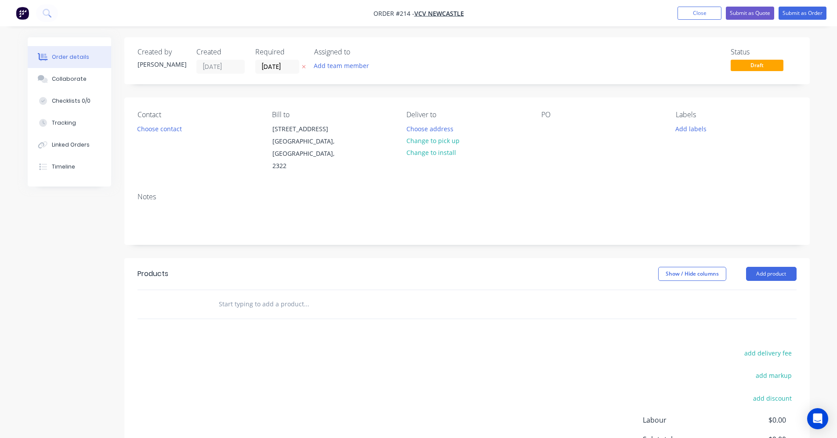
click at [313, 297] on input "text" at bounding box center [306, 305] width 176 height 18
click at [761, 267] on button "Add product" at bounding box center [771, 274] width 51 height 14
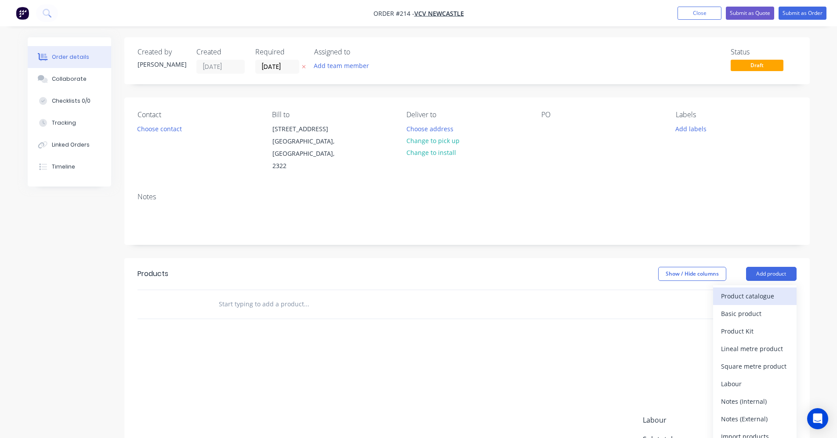
click at [766, 290] on div "Product catalogue" at bounding box center [755, 296] width 68 height 13
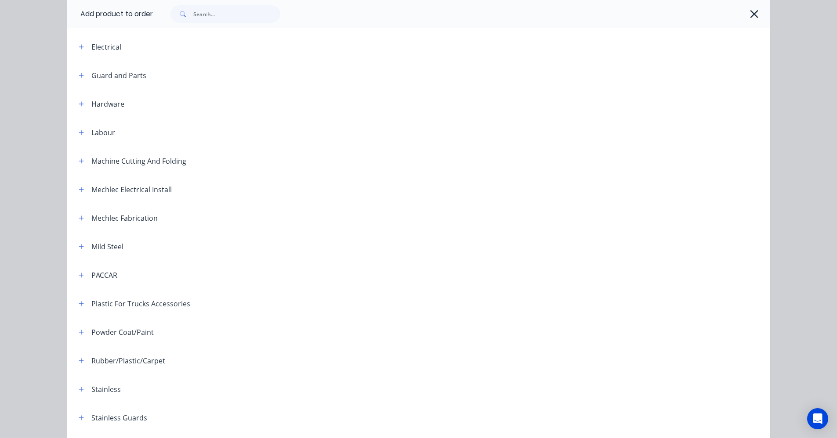
scroll to position [353, 0]
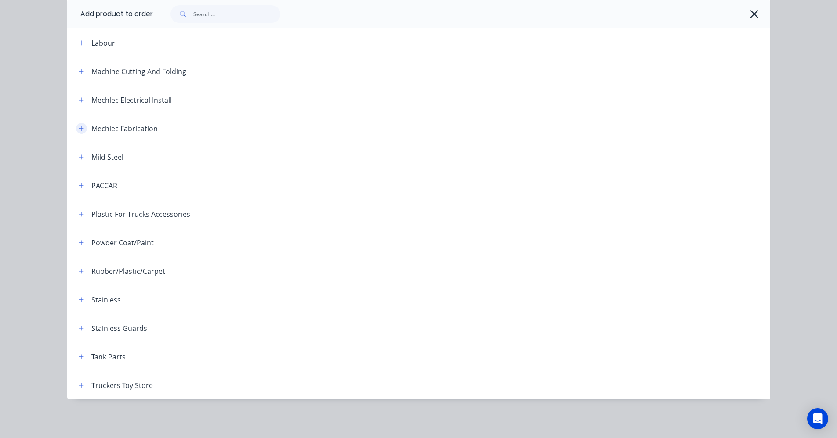
click at [76, 132] on button "button" at bounding box center [81, 128] width 11 height 11
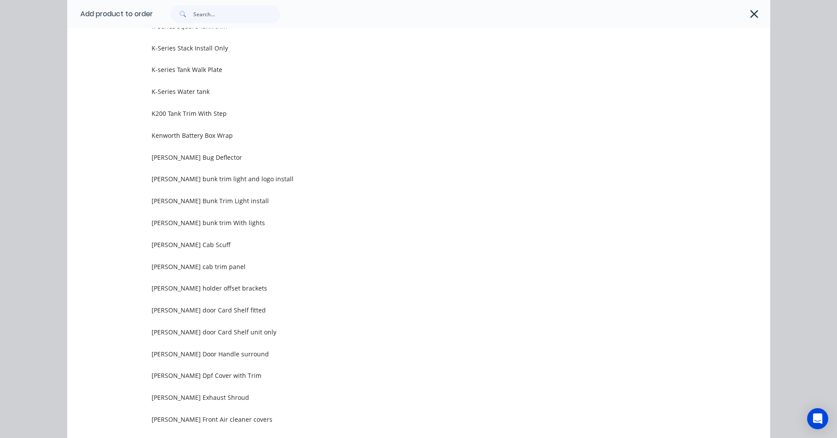
scroll to position [1144, 0]
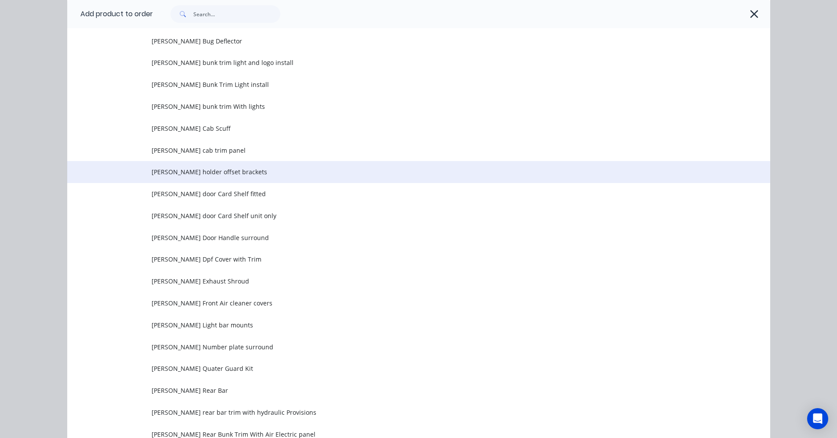
click at [229, 175] on span "[PERSON_NAME] holder offset brackets" at bounding box center [399, 171] width 495 height 9
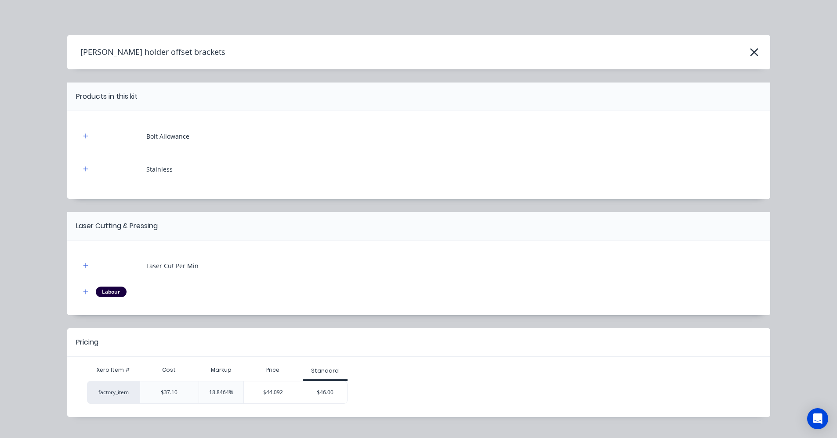
click at [318, 396] on div "$46.00" at bounding box center [325, 393] width 44 height 22
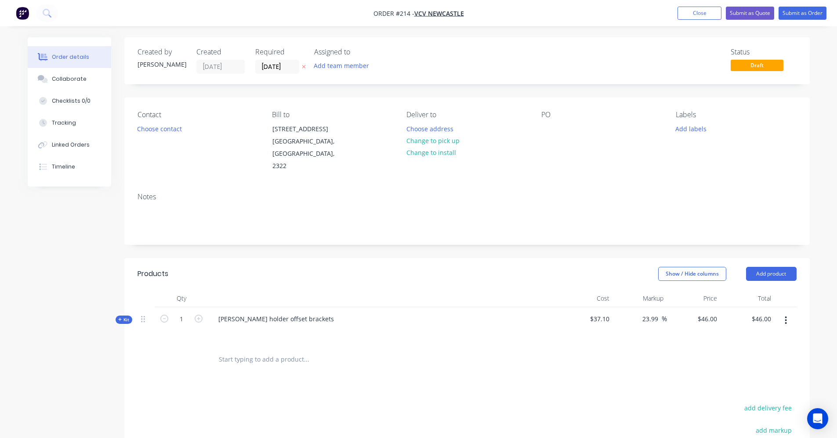
click at [286, 351] on input "text" at bounding box center [306, 360] width 176 height 18
click at [784, 267] on button "Add product" at bounding box center [771, 274] width 51 height 14
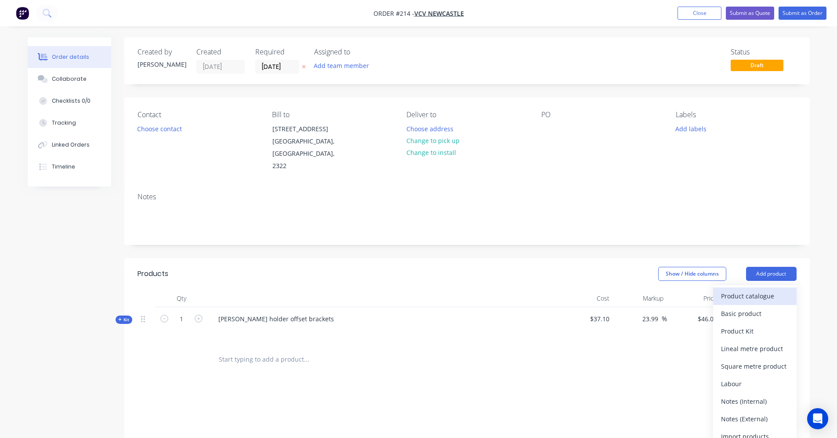
click at [761, 290] on div "Product catalogue" at bounding box center [755, 296] width 68 height 13
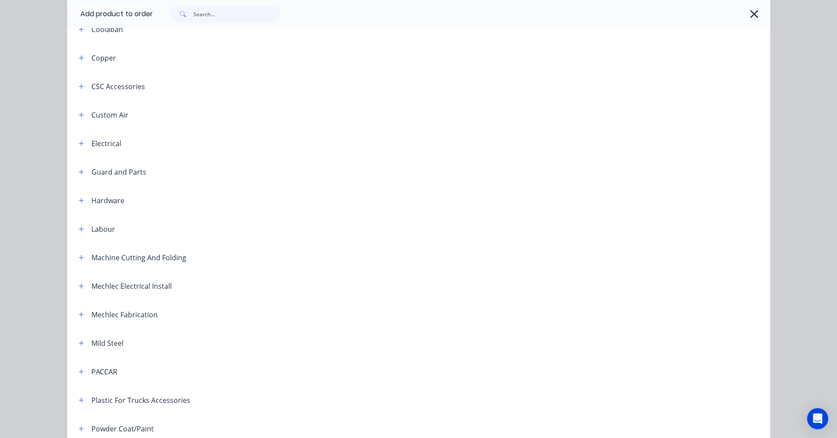
scroll to position [176, 0]
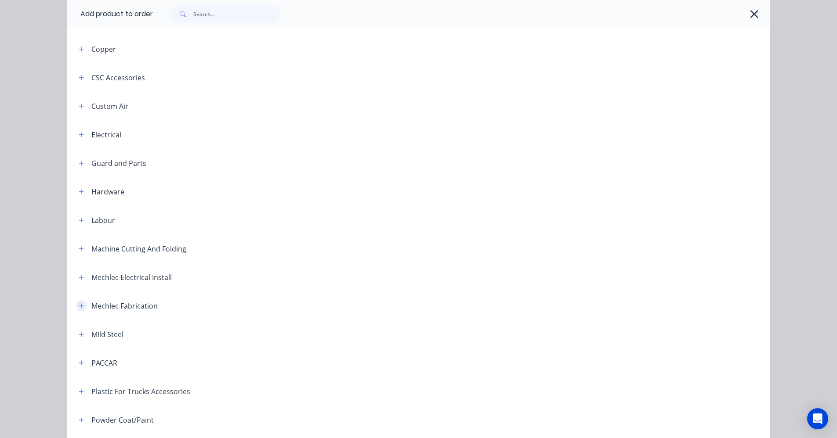
click at [79, 306] on icon "button" at bounding box center [81, 306] width 5 height 6
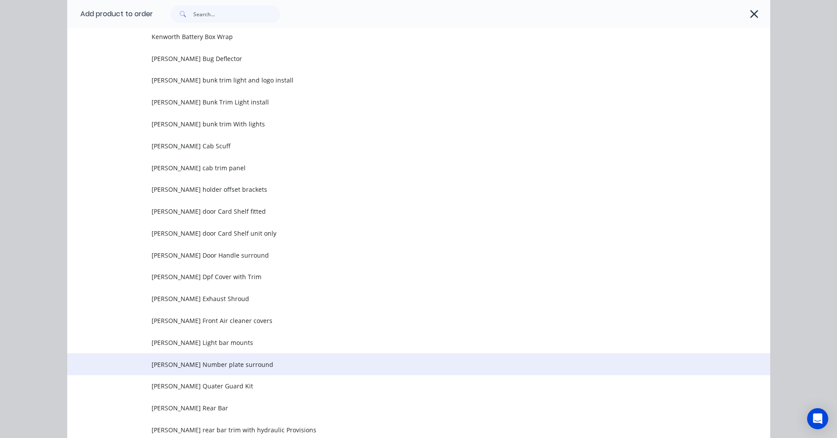
scroll to position [1142, 0]
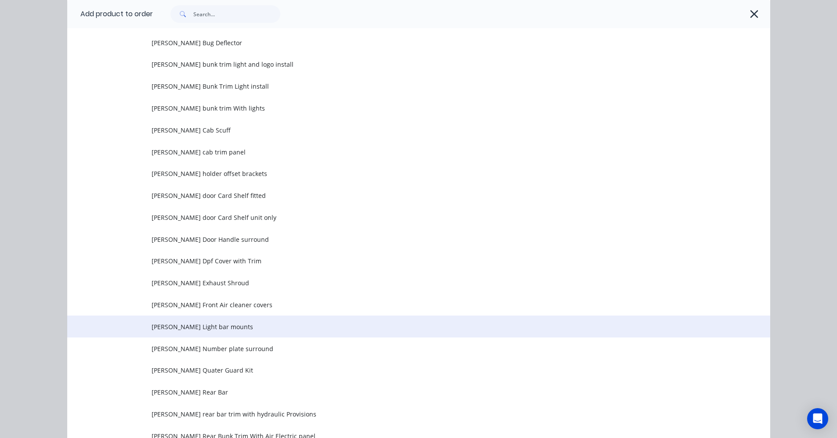
click at [223, 328] on span "[PERSON_NAME] Light bar mounts" at bounding box center [399, 326] width 495 height 9
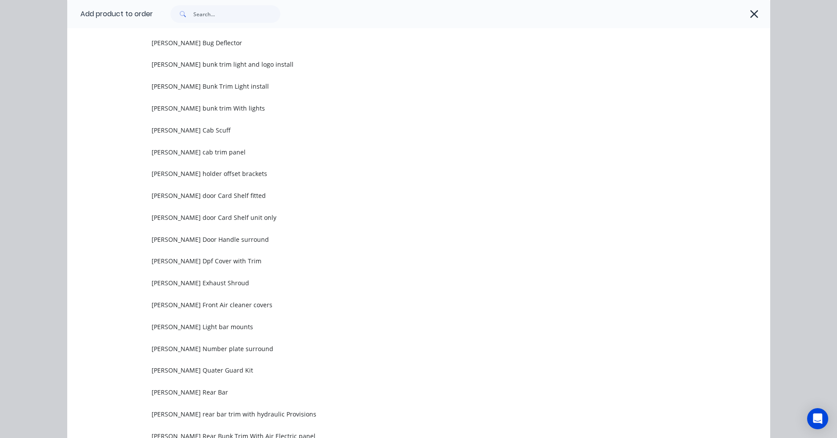
scroll to position [0, 0]
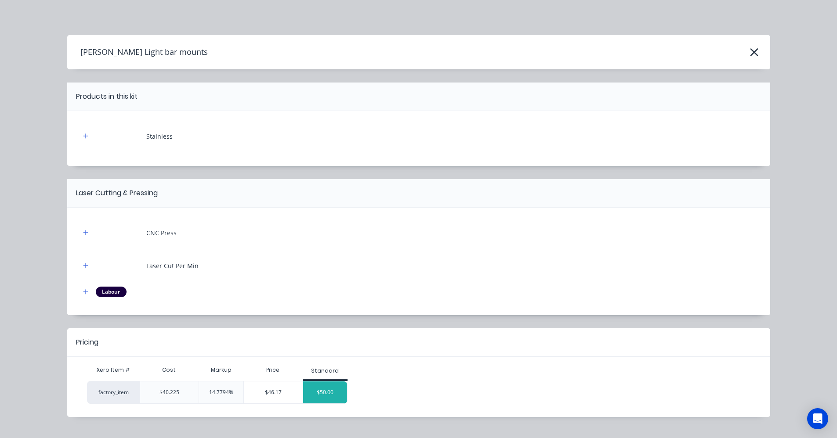
click at [325, 402] on div "$50.00" at bounding box center [325, 393] width 44 height 22
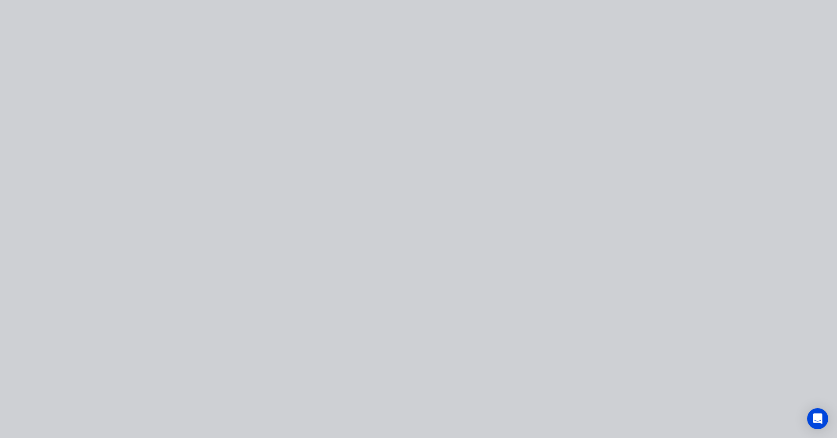
type input "24.3"
type input "$50.00"
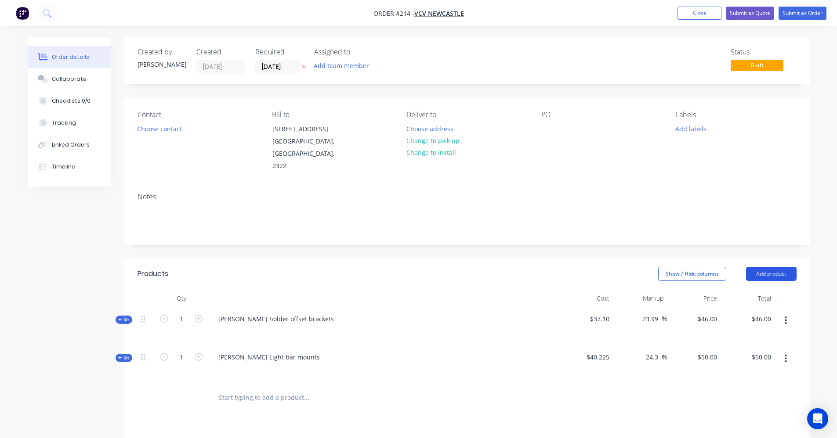
click at [769, 267] on button "Add product" at bounding box center [771, 274] width 51 height 14
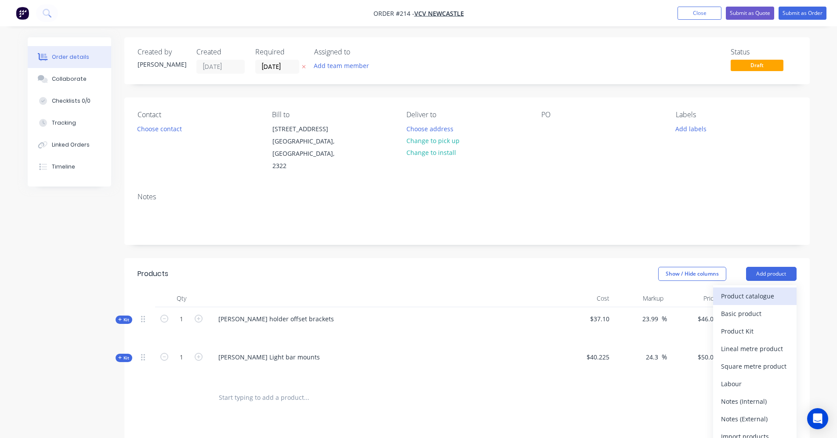
click at [774, 290] on div "Product catalogue" at bounding box center [755, 296] width 68 height 13
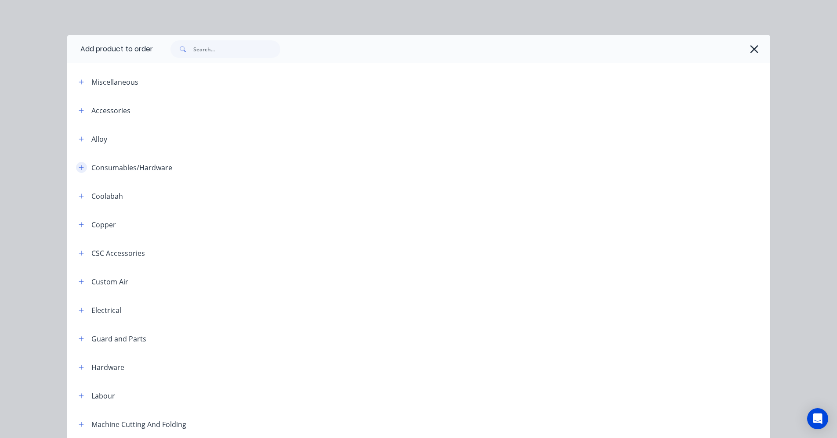
click at [80, 168] on icon "button" at bounding box center [81, 167] width 5 height 5
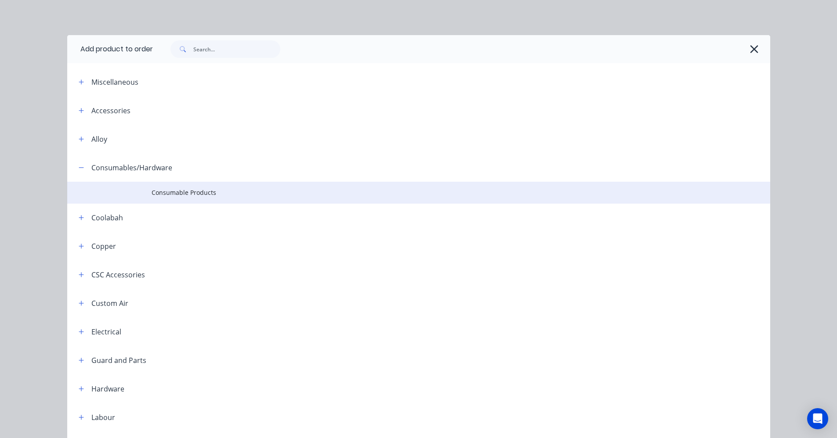
click at [201, 196] on span "Consumable Products" at bounding box center [399, 192] width 495 height 9
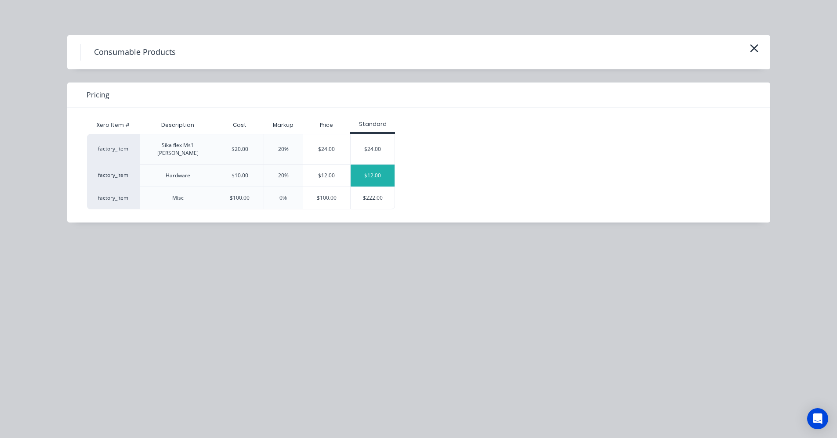
click at [368, 168] on div "$12.00" at bounding box center [373, 176] width 44 height 22
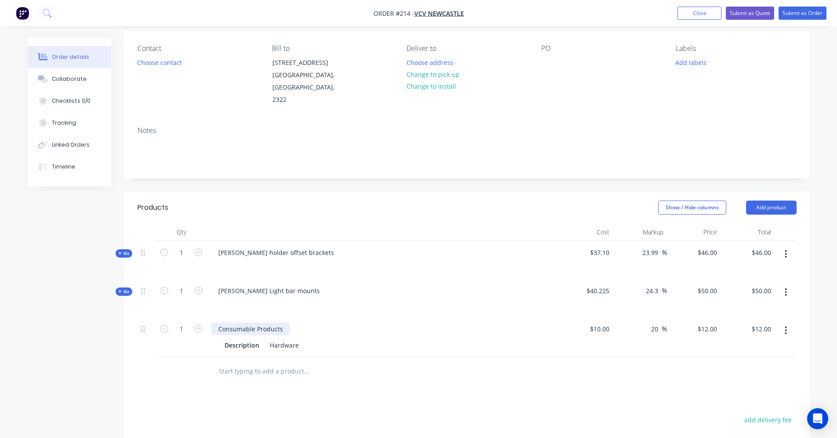
scroll to position [88, 0]
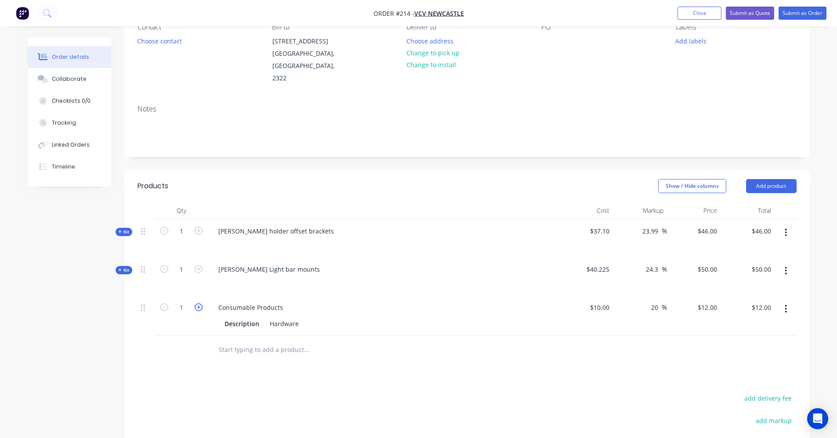
click at [197, 304] on icon "button" at bounding box center [199, 308] width 8 height 8
type input "2"
type input "$24.00"
click at [335, 349] on div at bounding box center [366, 350] width 316 height 29
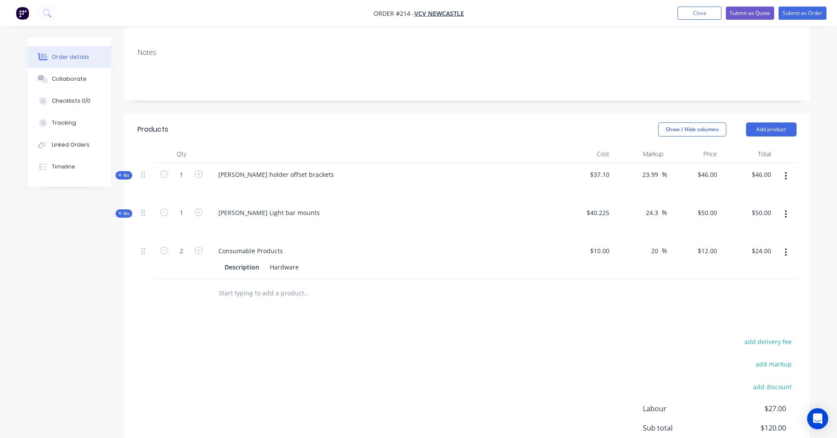
scroll to position [132, 0]
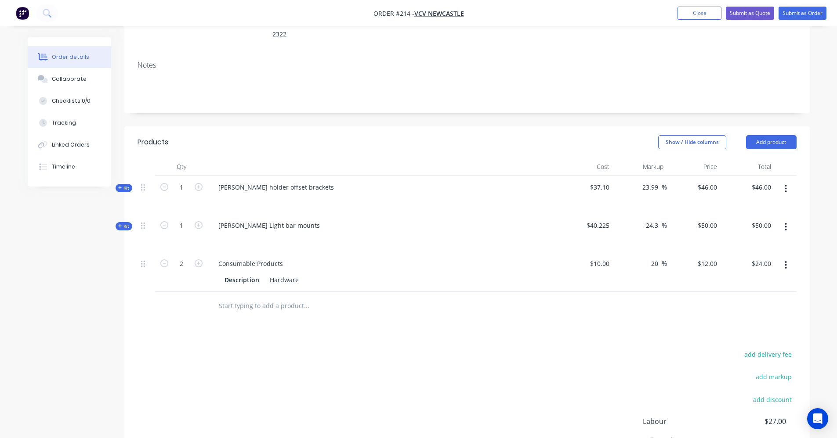
click at [283, 297] on input "text" at bounding box center [306, 306] width 176 height 18
click at [706, 9] on button "Close" at bounding box center [699, 13] width 44 height 13
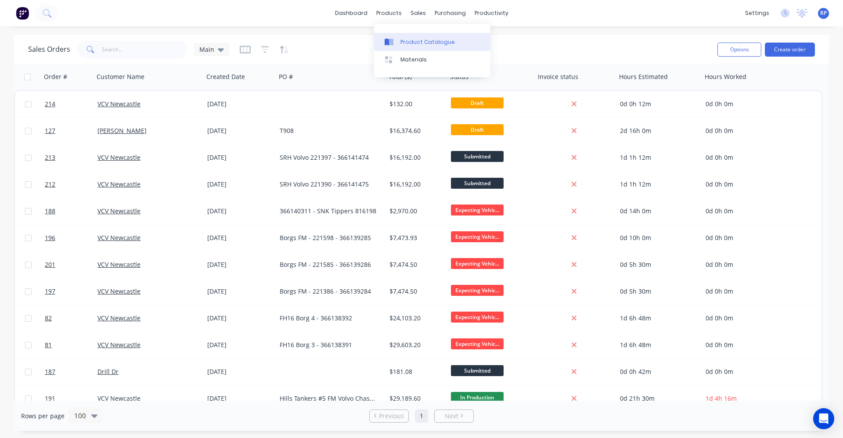
click at [410, 43] on div "Product Catalogue" at bounding box center [428, 42] width 54 height 8
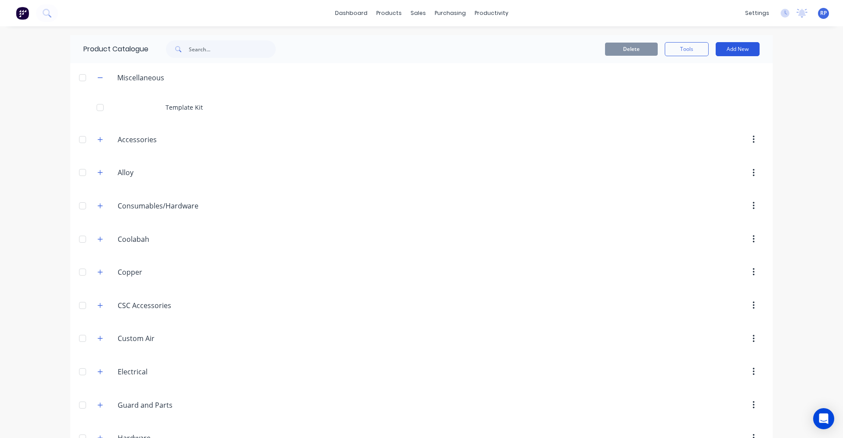
click at [730, 50] on button "Add New" at bounding box center [738, 49] width 44 height 14
click at [726, 103] on div "Product Kit" at bounding box center [718, 107] width 68 height 13
click at [730, 49] on button "Add New" at bounding box center [738, 49] width 44 height 14
click at [719, 105] on div "Product Kit" at bounding box center [718, 107] width 68 height 13
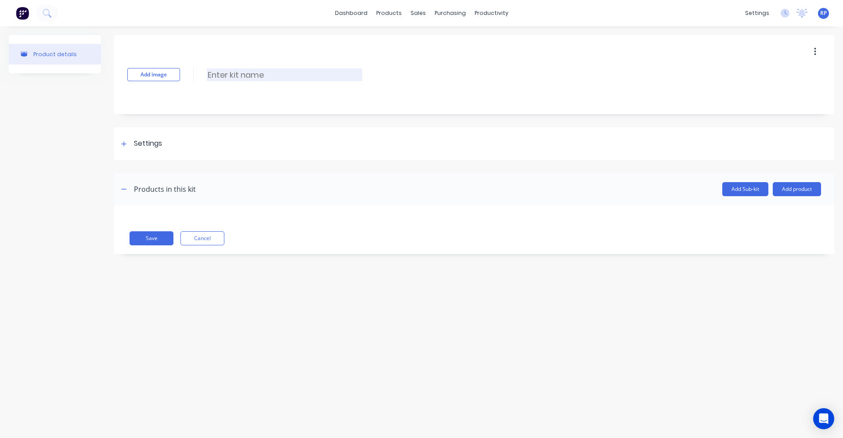
click at [261, 75] on input at bounding box center [284, 75] width 155 height 13
type input "L"
type input "[PERSON_NAME] Light bar harness"
click at [118, 146] on div "Settings" at bounding box center [474, 143] width 720 height 33
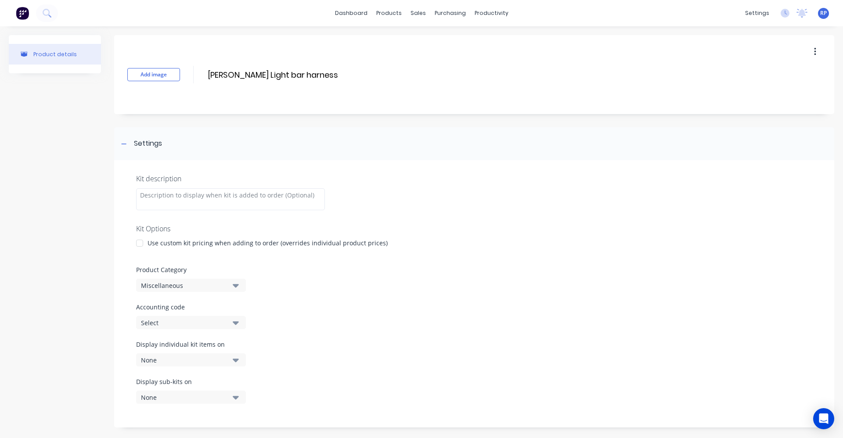
click at [141, 248] on div at bounding box center [140, 244] width 18 height 18
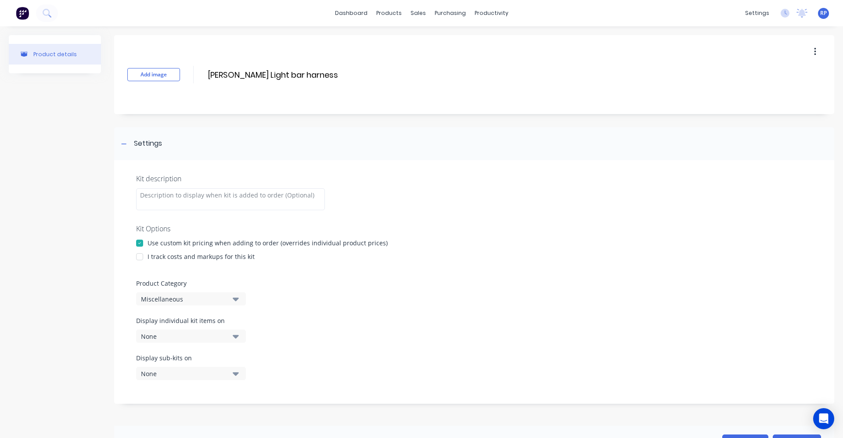
click at [144, 255] on div at bounding box center [140, 257] width 18 height 18
click at [237, 301] on icon "button" at bounding box center [236, 299] width 6 height 10
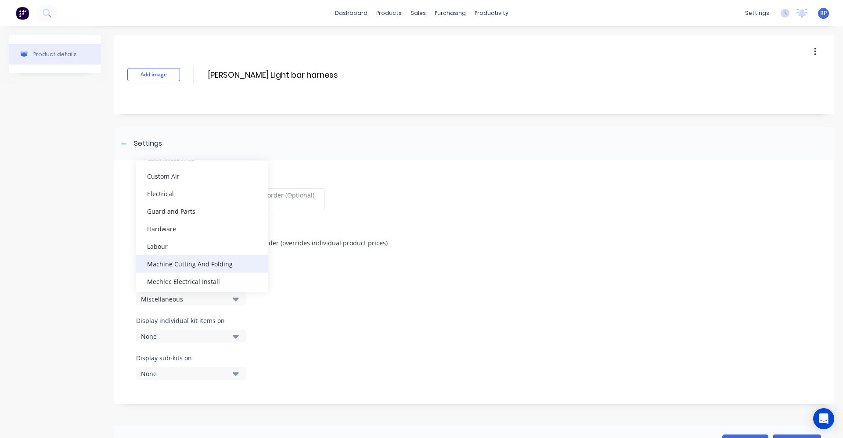
scroll to position [132, 0]
click at [228, 278] on div "Mechlec Electrical Install" at bounding box center [202, 280] width 132 height 18
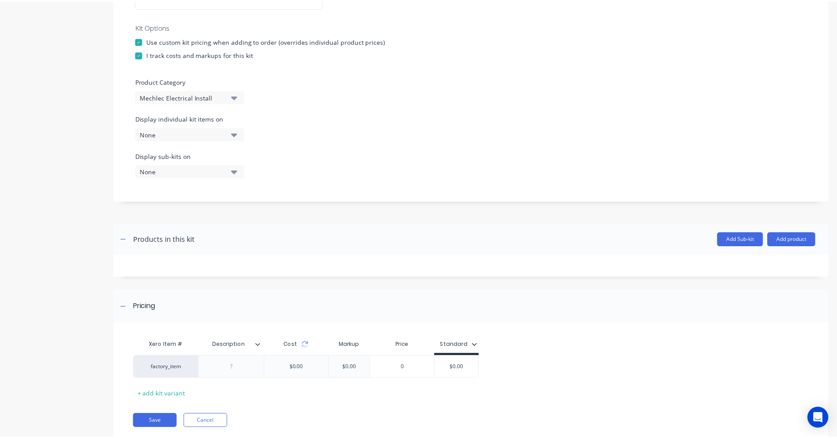
scroll to position [228, 0]
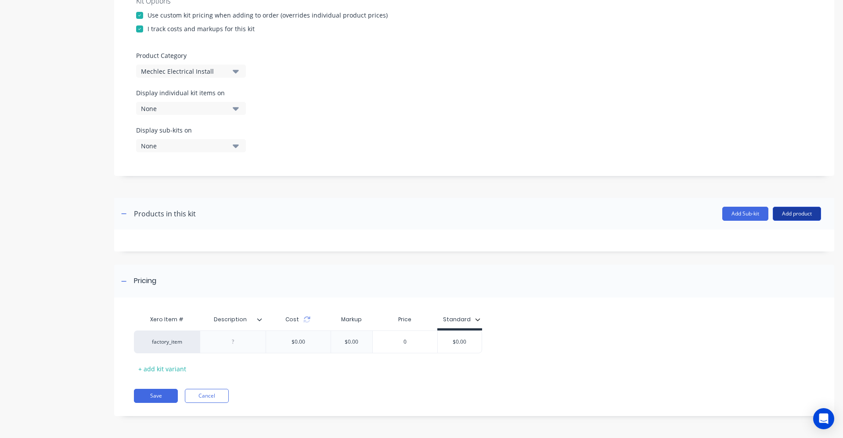
click at [775, 207] on button "Add product" at bounding box center [797, 214] width 48 height 14
click at [760, 239] on div "Product catalogue" at bounding box center [780, 236] width 68 height 13
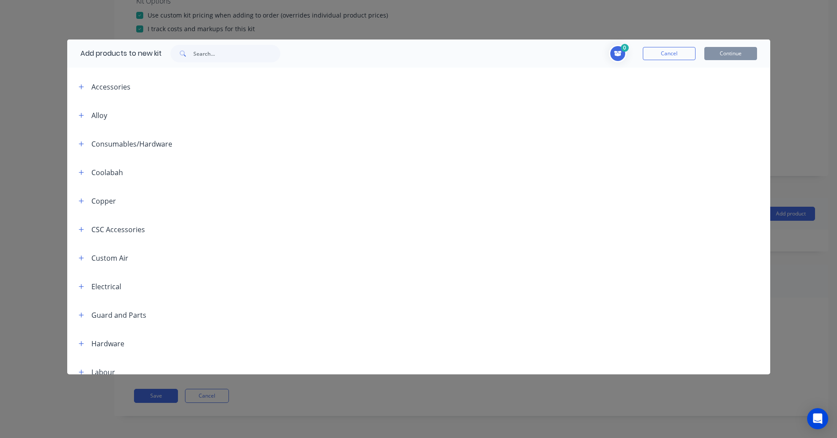
scroll to position [44, 0]
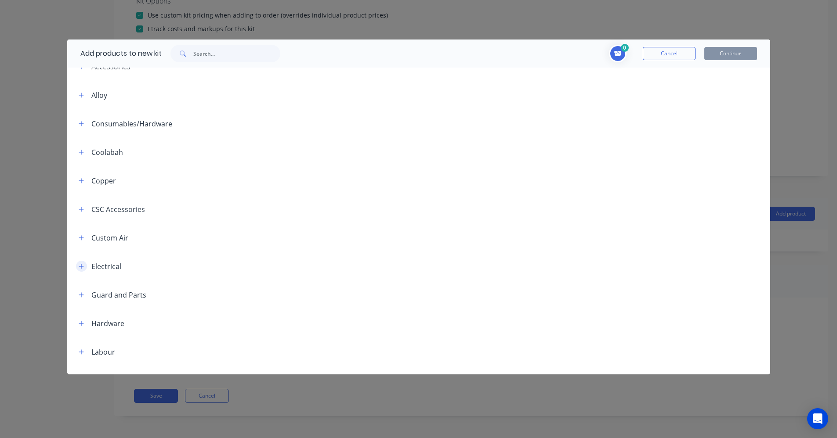
click at [82, 267] on icon "button" at bounding box center [81, 266] width 5 height 5
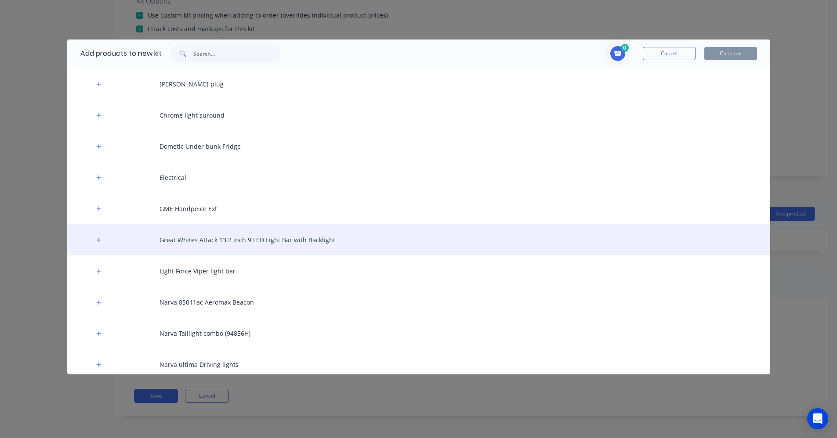
scroll to position [264, 0]
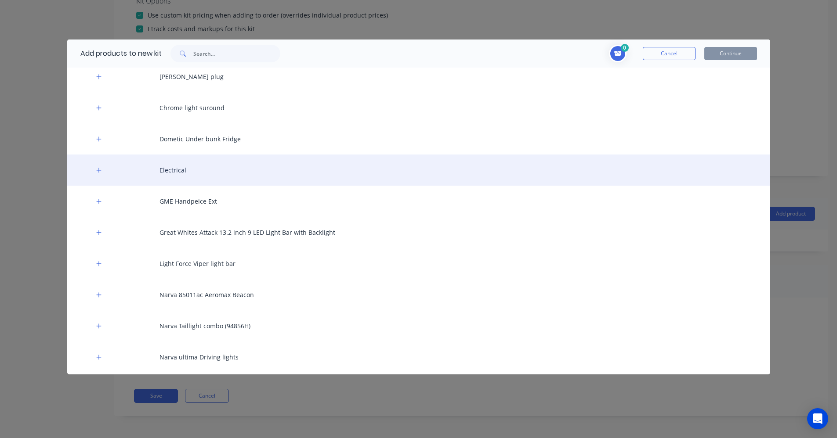
click at [104, 175] on div "Electrical" at bounding box center [418, 170] width 703 height 31
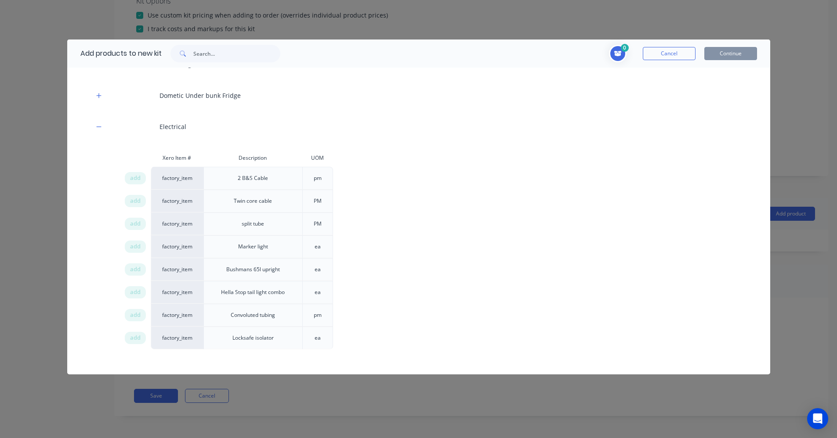
scroll to position [307, 0]
click at [139, 200] on span "add" at bounding box center [135, 200] width 11 height 9
click at [134, 224] on span "add" at bounding box center [135, 223] width 11 height 9
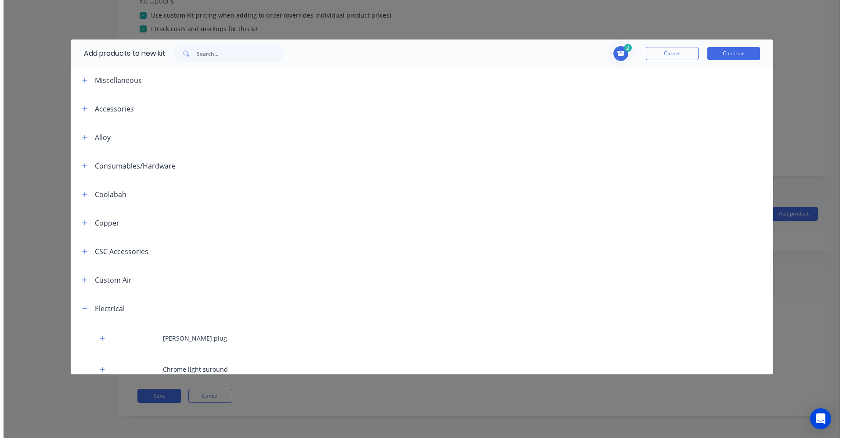
scroll to position [0, 0]
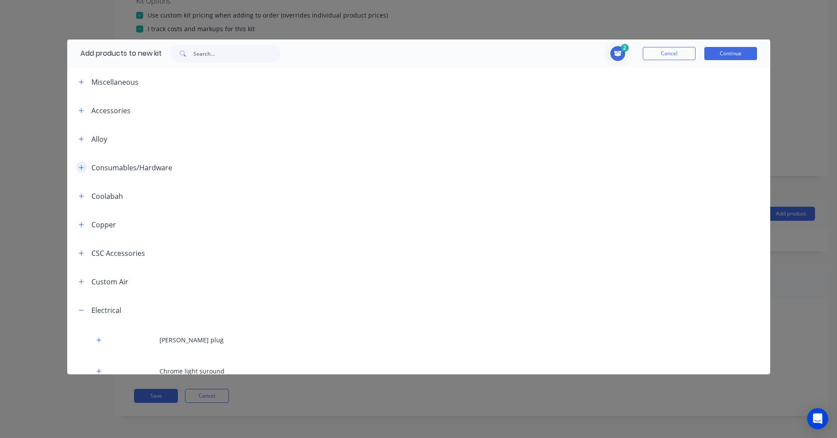
click at [79, 165] on icon "button" at bounding box center [81, 168] width 5 height 6
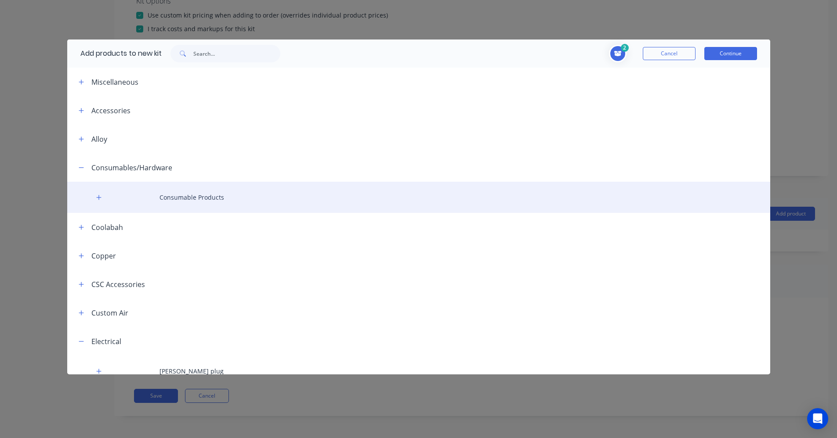
click at [89, 197] on div "Consumable Products" at bounding box center [418, 197] width 703 height 31
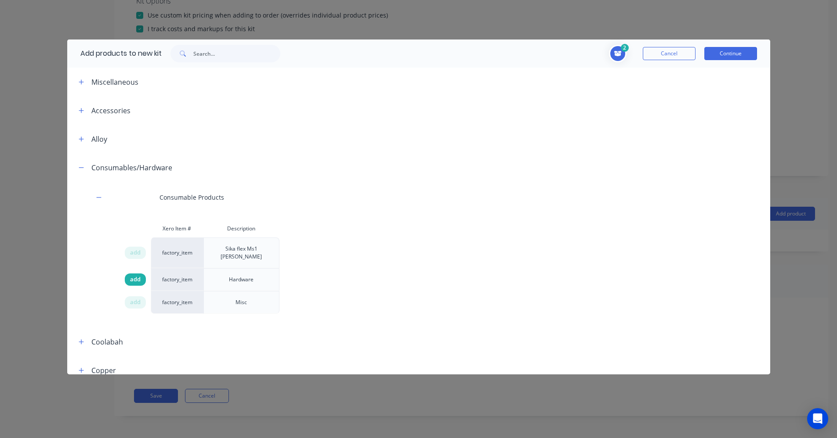
click at [139, 275] on span "add" at bounding box center [135, 279] width 11 height 9
click at [719, 49] on button "Continue" at bounding box center [730, 53] width 53 height 13
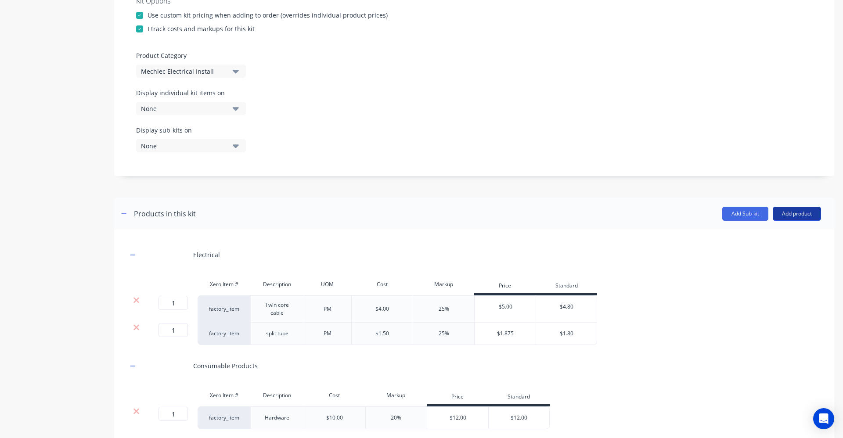
click at [809, 220] on button "Add product" at bounding box center [797, 214] width 48 height 14
click at [782, 256] on div "Labour" at bounding box center [780, 254] width 68 height 13
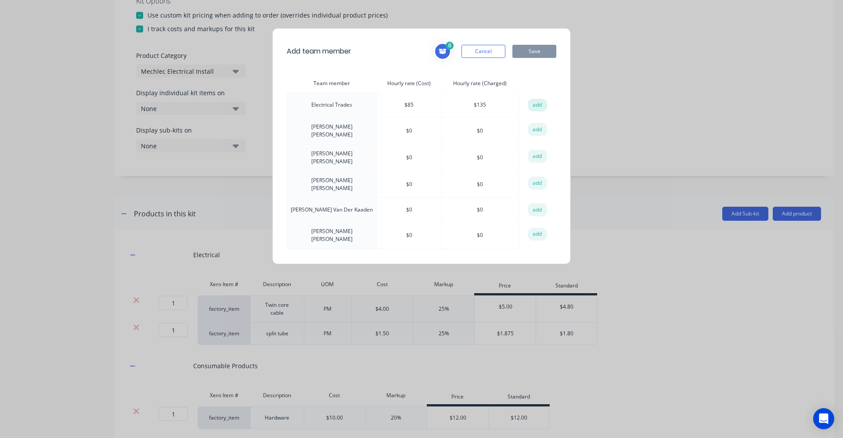
click at [536, 105] on button "add" at bounding box center [537, 105] width 19 height 13
click at [542, 49] on button "Save" at bounding box center [535, 51] width 44 height 13
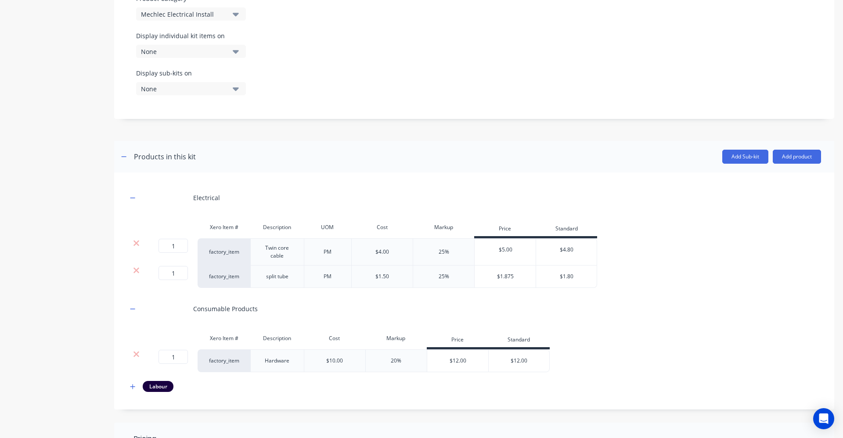
scroll to position [404, 0]
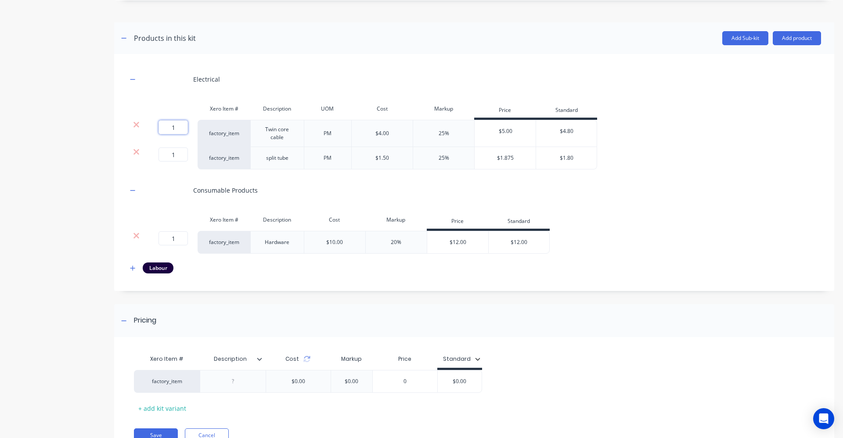
click at [181, 125] on input "1" at bounding box center [173, 127] width 29 height 14
click at [184, 157] on input "1" at bounding box center [173, 155] width 29 height 14
click at [176, 126] on input "1" at bounding box center [173, 127] width 29 height 14
type input "6"
click at [175, 159] on input "1" at bounding box center [173, 155] width 29 height 14
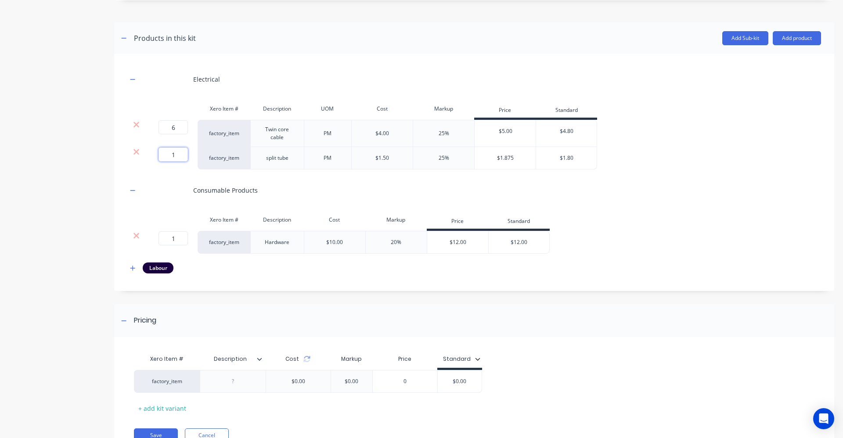
type input "6"
click at [335, 196] on div "Consumable Products" at bounding box center [474, 190] width 694 height 24
click at [181, 238] on input "1" at bounding box center [173, 238] width 29 height 14
click at [176, 239] on input "1" at bounding box center [173, 238] width 29 height 14
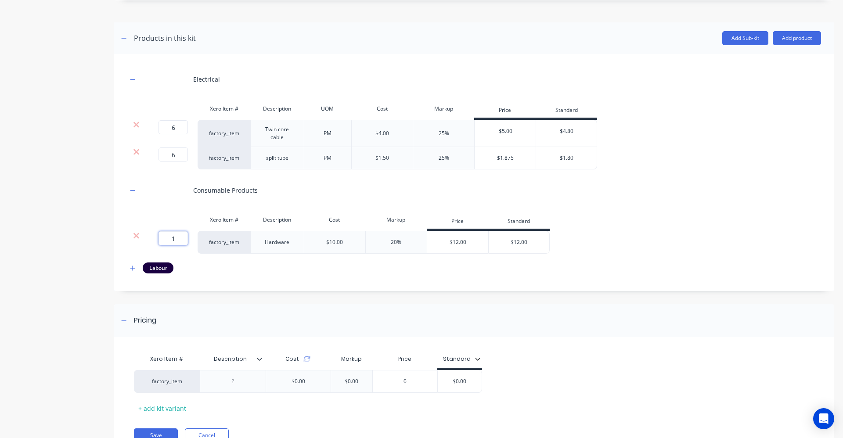
type input "2"
drag, startPoint x: 277, startPoint y: 202, endPoint x: 316, endPoint y: 196, distance: 39.5
click at [277, 201] on div "Consumable Products" at bounding box center [474, 190] width 694 height 24
click at [130, 266] on icon "button" at bounding box center [132, 268] width 5 height 6
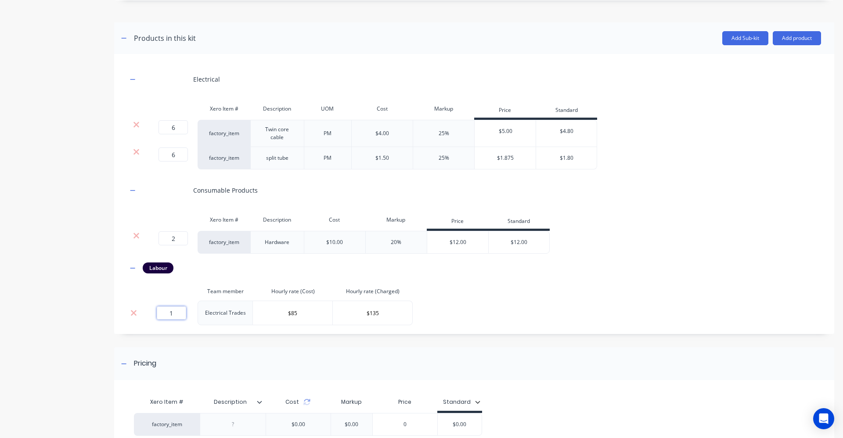
click at [176, 318] on input "1" at bounding box center [171, 313] width 29 height 13
type input "0.6"
click at [499, 298] on div "Electrical Xero Item # Description UOM Cost Markup Price Standard 6 6 ? factory…" at bounding box center [474, 196] width 694 height 258
click at [261, 405] on div at bounding box center [262, 402] width 5 height 8
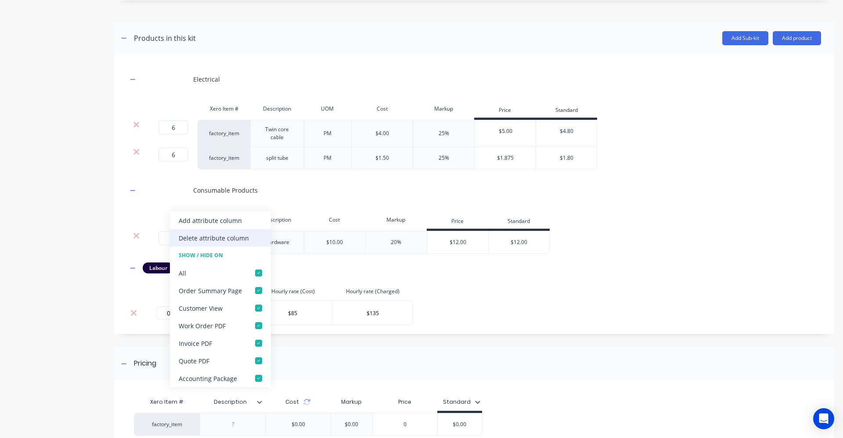
click at [213, 236] on div "Delete attribute column" at bounding box center [214, 238] width 70 height 9
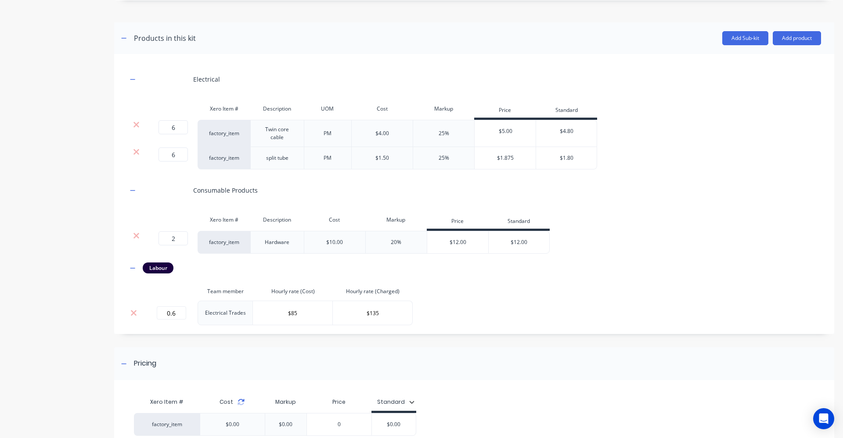
click at [242, 405] on icon at bounding box center [241, 404] width 6 height 3
click at [378, 433] on div "$0.00" at bounding box center [371, 425] width 44 height 22
click at [381, 426] on input "$0.00" at bounding box center [371, 425] width 44 height 8
click at [381, 425] on input "$0.00" at bounding box center [371, 425] width 44 height 8
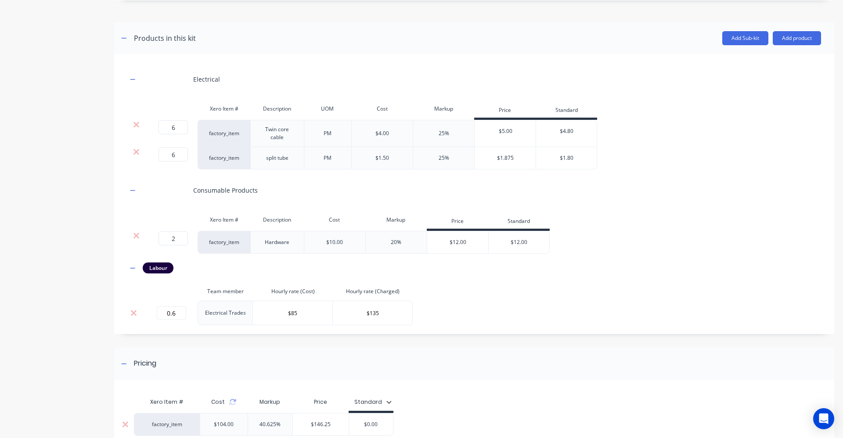
click at [379, 423] on input "$0.00" at bounding box center [371, 425] width 44 height 8
click at [363, 426] on input "$0.00" at bounding box center [371, 425] width 44 height 8
click at [364, 425] on input "$0.00" at bounding box center [371, 425] width 44 height 8
click at [378, 424] on input "$0.00" at bounding box center [371, 425] width 44 height 8
drag, startPoint x: 385, startPoint y: 426, endPoint x: 361, endPoint y: 423, distance: 24.3
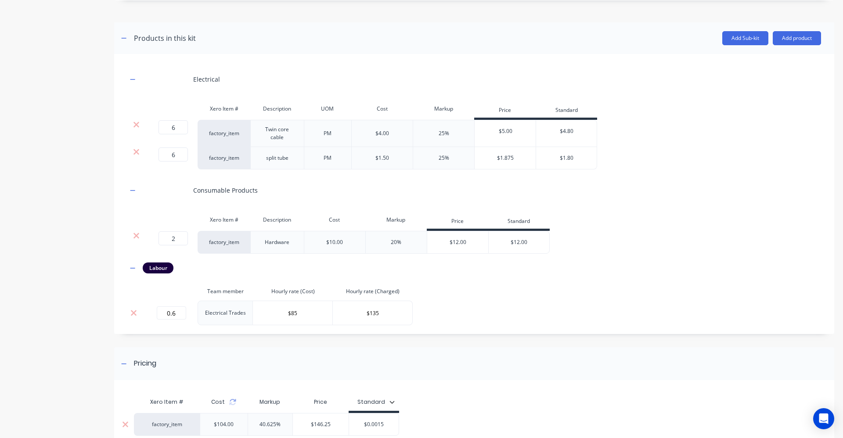
click at [340, 424] on div "factory_item $104.00 40.625% $146.25 $0.0015 $0.00150" at bounding box center [266, 424] width 265 height 23
click at [378, 426] on input "$0.00150" at bounding box center [374, 425] width 50 height 8
click at [379, 425] on input "$0.00150" at bounding box center [374, 425] width 50 height 8
click at [376, 424] on input "$50" at bounding box center [371, 425] width 44 height 8
type input "$50"
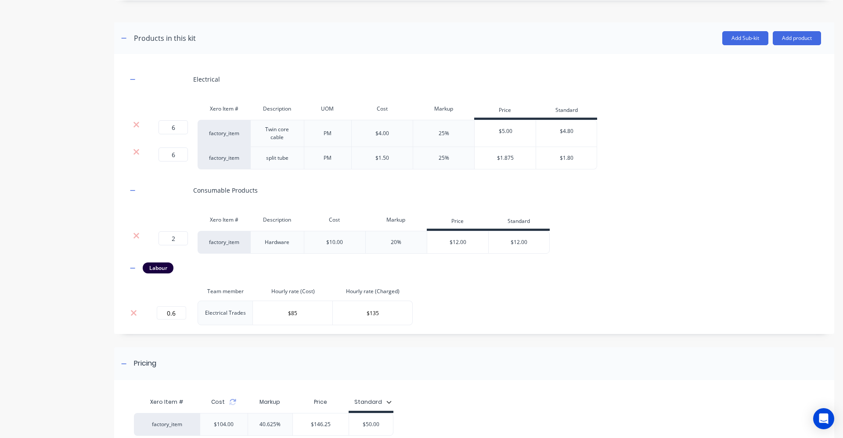
click at [441, 386] on div "Pricing Xero Item # Cost Markup Price Standard factory_item $104.00 40.625% $14…" at bounding box center [474, 423] width 720 height 152
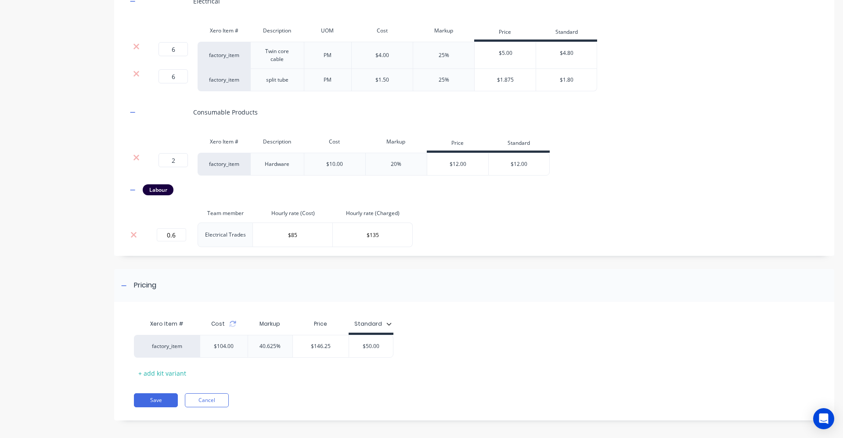
scroll to position [486, 0]
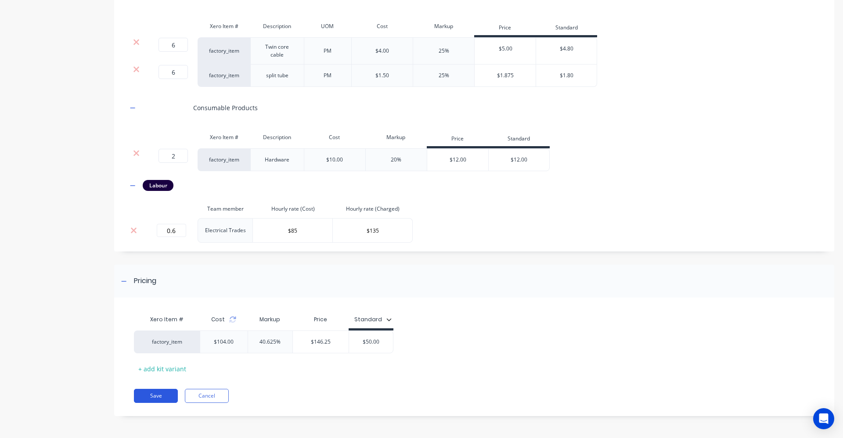
click at [153, 394] on button "Save" at bounding box center [156, 396] width 44 height 14
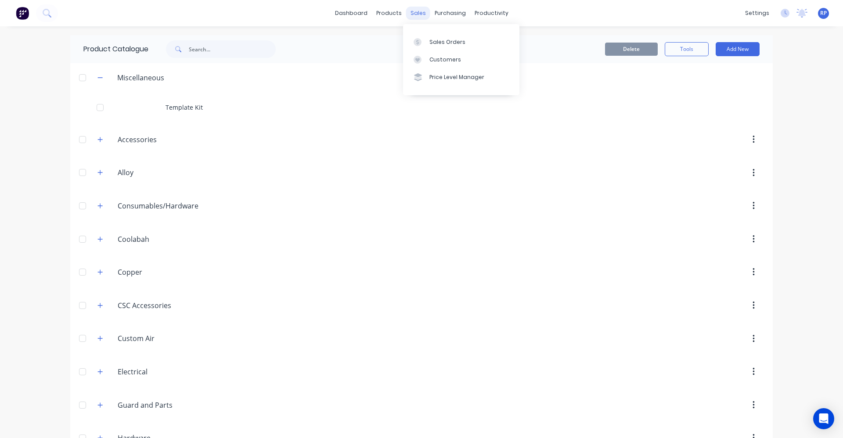
click at [418, 13] on div "sales" at bounding box center [418, 13] width 24 height 13
click at [434, 51] on link "Customers" at bounding box center [461, 60] width 116 height 18
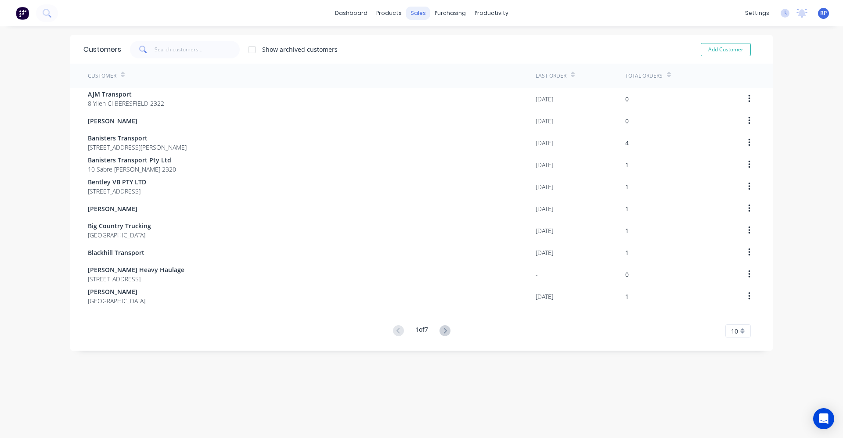
drag, startPoint x: 434, startPoint y: 51, endPoint x: 413, endPoint y: 11, distance: 45.2
click at [413, 11] on div "sales" at bounding box center [418, 13] width 24 height 13
click at [434, 43] on div "Sales Orders" at bounding box center [448, 42] width 36 height 8
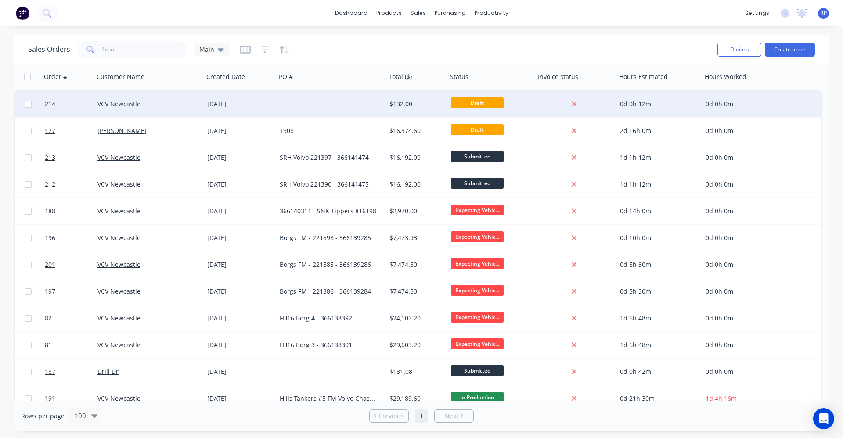
click at [336, 108] on div at bounding box center [331, 104] width 110 height 26
